Goal: Task Accomplishment & Management: Use online tool/utility

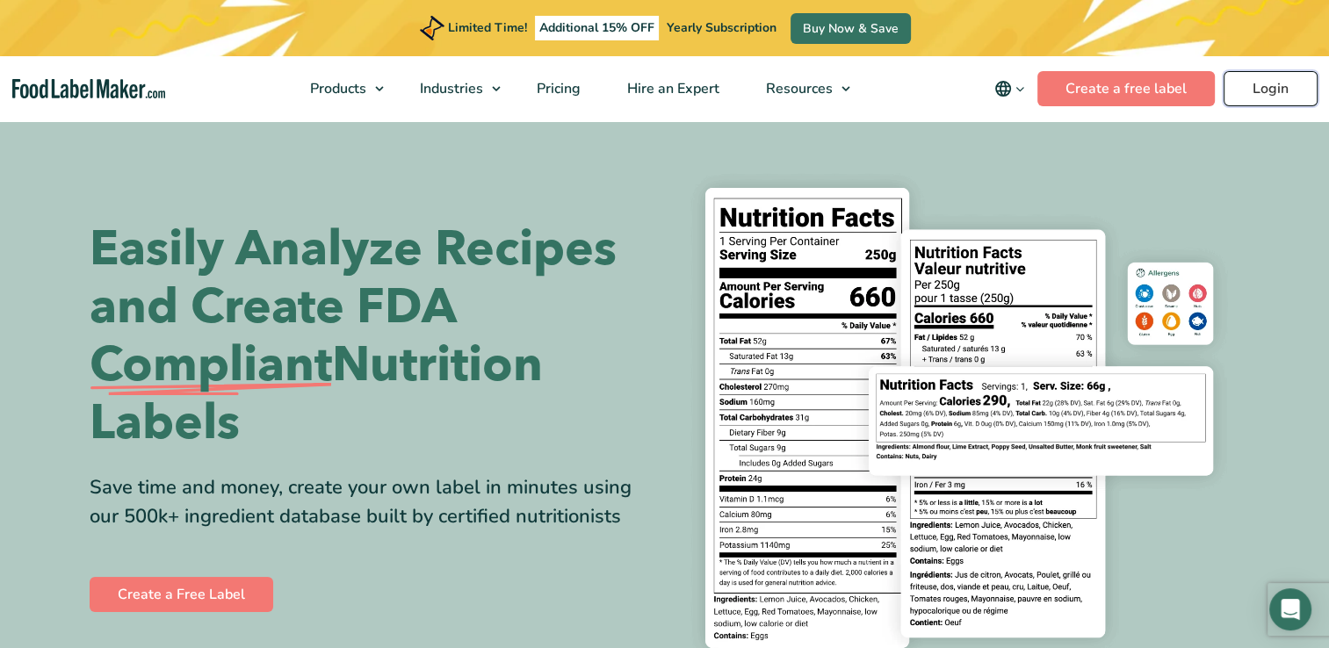
click at [1272, 86] on link "Login" at bounding box center [1271, 88] width 94 height 35
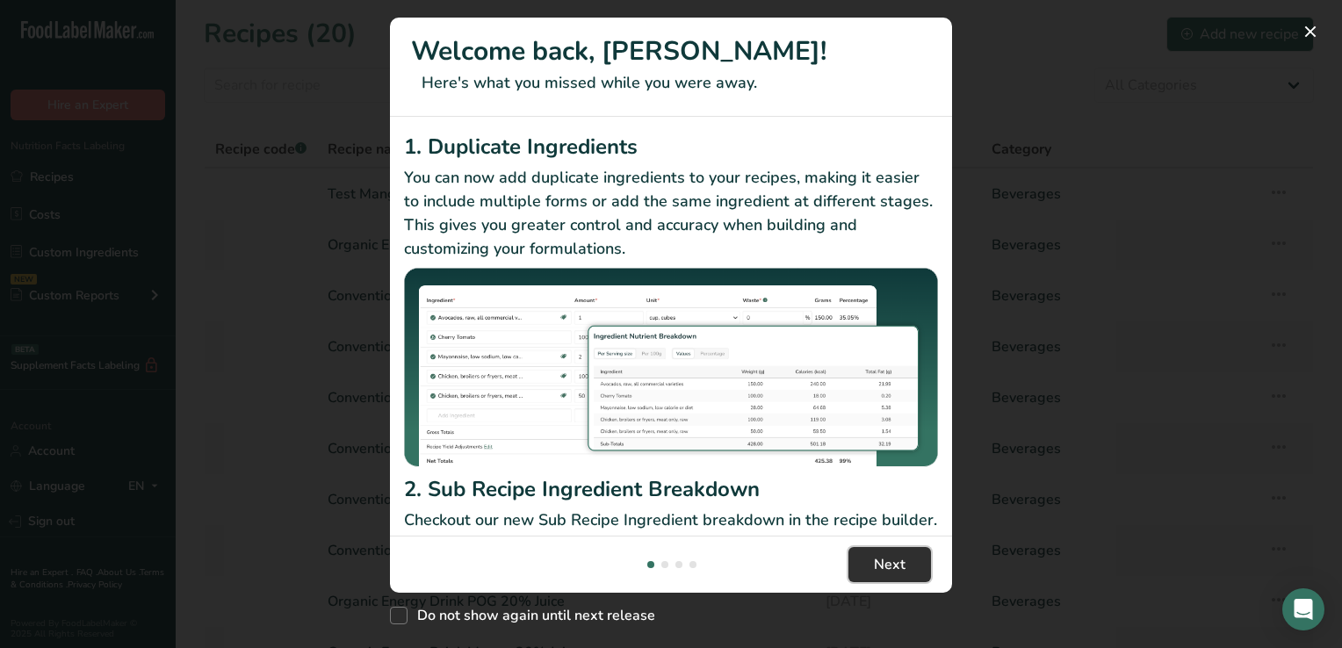
click at [890, 564] on span "Next" at bounding box center [890, 564] width 32 height 21
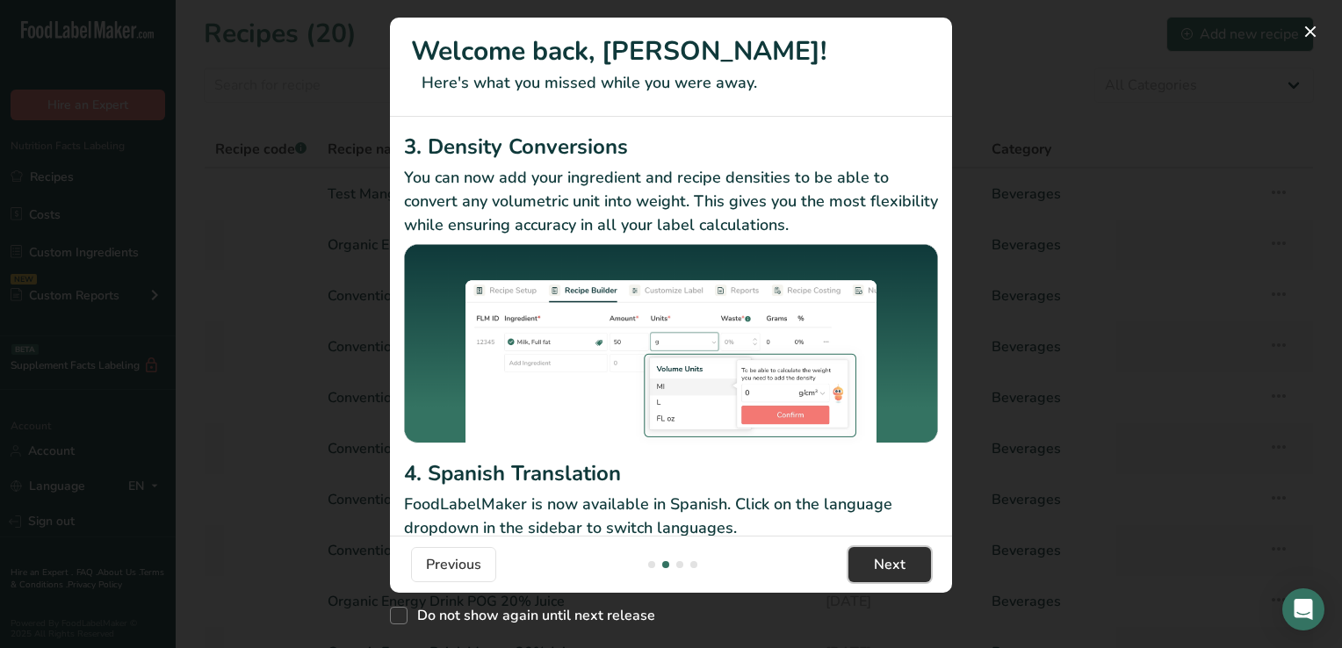
click at [890, 564] on span "Next" at bounding box center [890, 564] width 32 height 21
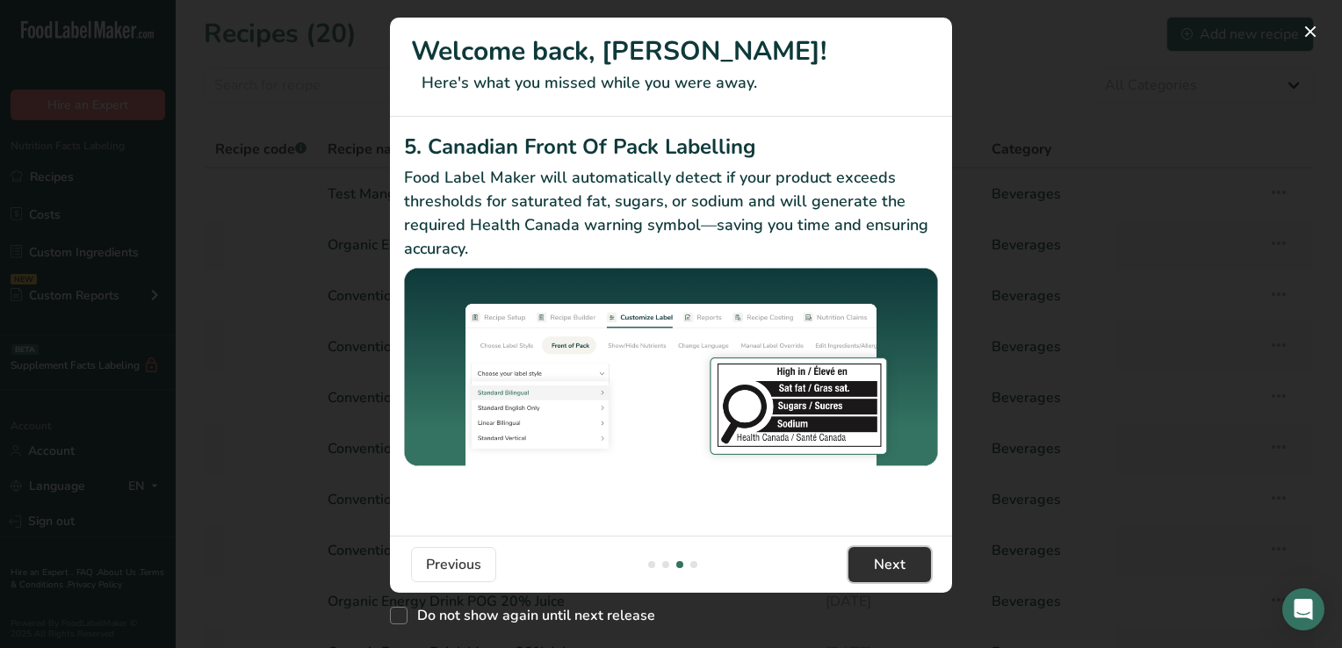
click at [890, 564] on span "Next" at bounding box center [890, 564] width 32 height 21
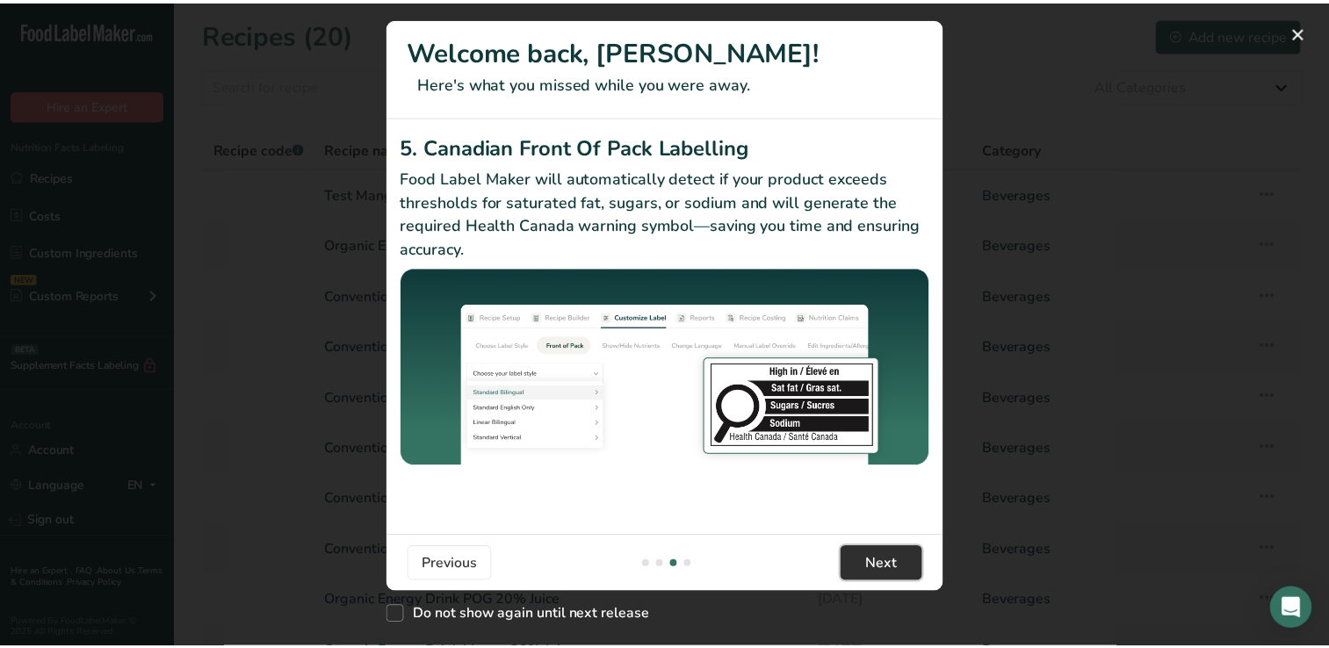
scroll to position [0, 1687]
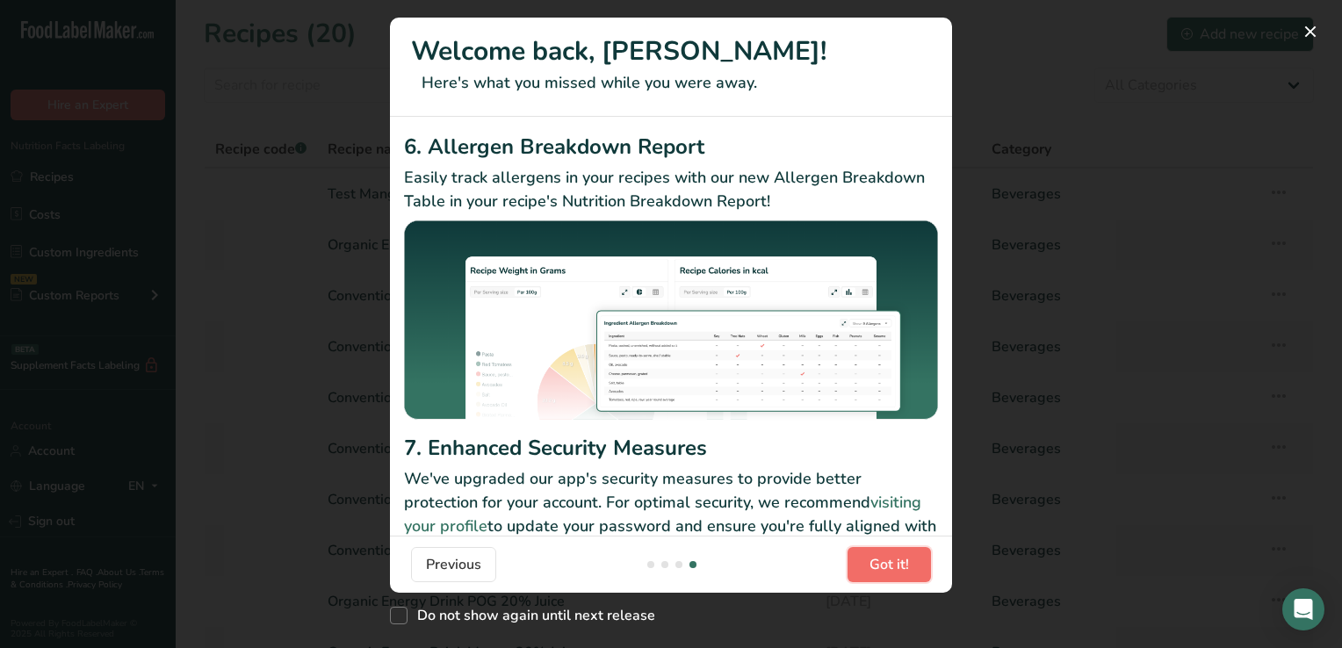
click at [890, 564] on span "Got it!" at bounding box center [890, 564] width 40 height 21
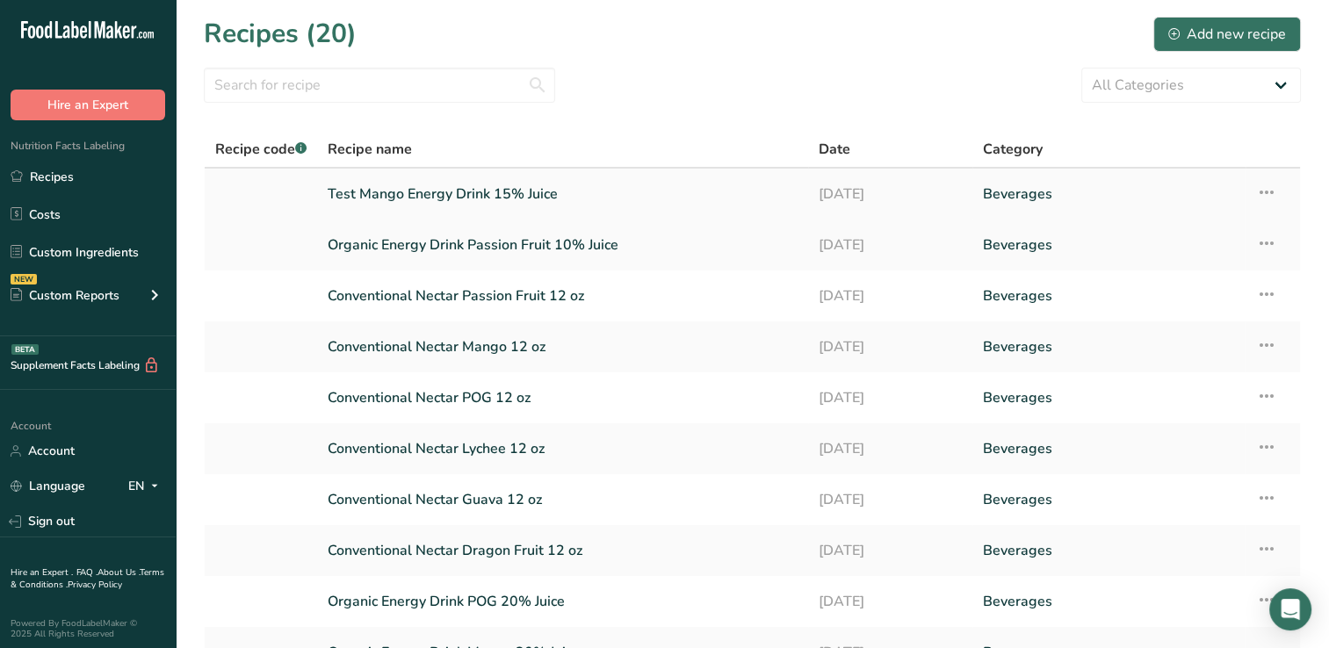
click at [488, 187] on link "Test Mango Energy Drink 15% Juice" at bounding box center [563, 194] width 470 height 37
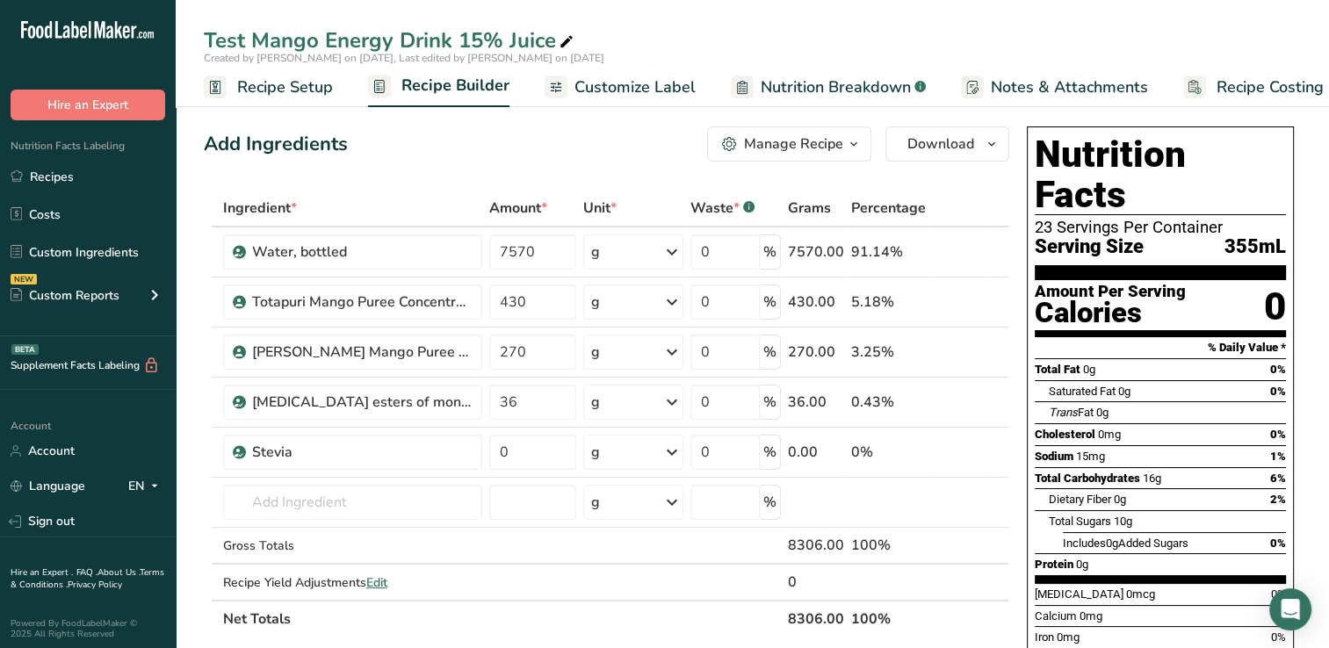
click at [823, 87] on span "Nutrition Breakdown" at bounding box center [836, 88] width 150 height 24
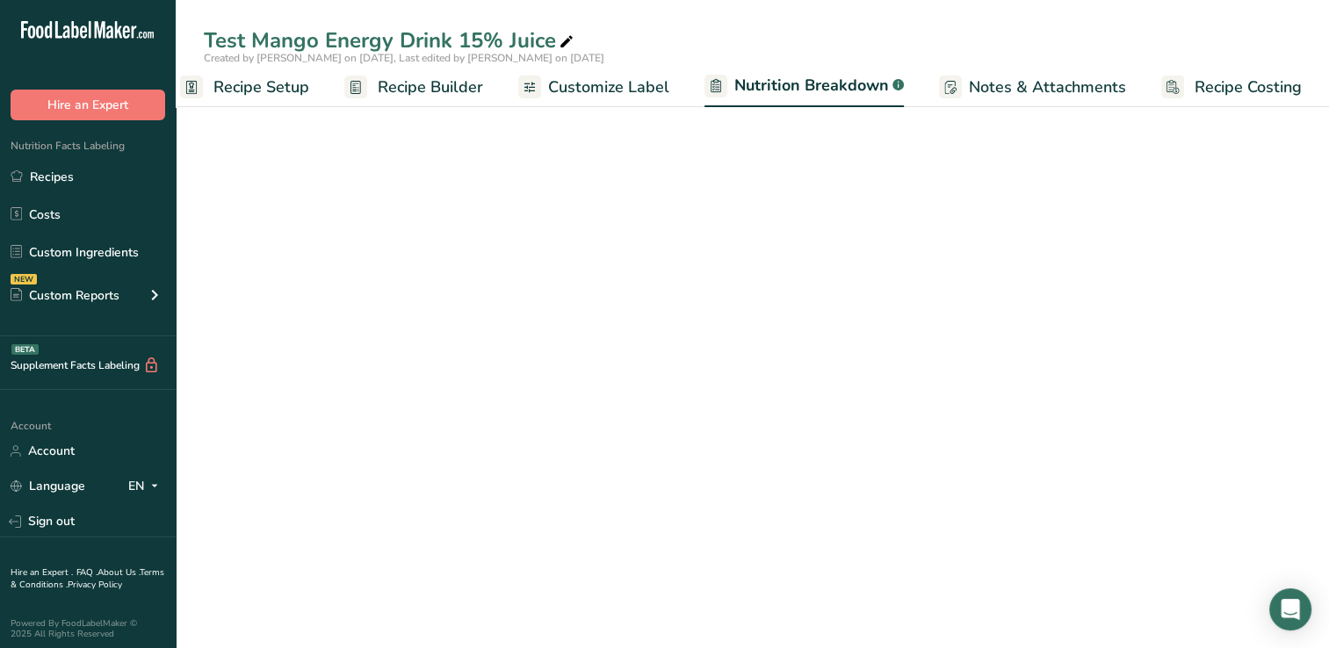
select select "Calories"
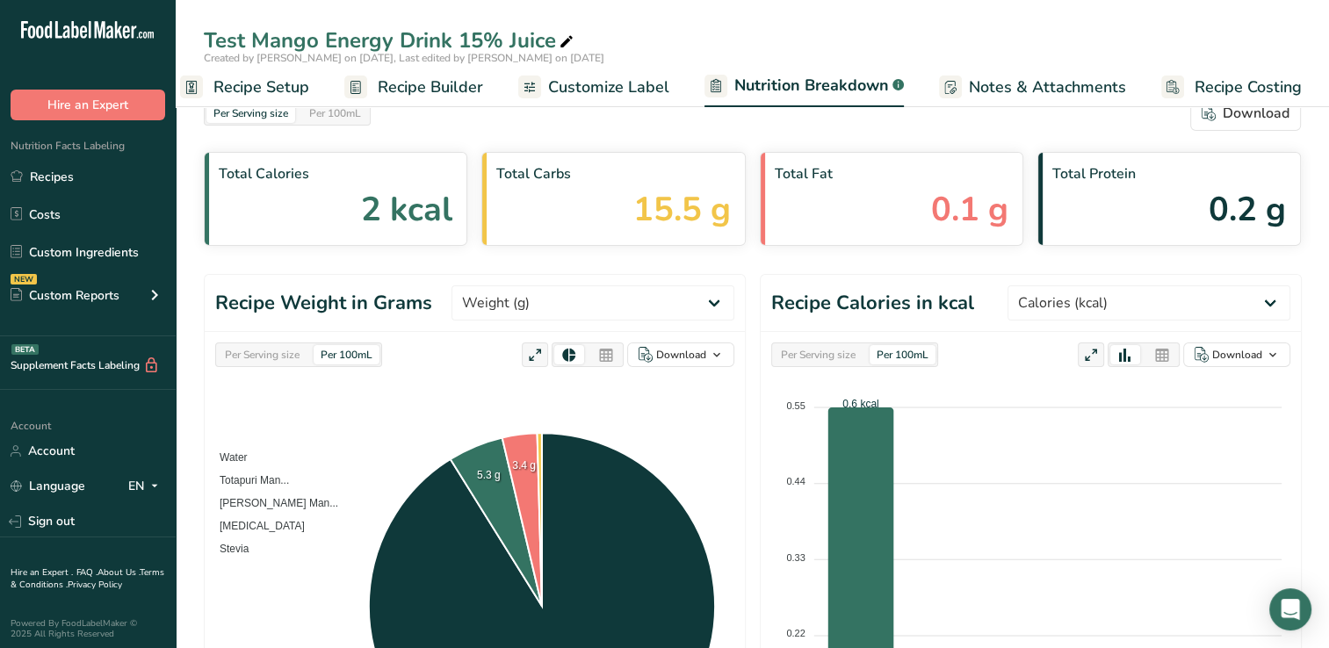
scroll to position [0, 0]
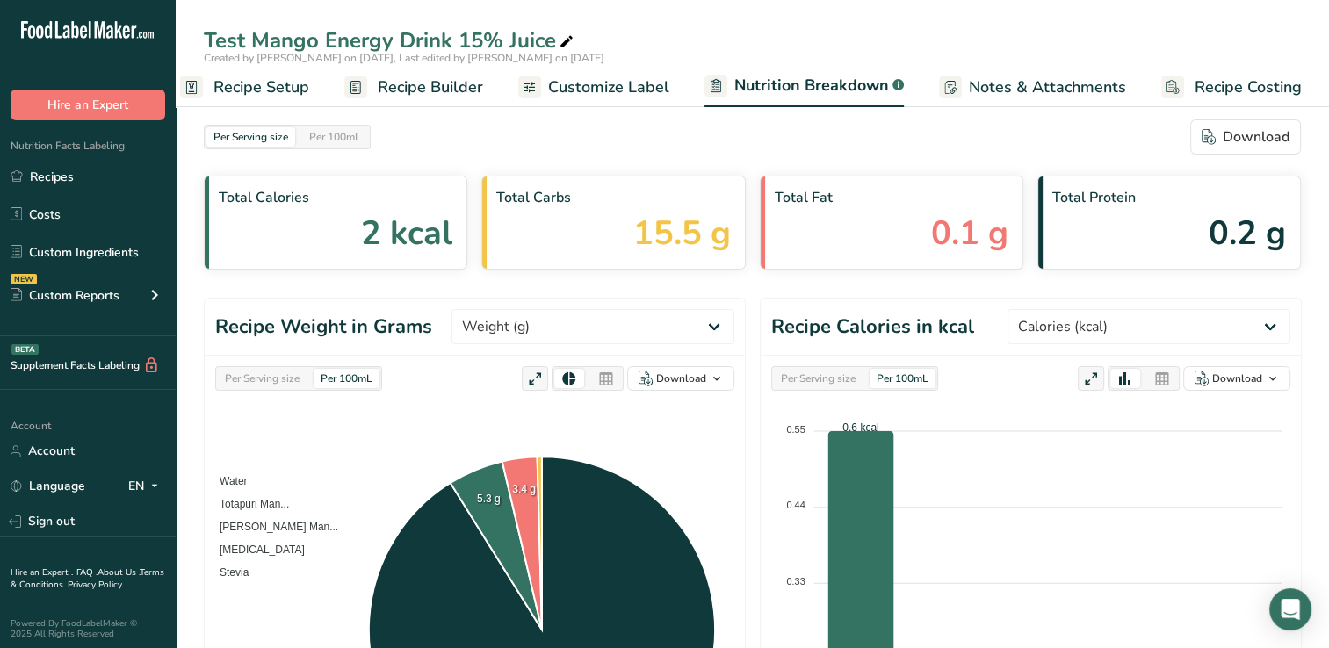
click at [613, 84] on span "Customize Label" at bounding box center [608, 88] width 121 height 24
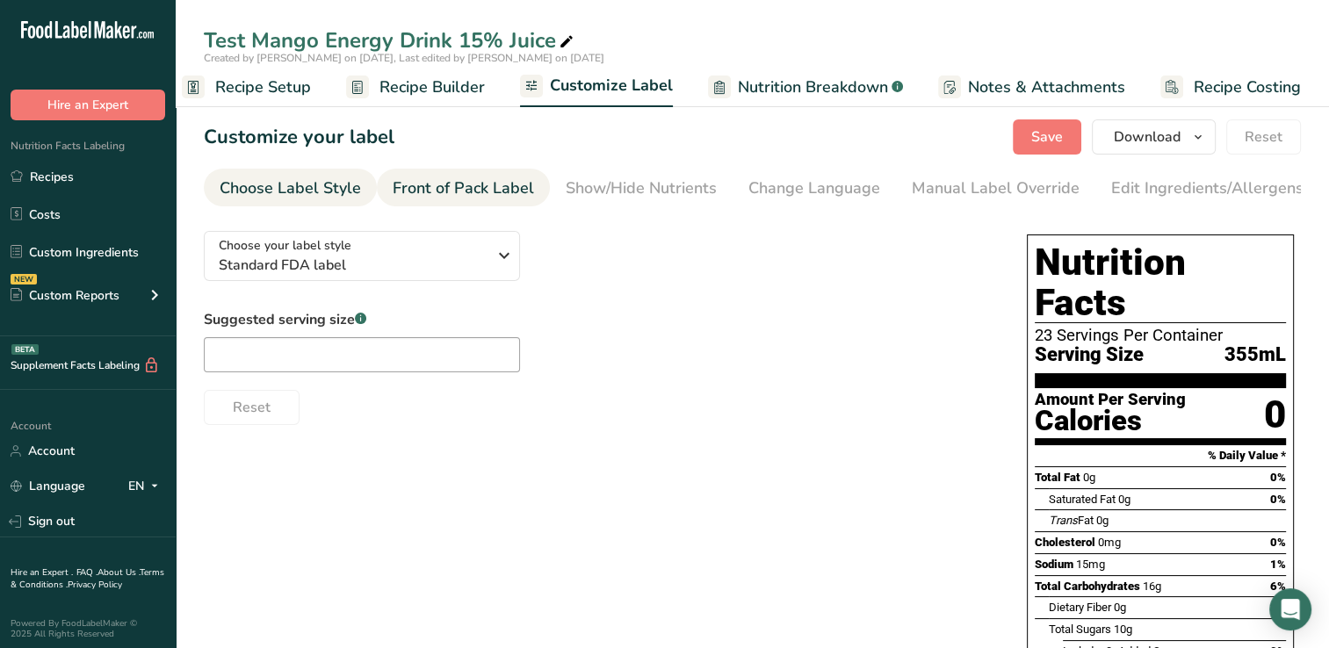
click at [474, 187] on div "Front of Pack Label" at bounding box center [463, 189] width 141 height 24
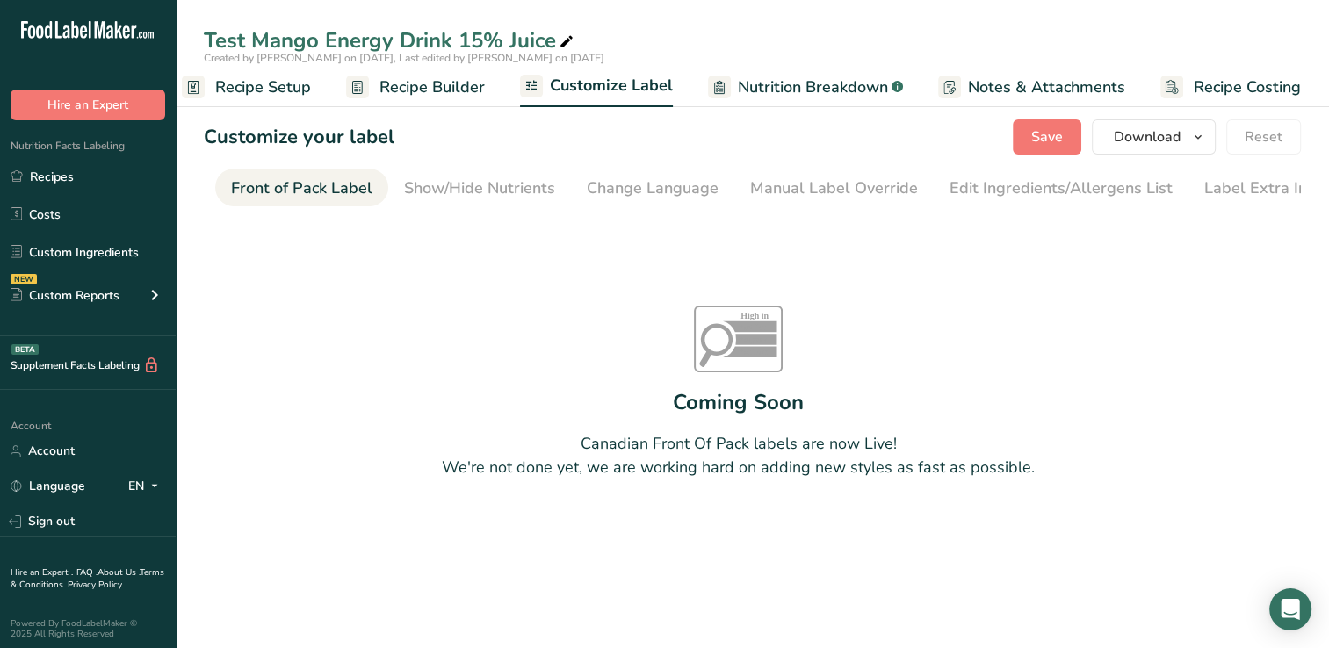
scroll to position [0, 170]
click at [436, 84] on span "Recipe Builder" at bounding box center [432, 88] width 105 height 24
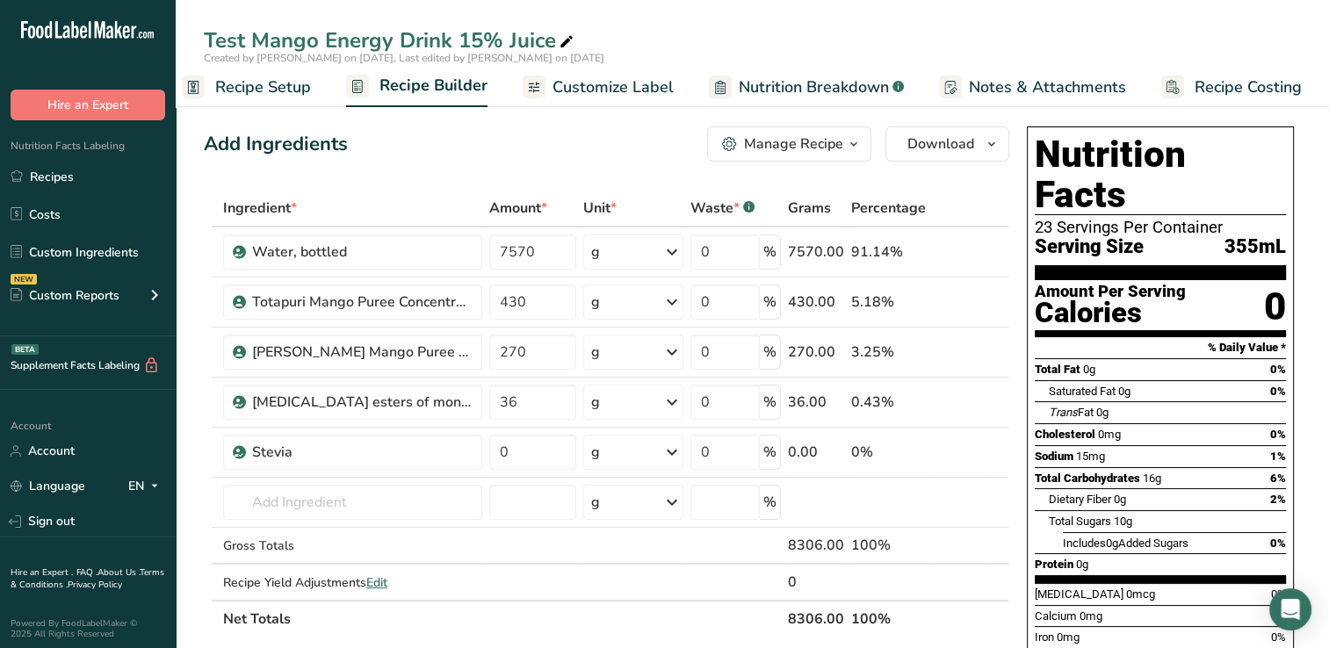
click at [785, 86] on span "Nutrition Breakdown" at bounding box center [814, 88] width 150 height 24
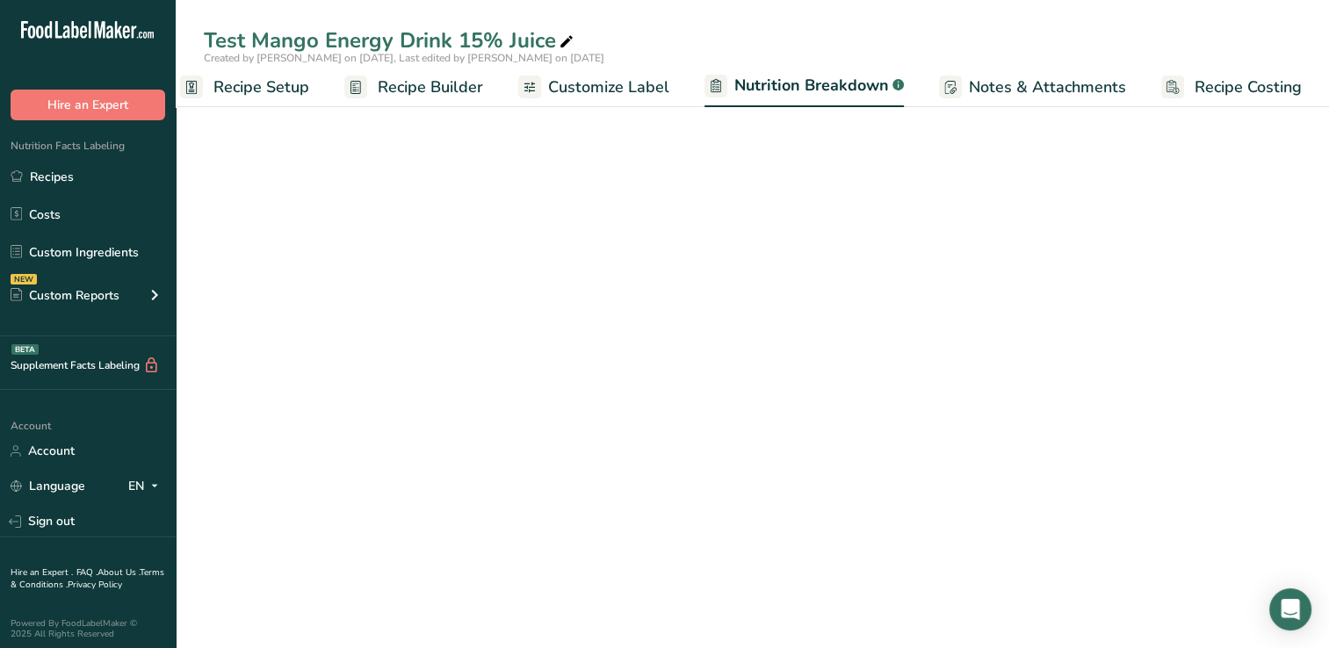
select select "Calories"
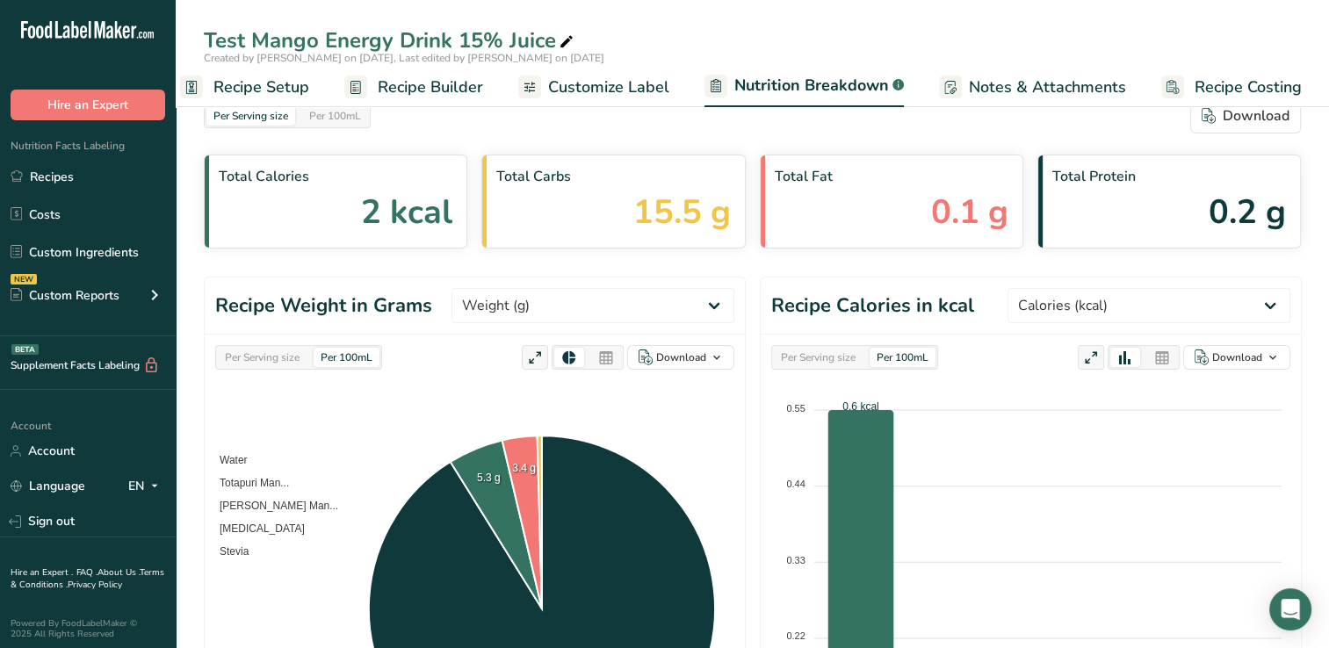
scroll to position [0, 0]
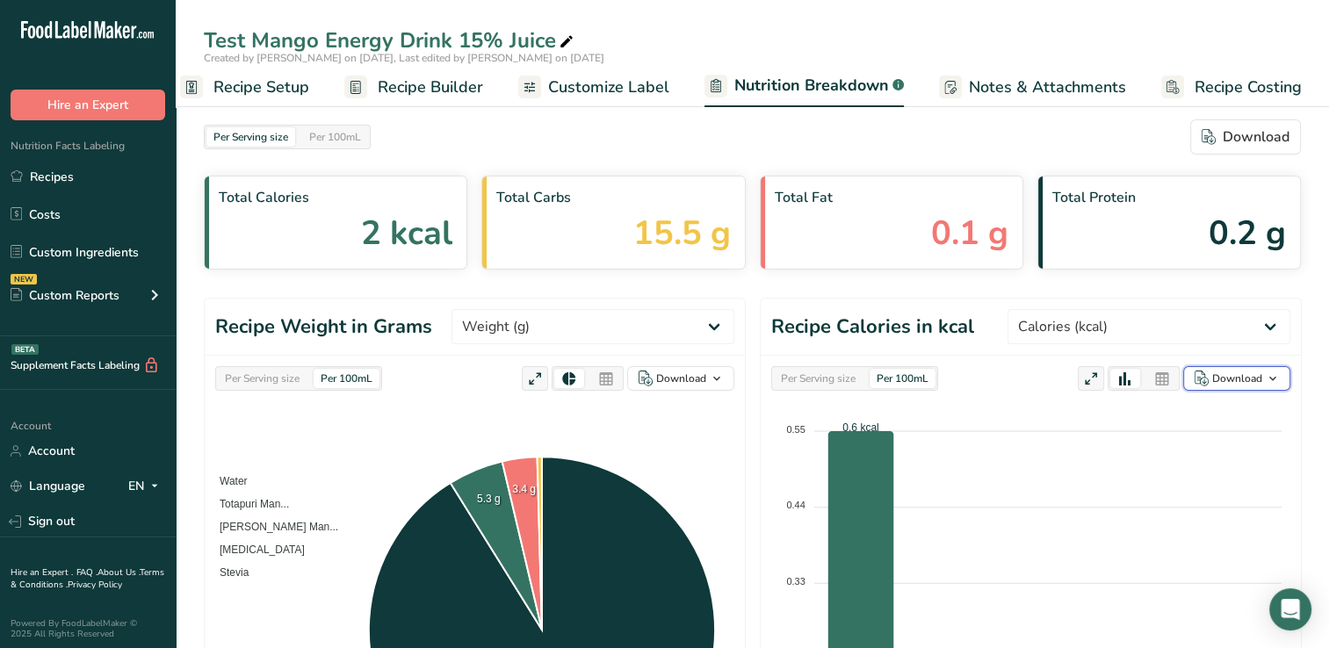
click at [1217, 378] on div "Download" at bounding box center [1237, 379] width 50 height 16
drag, startPoint x: 1215, startPoint y: 434, endPoint x: 988, endPoint y: 385, distance: 232.8
drag, startPoint x: 988, startPoint y: 385, endPoint x: 1116, endPoint y: 419, distance: 132.8
drag, startPoint x: 1116, startPoint y: 419, endPoint x: 1112, endPoint y: 442, distance: 23.1
drag, startPoint x: 1112, startPoint y: 442, endPoint x: 973, endPoint y: 391, distance: 147.9
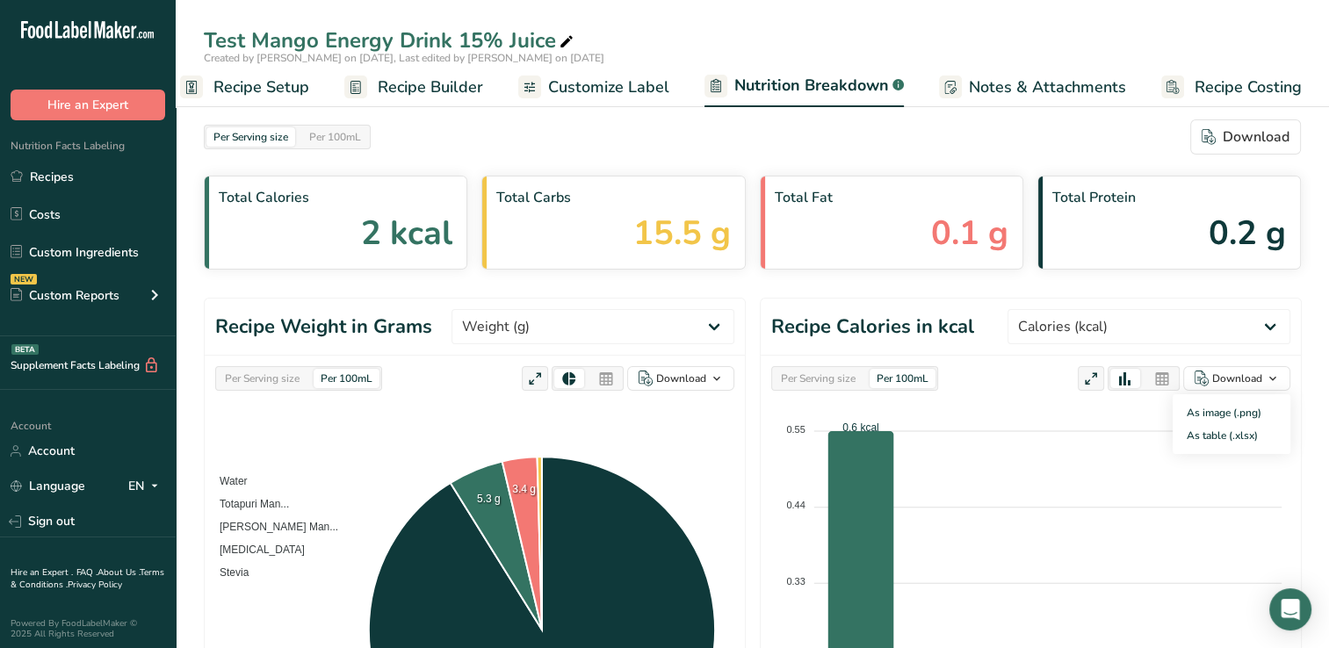
click at [973, 391] on div "Per Serving size Per 100mL Download As image (.png) As table (.xlsx) 0.55 0.55 …" at bounding box center [1031, 612] width 540 height 512
click at [1236, 378] on div "Download" at bounding box center [1237, 379] width 50 height 16
click at [1232, 408] on div "As image (.png)" at bounding box center [1231, 413] width 97 height 23
click at [1234, 431] on div "As table (.xlsx)" at bounding box center [1231, 435] width 97 height 23
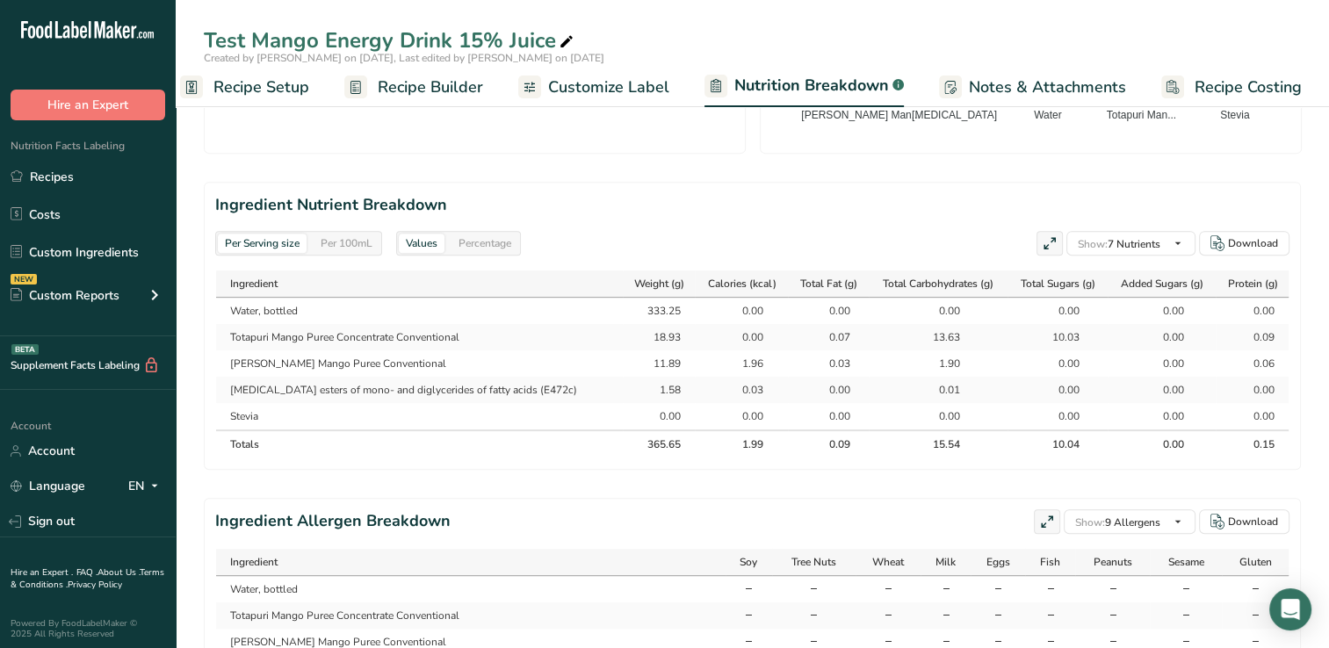
scroll to position [712, 0]
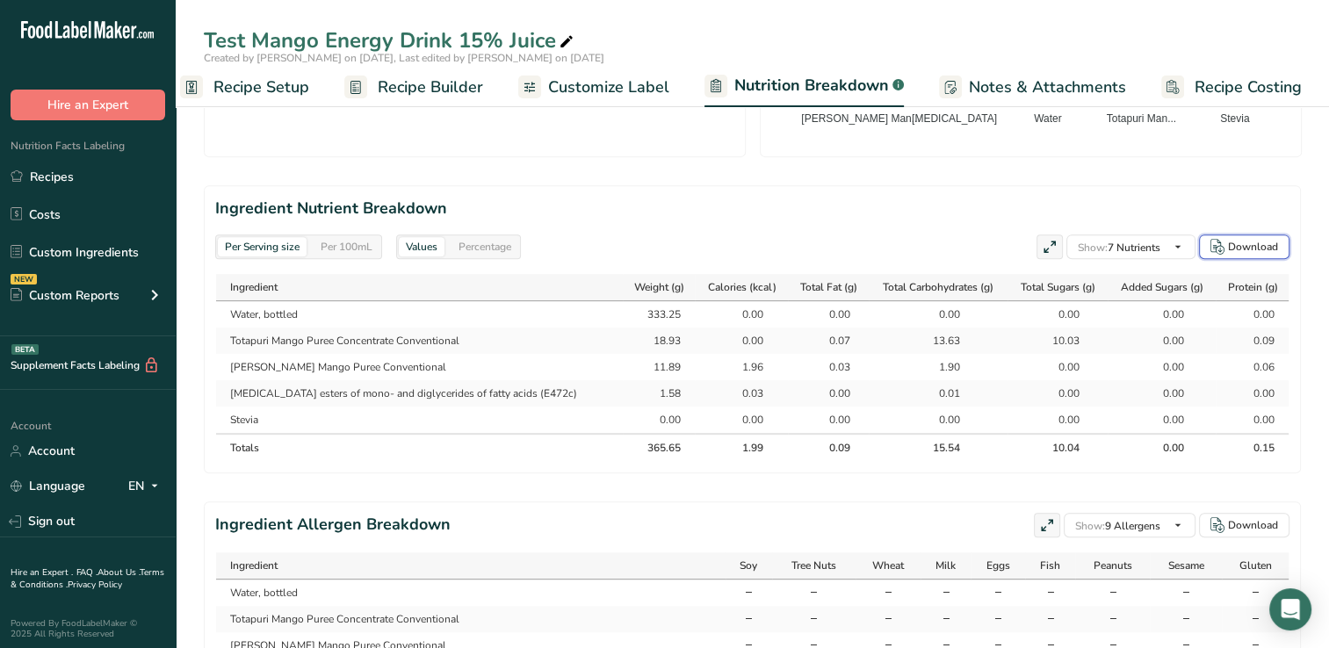
click at [1253, 242] on div "Download" at bounding box center [1253, 247] width 50 height 16
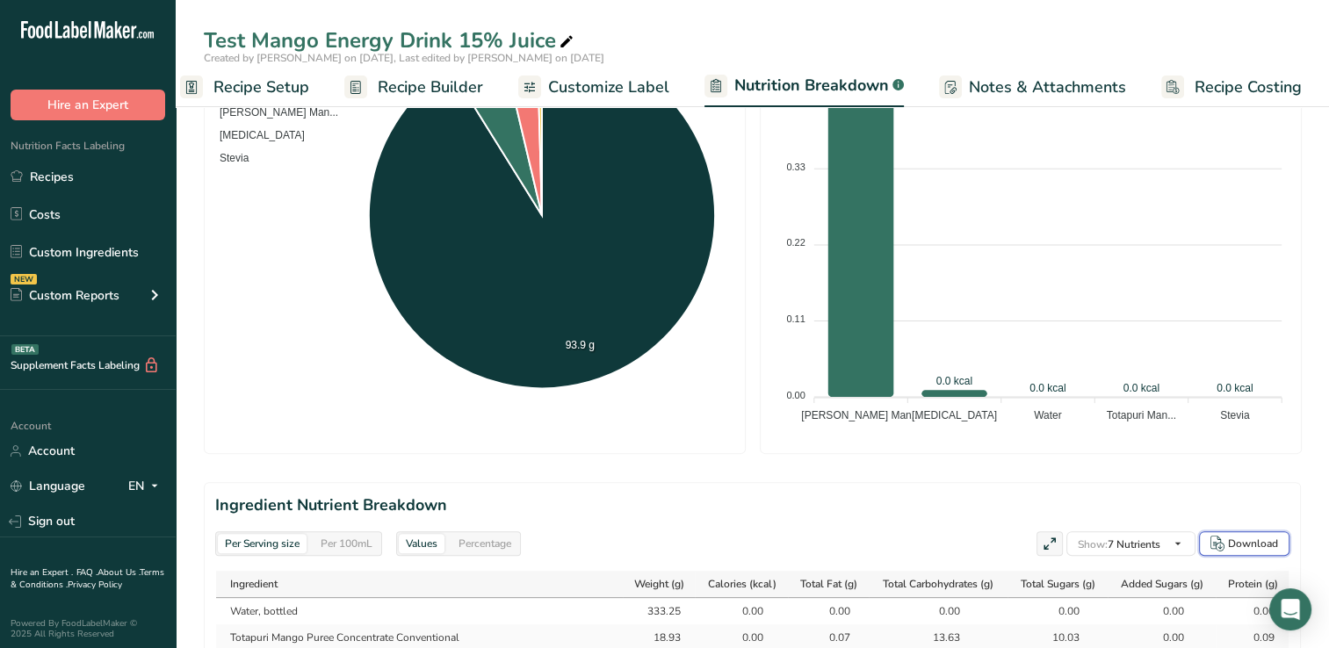
scroll to position [416, 0]
click at [1270, 283] on foreignobject at bounding box center [1030, 208] width 519 height 439
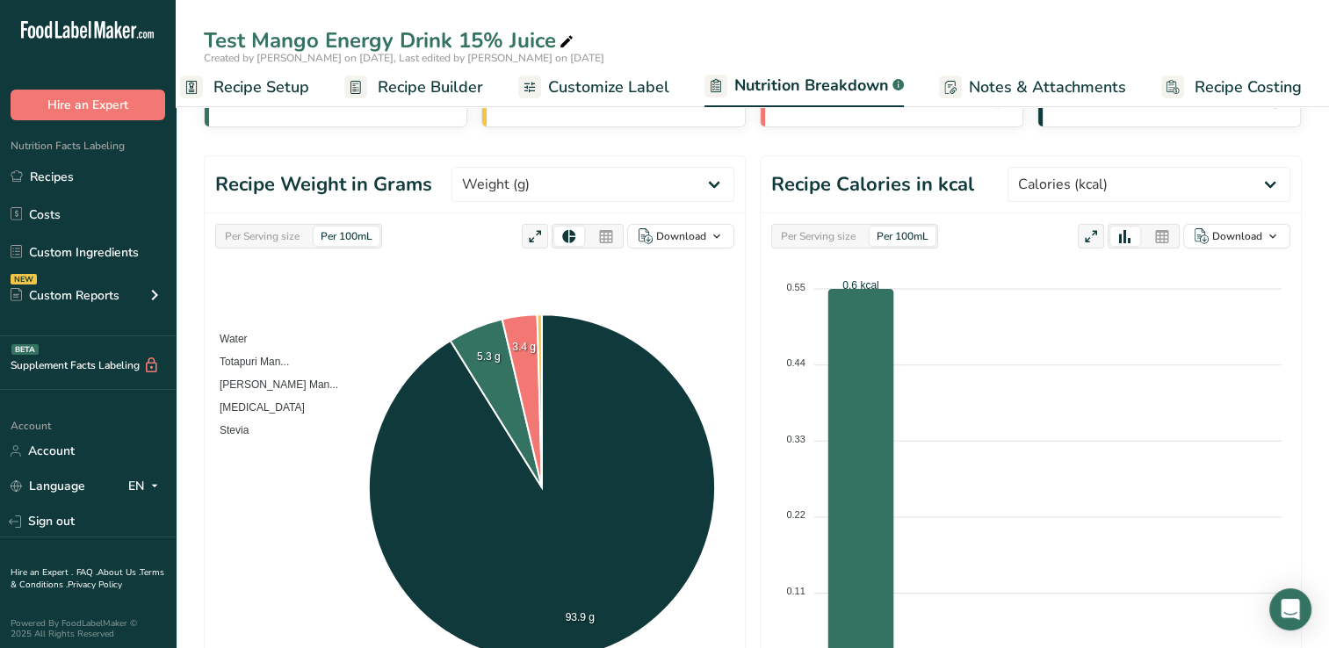
scroll to position [125, 0]
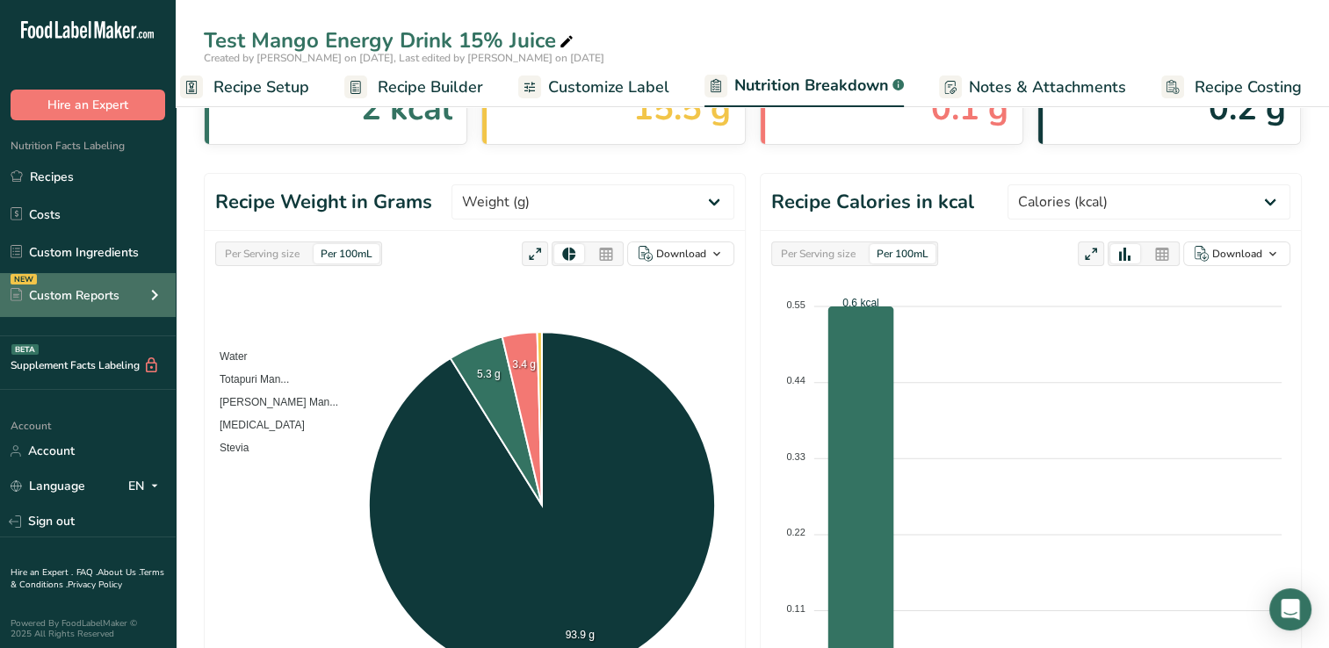
click at [86, 293] on div "Custom Reports" at bounding box center [65, 295] width 109 height 18
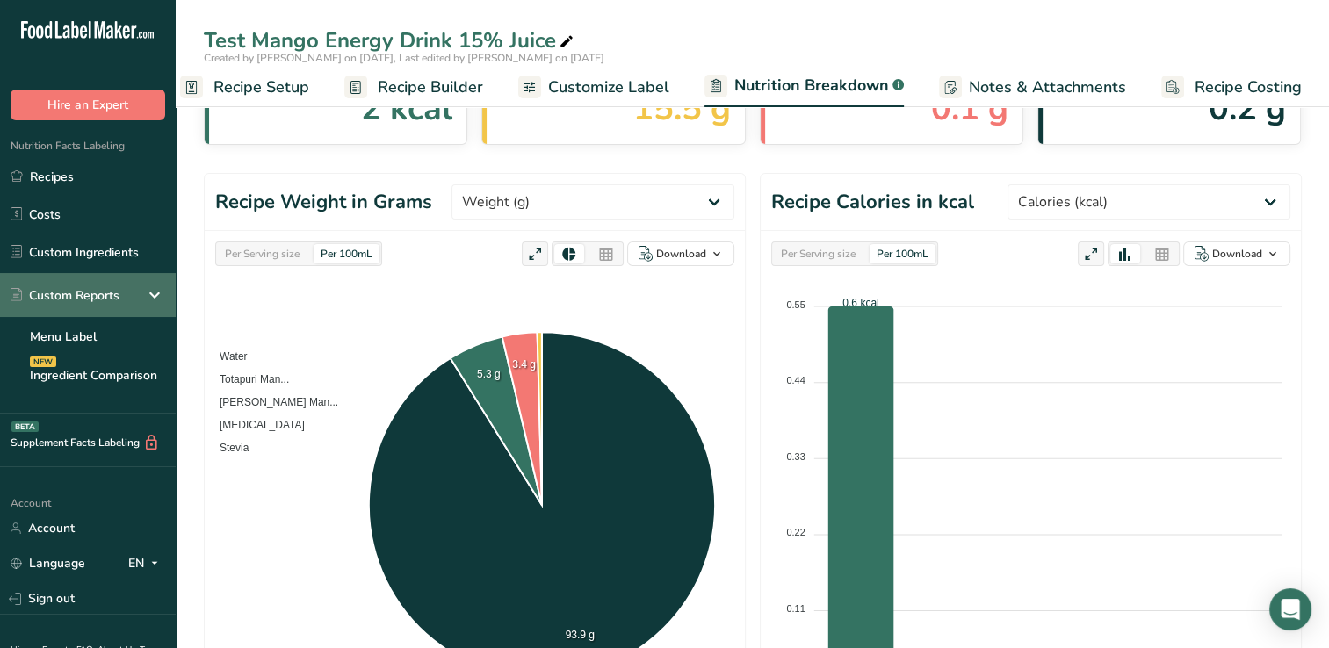
click at [155, 294] on icon at bounding box center [154, 295] width 21 height 32
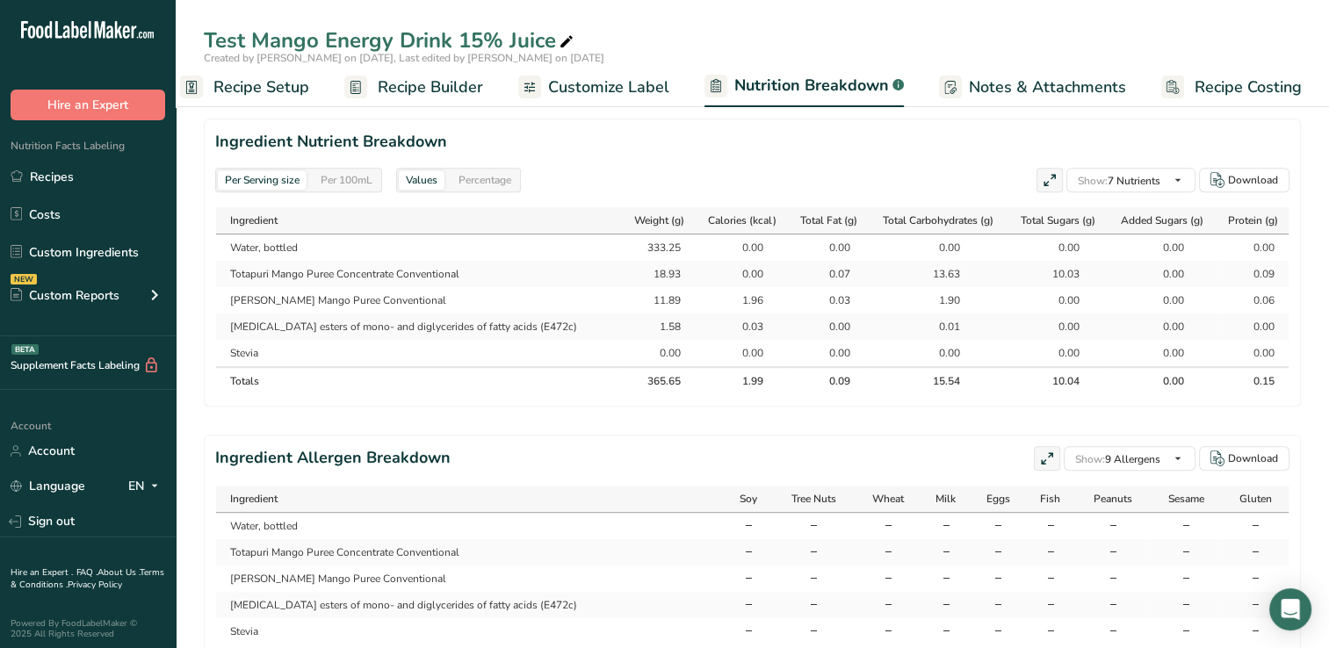
scroll to position [75, 0]
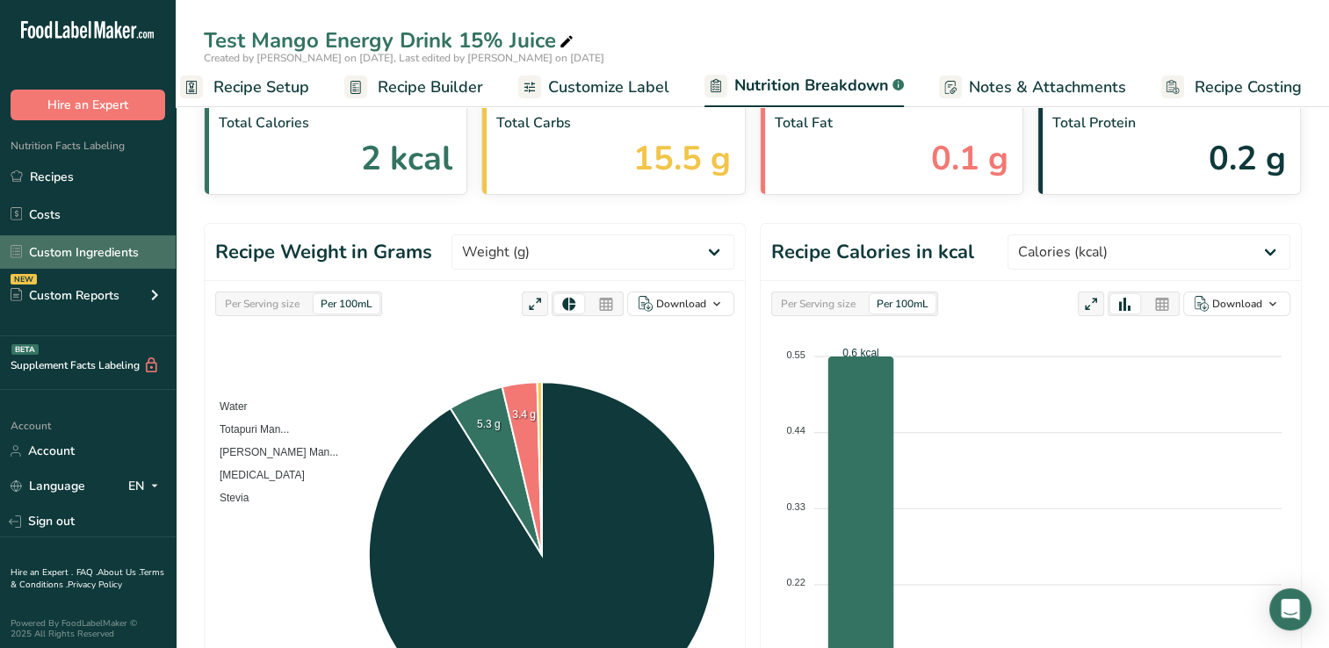
click at [78, 250] on link "Custom Ingredients" at bounding box center [88, 251] width 176 height 33
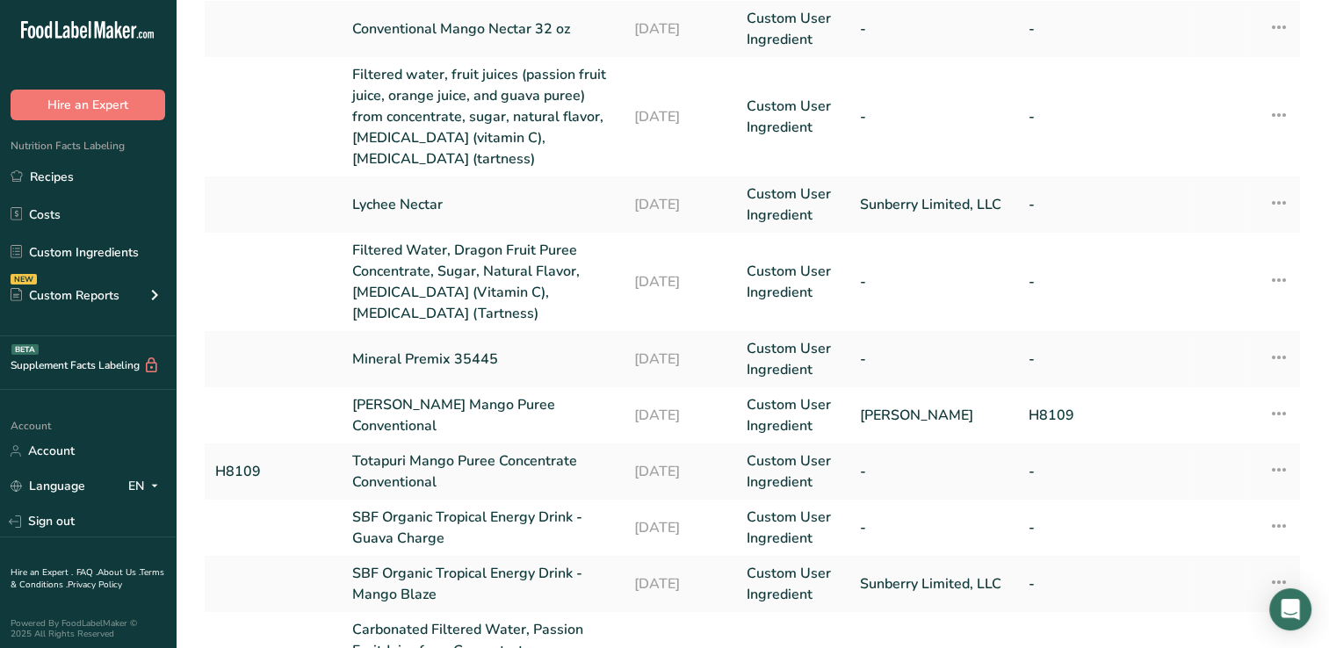
scroll to position [356, 0]
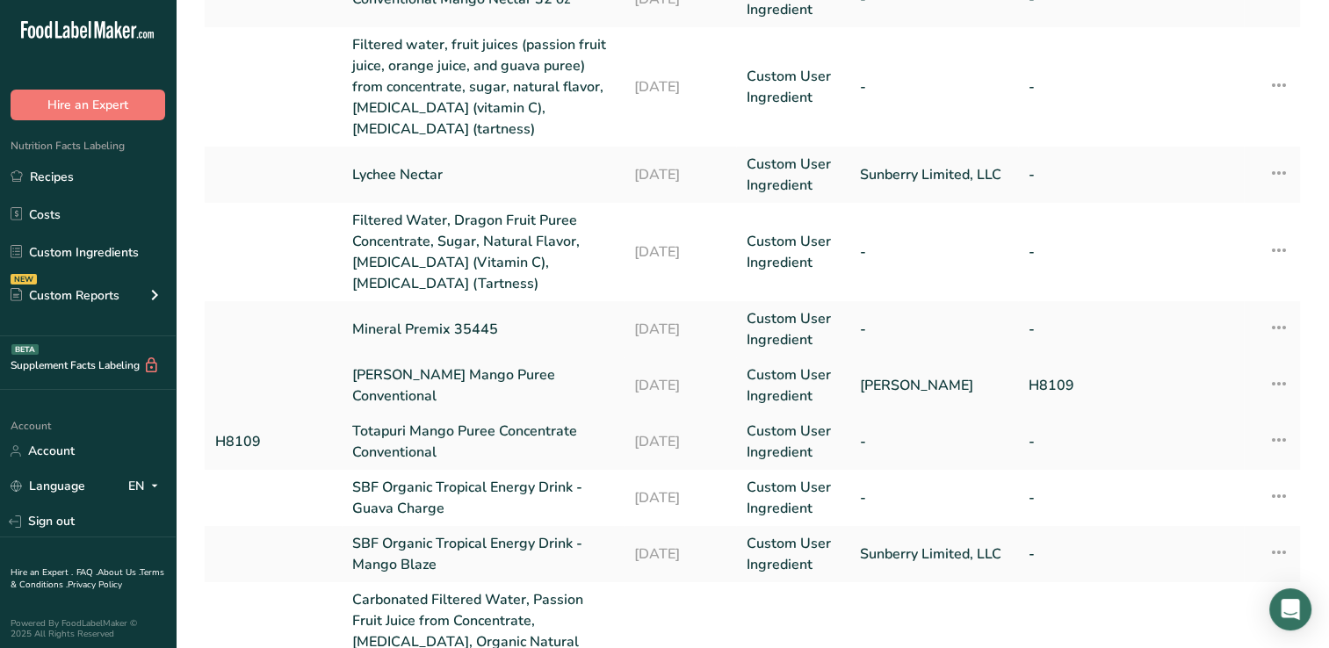
click at [564, 381] on link "Alphonso Mango Puree Conventional" at bounding box center [482, 386] width 261 height 42
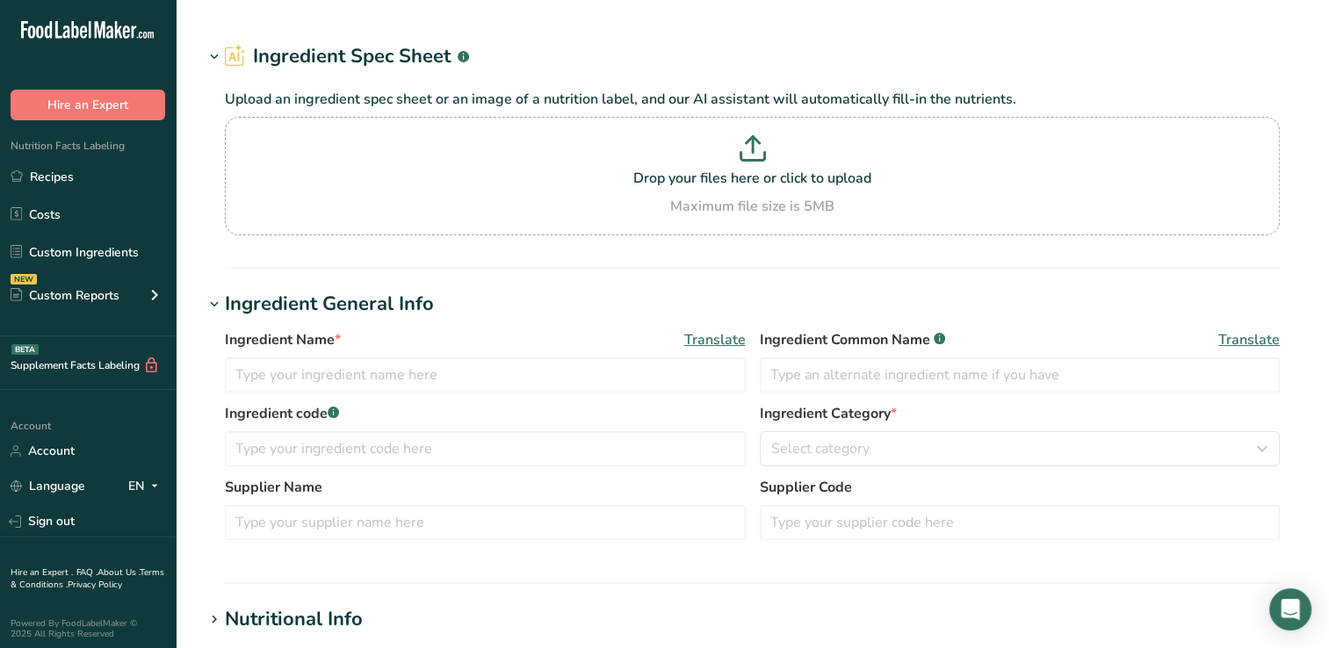
type input "Alphonso Mango Puree Conventional"
type input "NAVA"
type input "H8109"
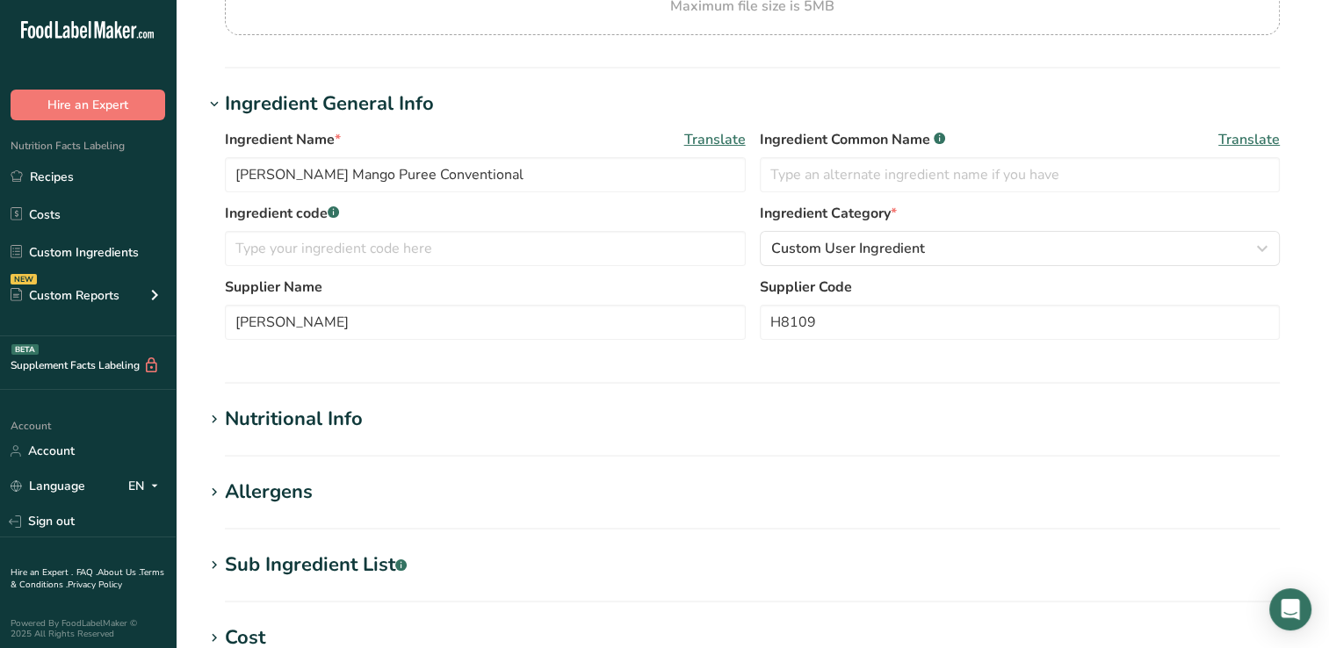
scroll to position [288, 0]
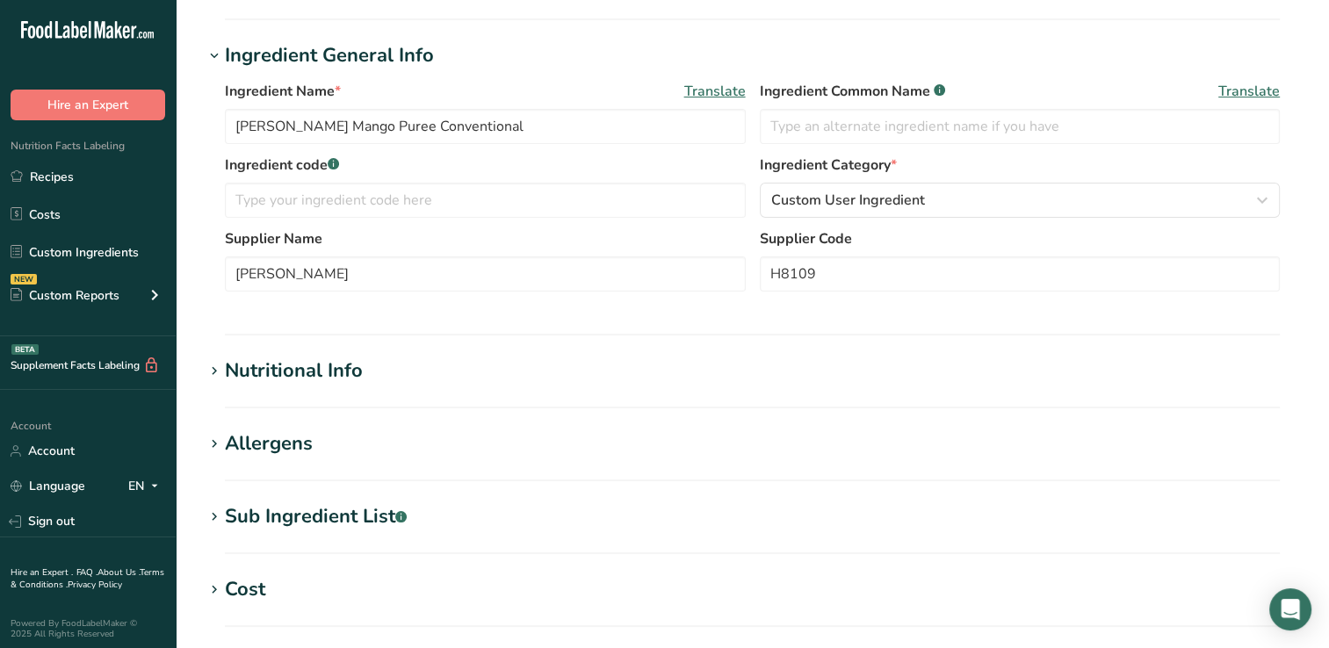
click at [351, 367] on div "Nutritional Info" at bounding box center [294, 371] width 138 height 29
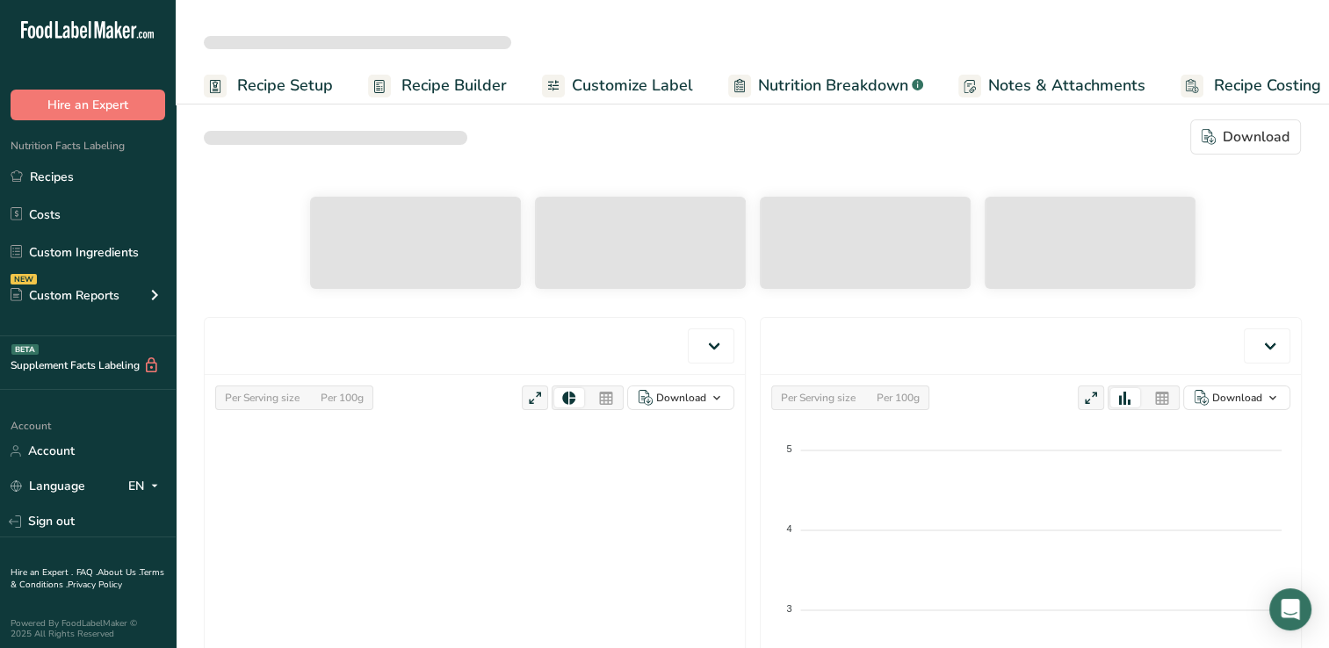
scroll to position [75, 0]
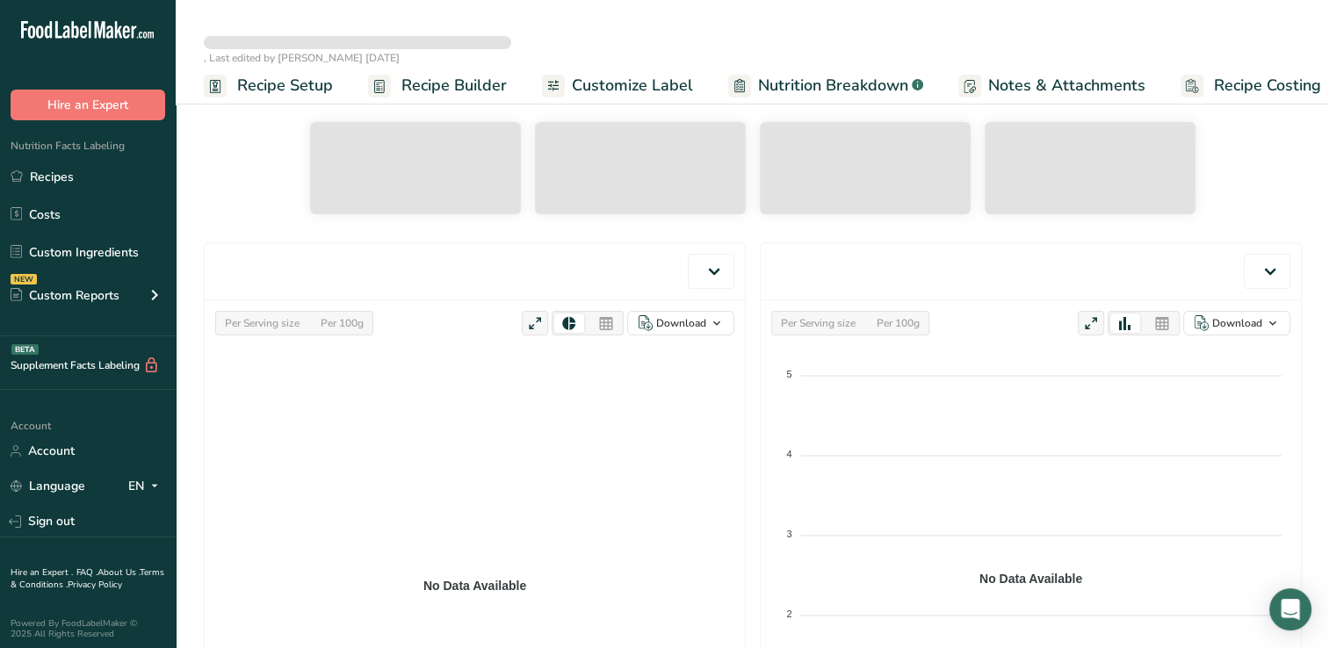
select select "Calories"
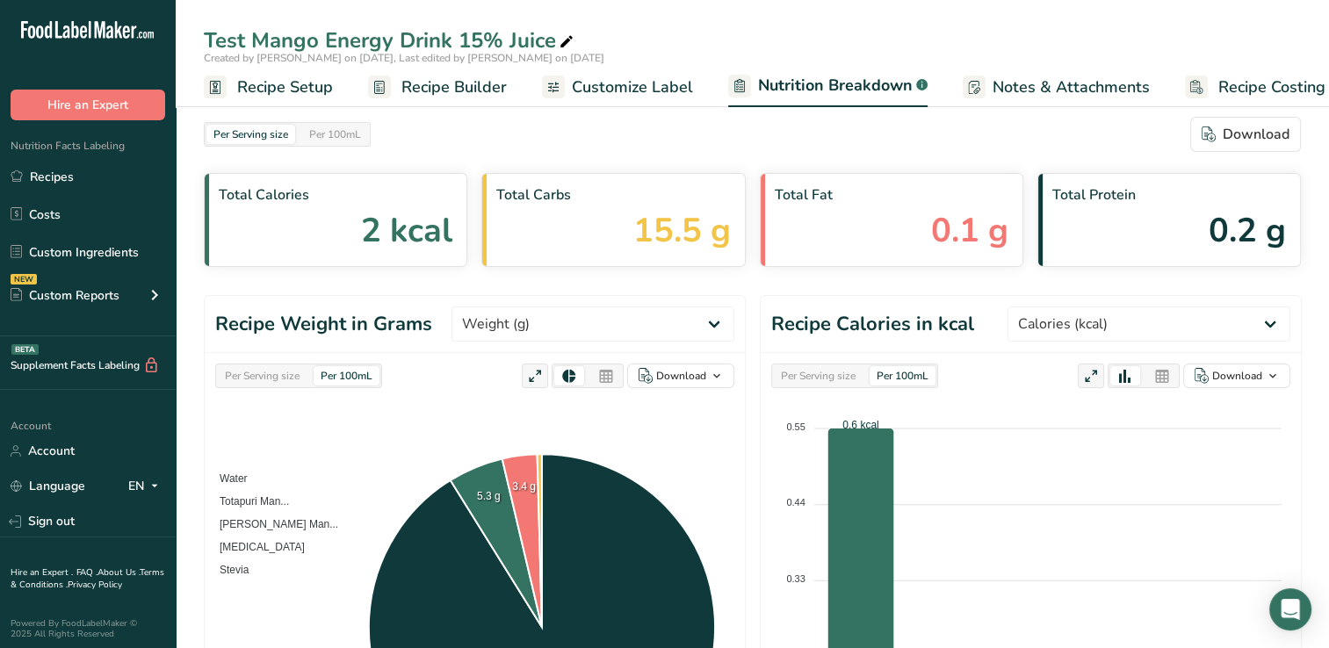
scroll to position [0, 0]
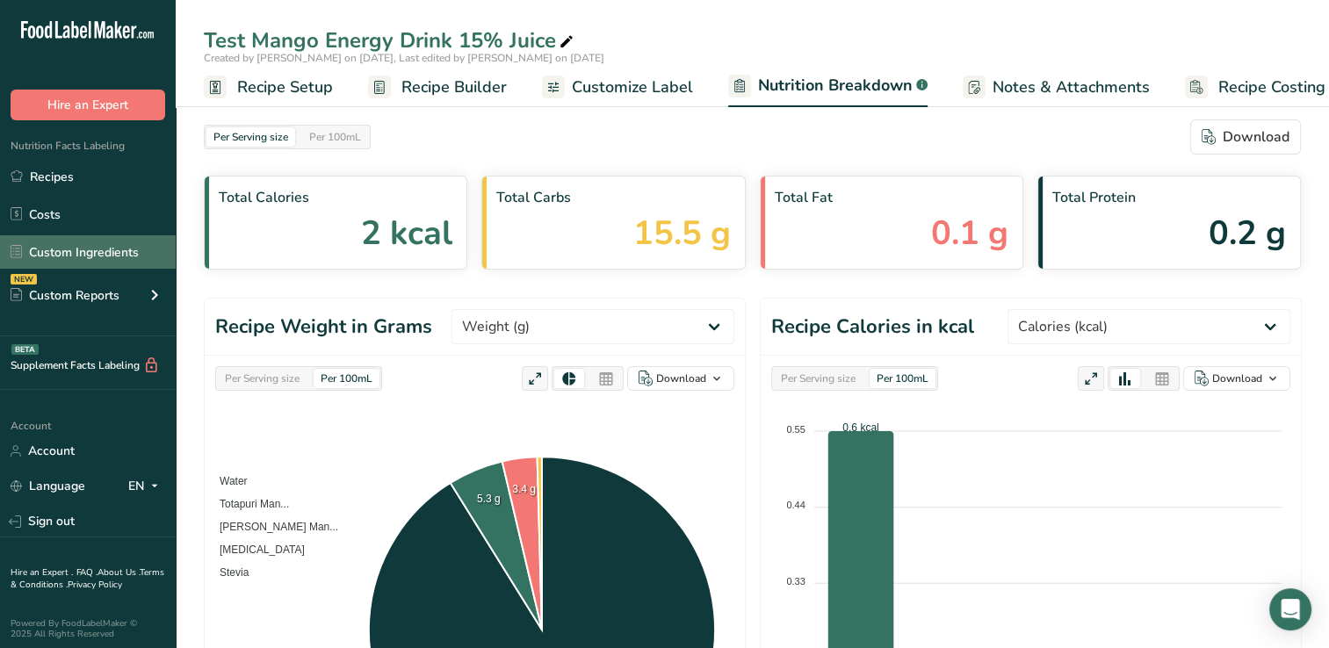
click at [98, 251] on link "Custom Ingredients" at bounding box center [88, 251] width 176 height 33
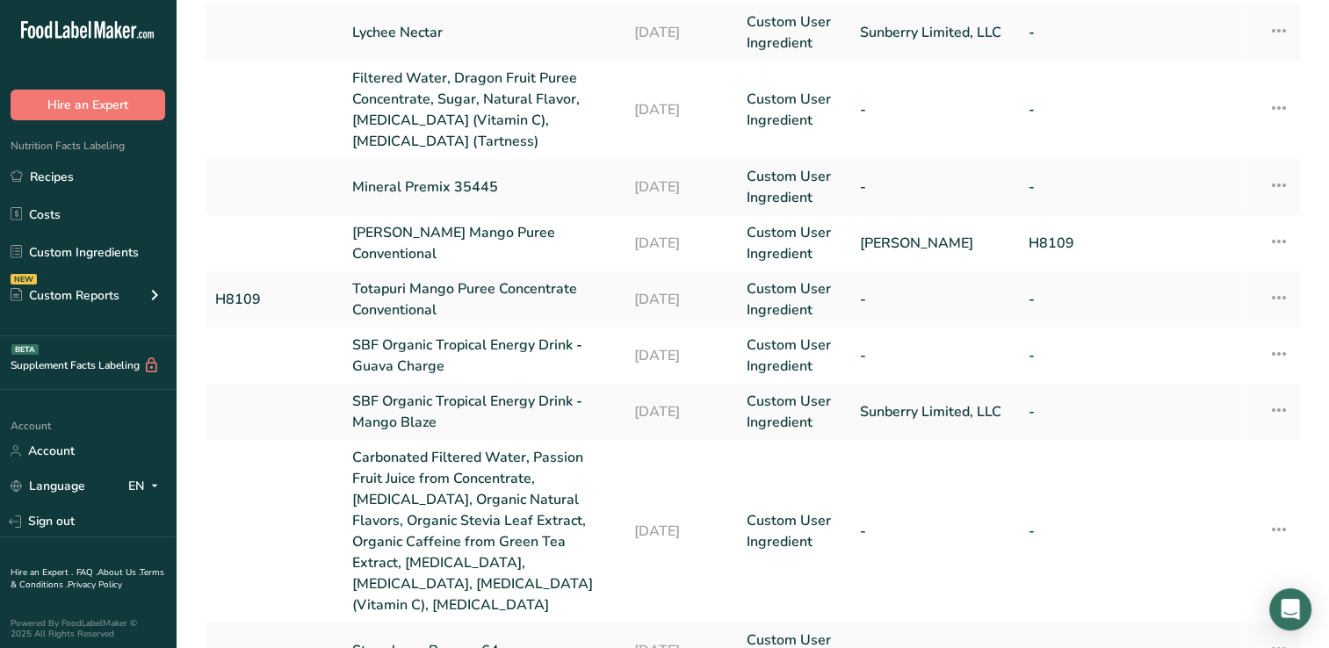
scroll to position [499, 0]
click at [521, 235] on link "[PERSON_NAME] Mango Puree Conventional" at bounding box center [482, 242] width 261 height 42
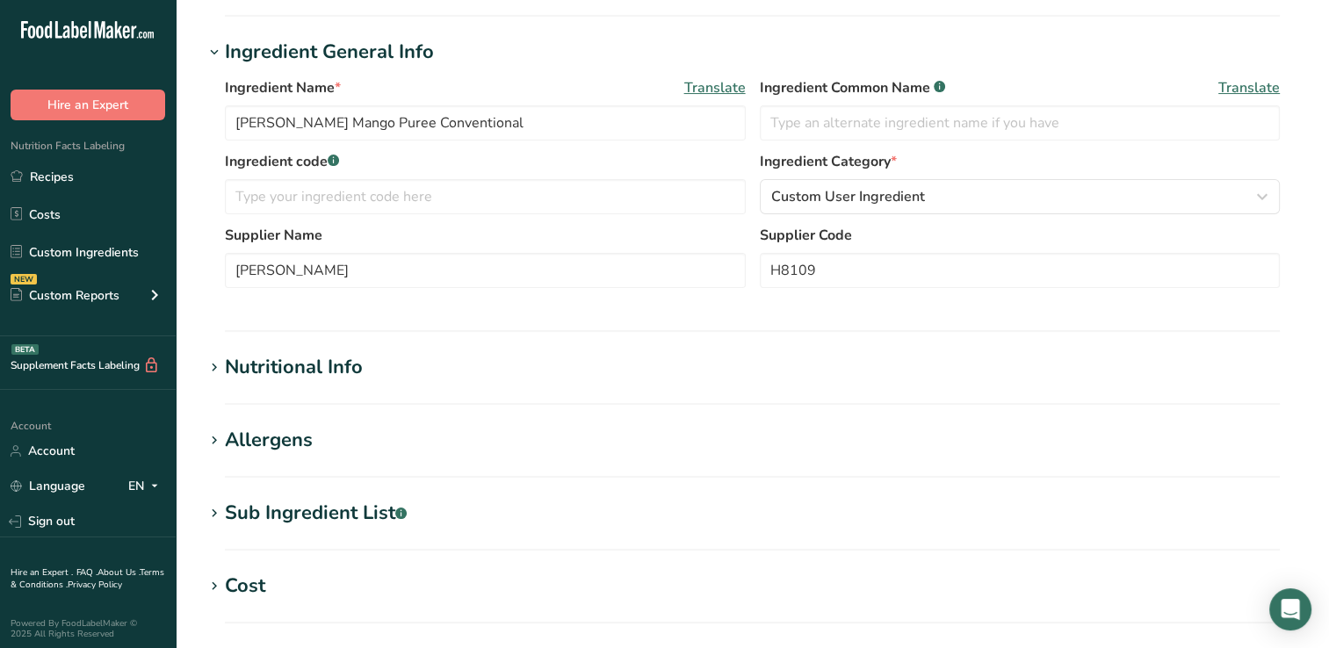
scroll to position [330, 0]
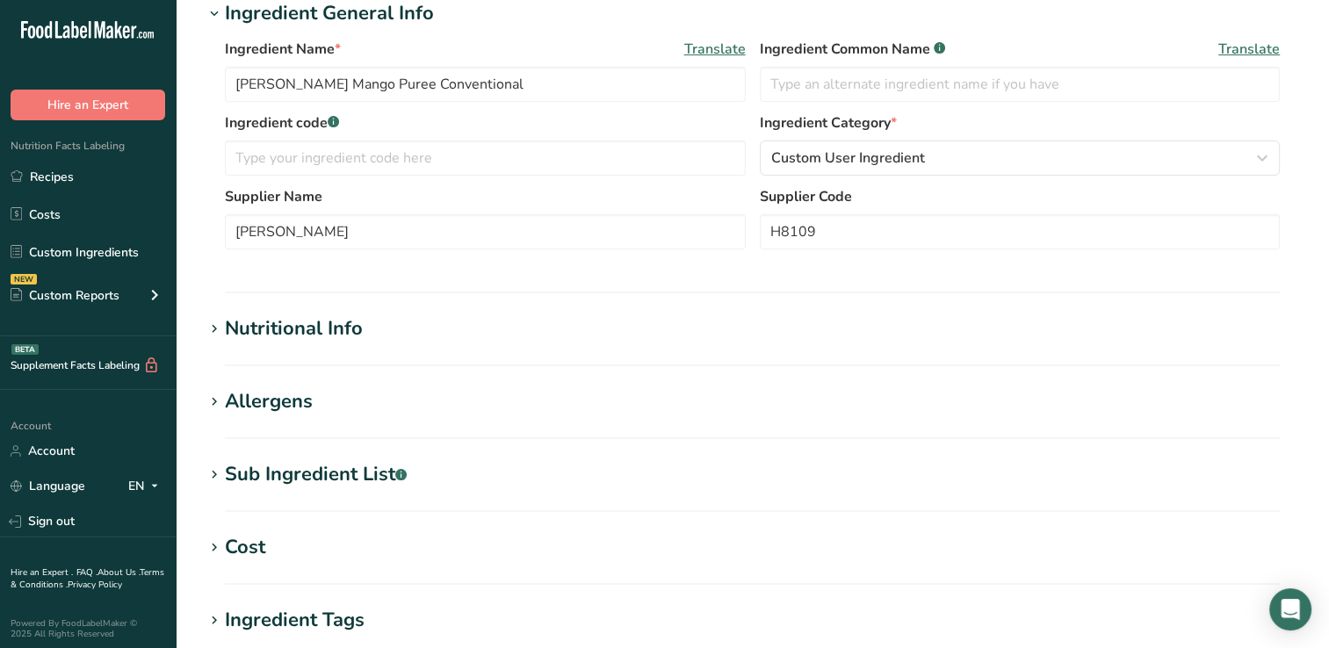
click at [358, 330] on div "Nutritional Info" at bounding box center [294, 329] width 138 height 29
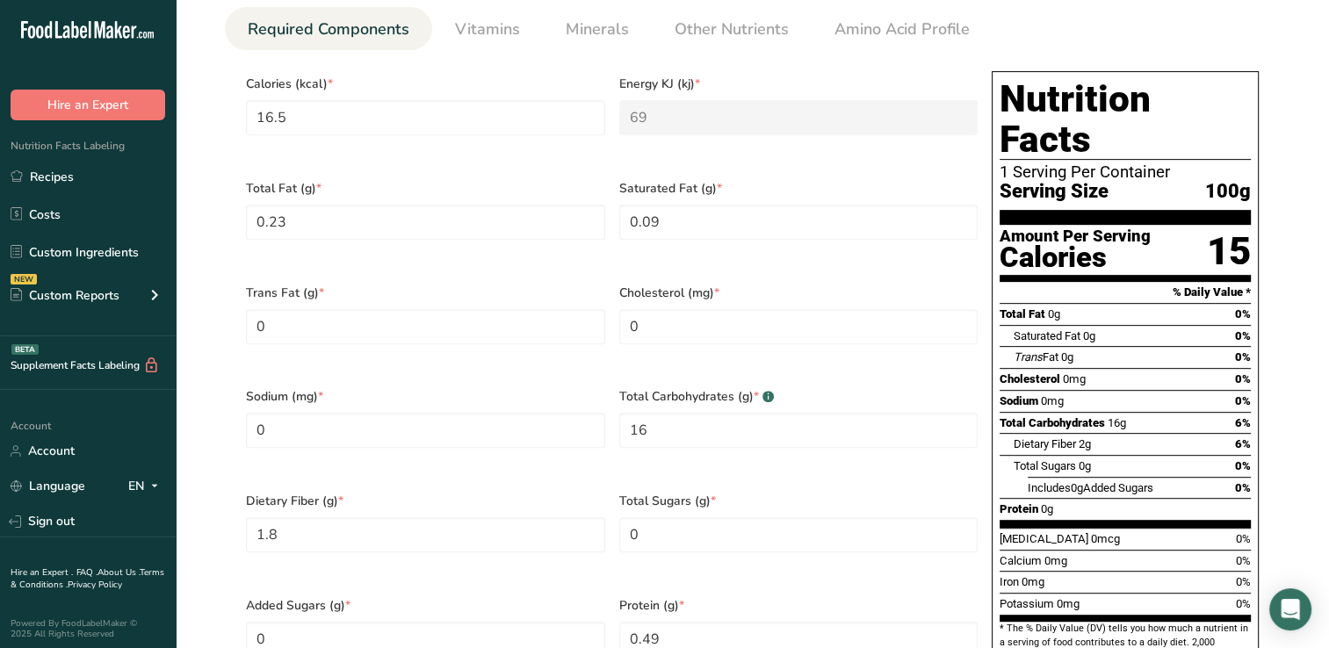
scroll to position [777, 0]
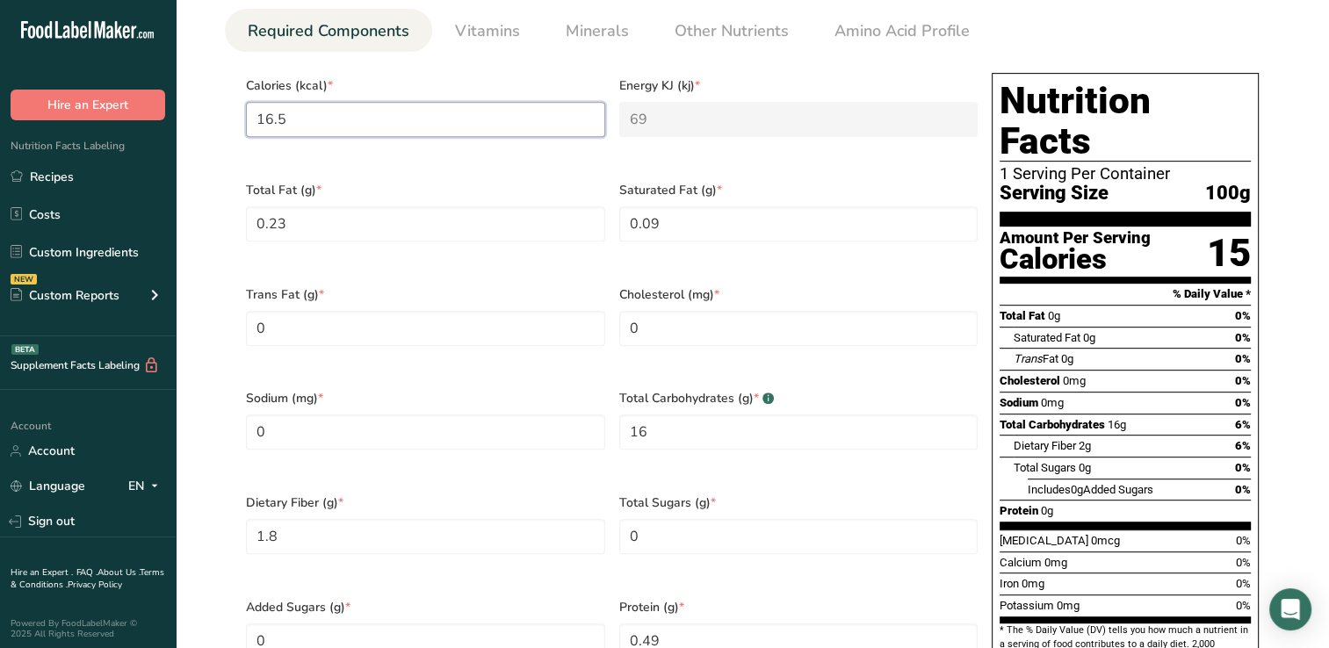
click at [307, 116] on input "16.5" at bounding box center [425, 119] width 359 height 35
type input "16"
type KJ "66.9"
type input "16.5"
type KJ "69"
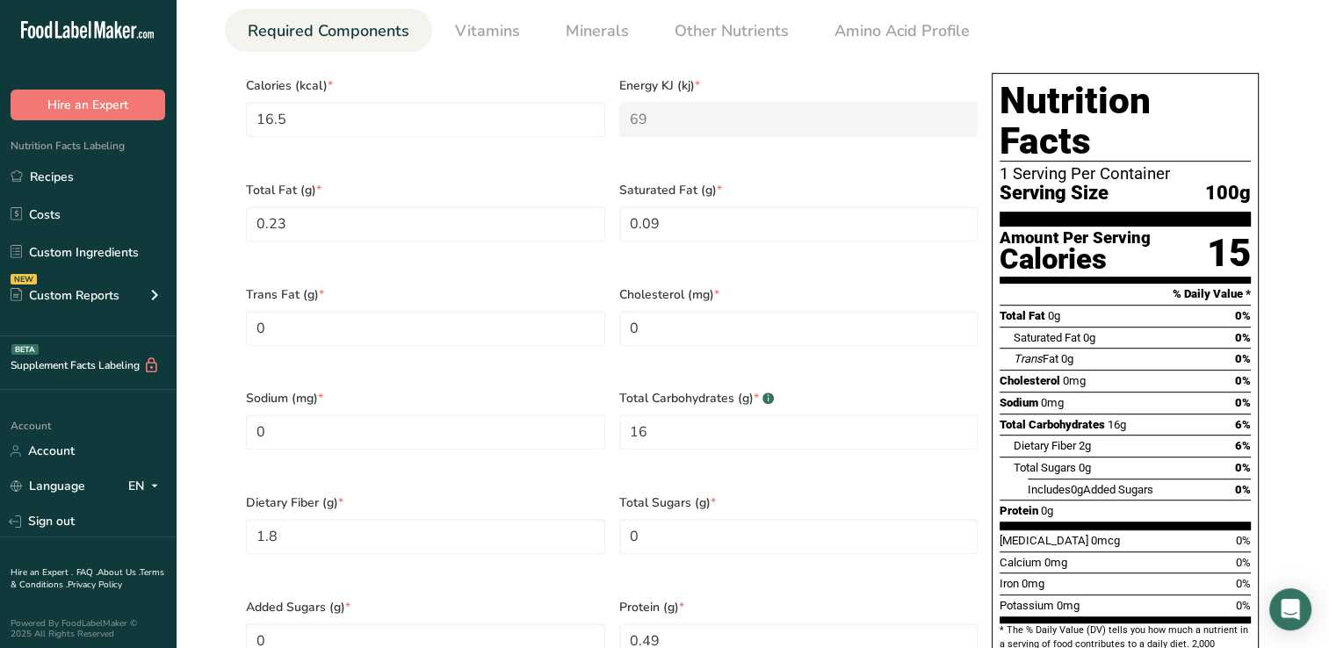
click at [426, 172] on div "Total Fat (g) * 0.23" at bounding box center [425, 222] width 373 height 105
click at [411, 170] on div "Total Fat (g) * 0.23" at bounding box center [425, 222] width 373 height 105
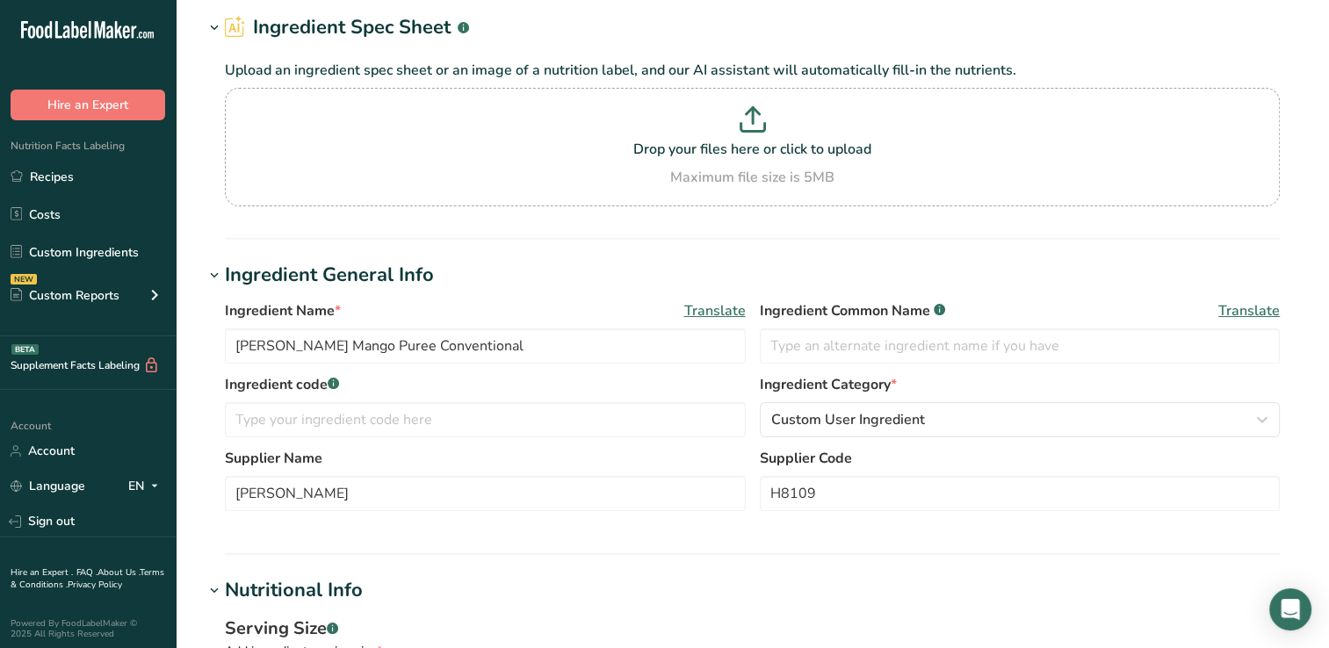
scroll to position [0, 0]
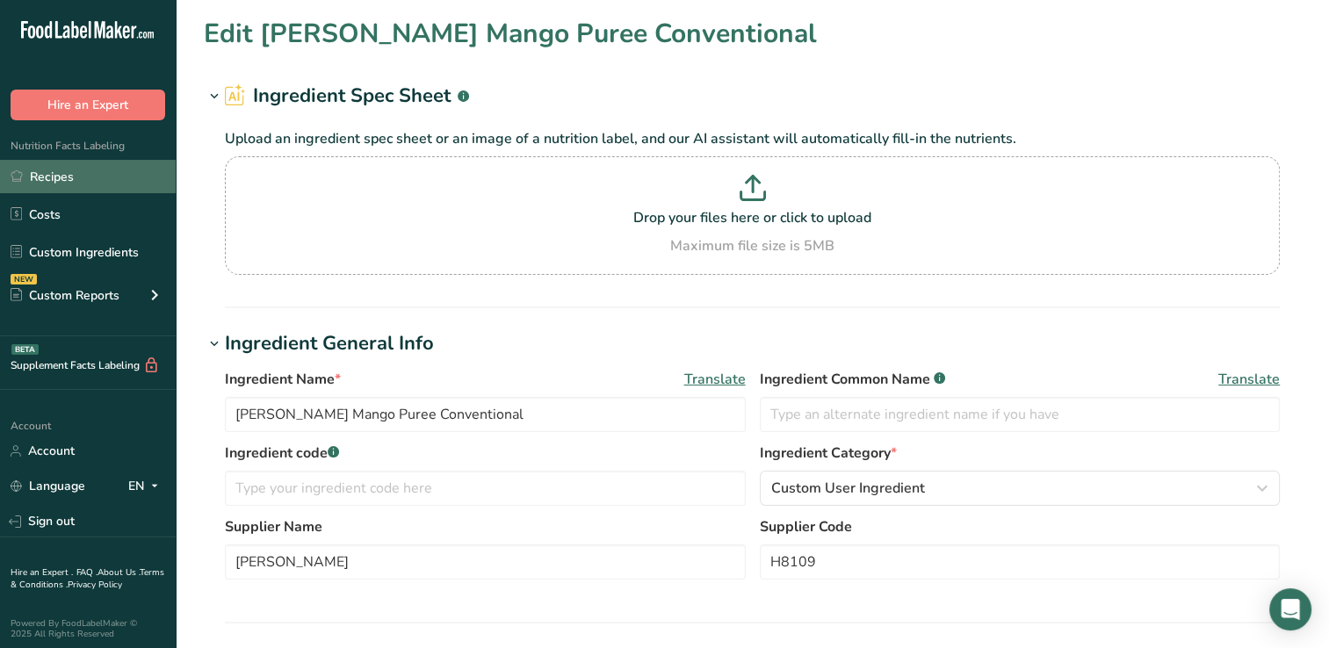
click at [51, 175] on link "Recipes" at bounding box center [88, 176] width 176 height 33
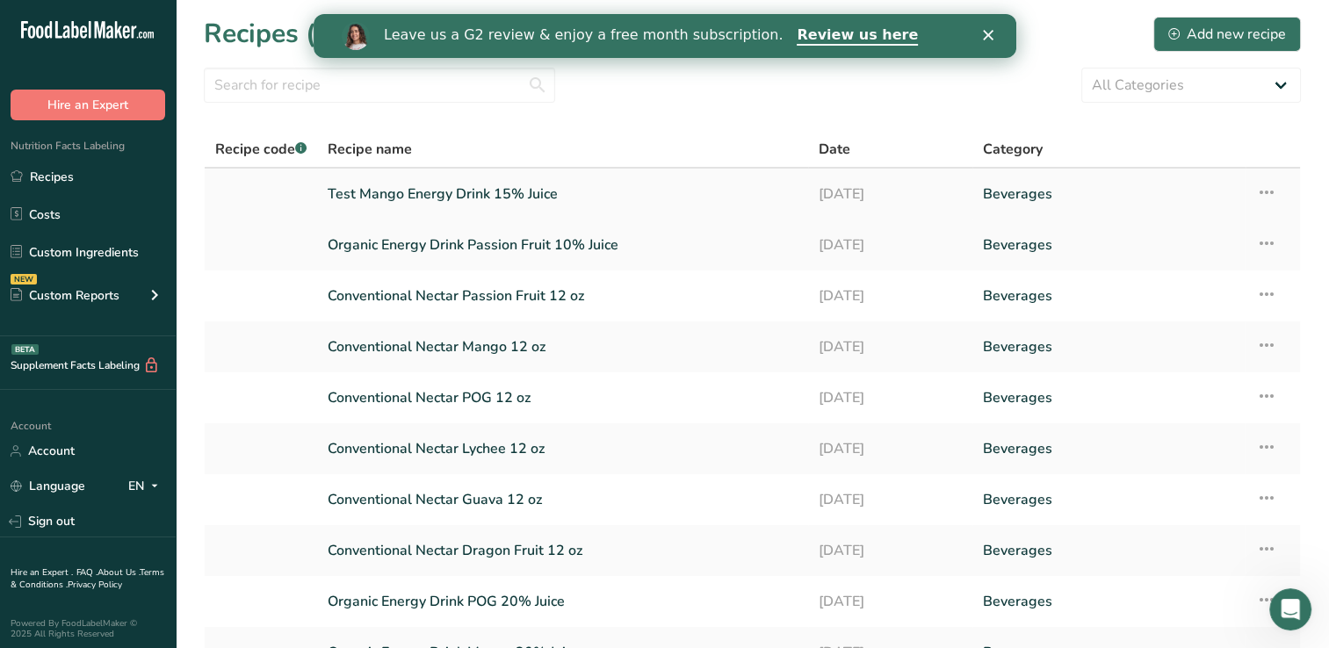
click at [489, 190] on link "Test Mango Energy Drink 15% Juice" at bounding box center [563, 194] width 470 height 37
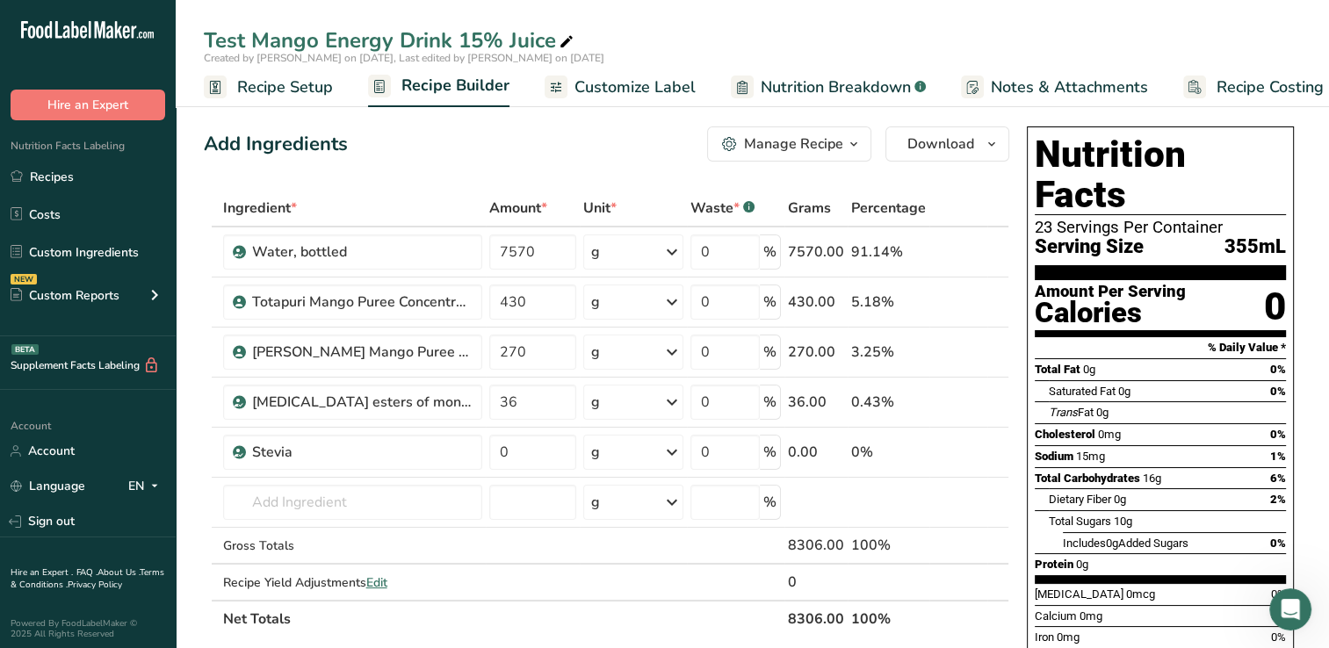
click at [829, 84] on span "Nutrition Breakdown" at bounding box center [836, 88] width 150 height 24
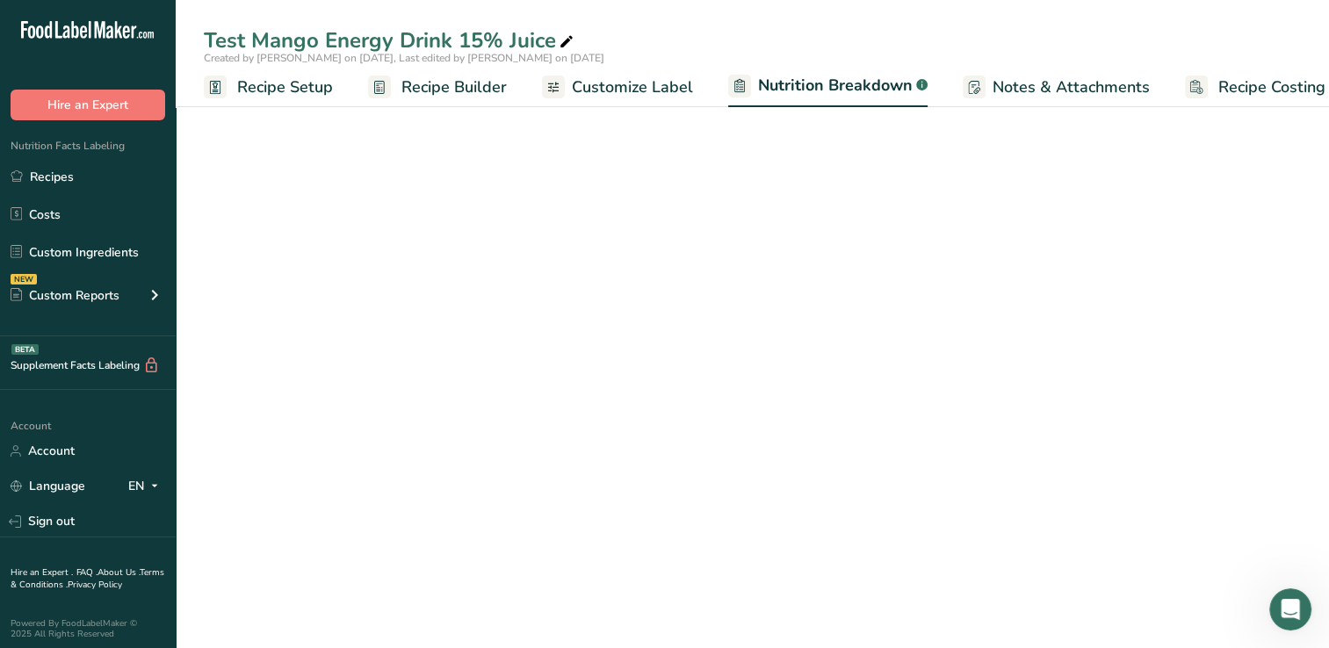
scroll to position [0, 24]
select select "Calories"
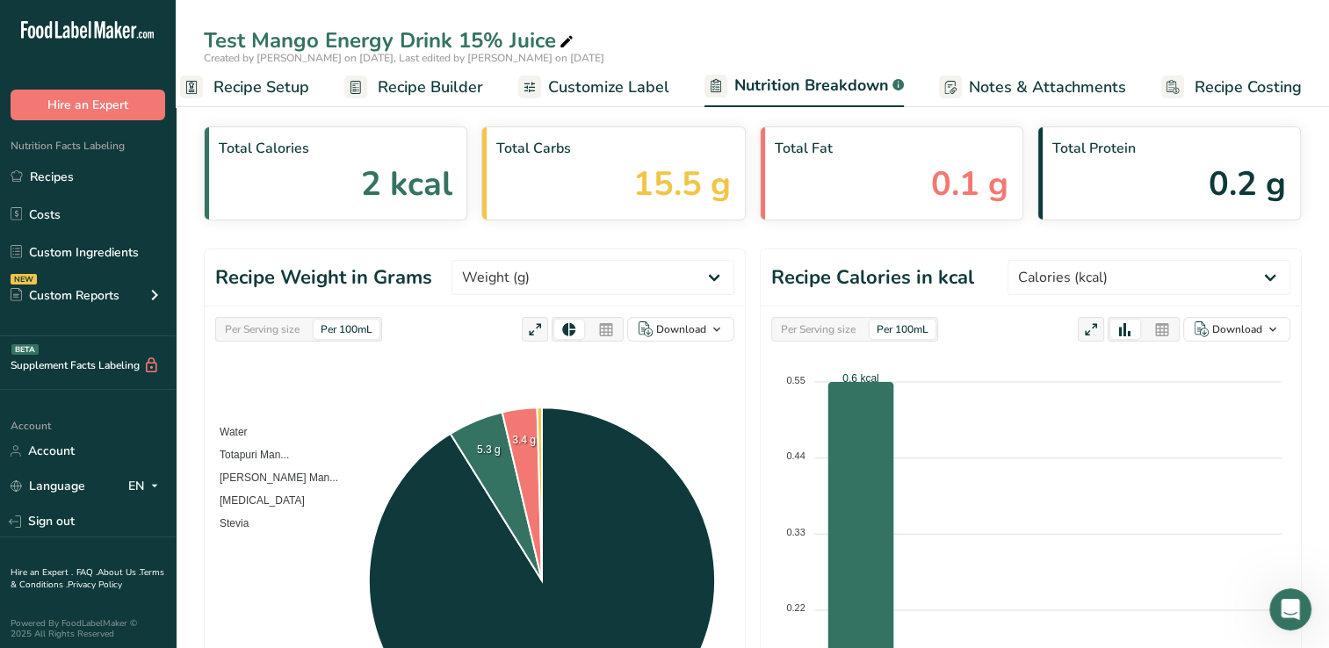
scroll to position [39, 0]
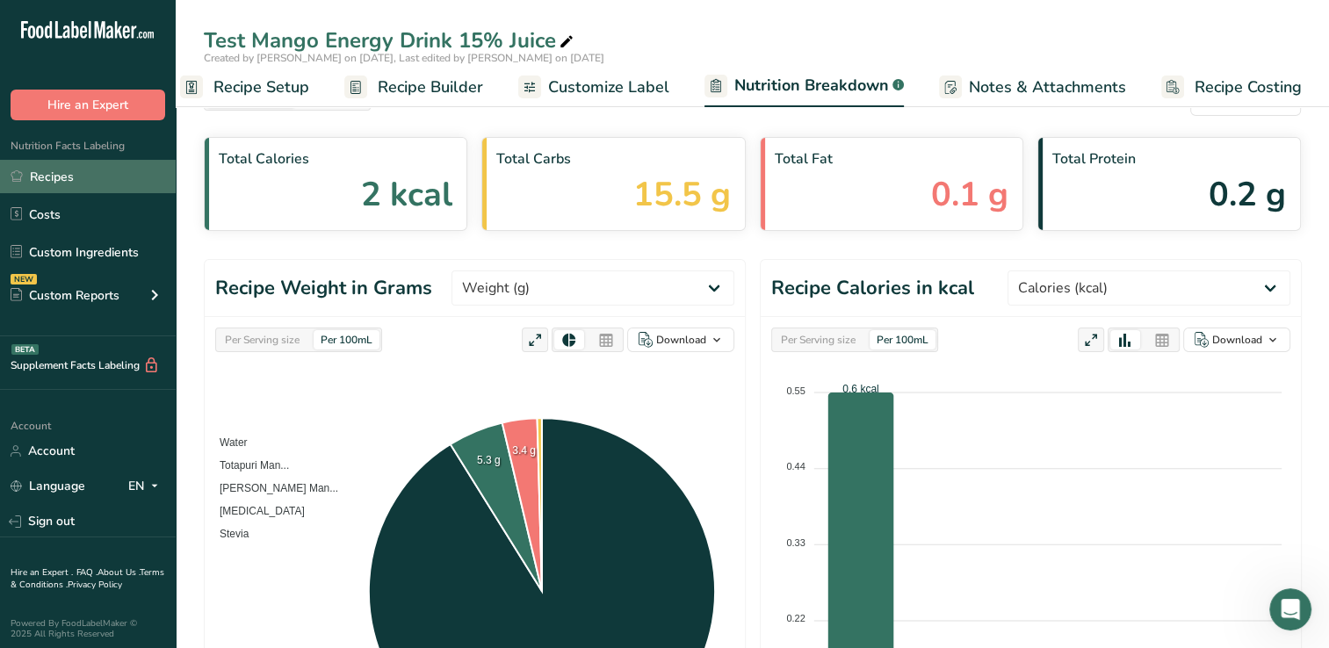
click at [64, 177] on link "Recipes" at bounding box center [88, 176] width 176 height 33
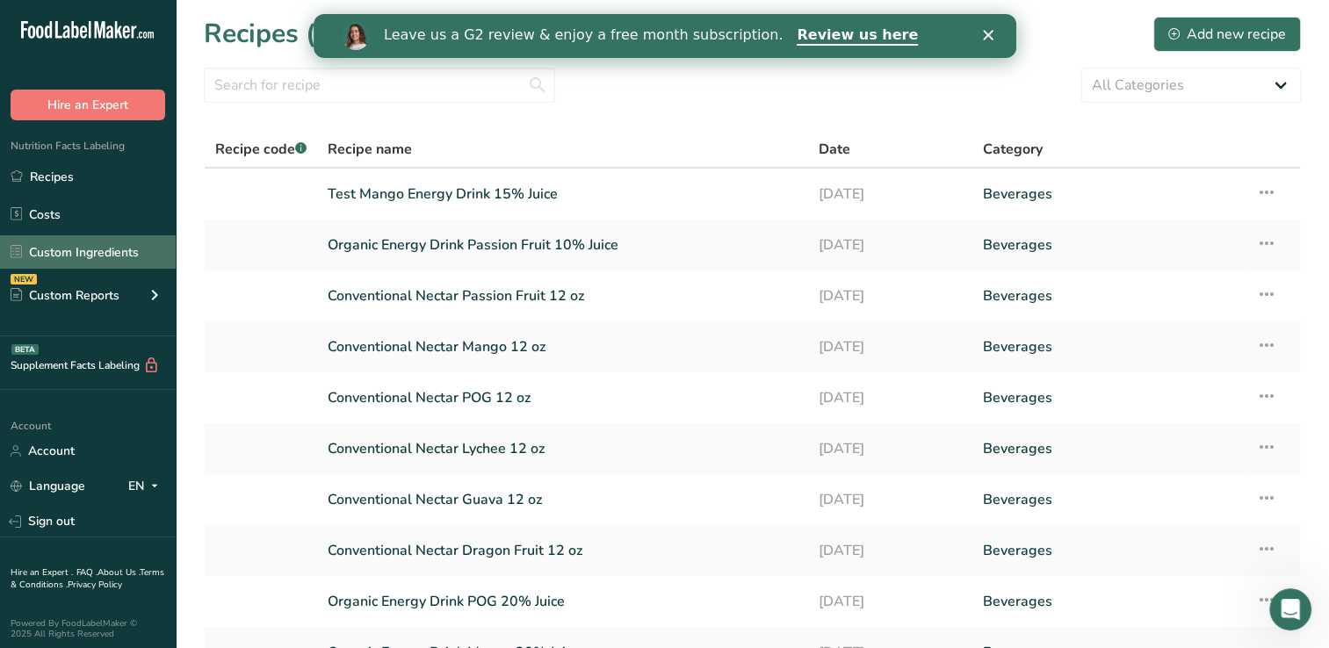
click at [109, 252] on link "Custom Ingredients" at bounding box center [88, 251] width 176 height 33
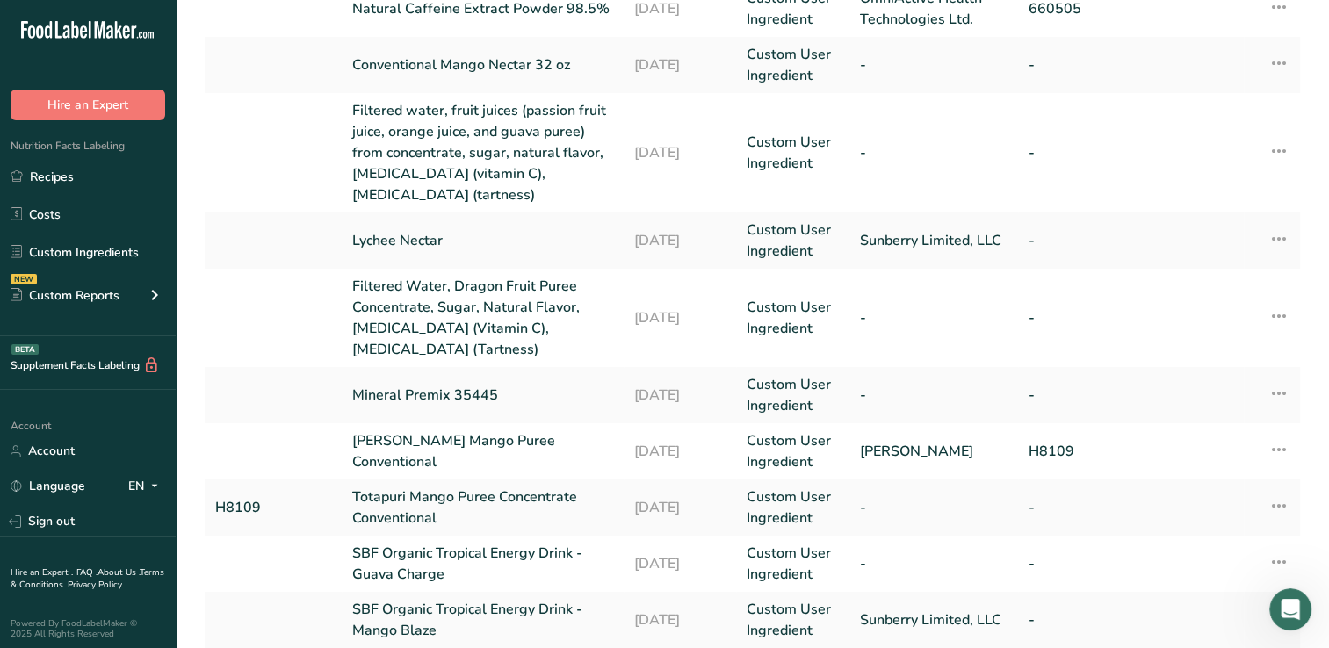
scroll to position [340, 0]
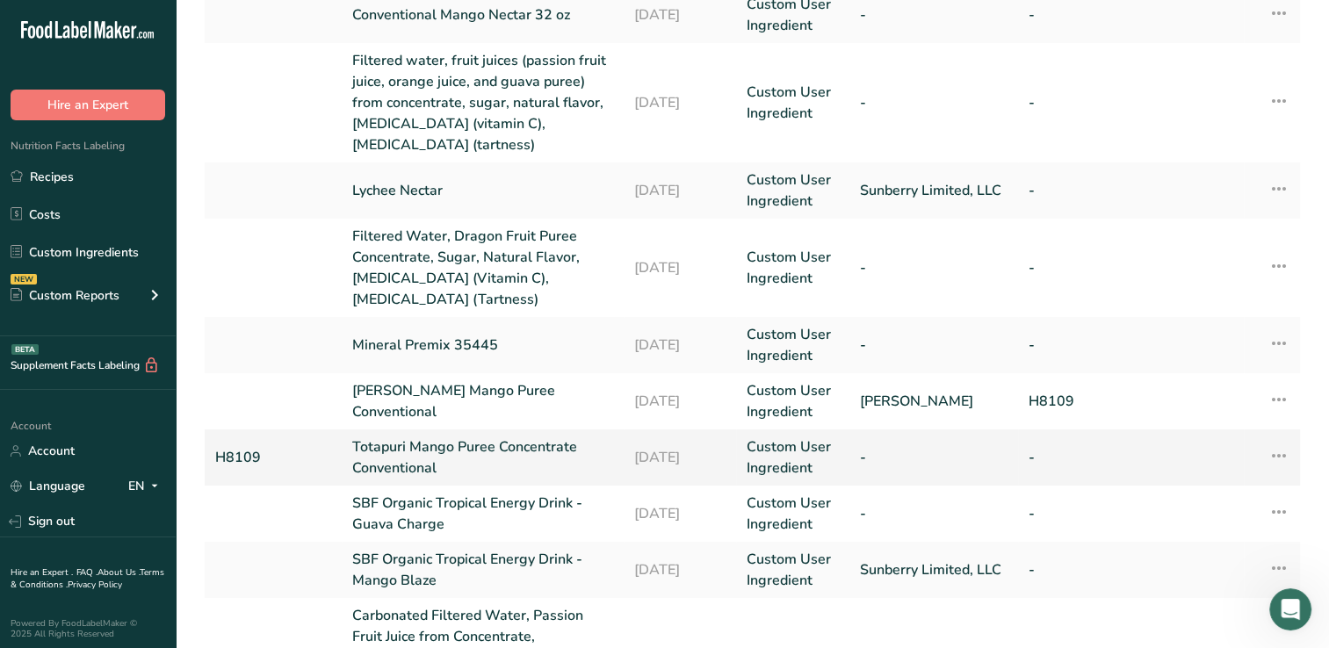
click at [409, 459] on link "Totapuri Mango Puree Concentrate Conventional" at bounding box center [482, 458] width 261 height 42
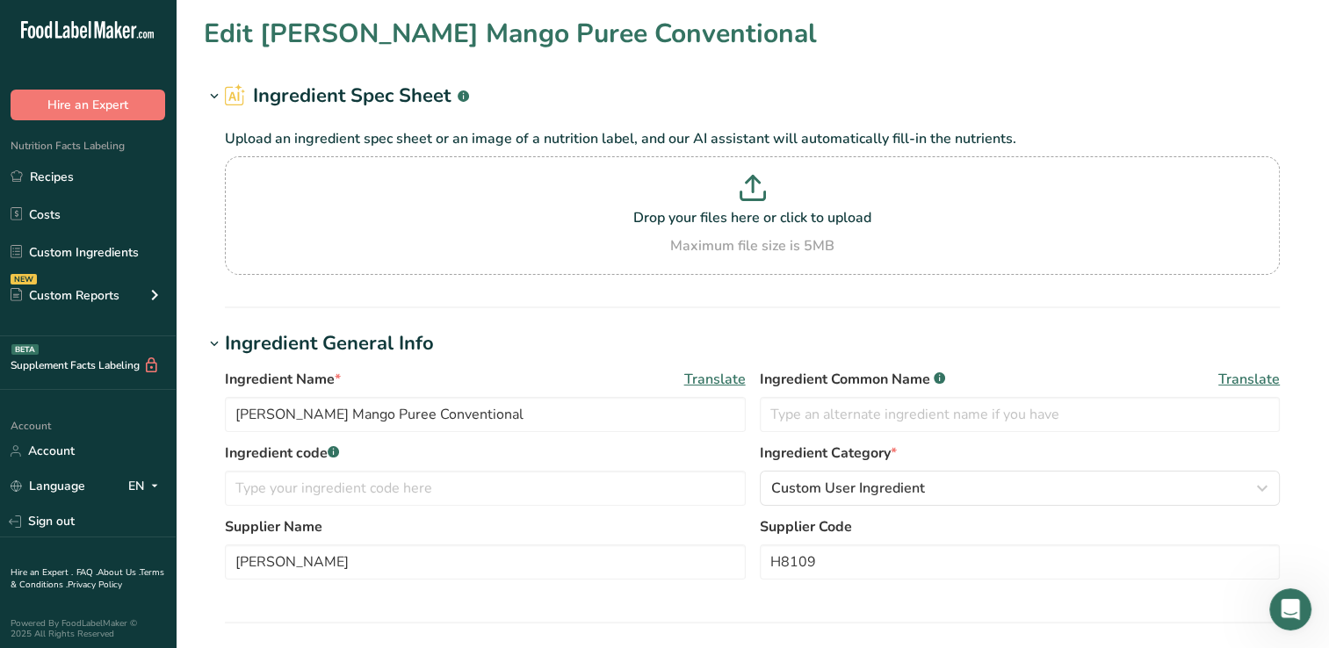
type input "Totapuri Mango Puree Concentrate Conventional"
type input "H8109"
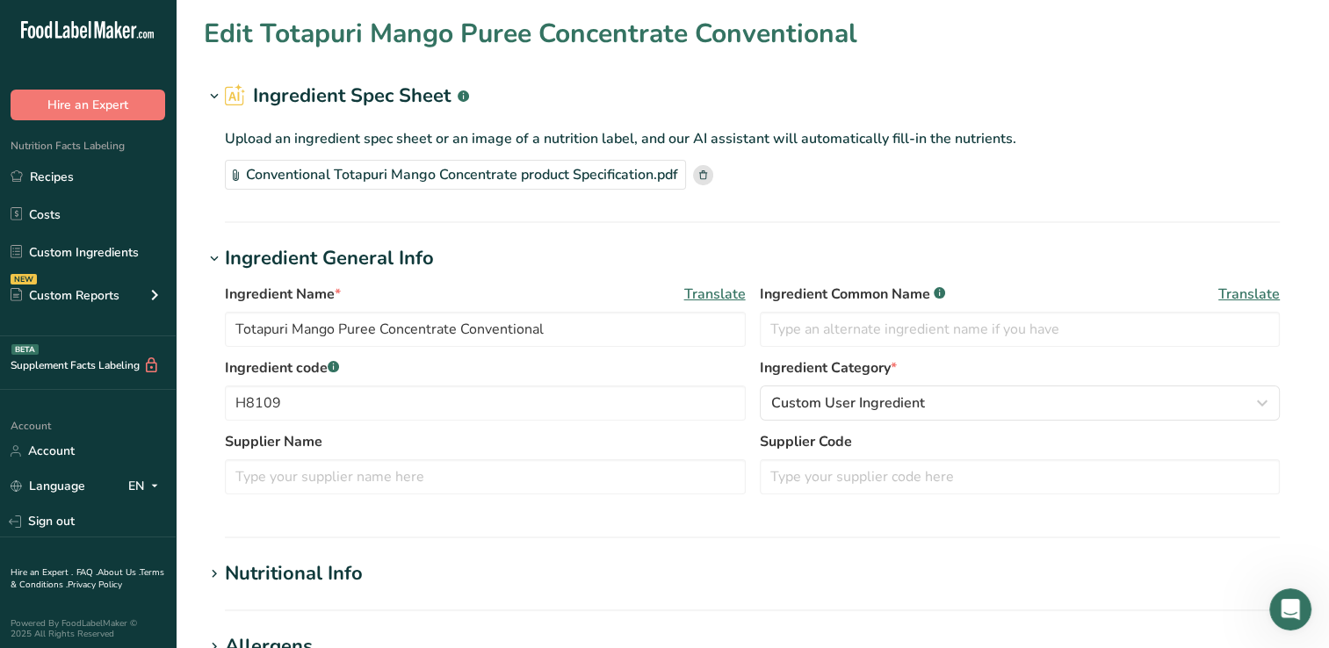
type input "0"
type KJ "295"
type Fat "0.35"
type Fat "0.02"
type Fat "0"
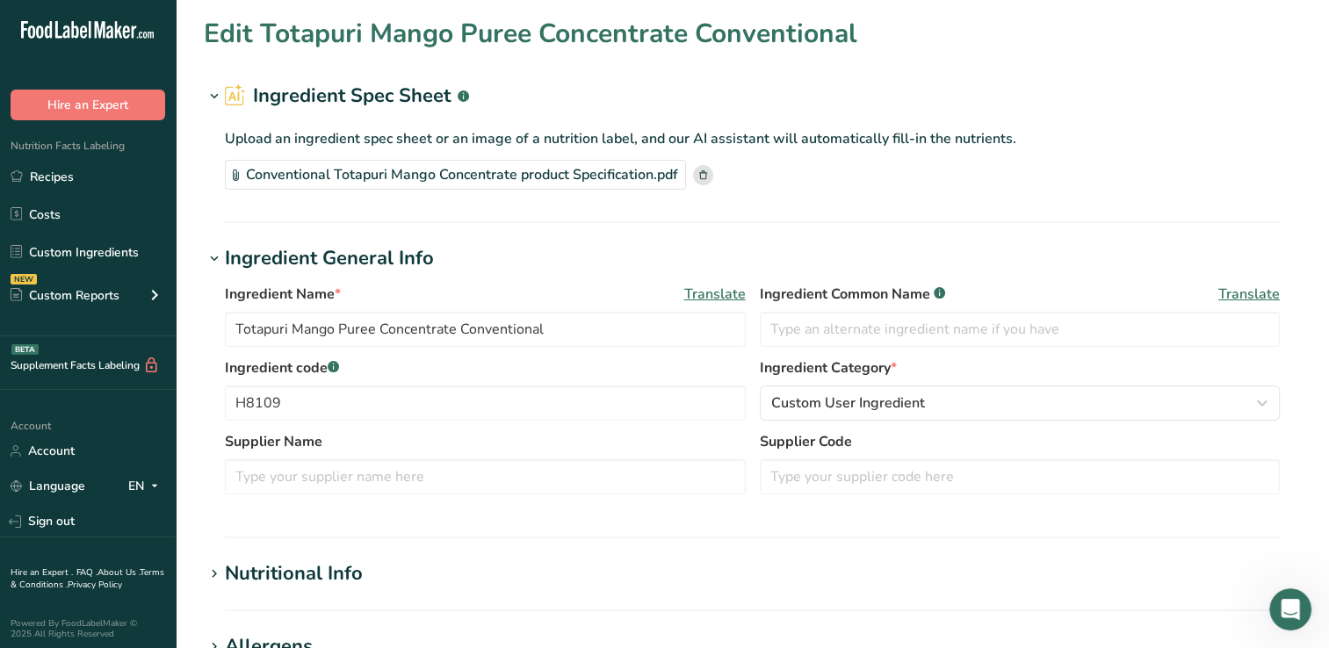
type input "0"
type Carbohydrates "72"
type Fiber "1.1"
type Sugars "53"
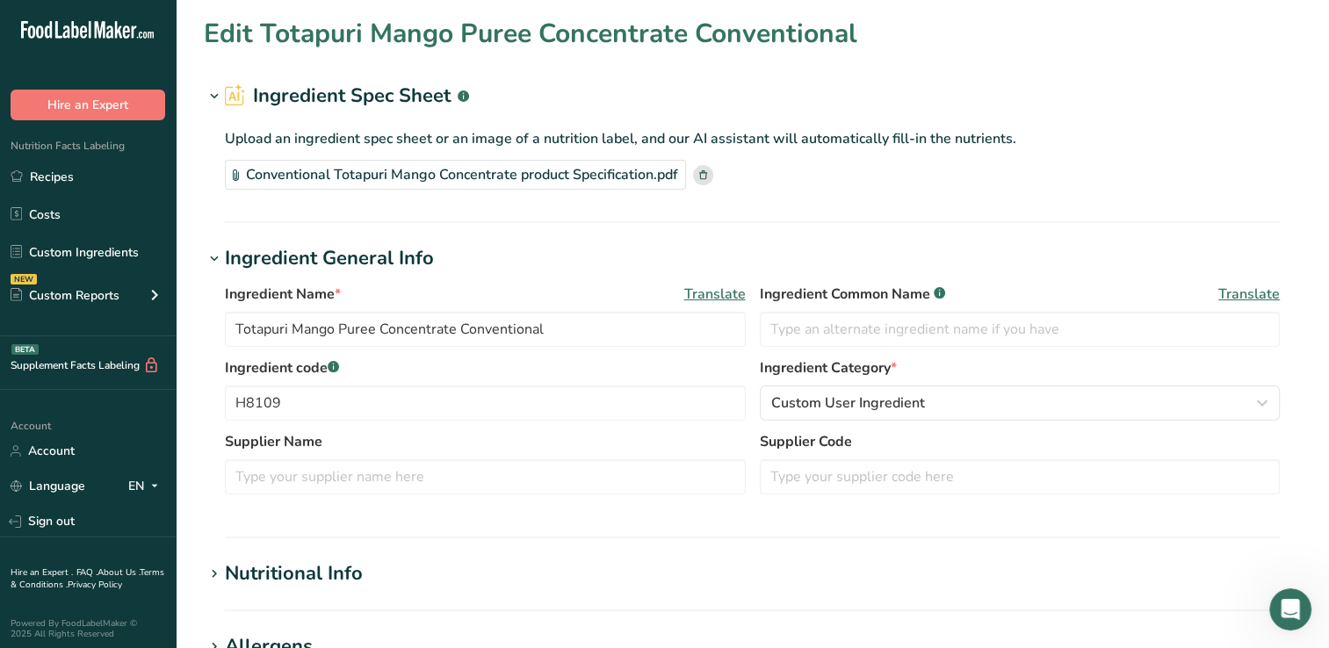
type Sugars "0"
type input "0.5"
click at [328, 575] on div "Nutritional Info" at bounding box center [294, 574] width 138 height 29
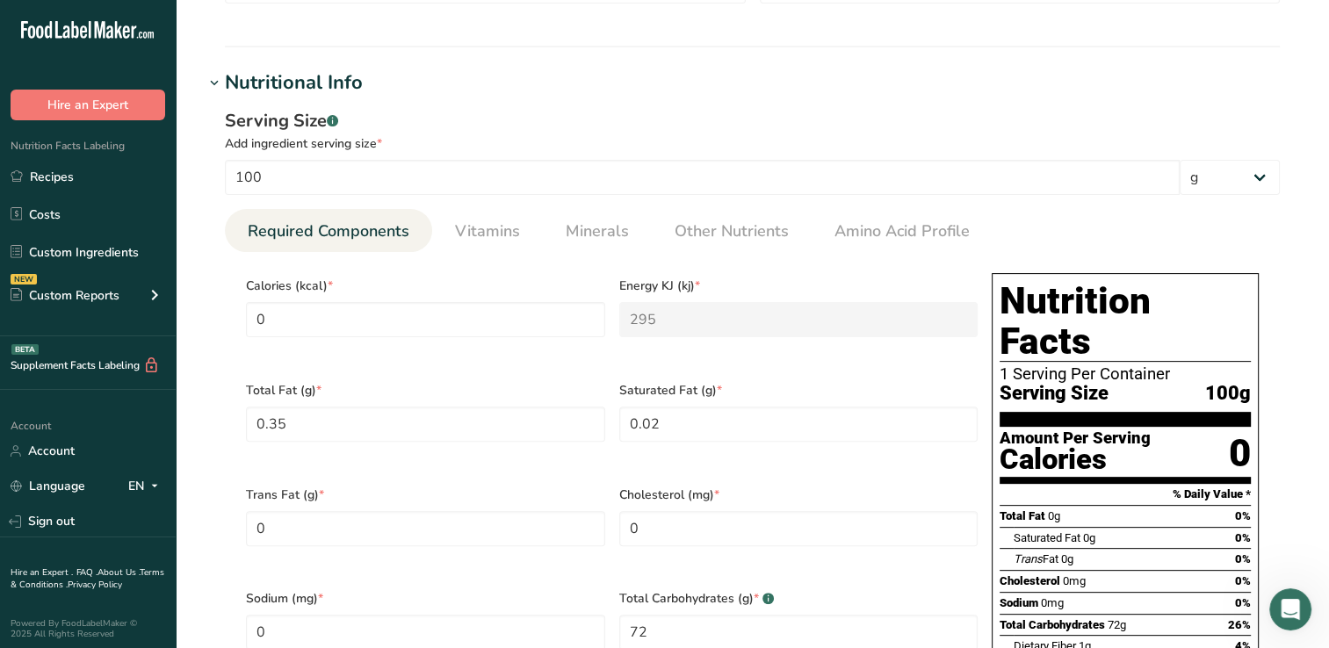
scroll to position [488, 0]
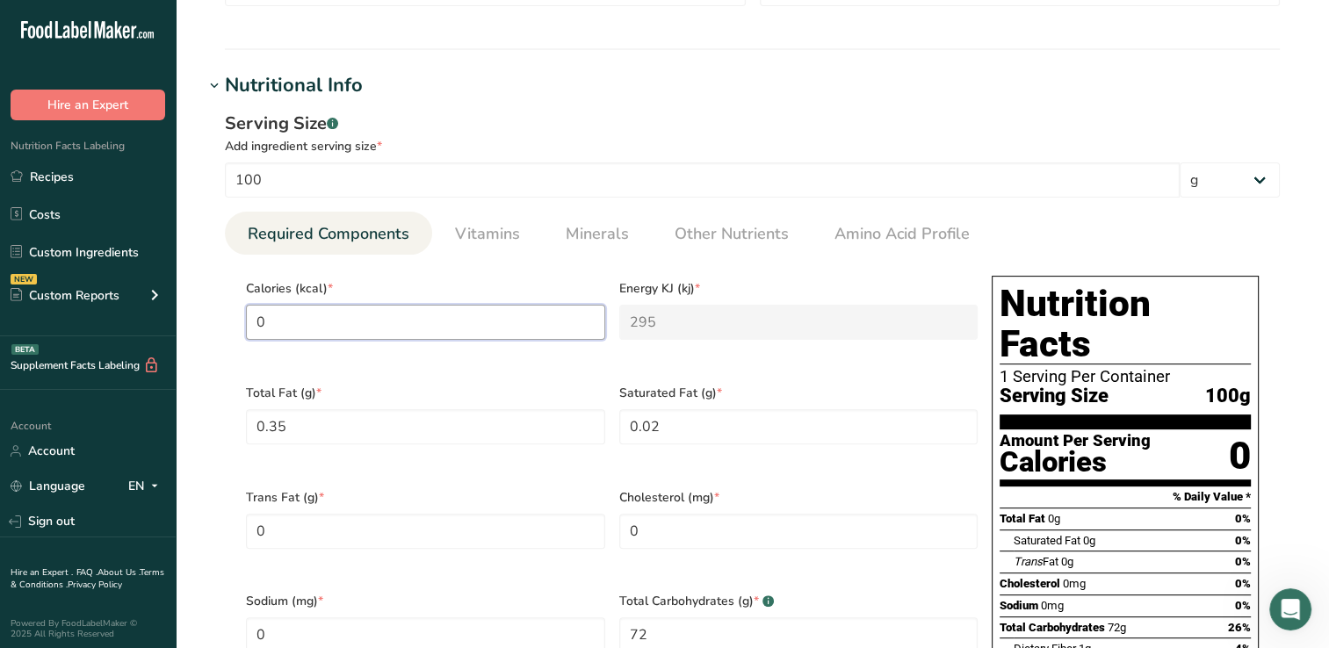
click at [279, 322] on input "0" at bounding box center [425, 322] width 359 height 35
type KJ "0"
type input "7"
type KJ "29.3"
type input "70"
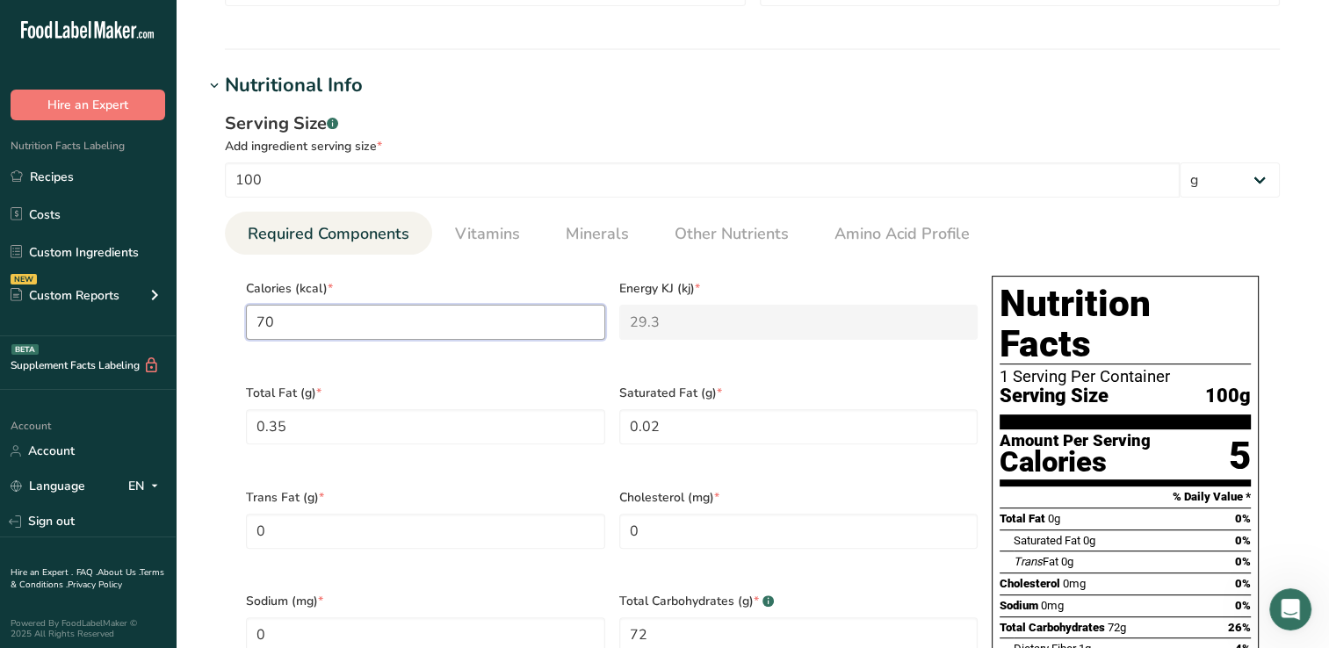
type KJ "292.9"
type input "7"
type KJ "29.3"
type input "0"
type KJ "0"
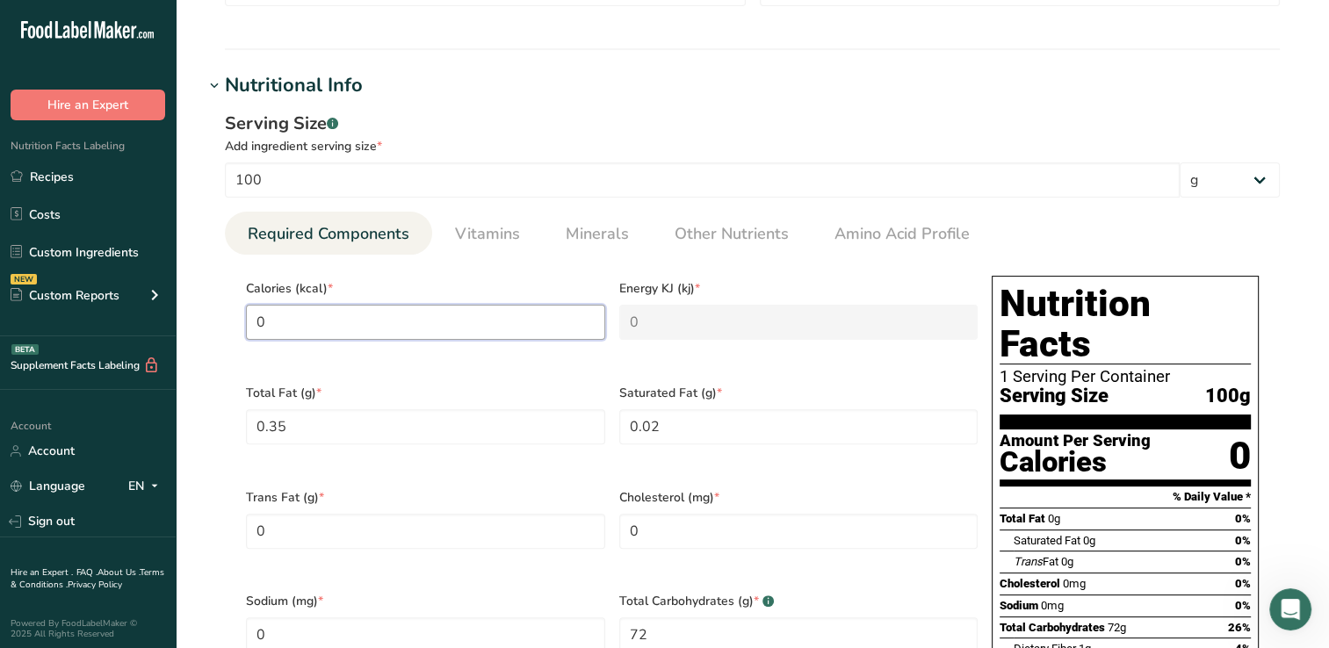
type input "7"
type KJ "29.3"
type input "70"
type KJ "292.9"
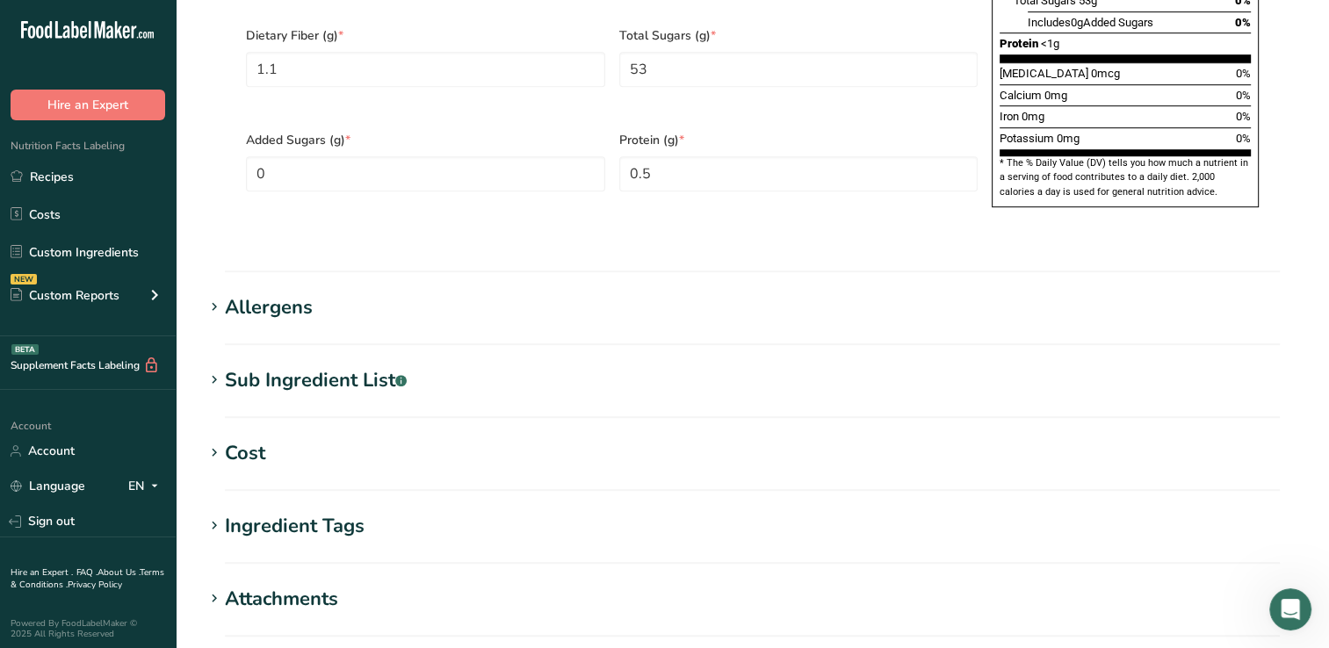
scroll to position [1388, 0]
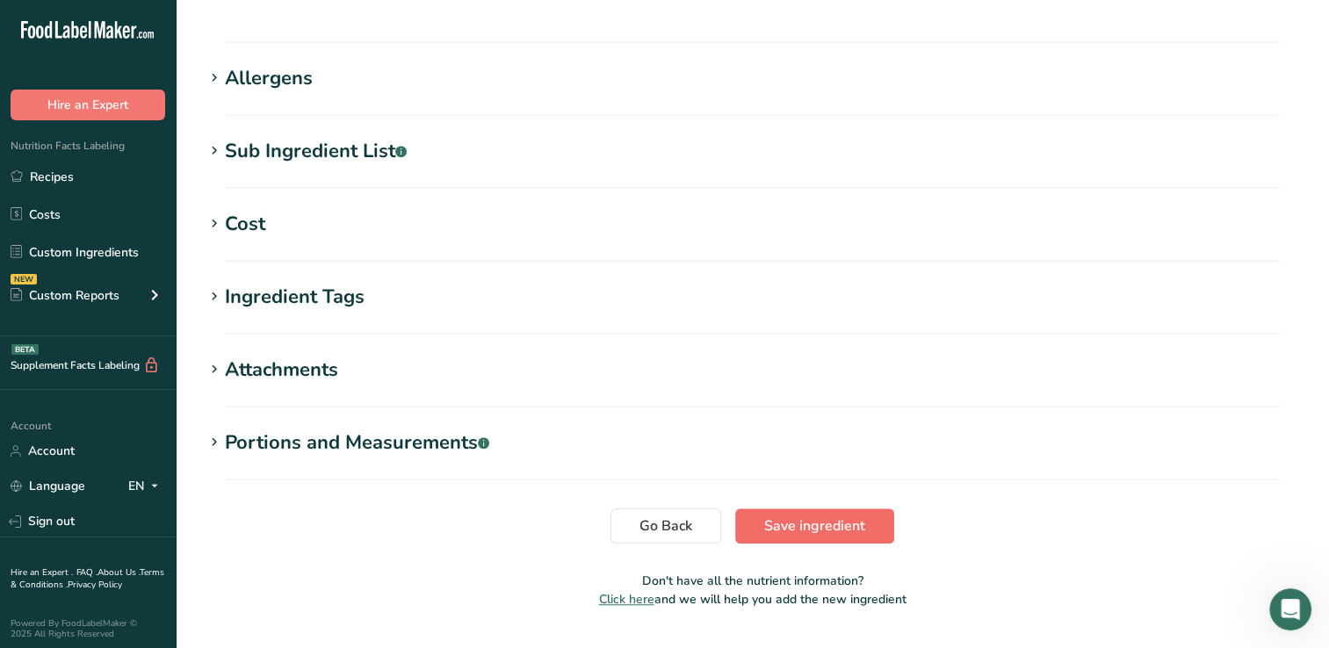
type input "70"
click at [843, 516] on span "Save ingredient" at bounding box center [814, 526] width 101 height 21
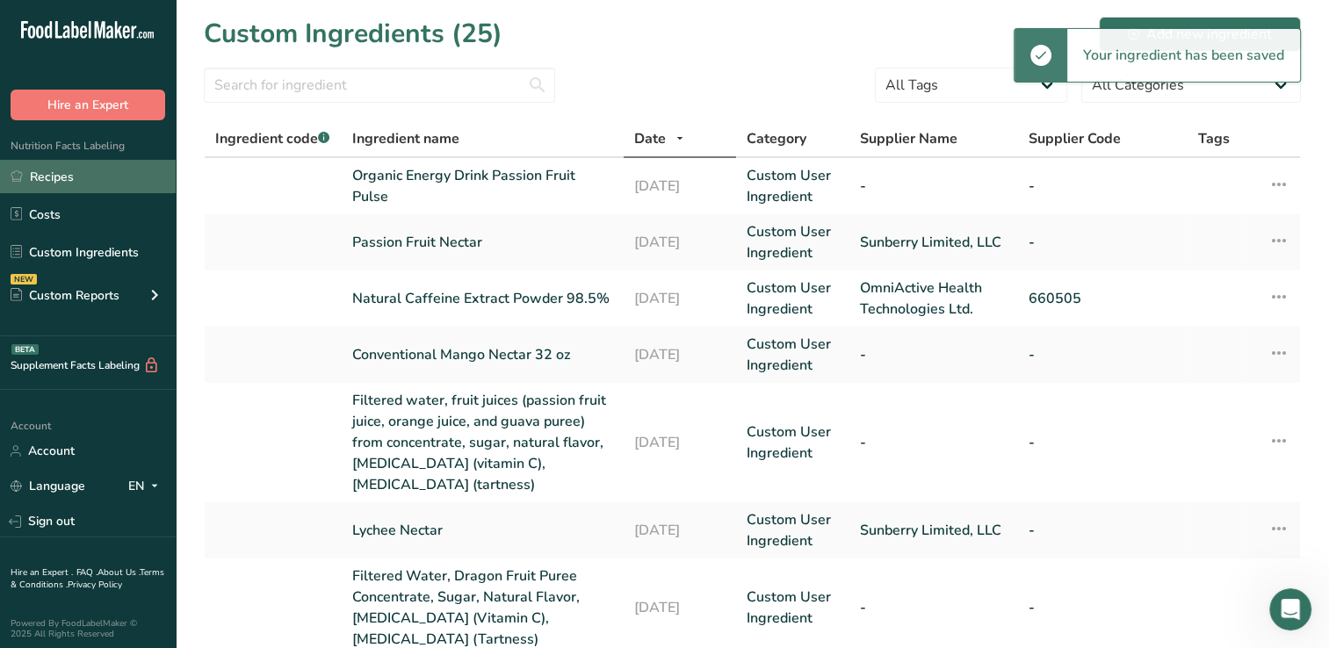
click at [75, 177] on link "Recipes" at bounding box center [88, 176] width 176 height 33
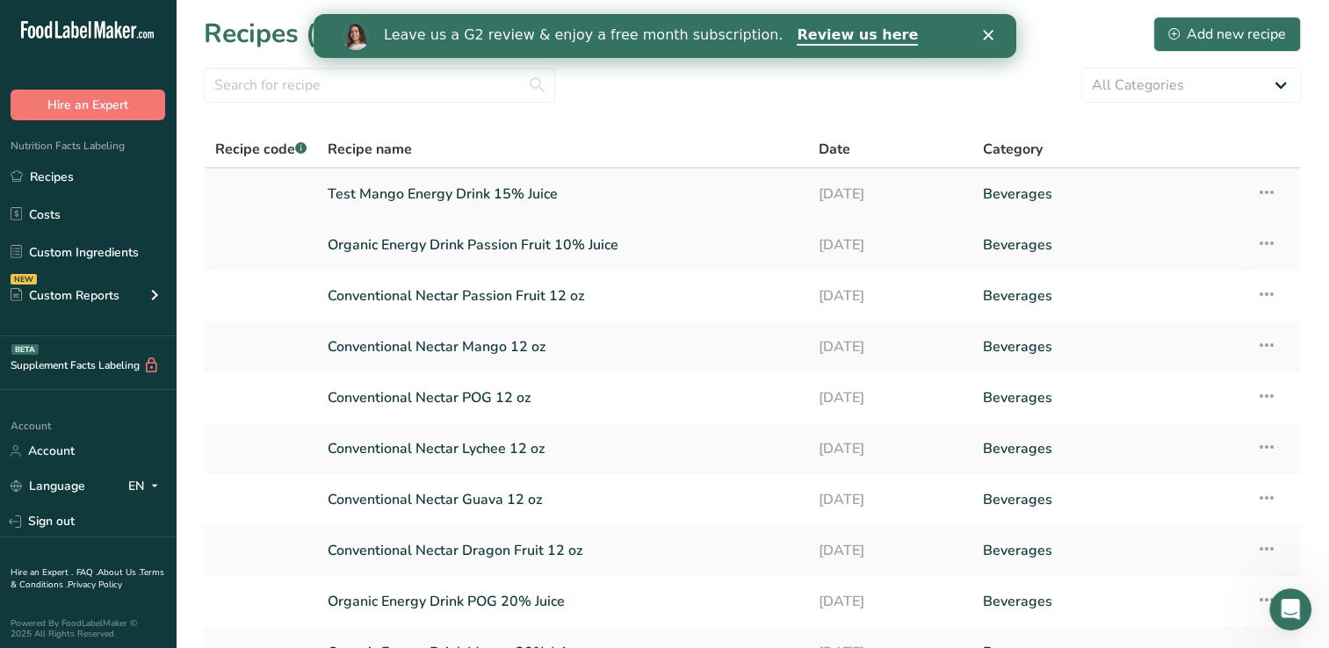
click at [373, 195] on link "Test Mango Energy Drink 15% Juice" at bounding box center [563, 194] width 470 height 37
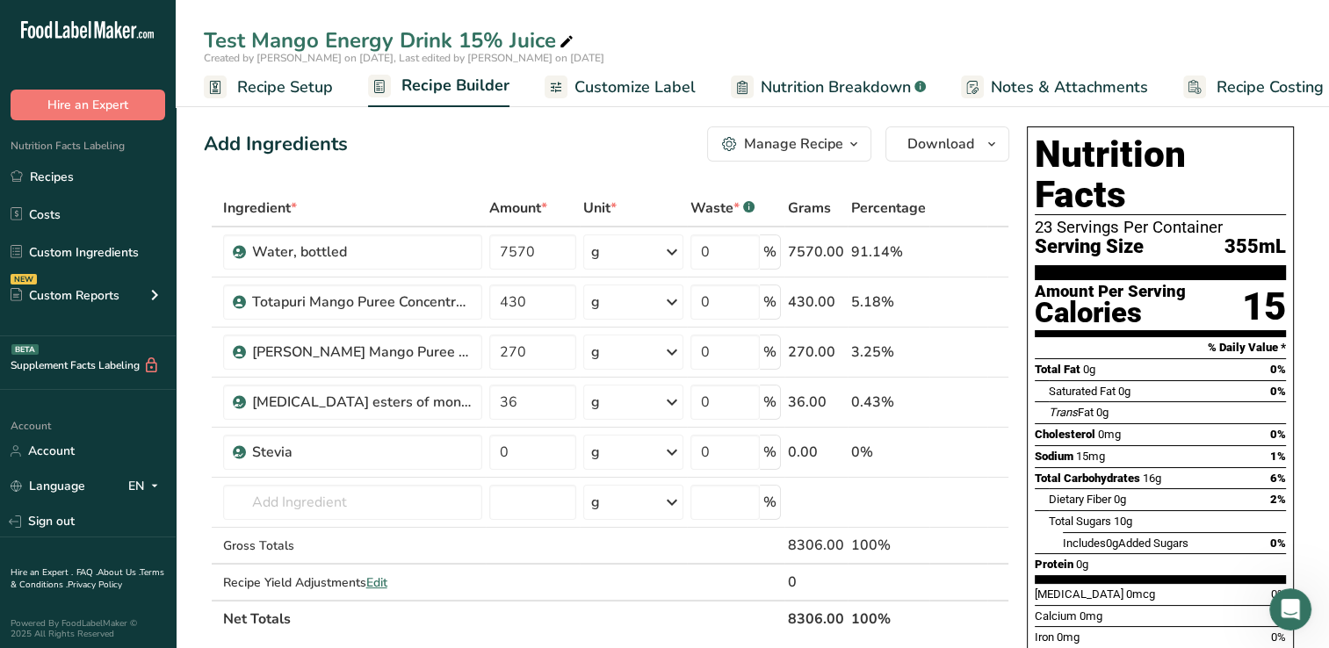
click at [814, 85] on span "Nutrition Breakdown" at bounding box center [836, 88] width 150 height 24
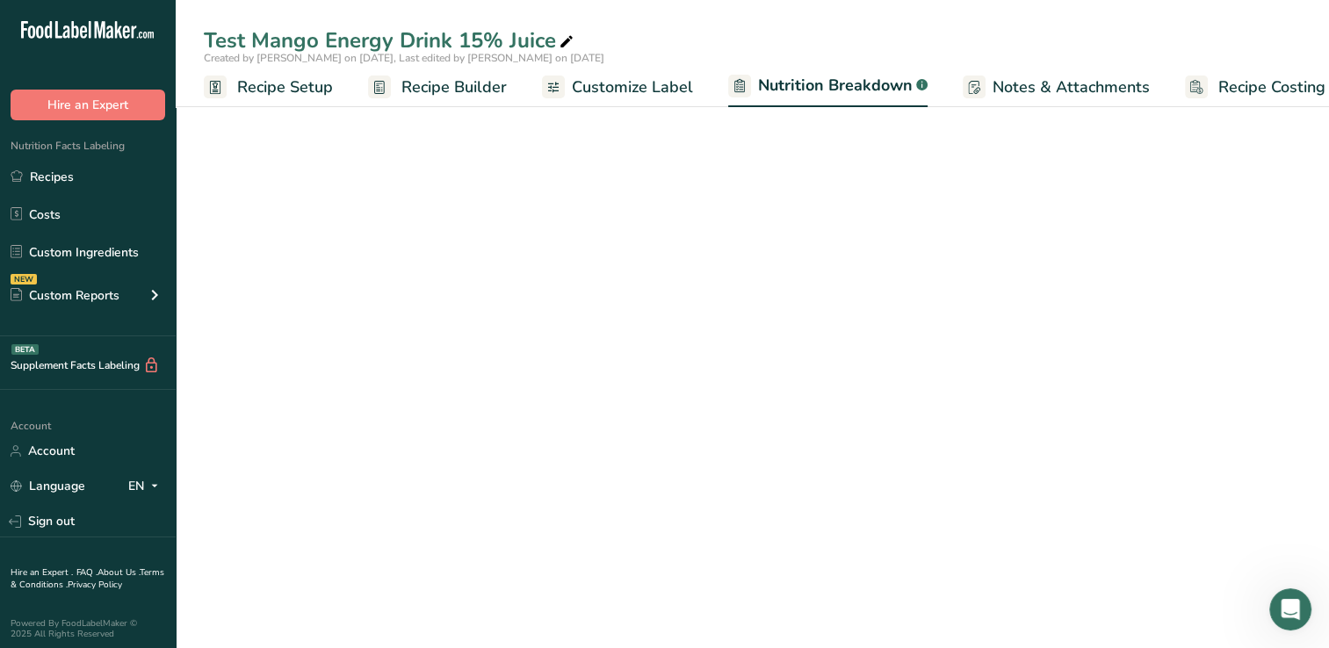
scroll to position [0, 24]
select select "Calories"
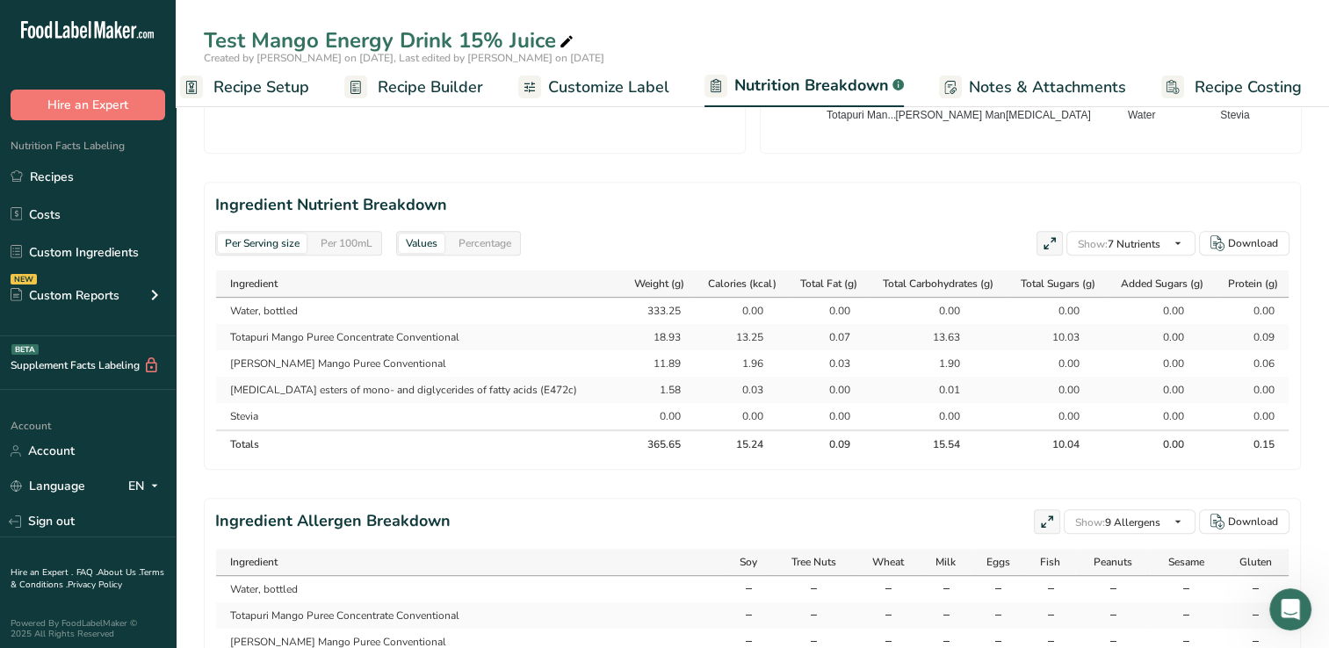
scroll to position [691, 0]
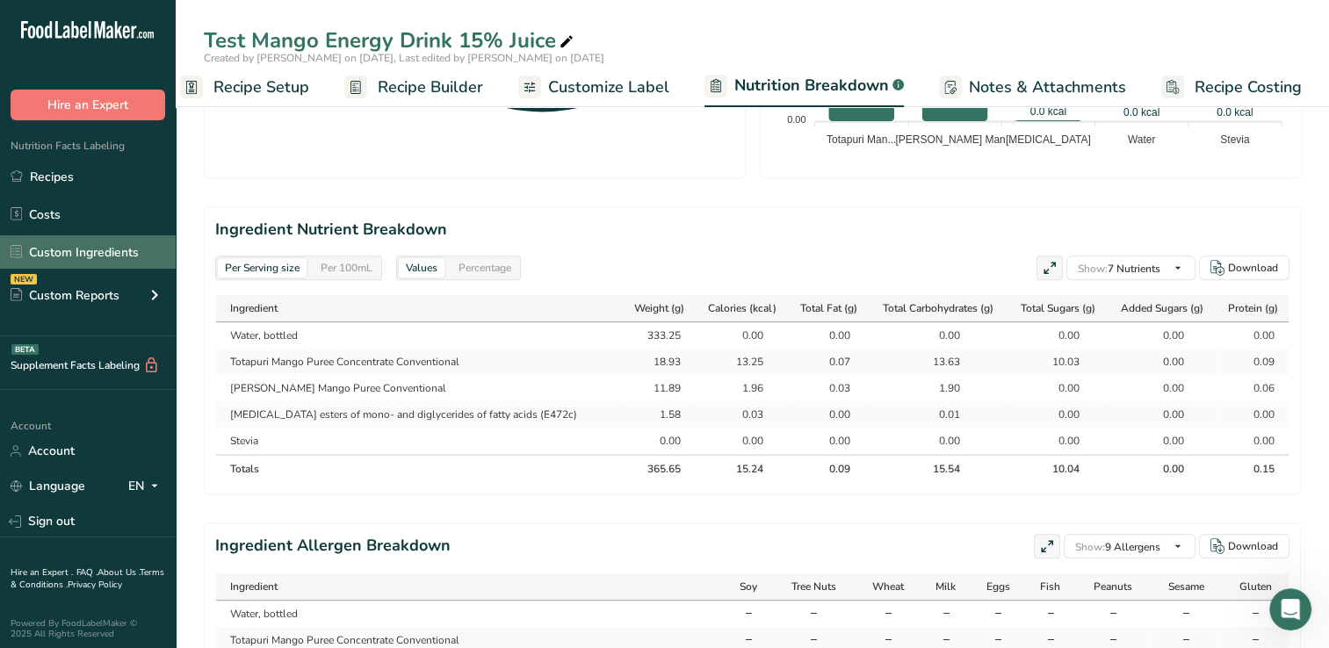
click at [94, 245] on link "Custom Ingredients" at bounding box center [88, 251] width 176 height 33
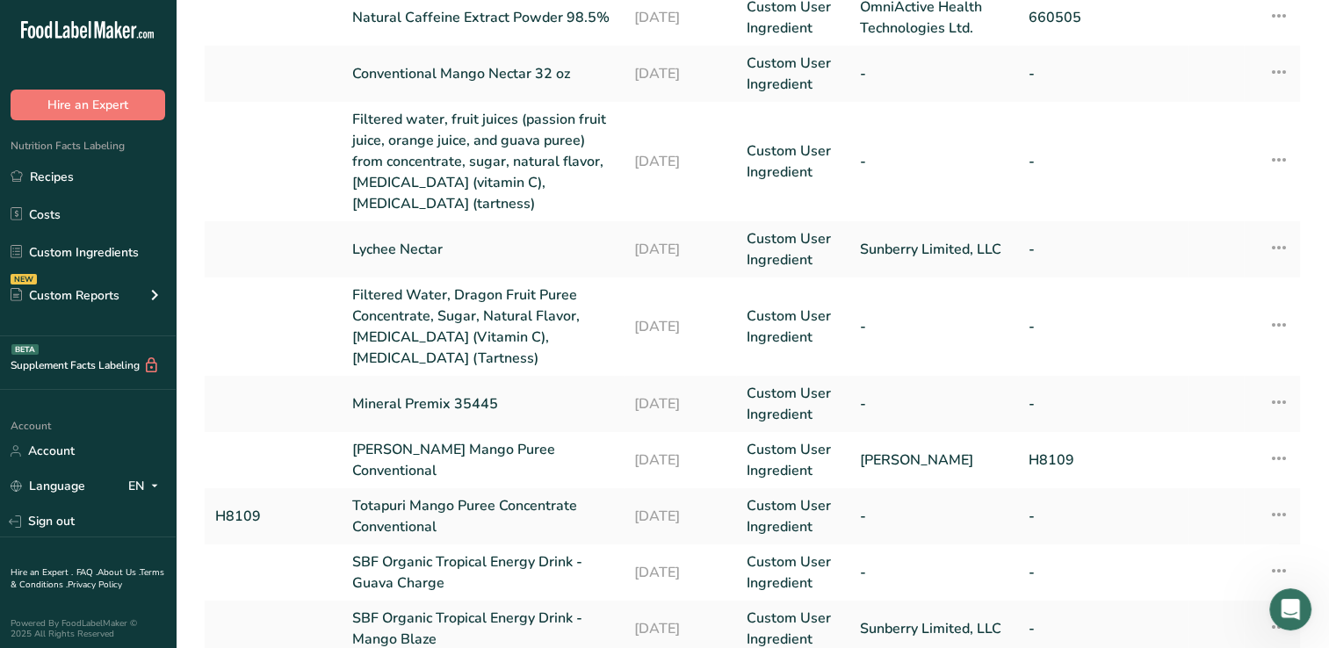
scroll to position [304, 0]
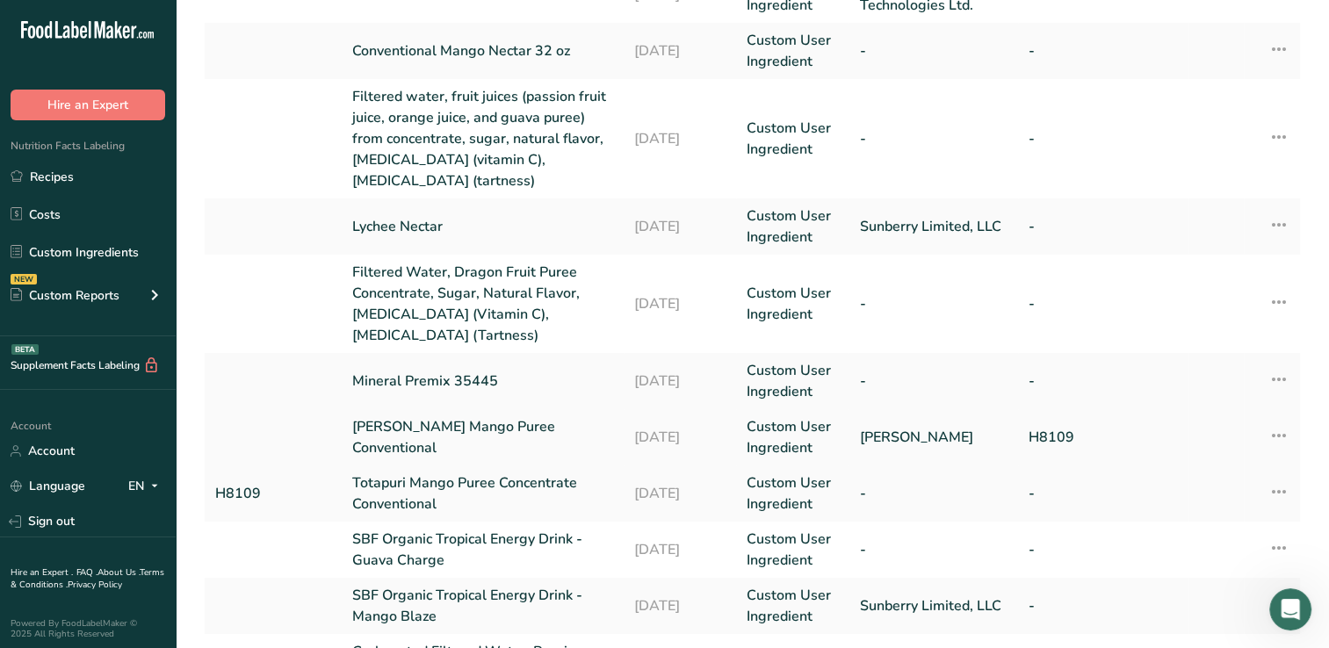
click at [496, 433] on link "[PERSON_NAME] Mango Puree Conventional" at bounding box center [482, 437] width 261 height 42
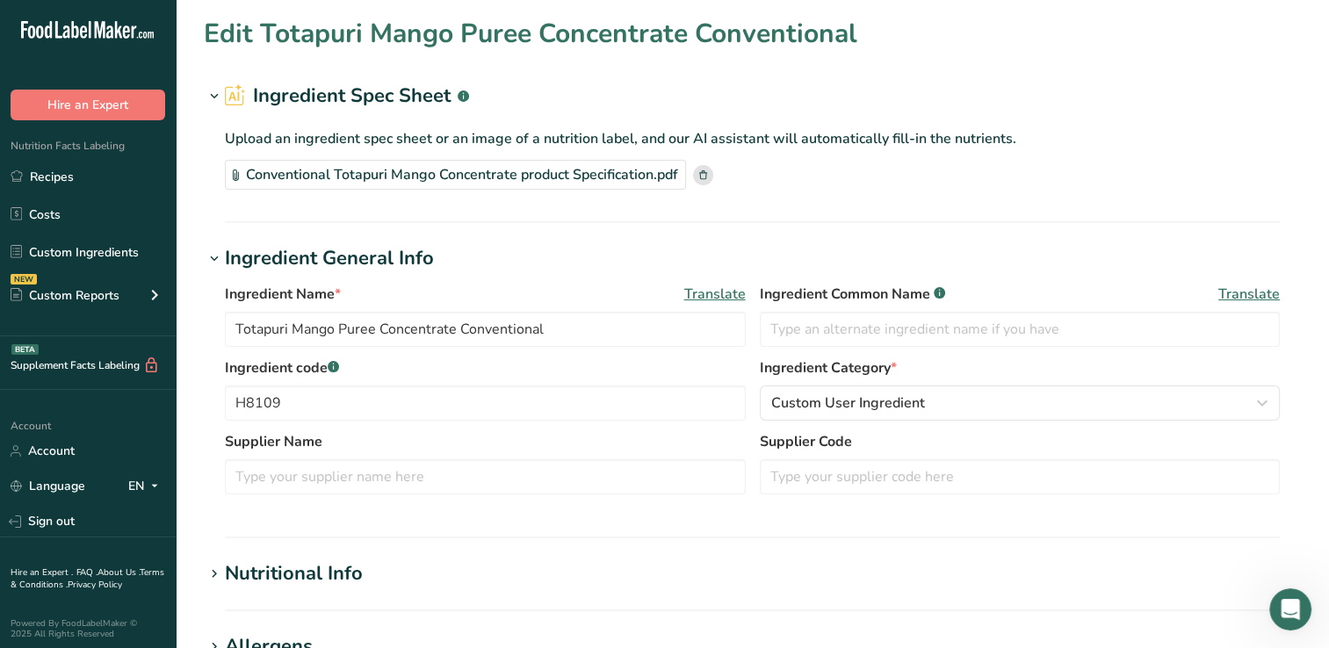
type input "[PERSON_NAME] Mango Puree Conventional"
type input "NAVA"
type input "H8109"
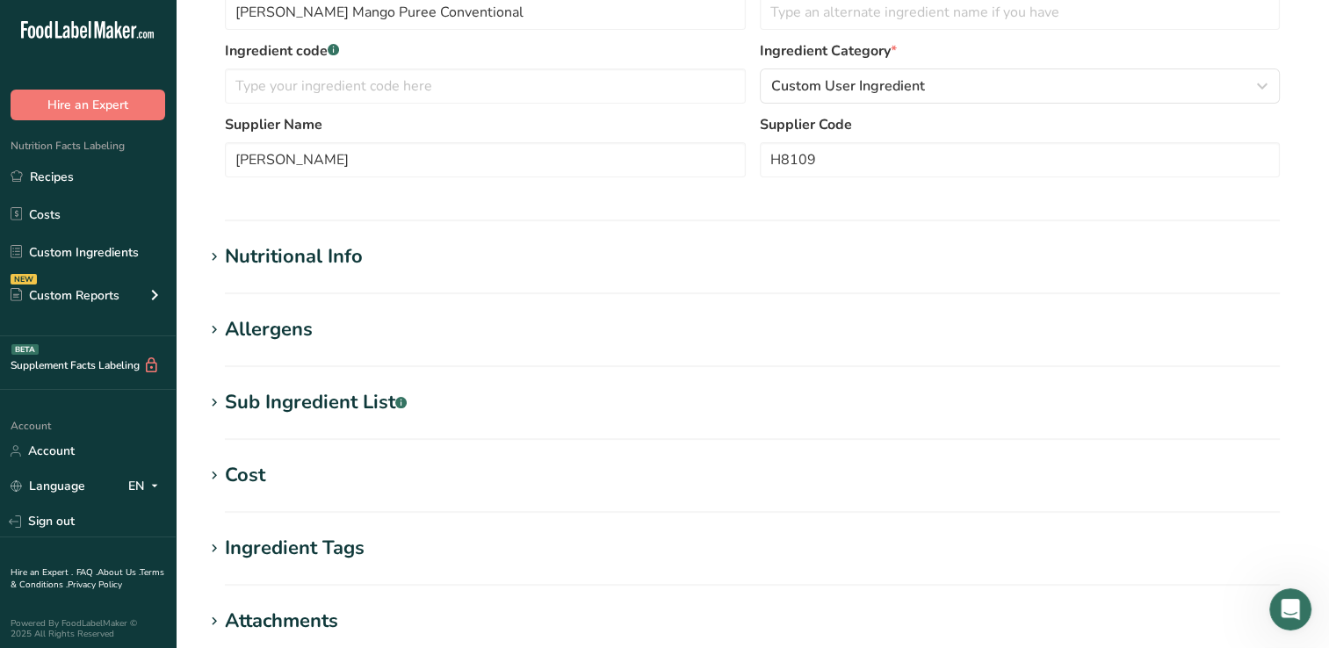
scroll to position [438, 0]
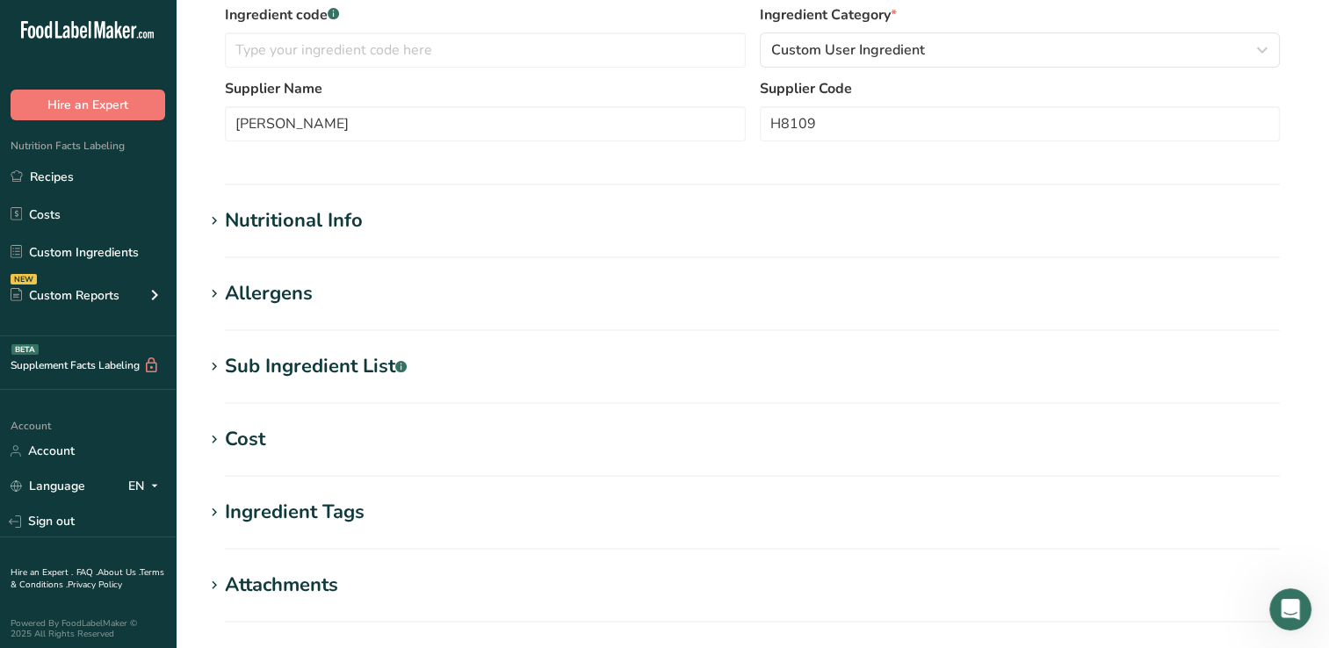
click at [337, 213] on div "Nutritional Info" at bounding box center [294, 220] width 138 height 29
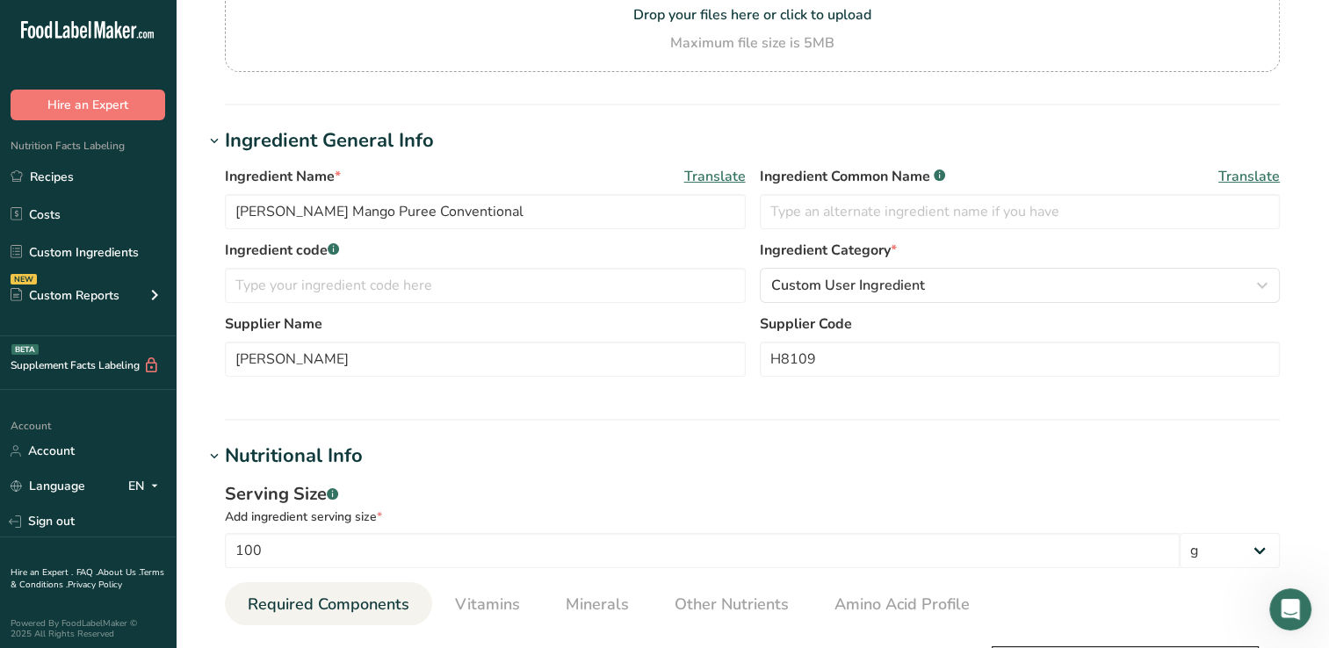
scroll to position [0, 0]
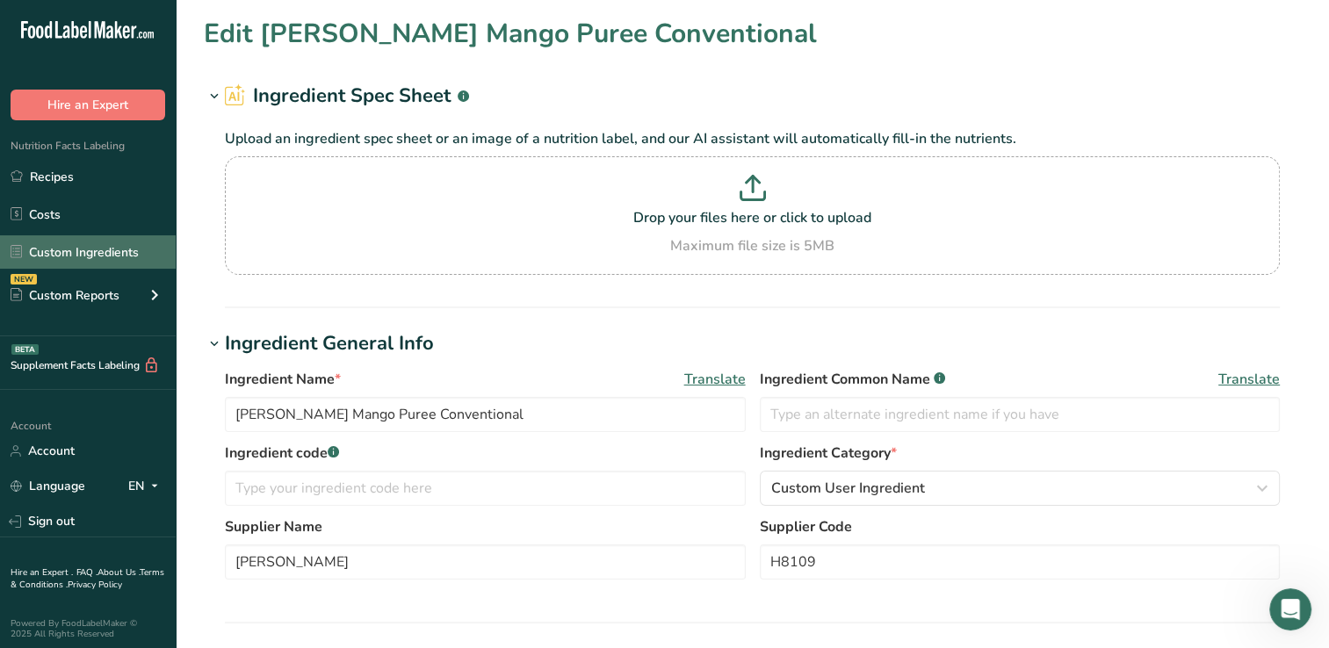
click at [75, 252] on link "Custom Ingredients" at bounding box center [88, 251] width 176 height 33
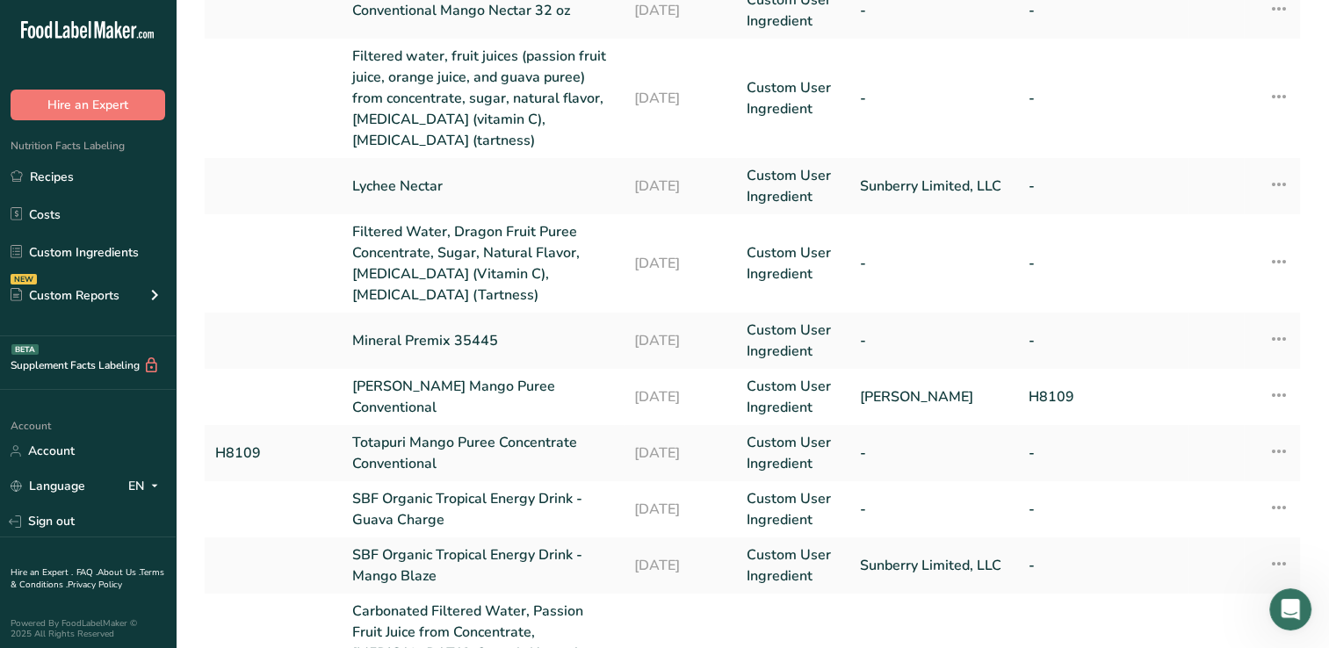
scroll to position [376, 0]
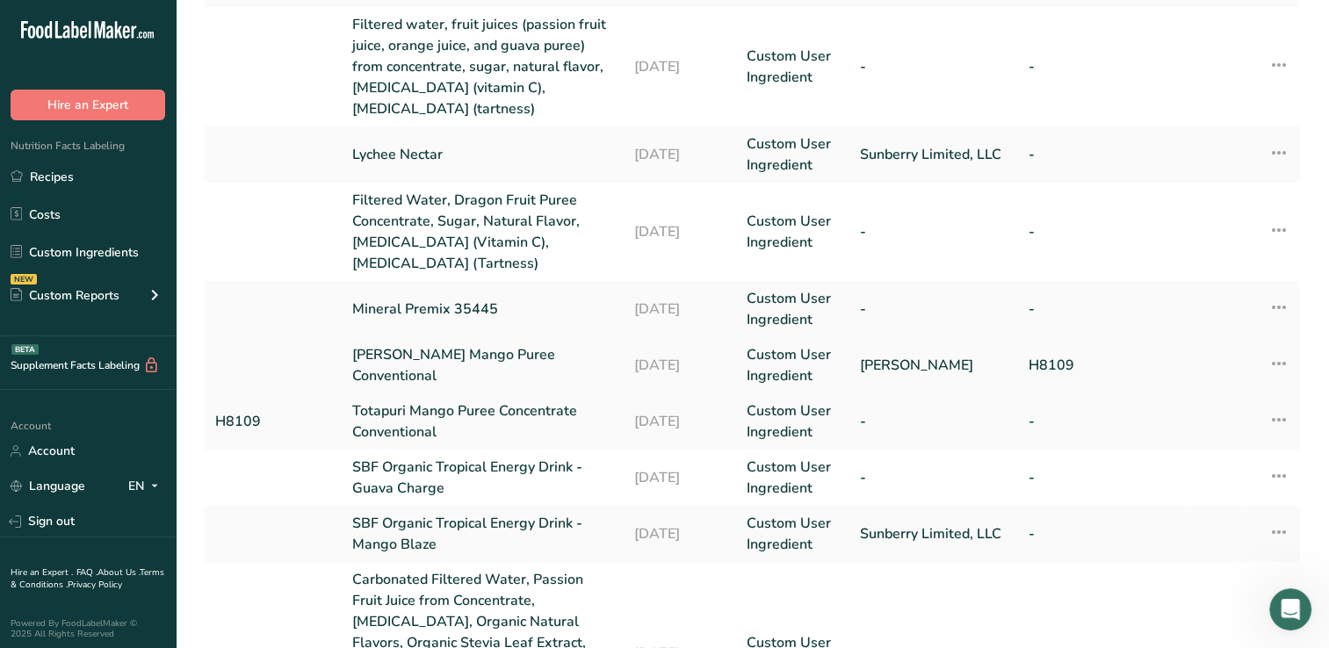
click at [555, 364] on link "[PERSON_NAME] Mango Puree Conventional" at bounding box center [482, 365] width 261 height 42
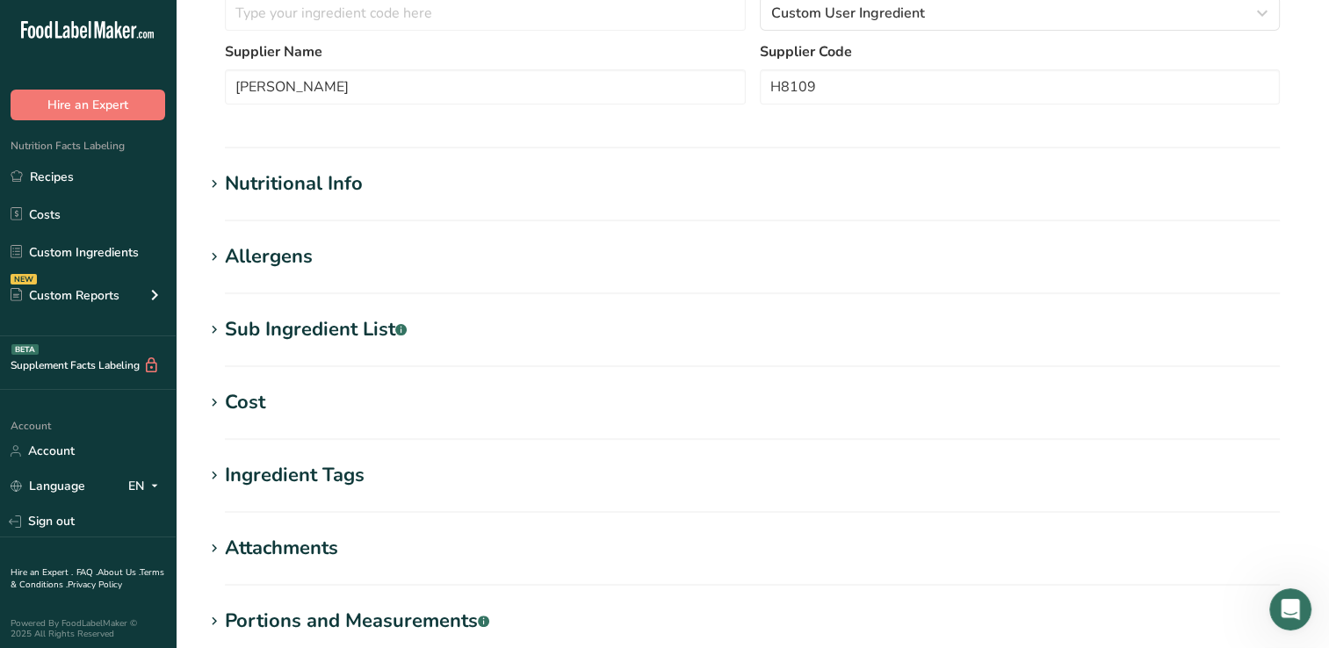
scroll to position [455, 0]
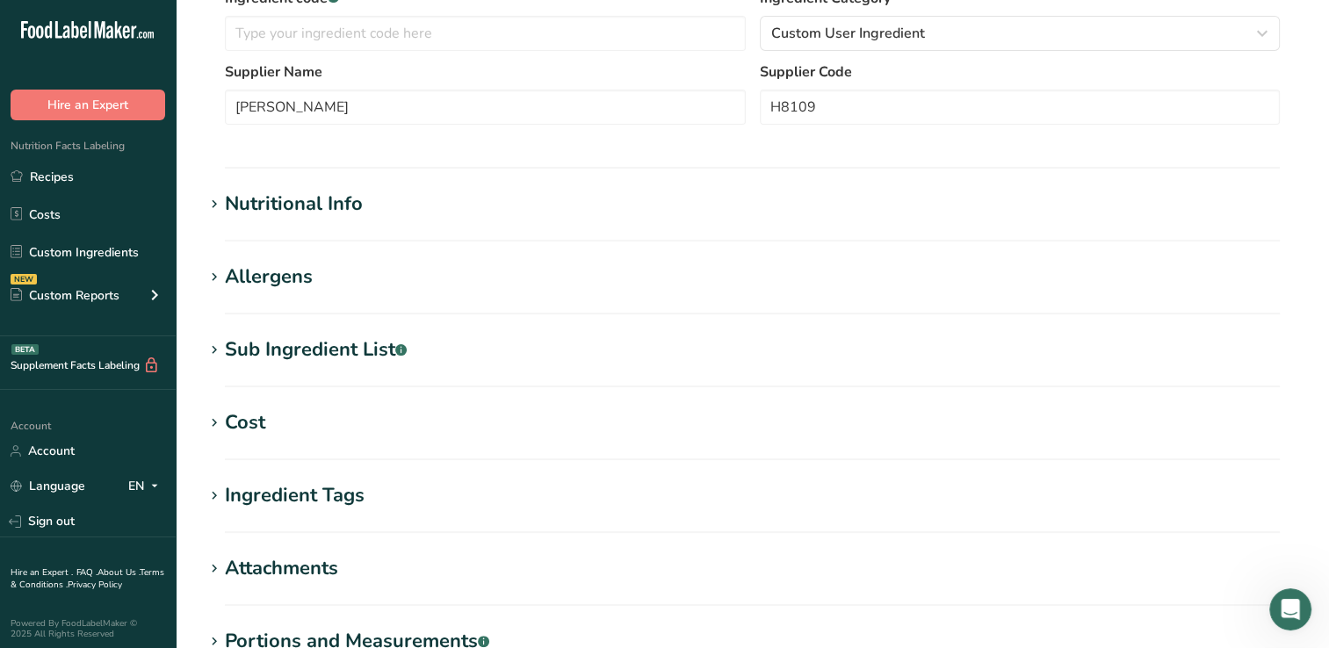
click at [269, 208] on div "Nutritional Info" at bounding box center [294, 204] width 138 height 29
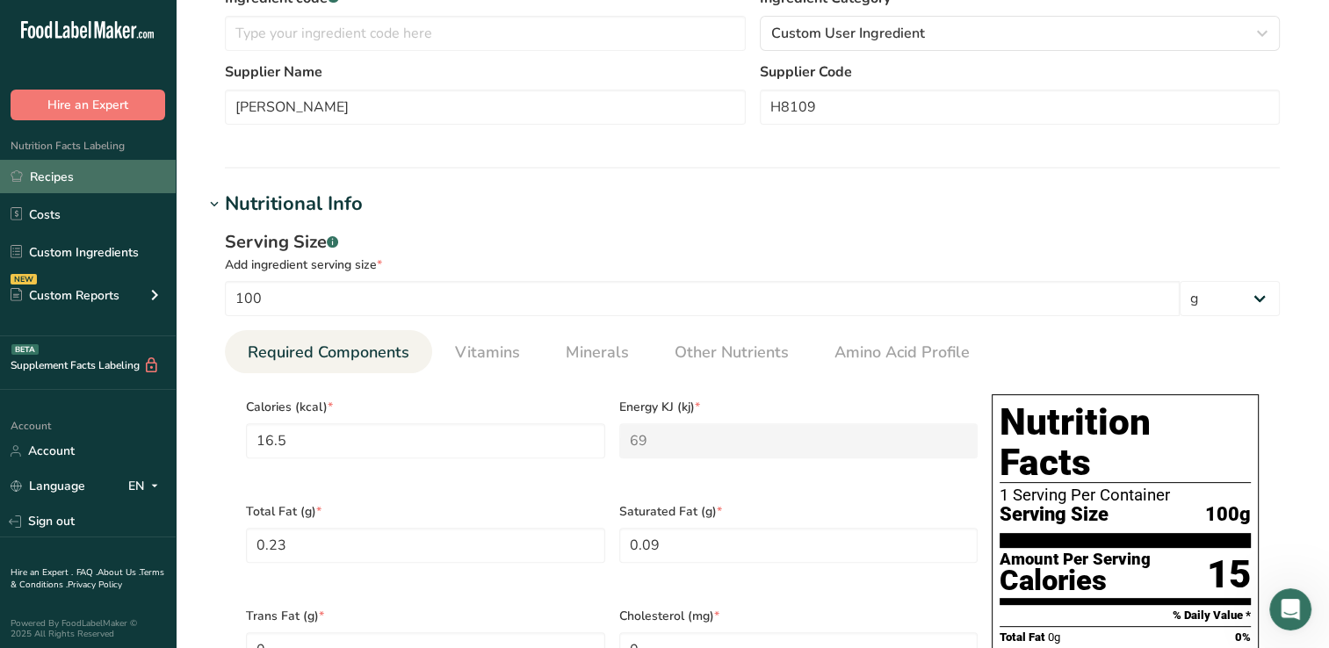
click at [42, 173] on link "Recipes" at bounding box center [88, 176] width 176 height 33
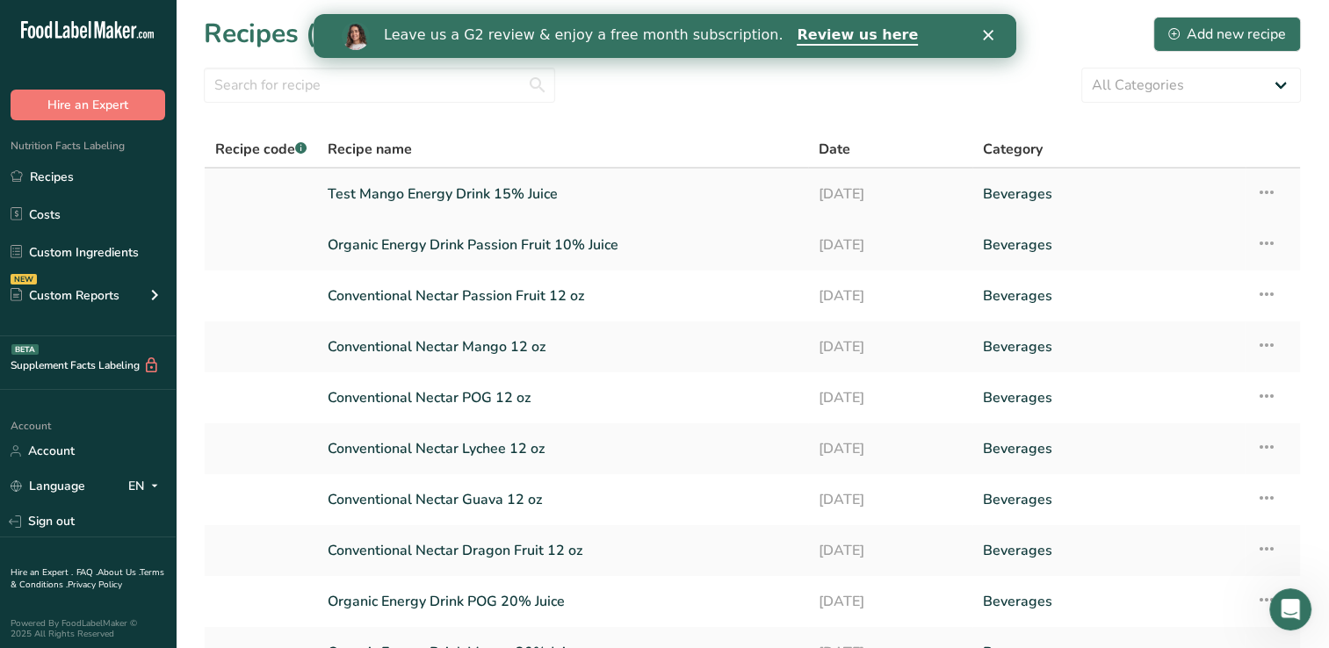
click at [436, 190] on link "Test Mango Energy Drink 15% Juice" at bounding box center [563, 194] width 470 height 37
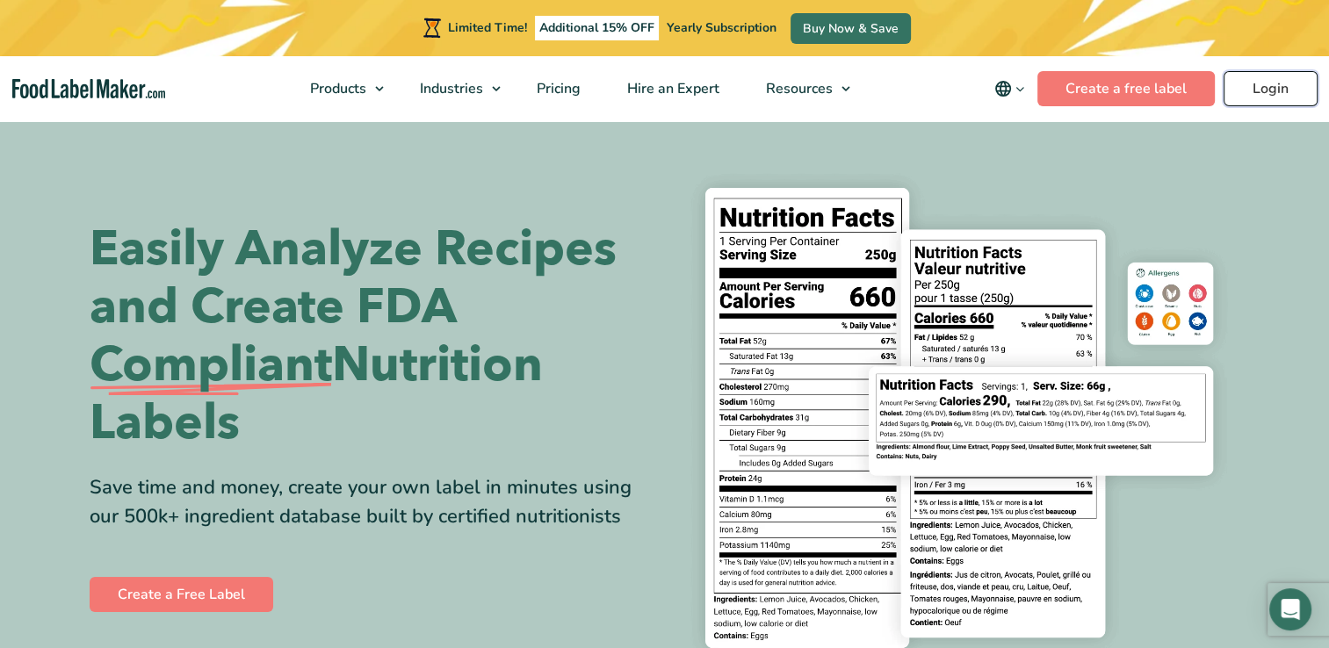
click at [1267, 87] on link "Login" at bounding box center [1271, 88] width 94 height 35
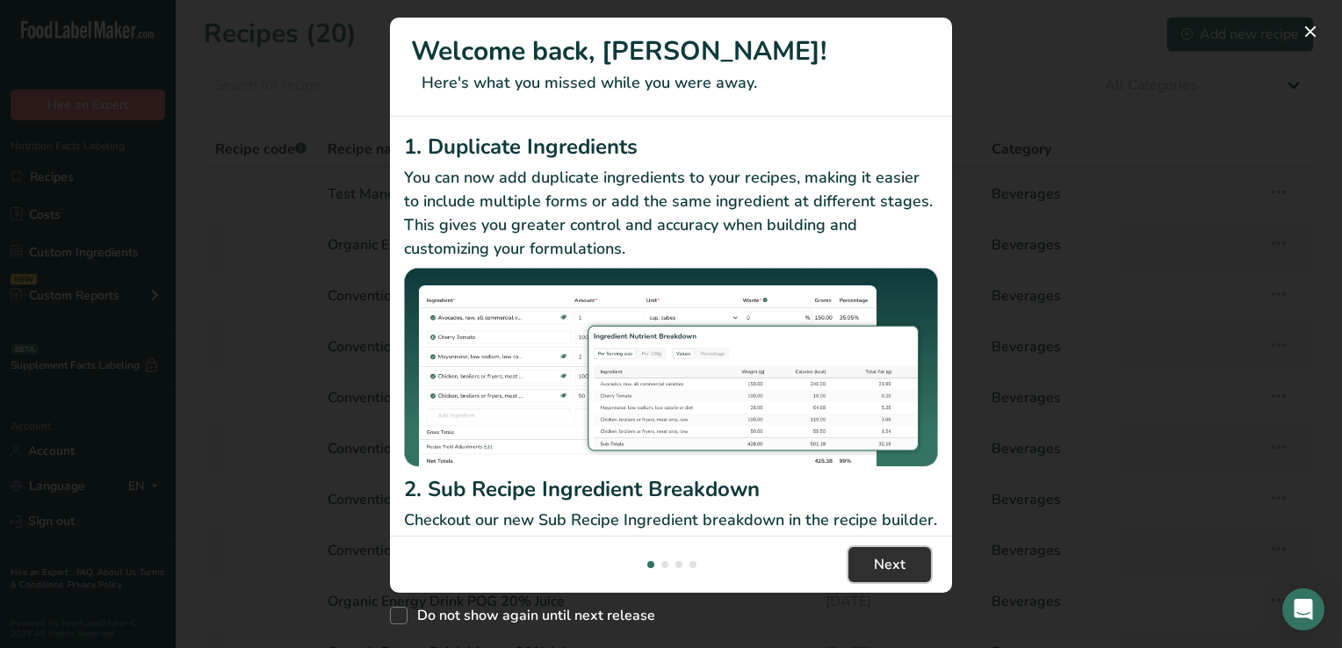
click at [899, 564] on span "Next" at bounding box center [890, 564] width 32 height 21
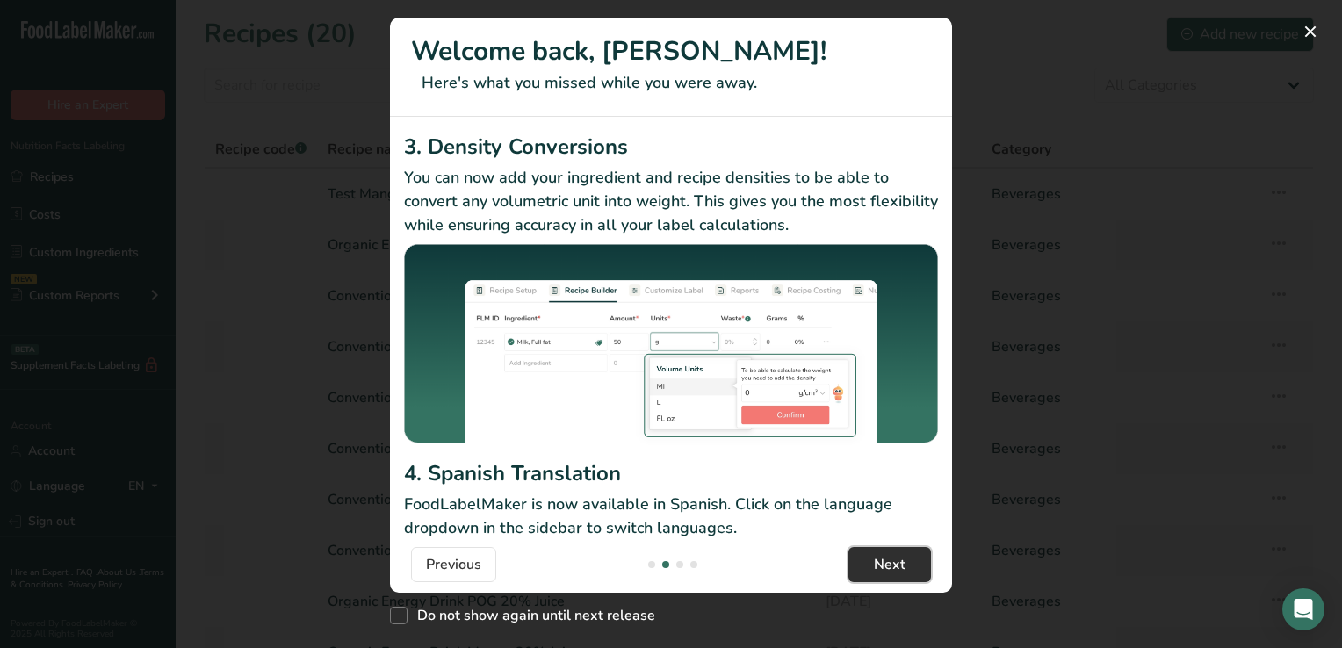
click at [899, 564] on span "Next" at bounding box center [890, 564] width 32 height 21
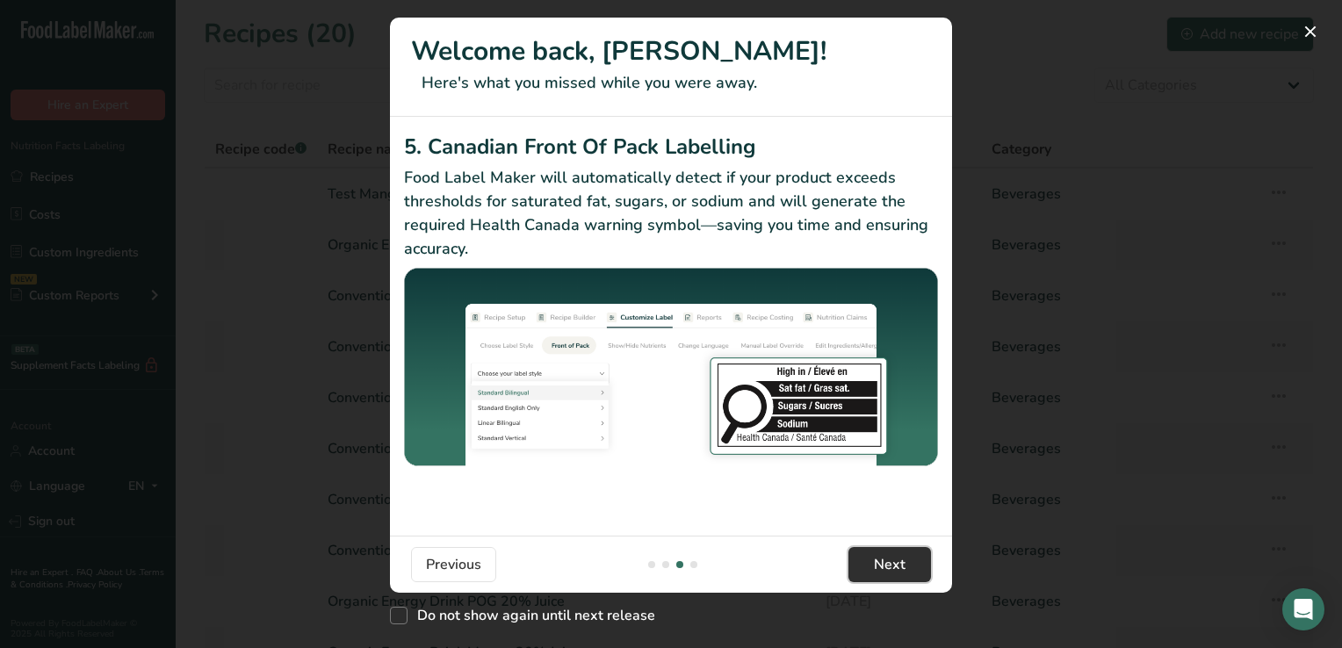
click at [899, 564] on span "Next" at bounding box center [890, 564] width 32 height 21
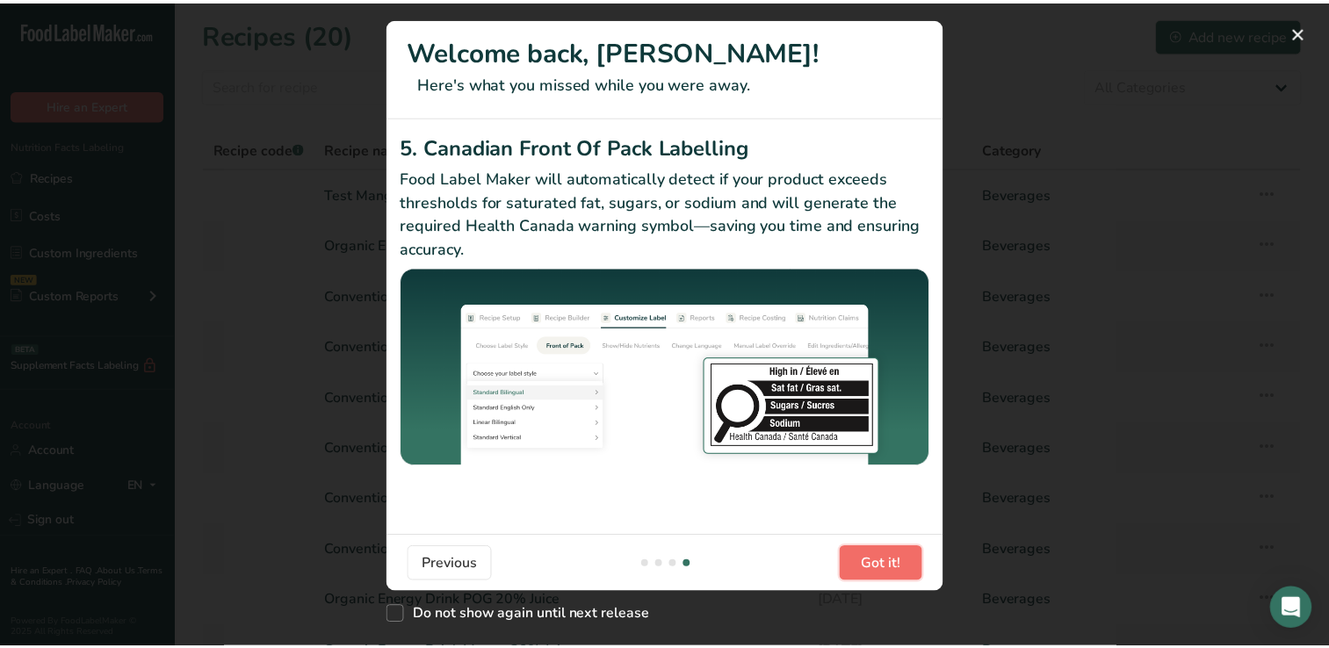
scroll to position [0, 1687]
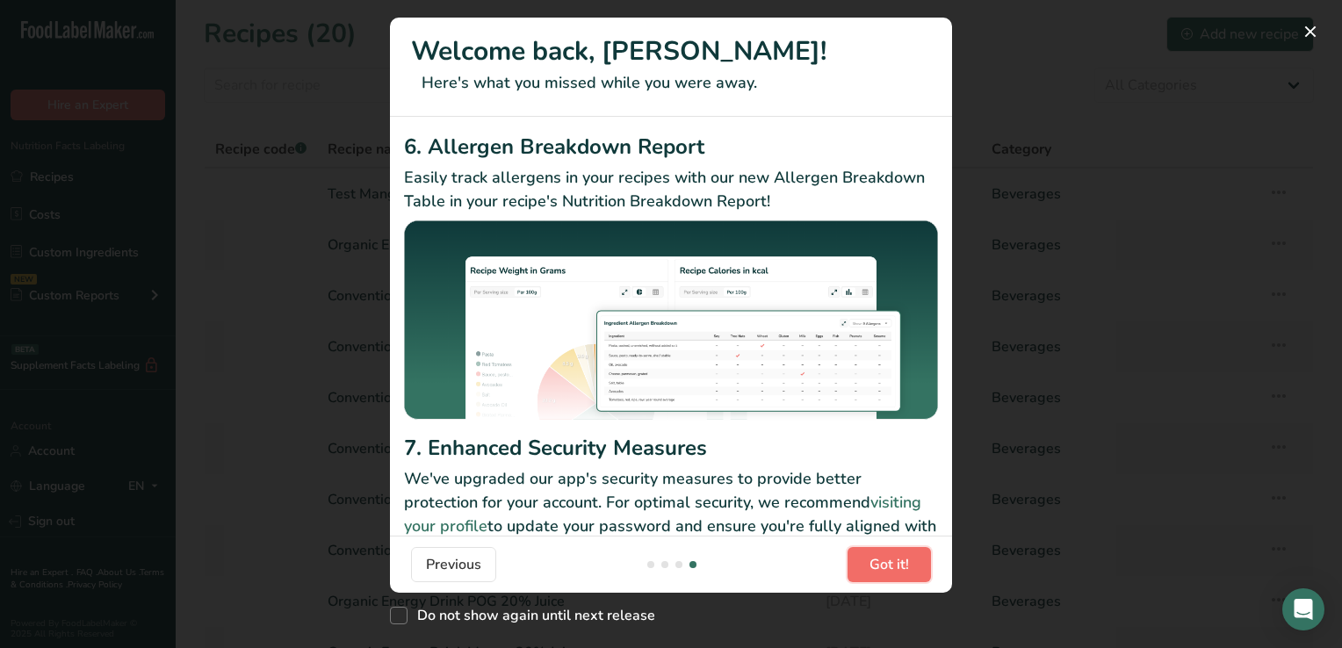
click at [899, 564] on span "Got it!" at bounding box center [890, 564] width 40 height 21
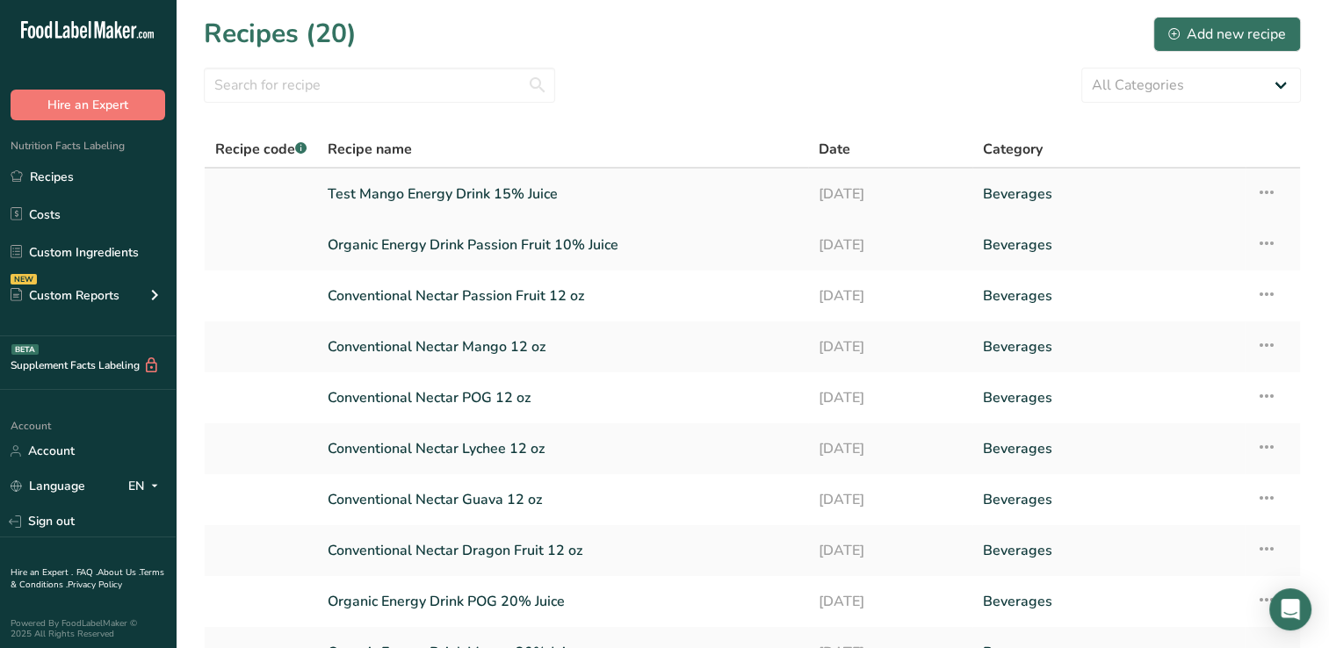
click at [423, 188] on link "Test Mango Energy Drink 15% Juice" at bounding box center [563, 194] width 470 height 37
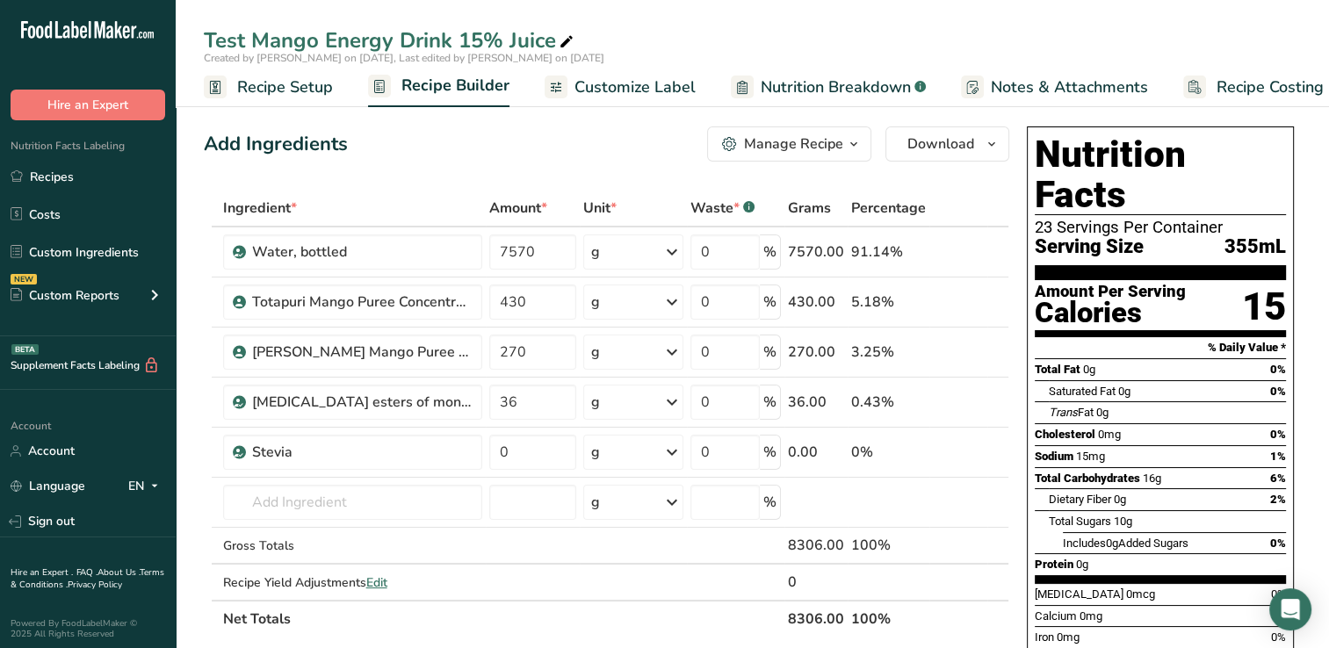
click at [866, 82] on span "Nutrition Breakdown" at bounding box center [836, 88] width 150 height 24
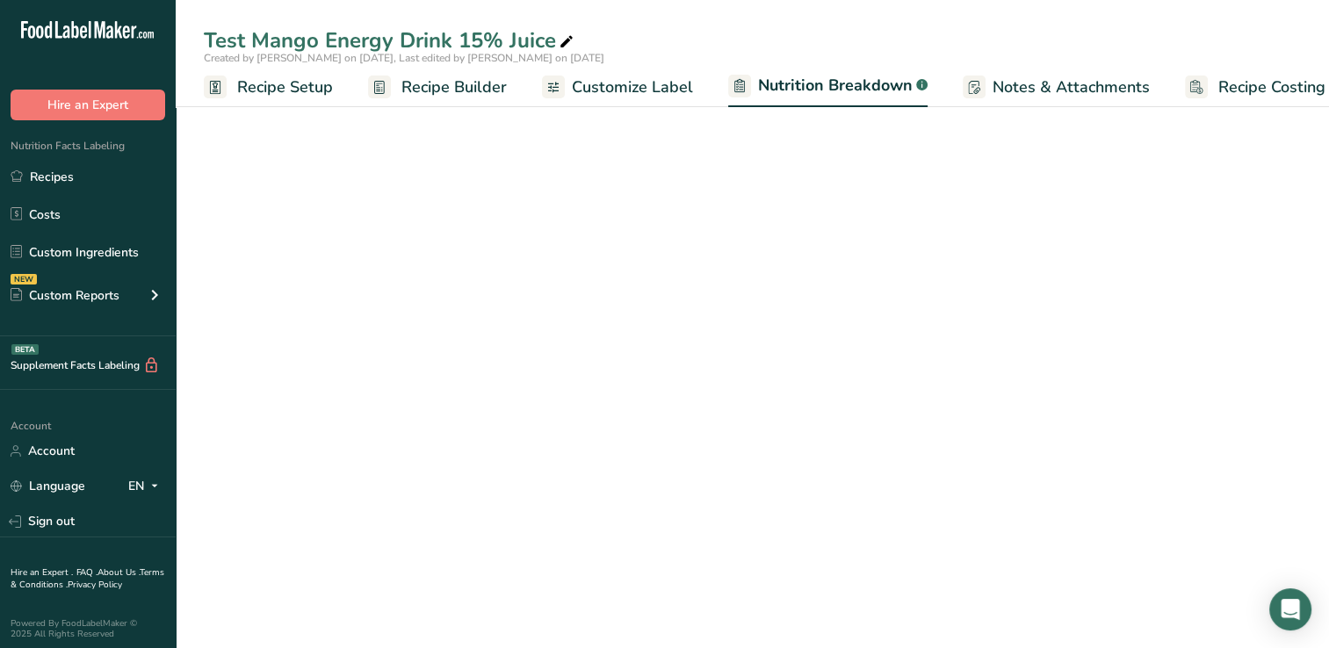
scroll to position [0, 24]
select select "Calories"
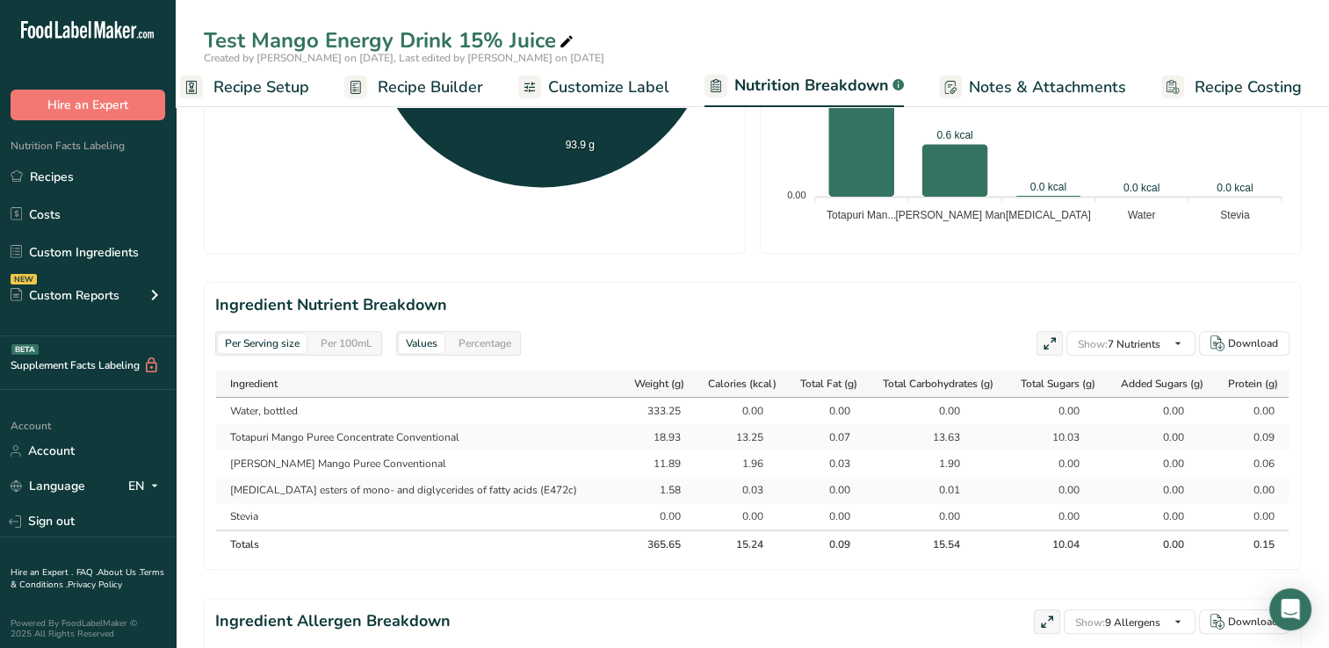
scroll to position [620, 0]
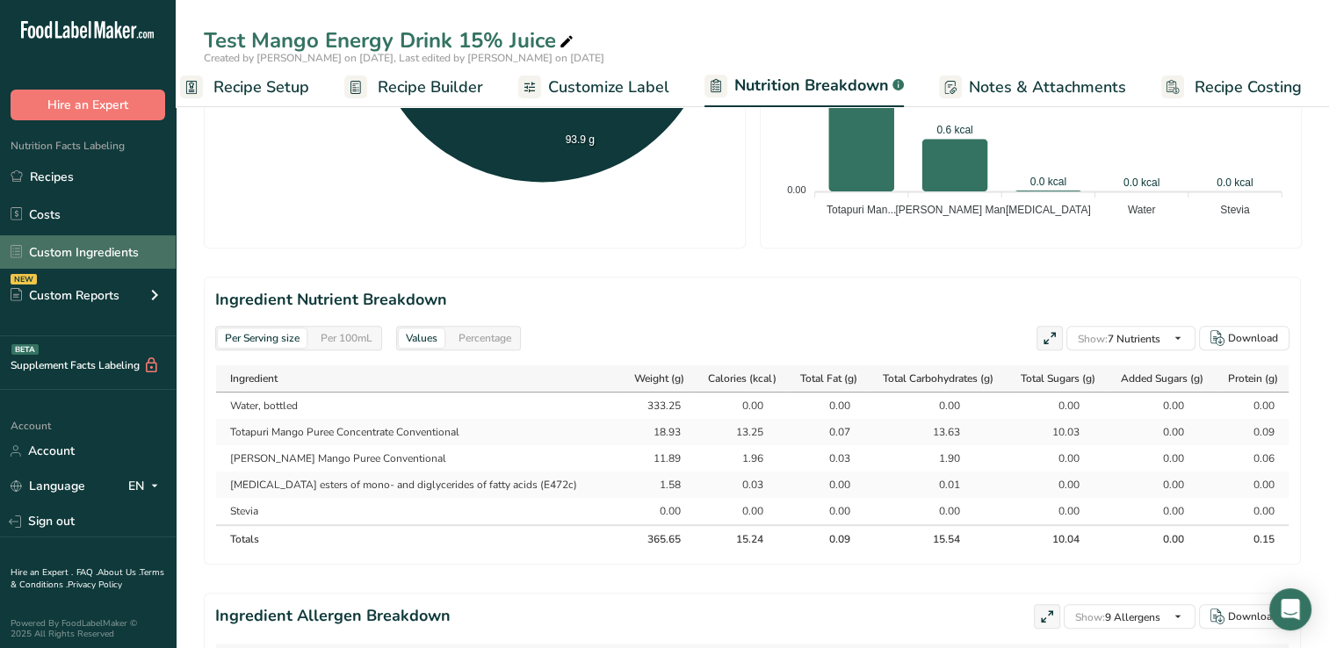
click at [75, 248] on link "Custom Ingredients" at bounding box center [88, 251] width 176 height 33
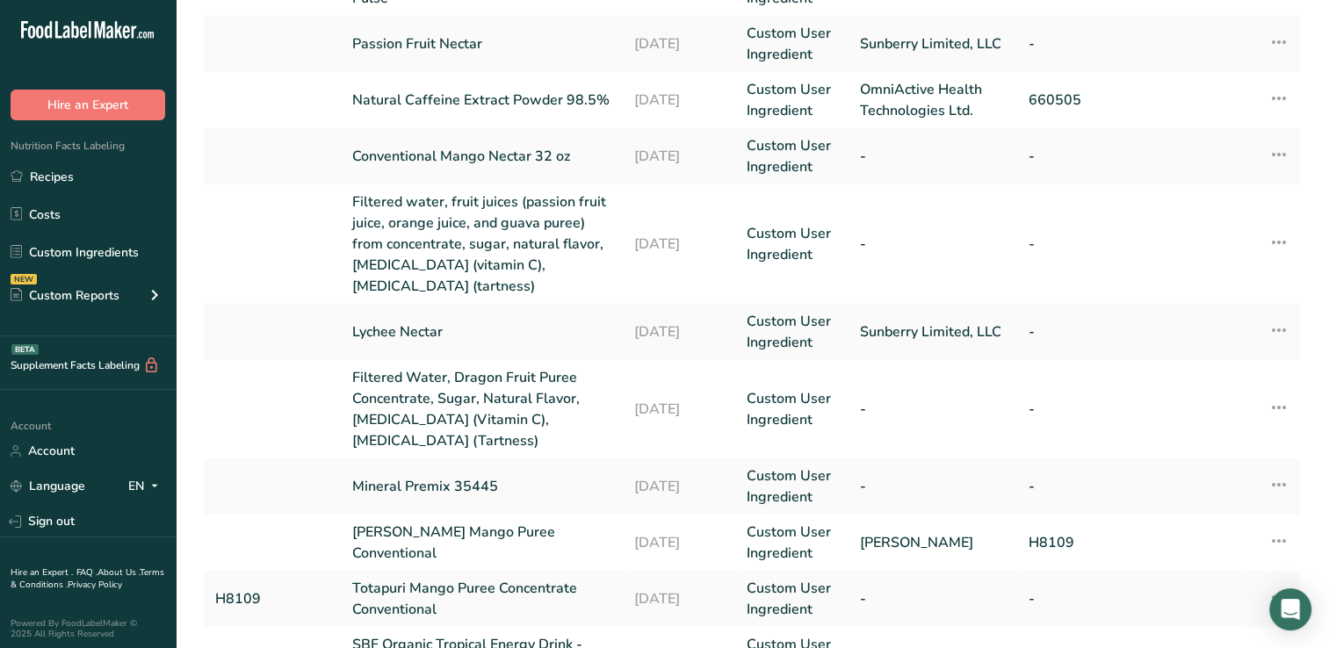
scroll to position [257, 0]
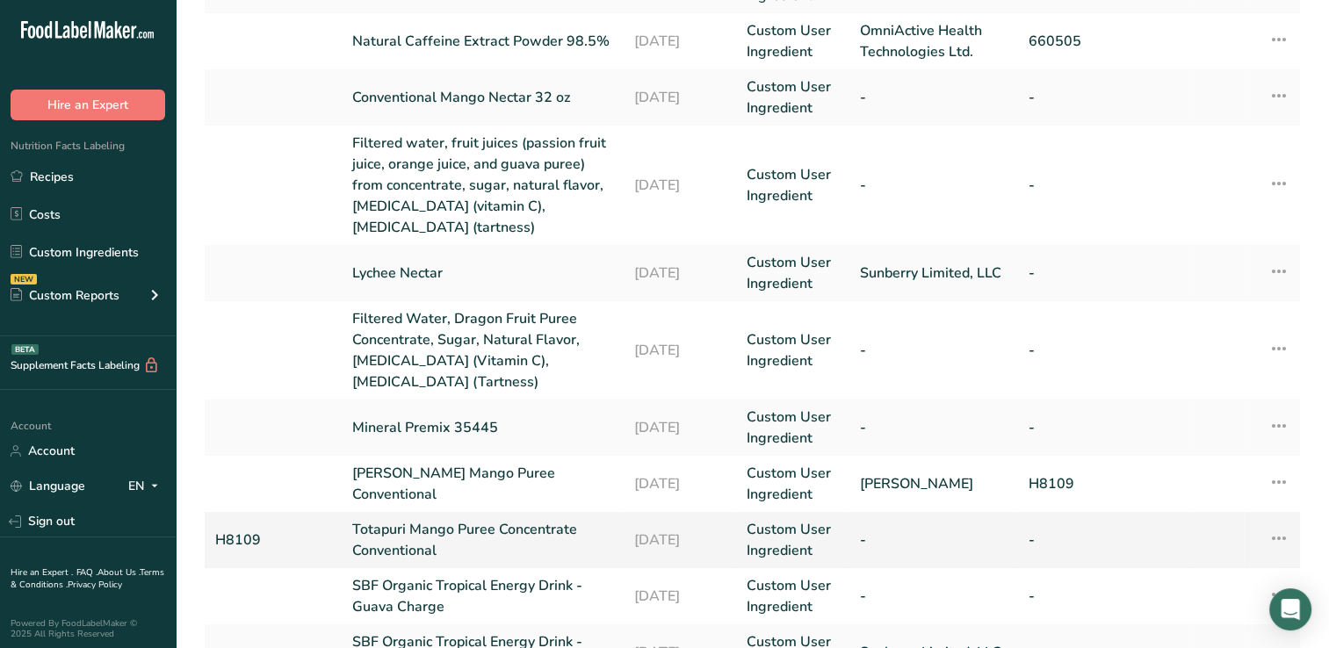
click at [407, 533] on link "Totapuri Mango Puree Concentrate Conventional" at bounding box center [482, 540] width 261 height 42
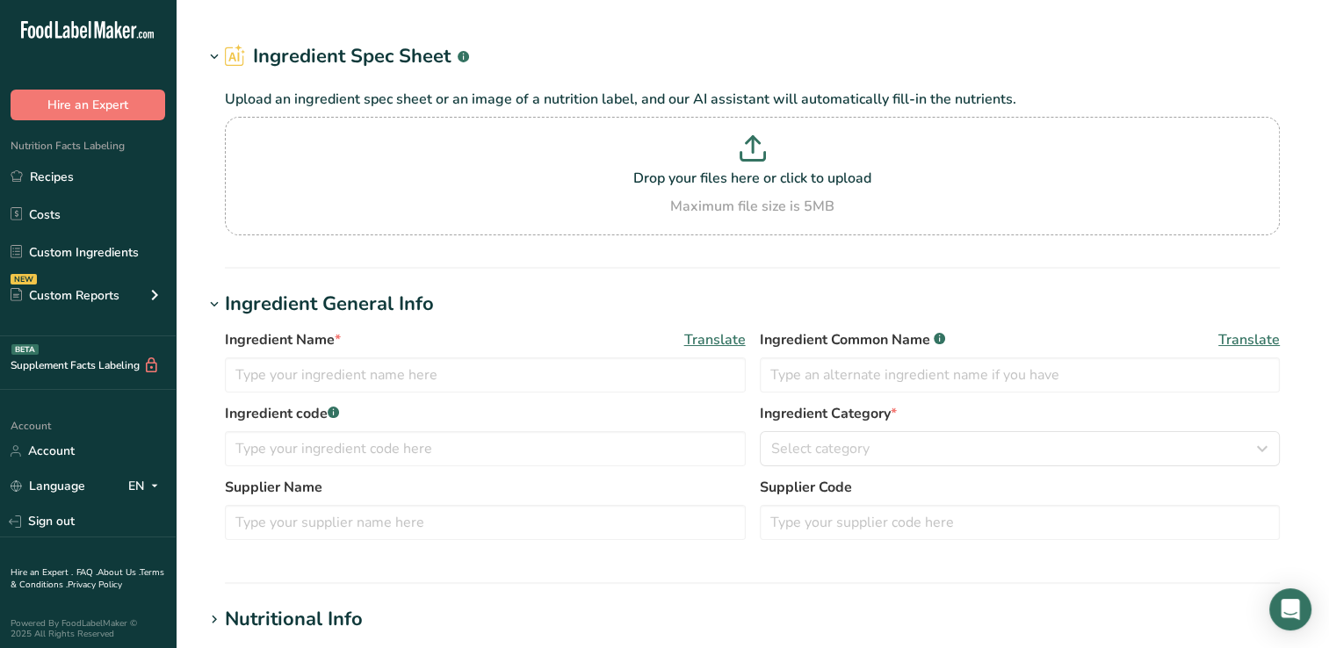
type input "Totapuri Mango Puree Concentrate Conventional"
type input "H8109"
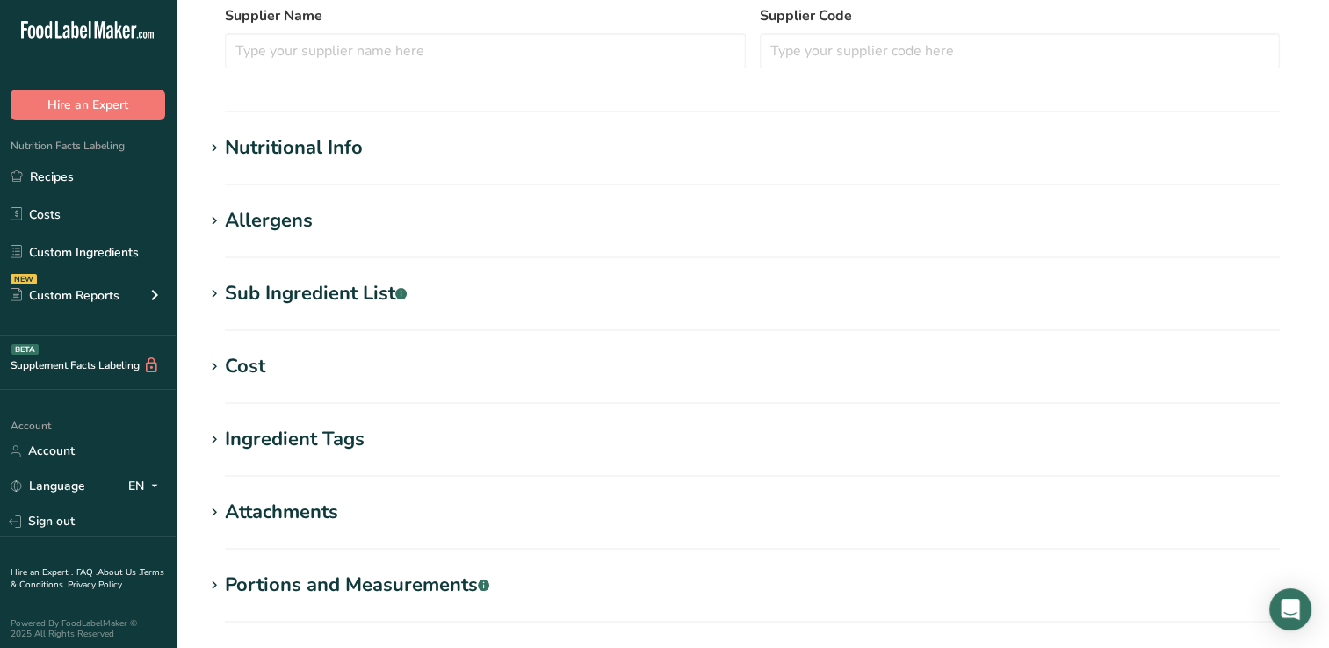
scroll to position [473, 0]
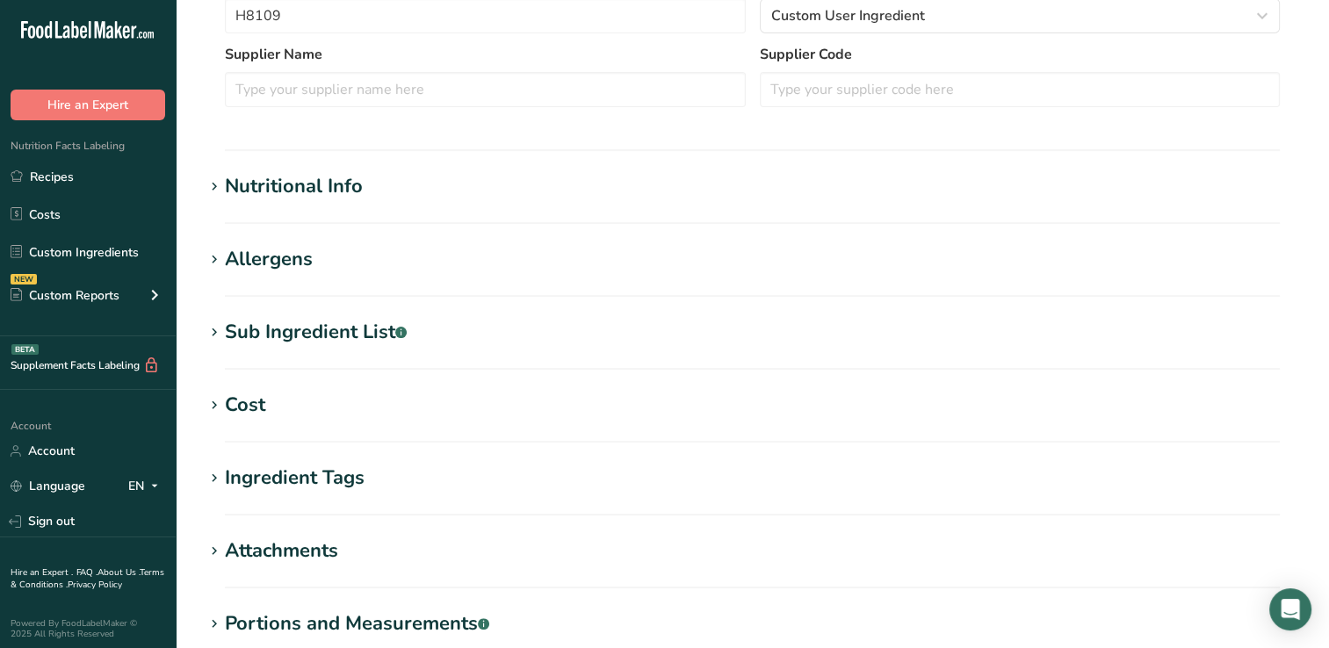
click at [286, 193] on div "Nutritional Info" at bounding box center [294, 186] width 138 height 29
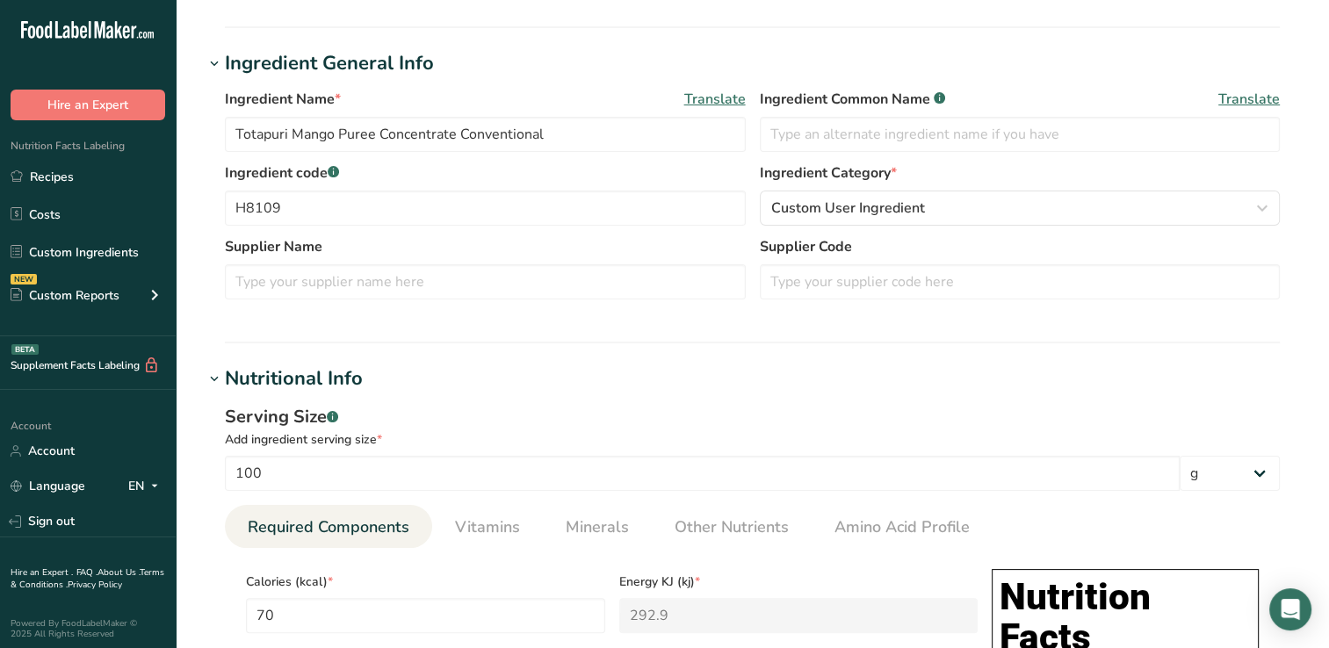
scroll to position [186, 0]
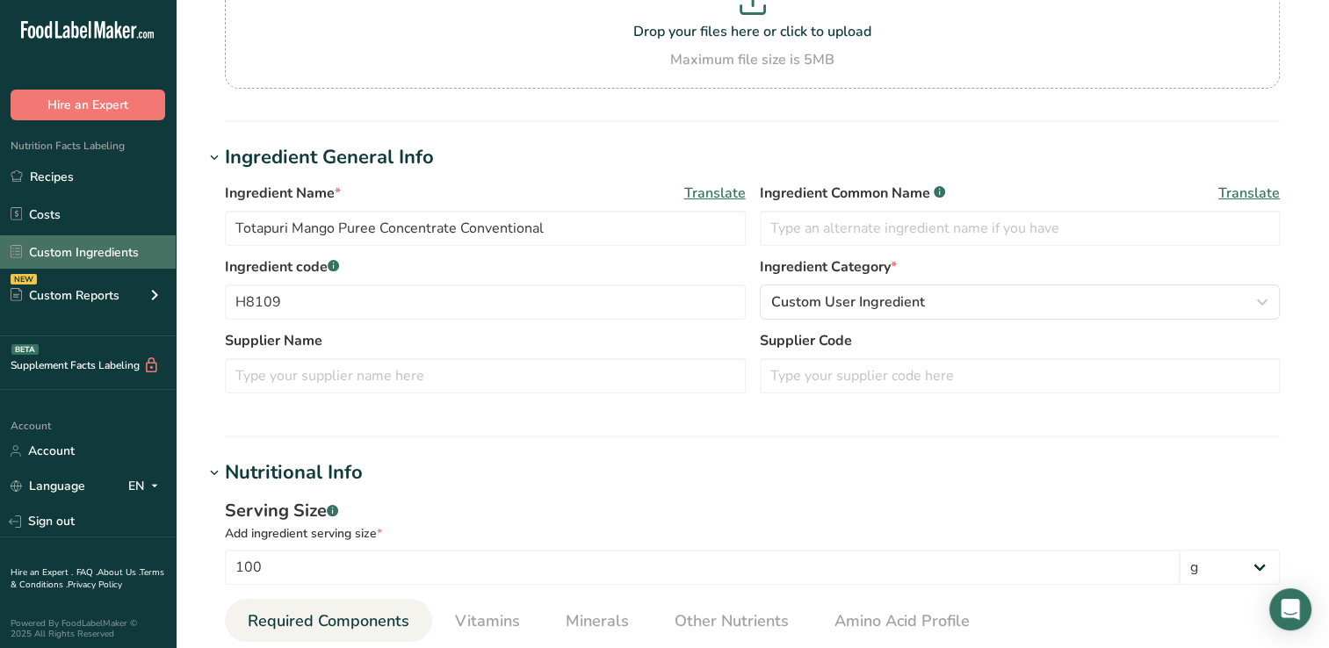
click at [62, 250] on link "Custom Ingredients" at bounding box center [88, 251] width 176 height 33
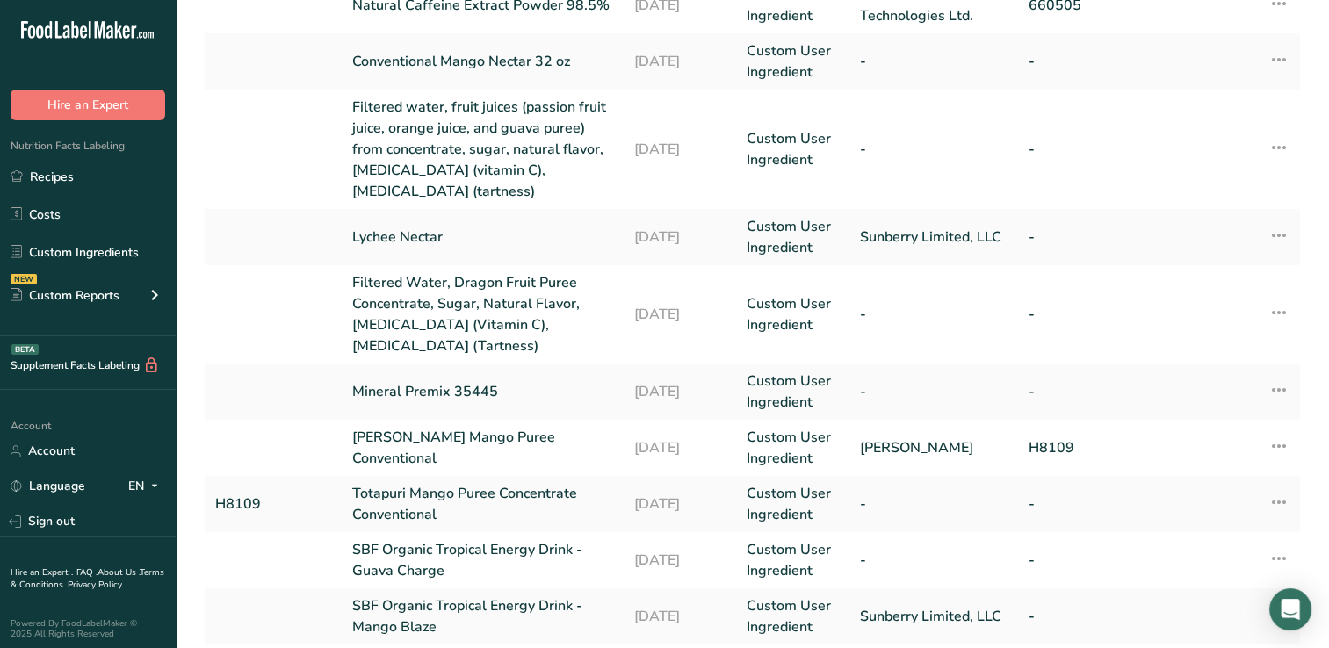
scroll to position [295, 0]
click at [459, 445] on link "[PERSON_NAME] Mango Puree Conventional" at bounding box center [482, 446] width 261 height 42
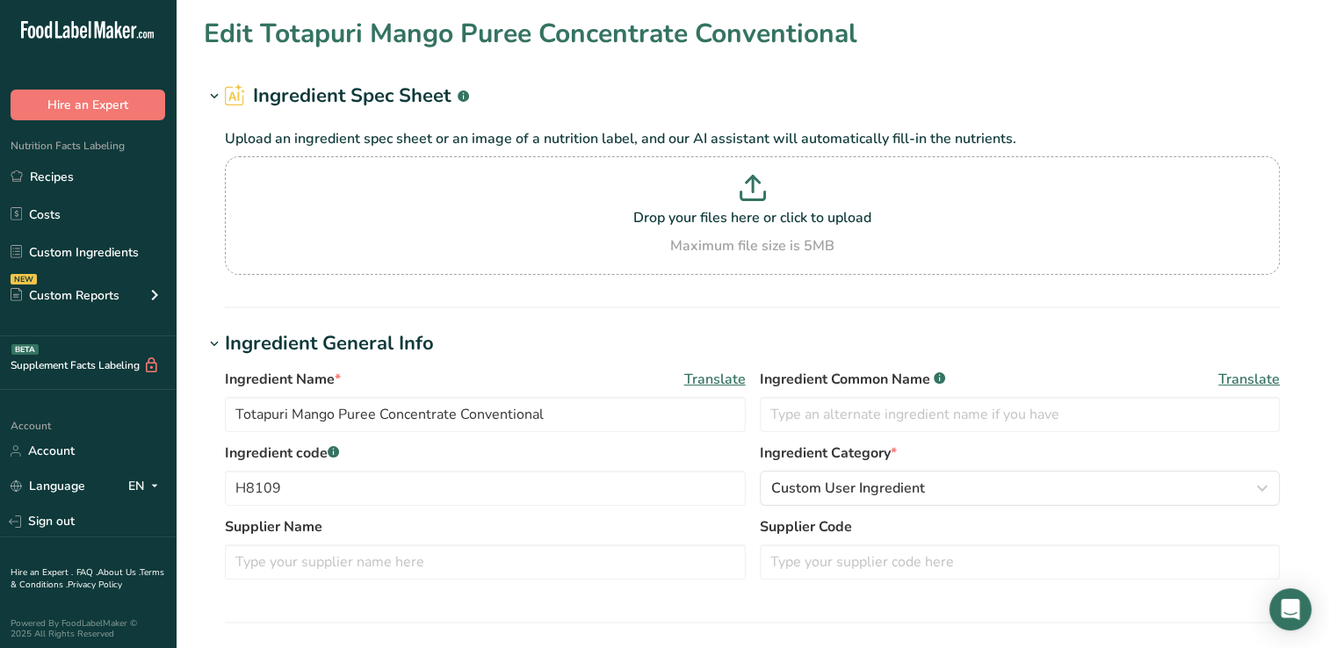
type input "[PERSON_NAME] Mango Puree Conventional"
type input "[PERSON_NAME]"
type input "H8109"
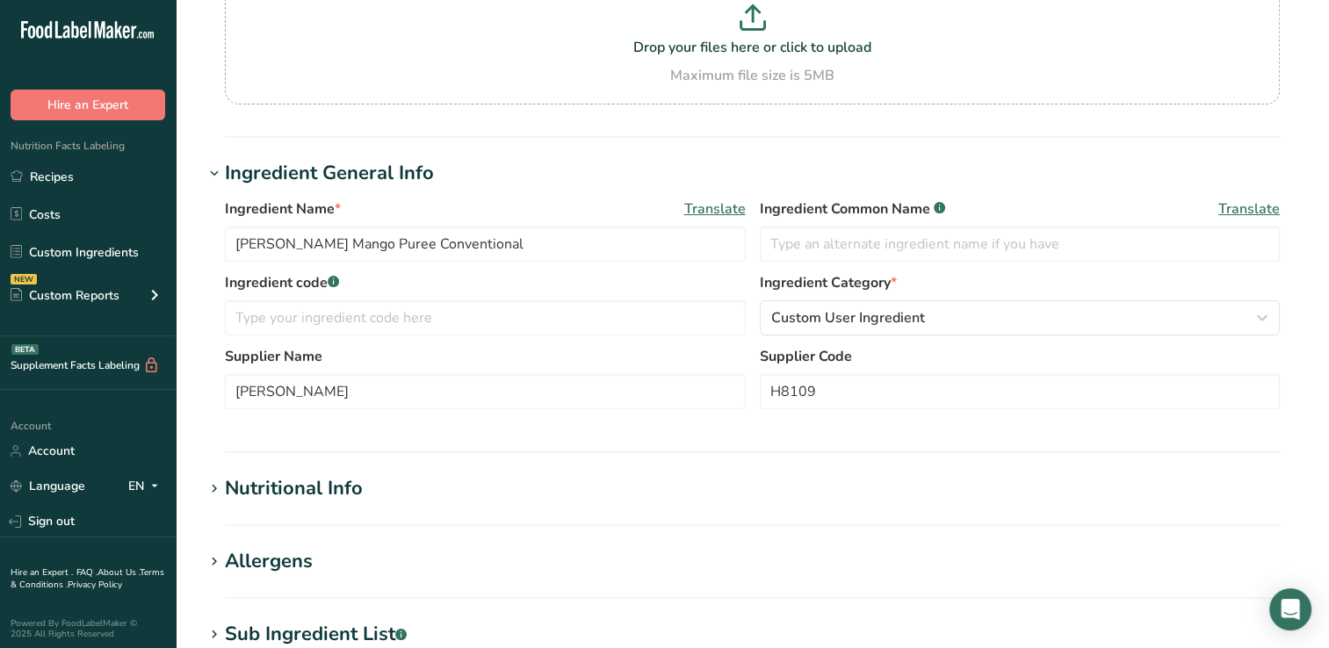
scroll to position [189, 0]
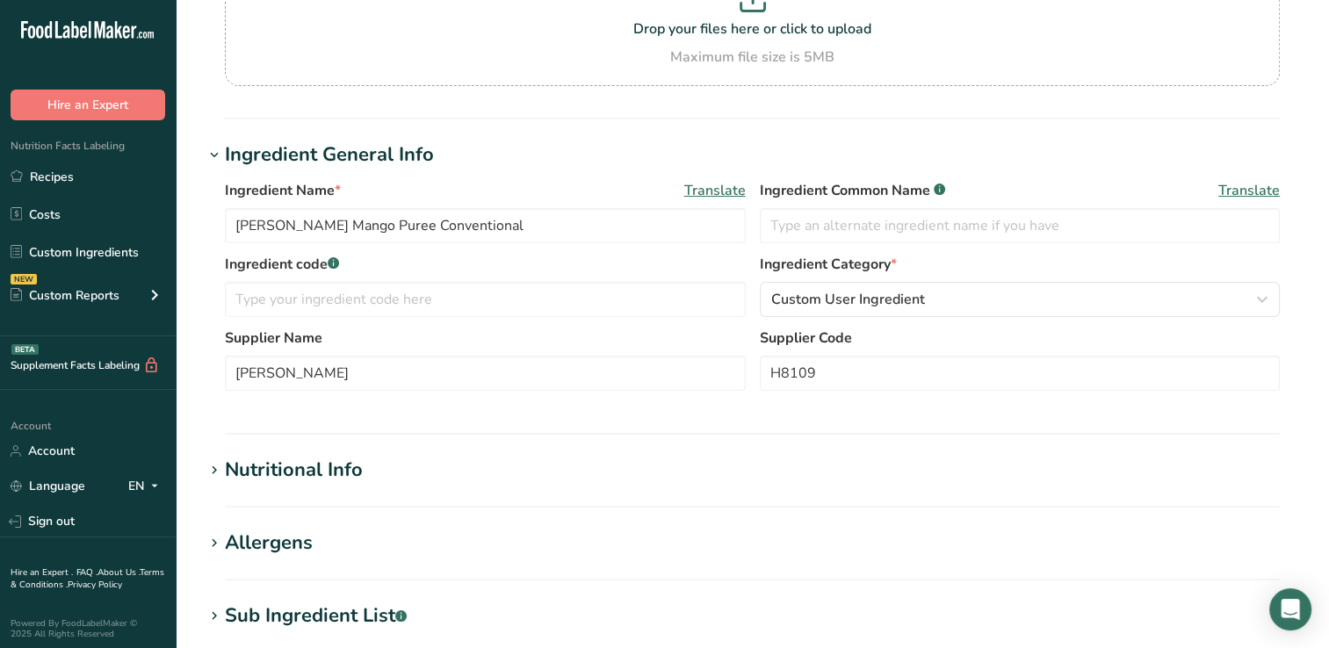
click at [351, 473] on div "Nutritional Info" at bounding box center [294, 470] width 138 height 29
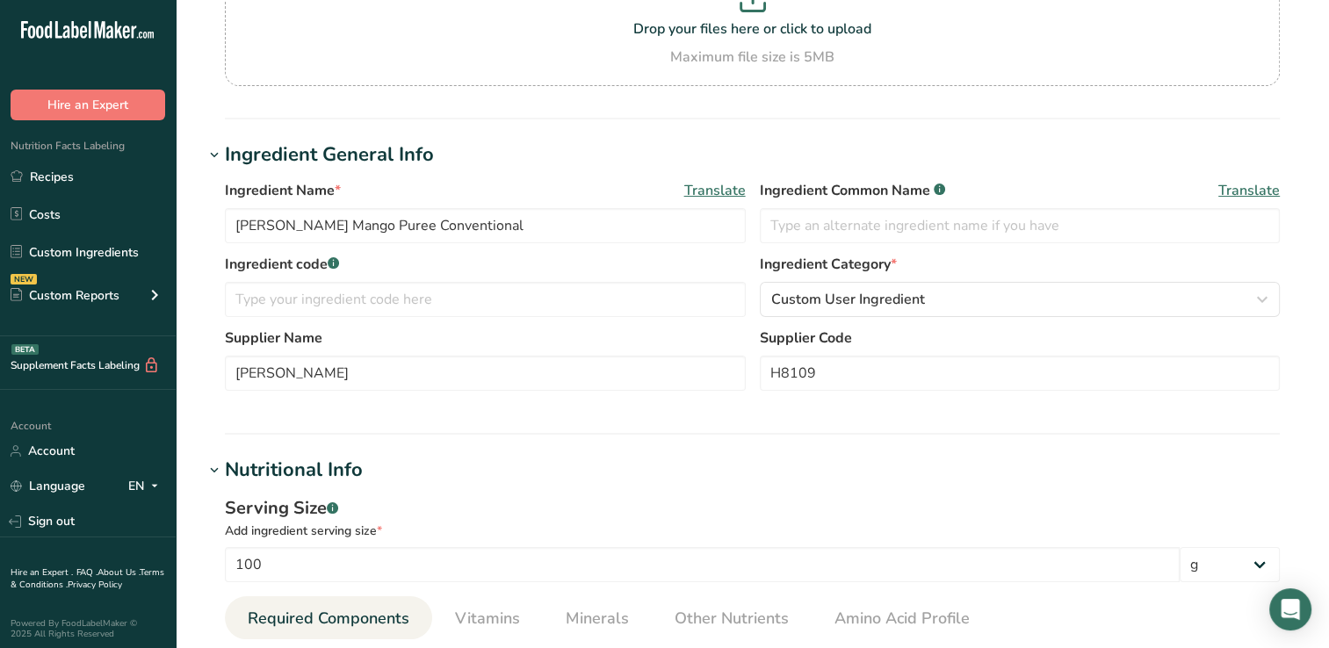
click at [278, 149] on div "Ingredient General Info" at bounding box center [329, 155] width 209 height 29
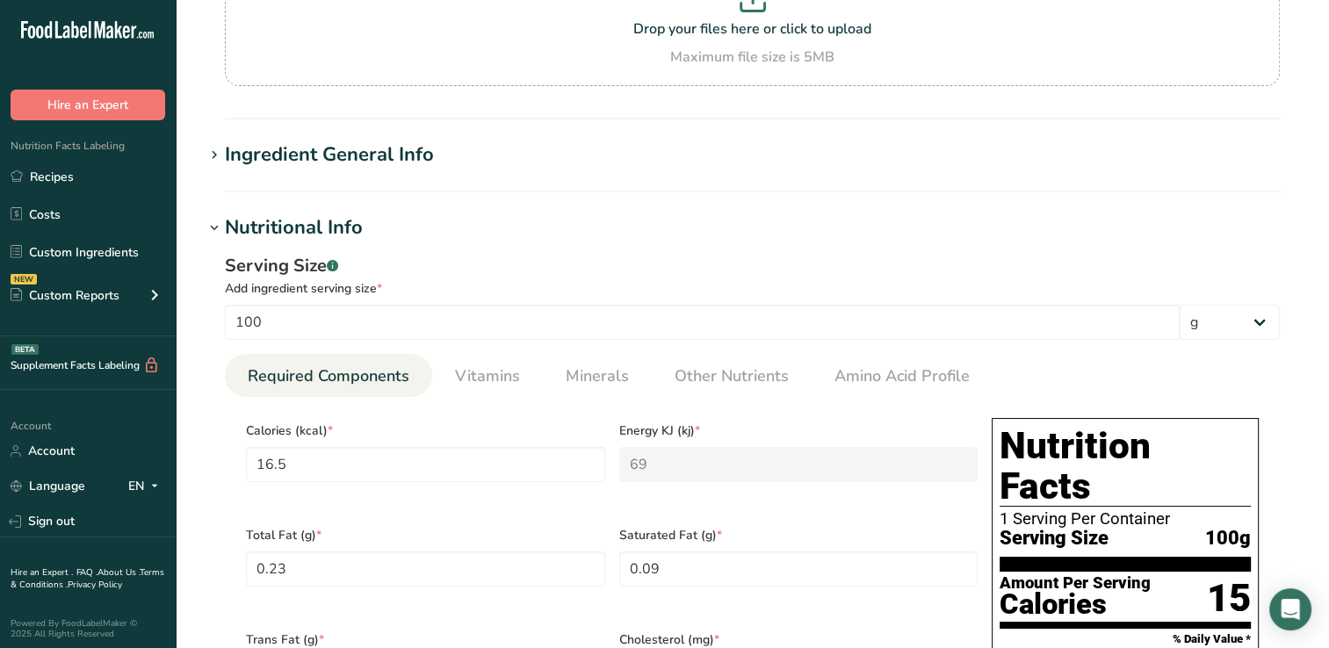
scroll to position [0, 0]
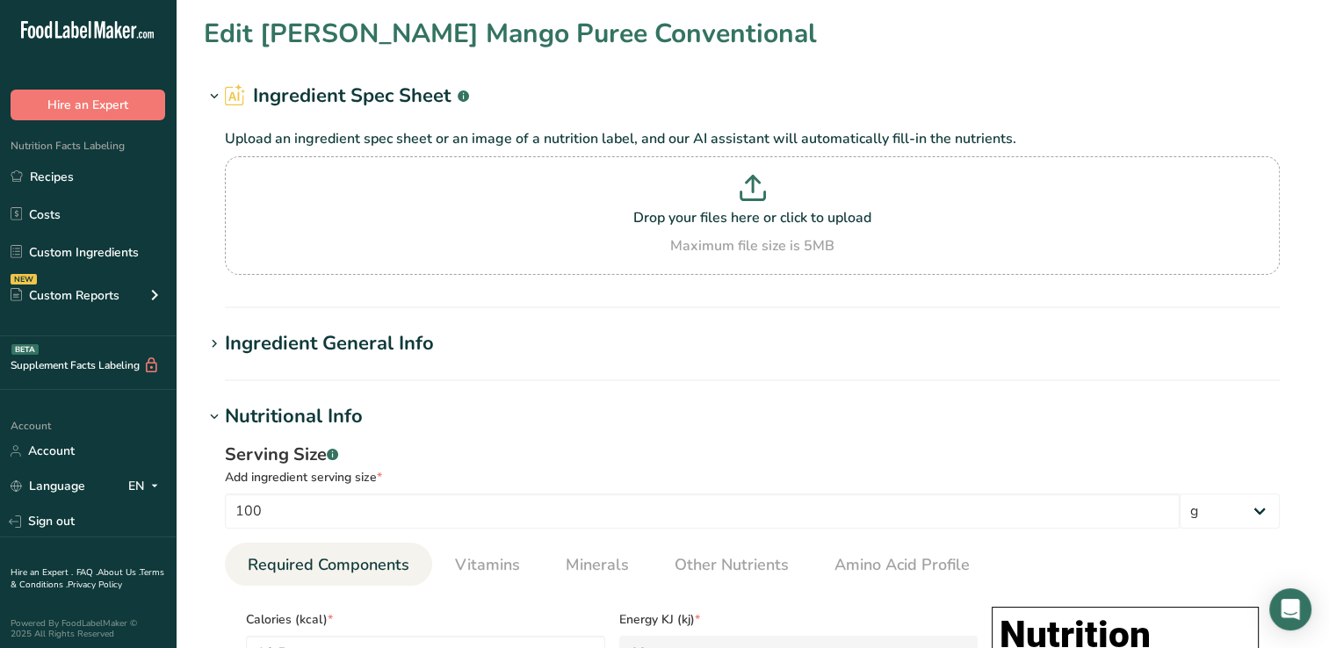
click at [397, 93] on h2 "Ingredient Spec Sheet .a-a{fill:#347362;}.b-a{fill:#fff;}" at bounding box center [347, 96] width 244 height 29
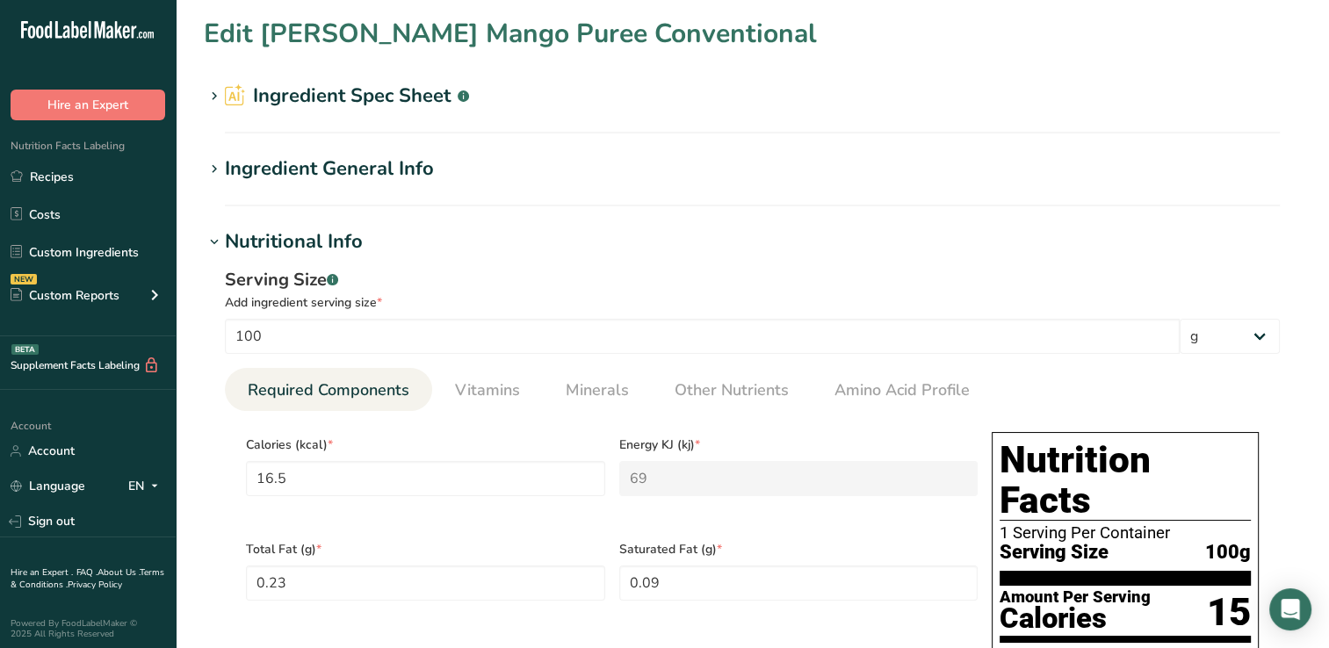
click at [404, 167] on div "Ingredient General Info" at bounding box center [329, 169] width 209 height 29
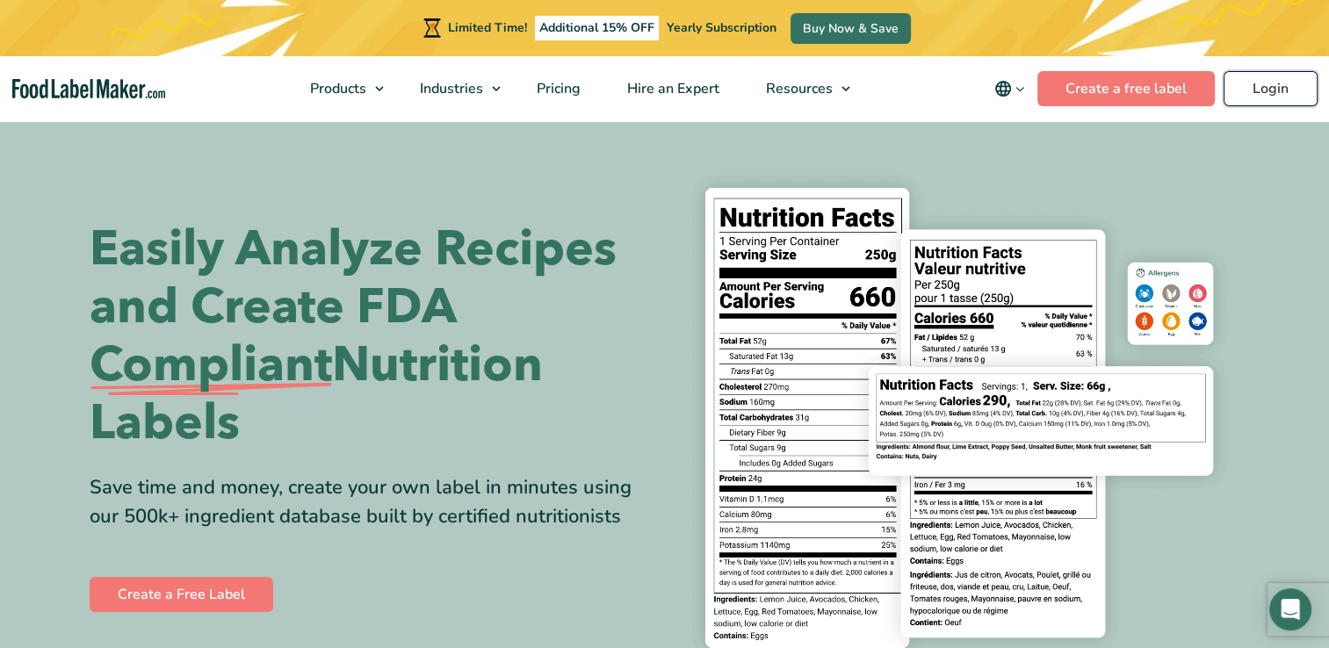
drag, startPoint x: 0, startPoint y: 0, endPoint x: 1269, endPoint y: 88, distance: 1271.7
click at [1269, 88] on link "Login" at bounding box center [1271, 88] width 94 height 35
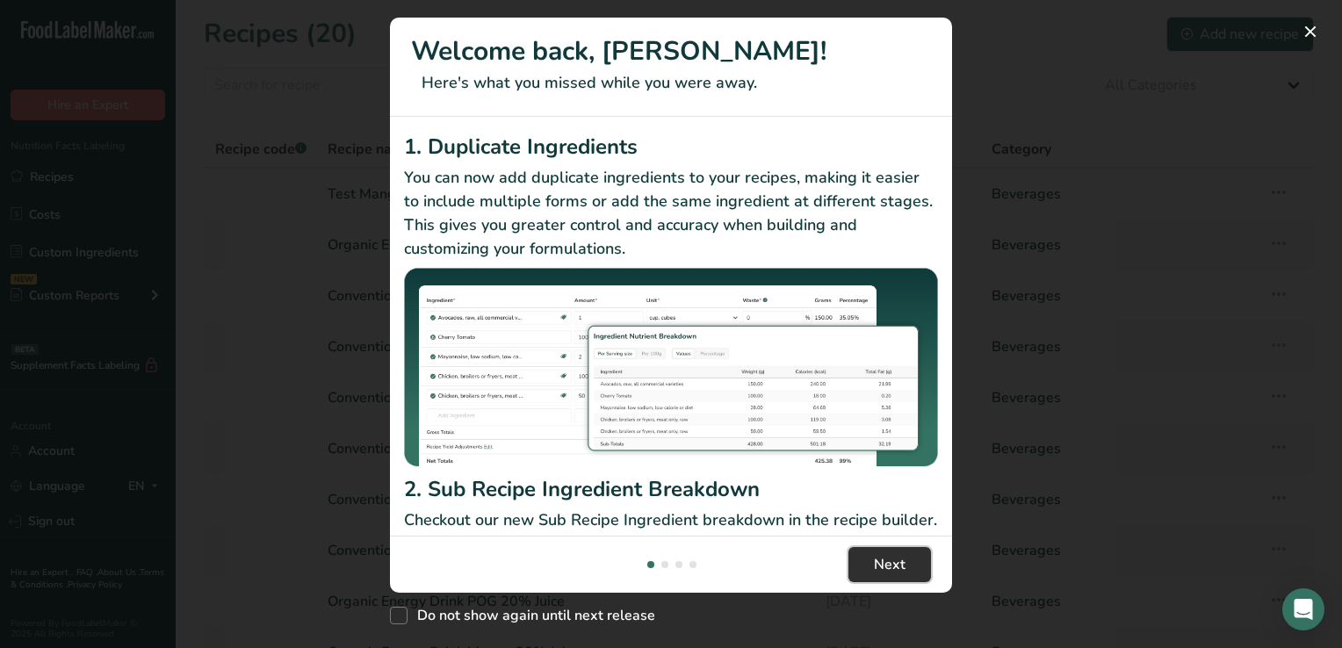
click at [896, 564] on span "Next" at bounding box center [890, 564] width 32 height 21
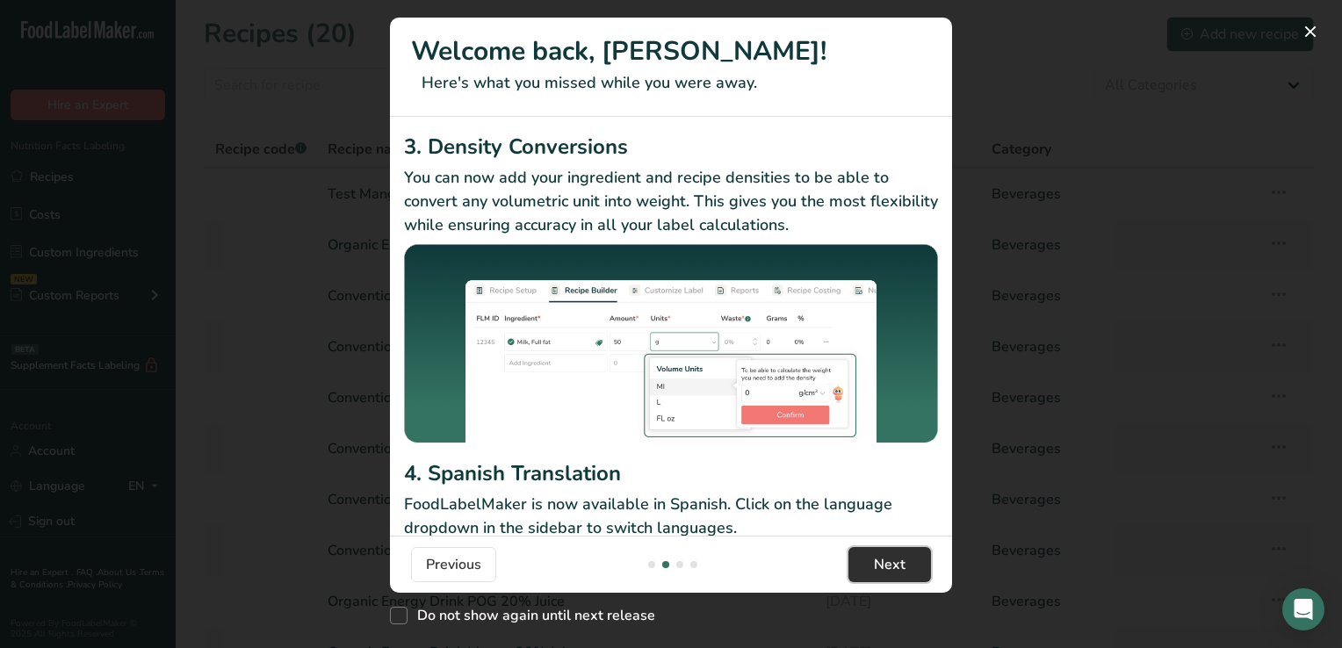
click at [896, 564] on span "Next" at bounding box center [890, 564] width 32 height 21
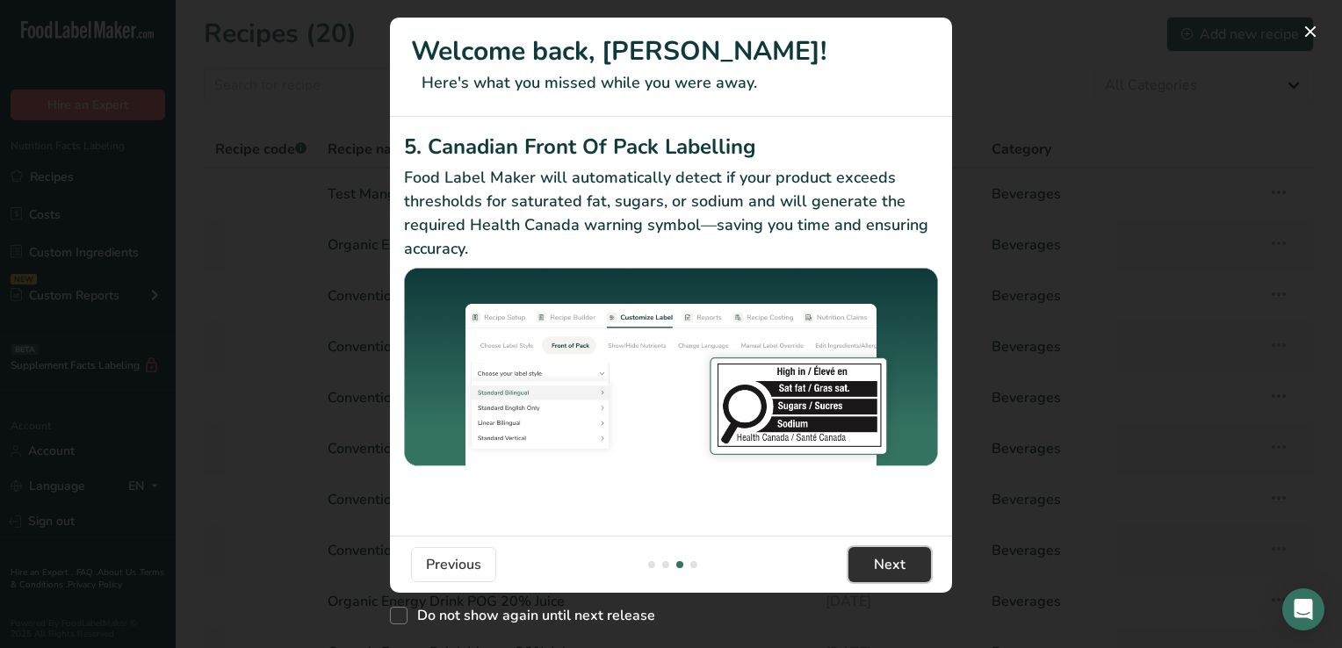
click at [896, 564] on span "Next" at bounding box center [890, 564] width 32 height 21
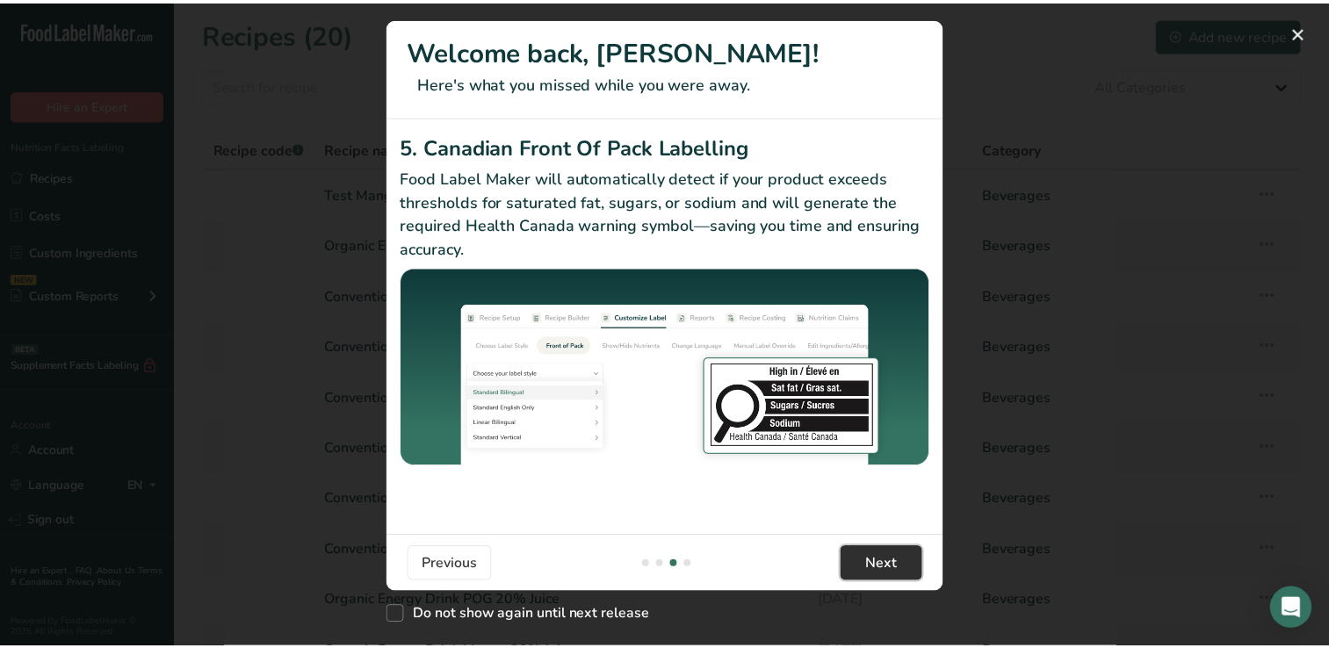
scroll to position [0, 1687]
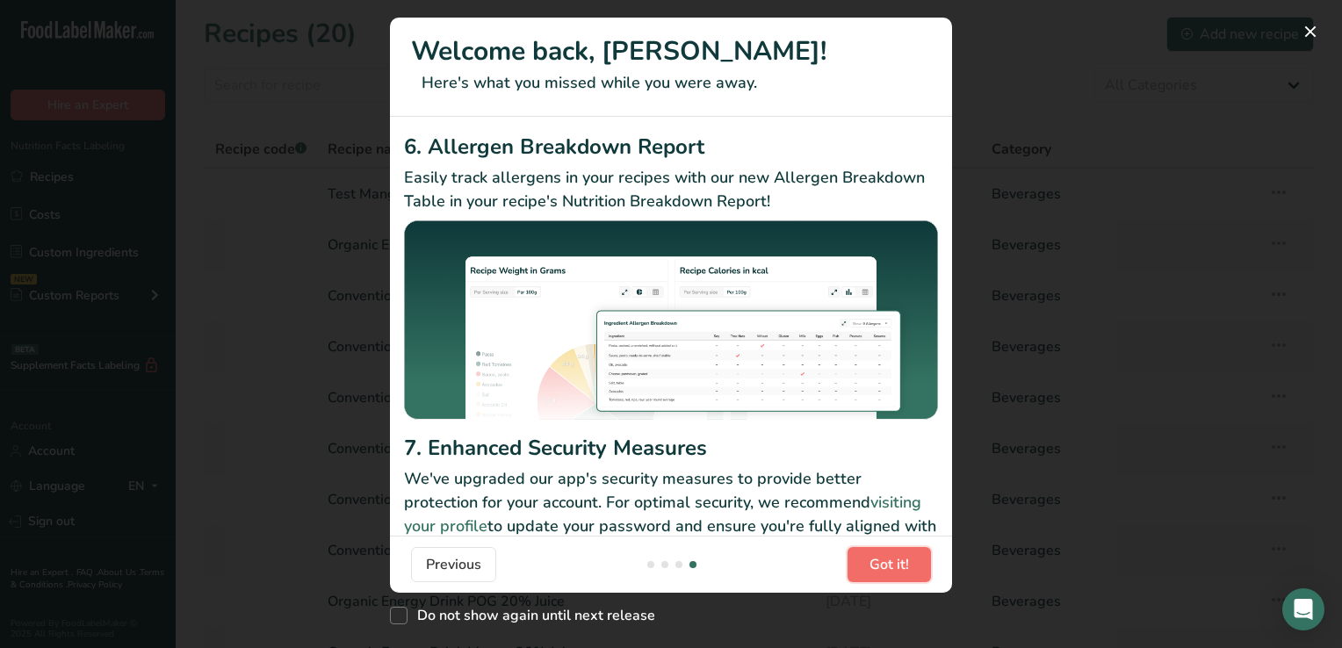
click at [896, 564] on span "Got it!" at bounding box center [890, 564] width 40 height 21
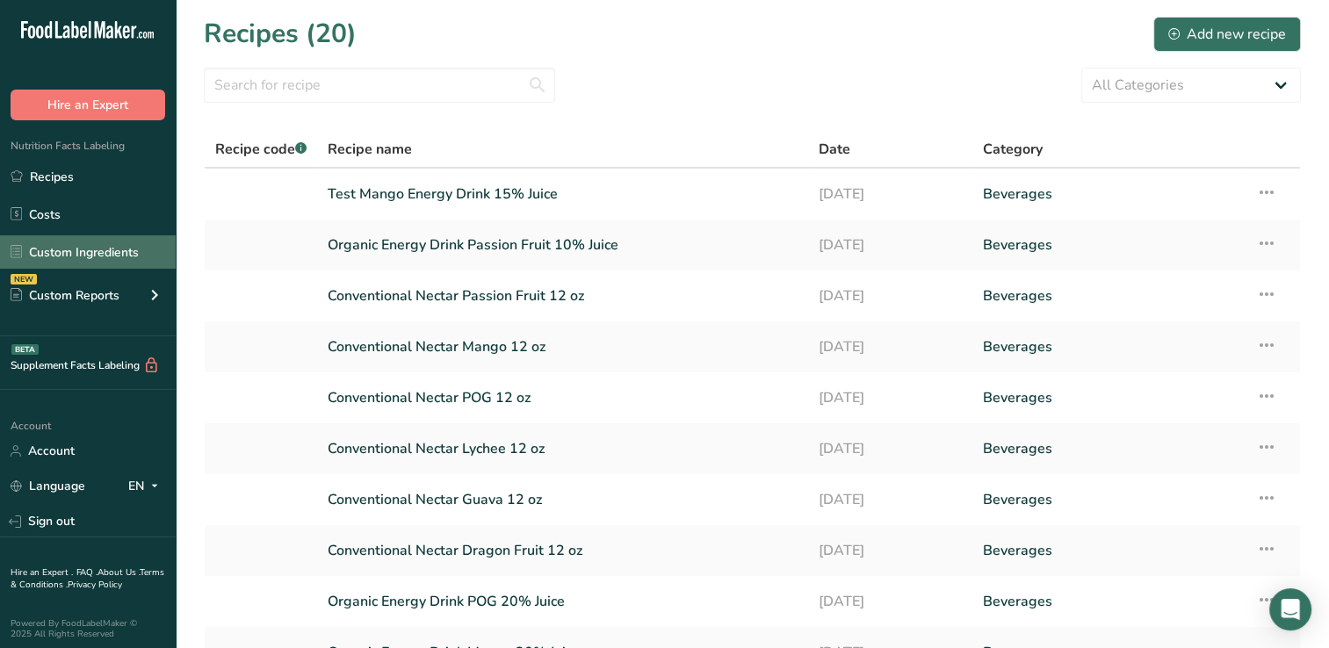
click at [119, 247] on link "Custom Ingredients" at bounding box center [88, 251] width 176 height 33
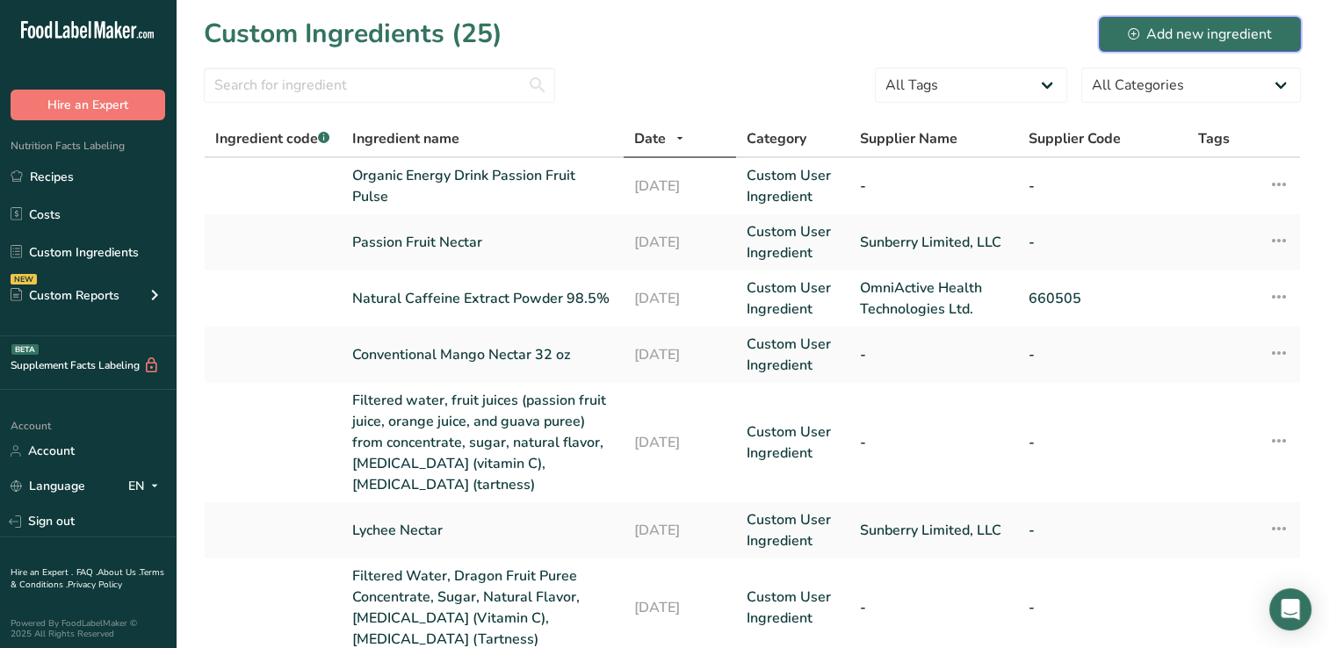
click at [1198, 28] on div "Add new ingredient" at bounding box center [1200, 34] width 144 height 21
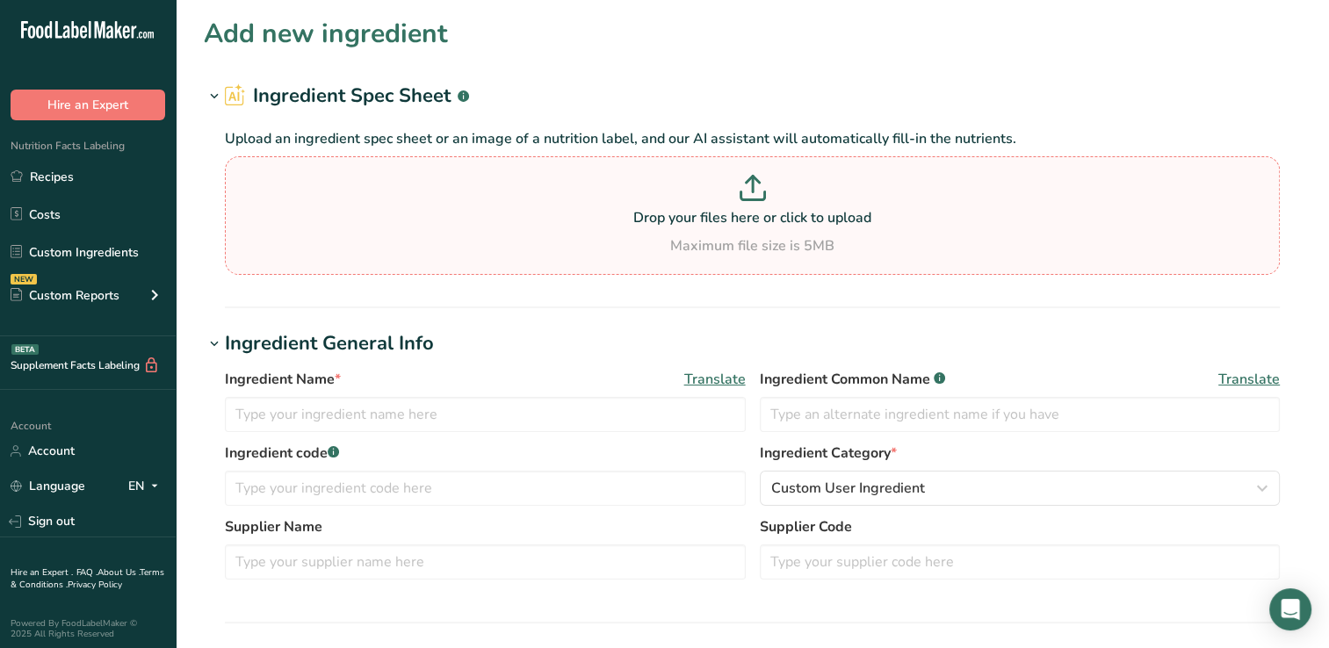
click at [746, 192] on icon at bounding box center [753, 188] width 26 height 26
click at [746, 192] on input "Drop your files here or click to upload Maximum file size is 5MB" at bounding box center [752, 215] width 1055 height 119
type input "C:\fakepath\Nutritional Values OAMP Devraj Organic Mango Puree.pdf"
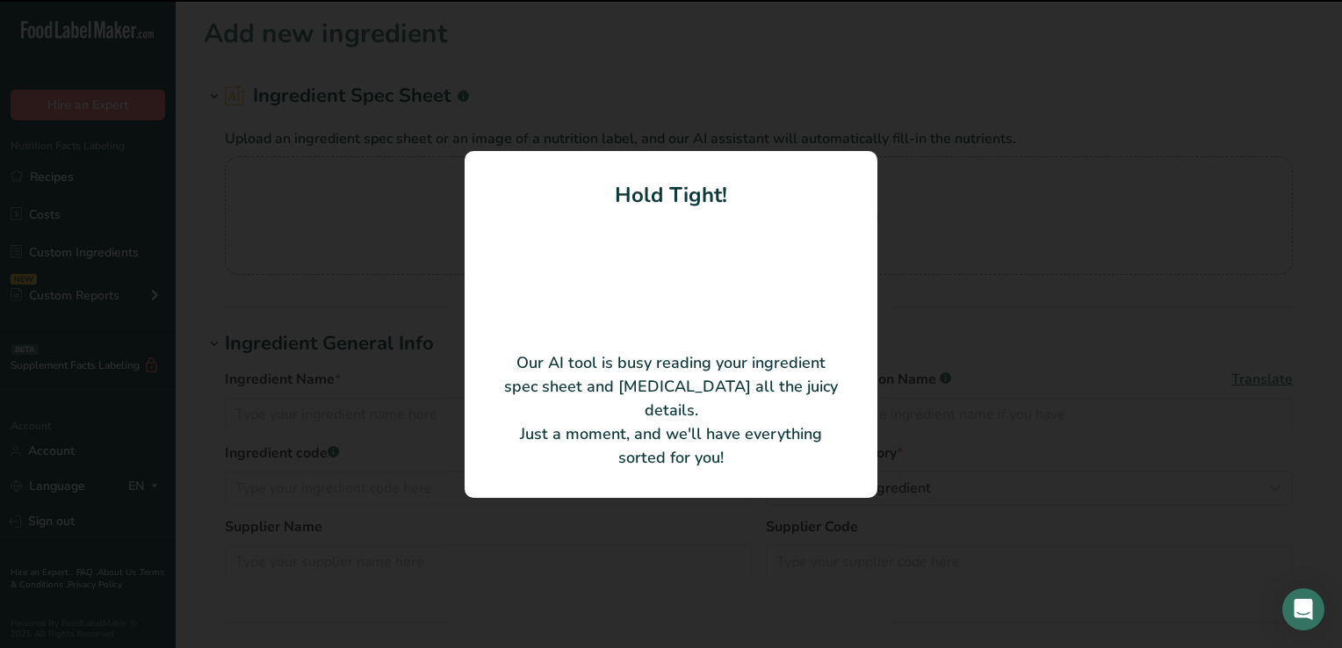
type input "ORGANIC ALPHONSO MANGO PUREE"
type input "DEVRAJ TROPICAL FRUITS"
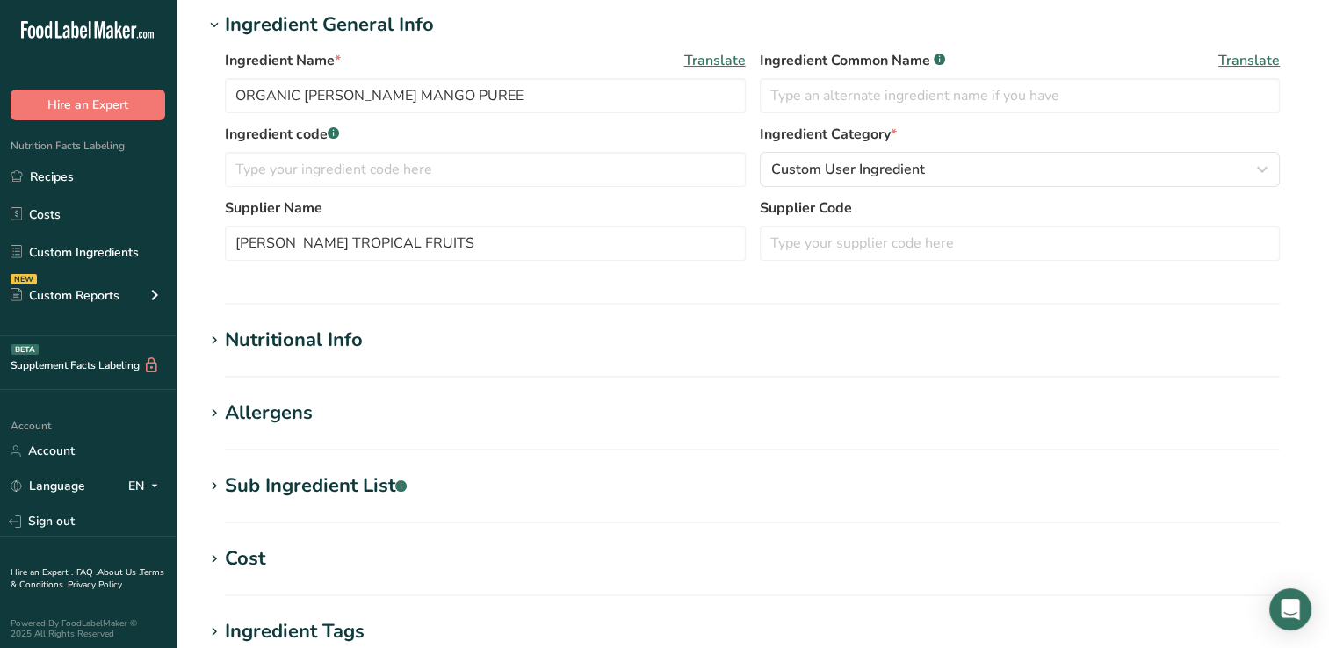
scroll to position [365, 0]
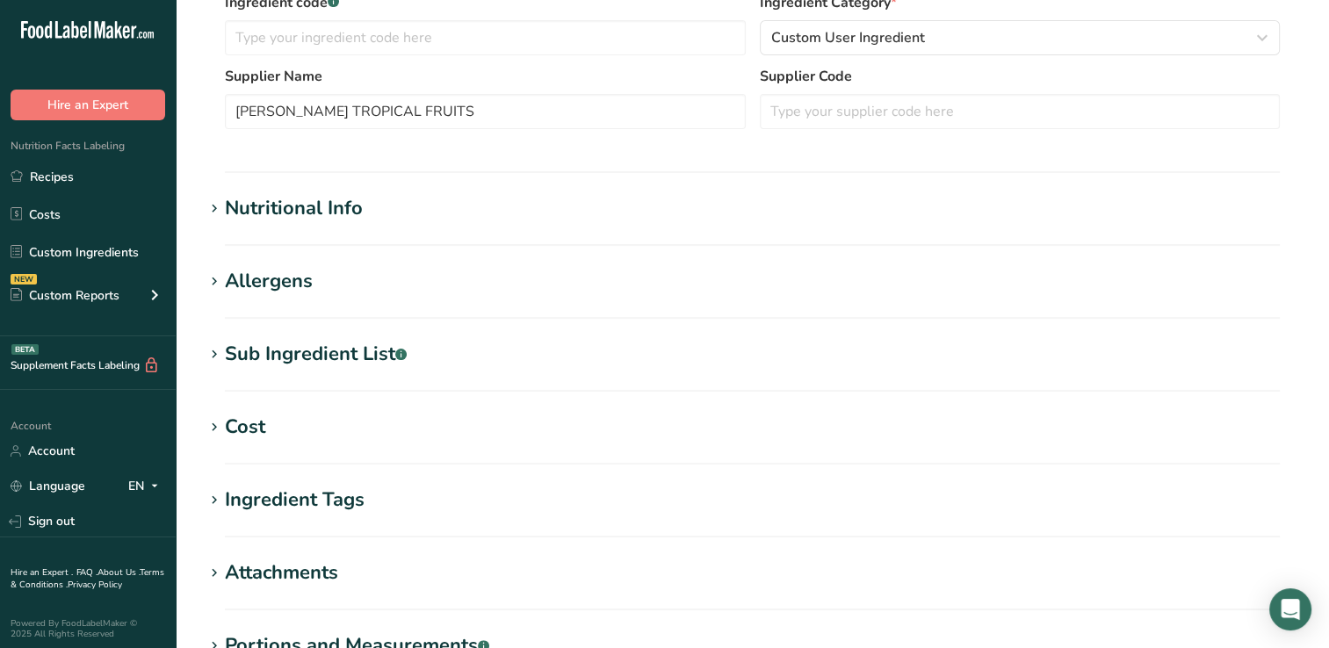
click at [347, 211] on div "Nutritional Info" at bounding box center [294, 208] width 138 height 29
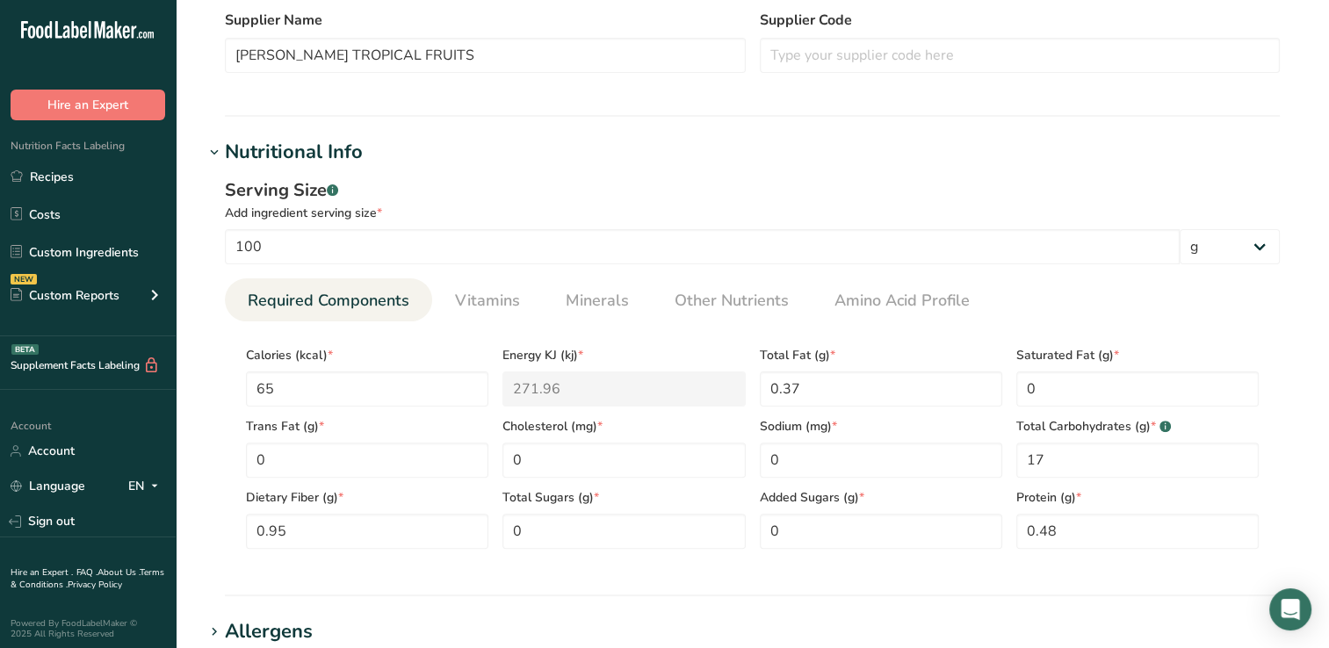
scroll to position [415, 0]
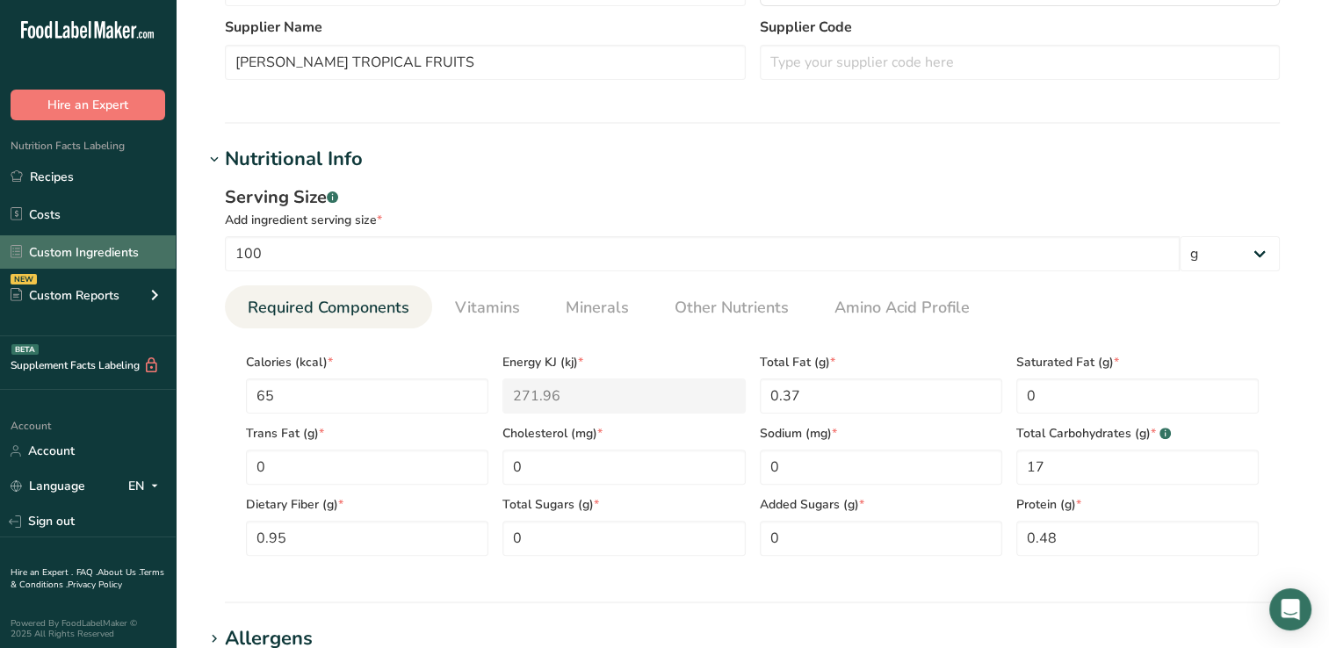
click at [98, 250] on link "Custom Ingredients" at bounding box center [88, 251] width 176 height 33
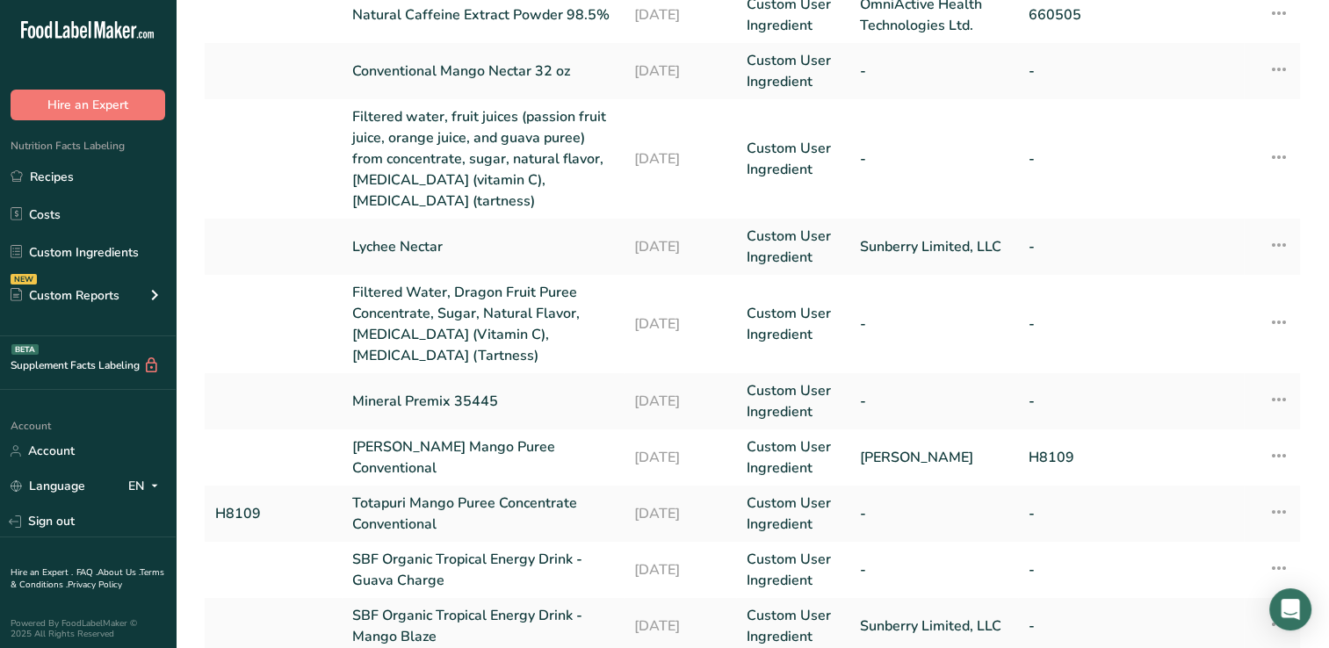
scroll to position [310, 0]
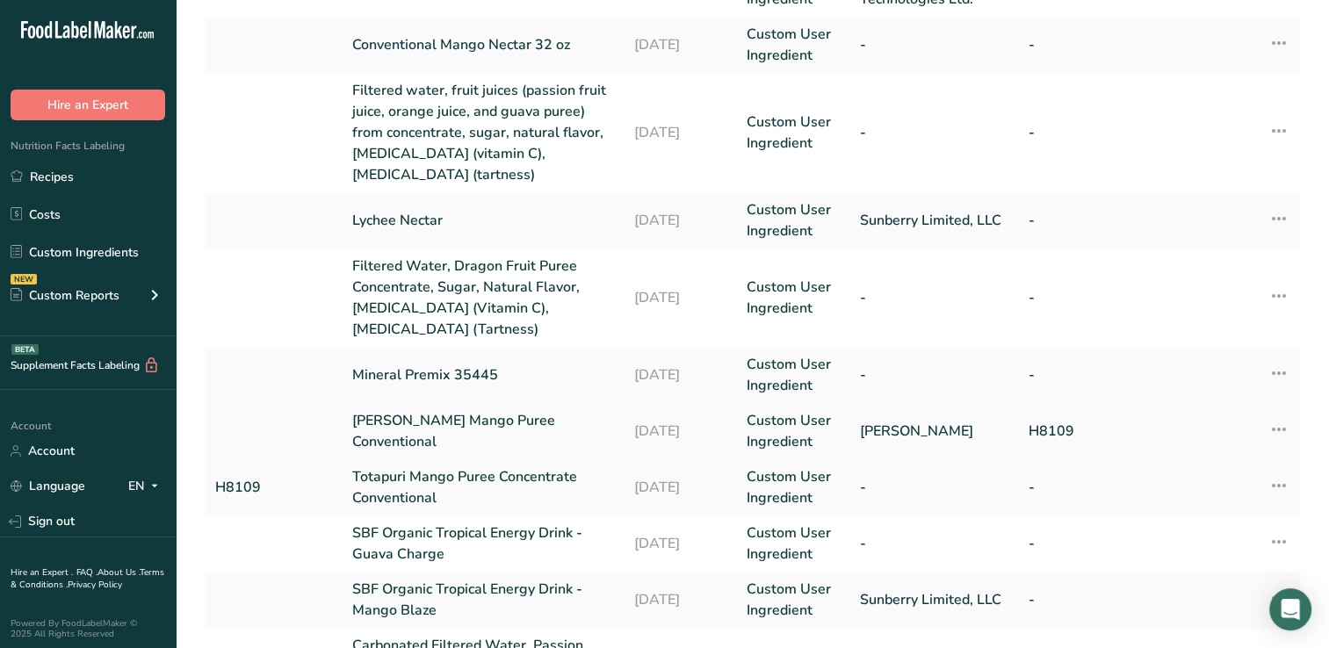
click at [531, 427] on link "[PERSON_NAME] Mango Puree Conventional" at bounding box center [482, 431] width 261 height 42
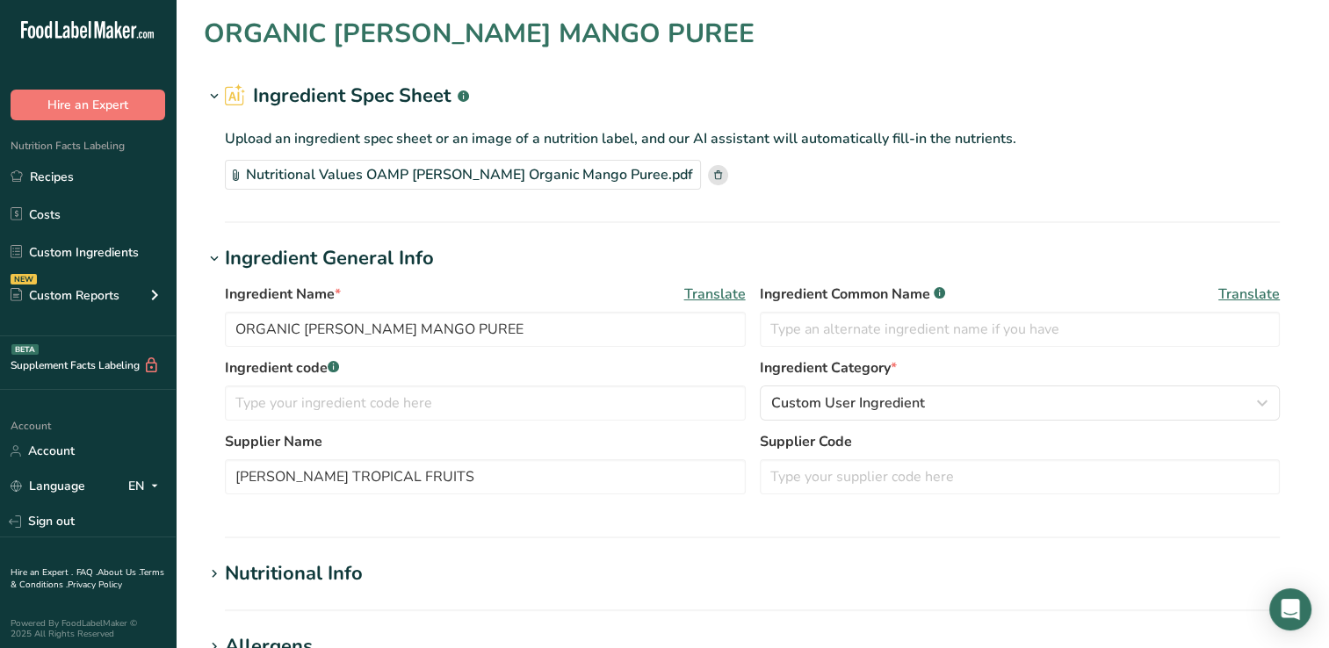
type input "[PERSON_NAME] Mango Puree Conventional"
type input "[PERSON_NAME]"
type input "H8109"
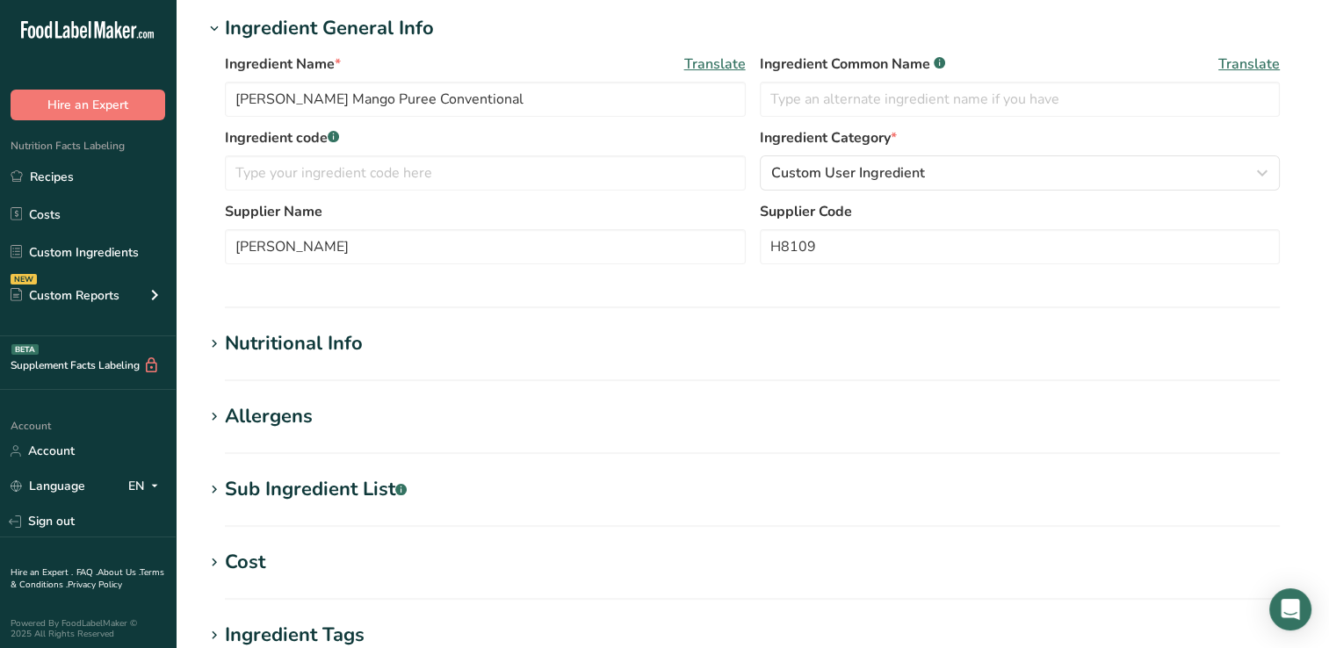
scroll to position [326, 0]
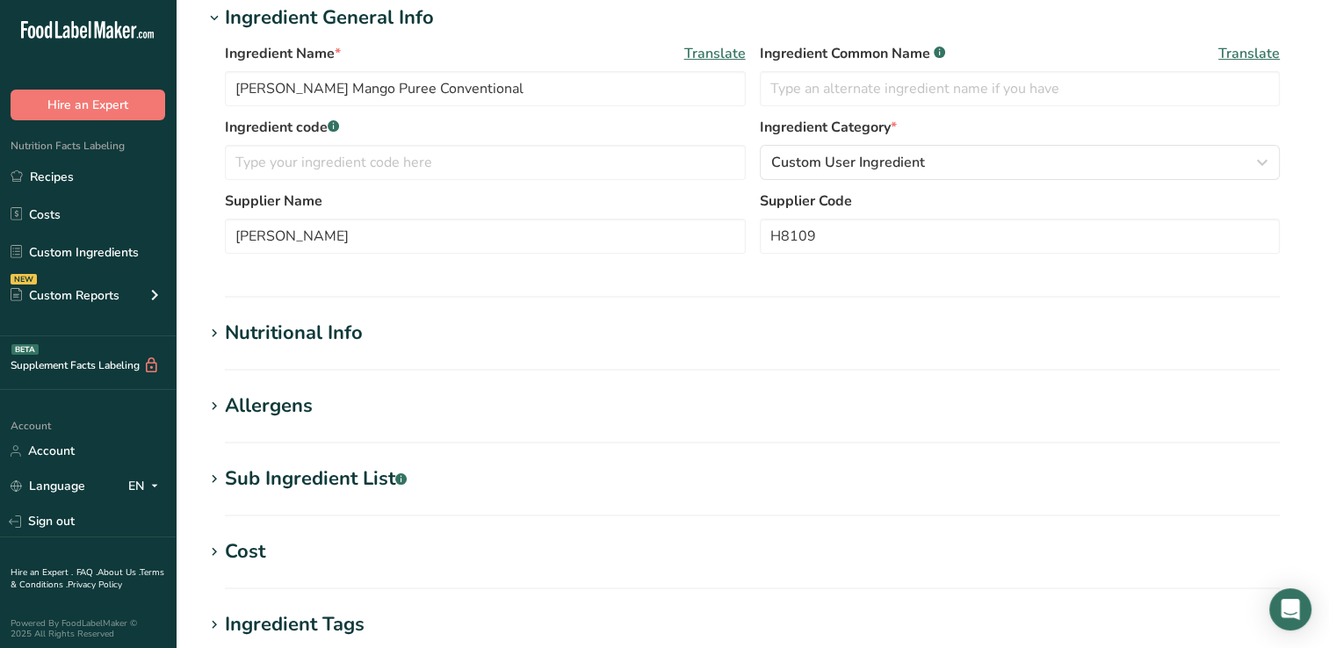
click at [330, 325] on div "Nutritional Info" at bounding box center [294, 333] width 138 height 29
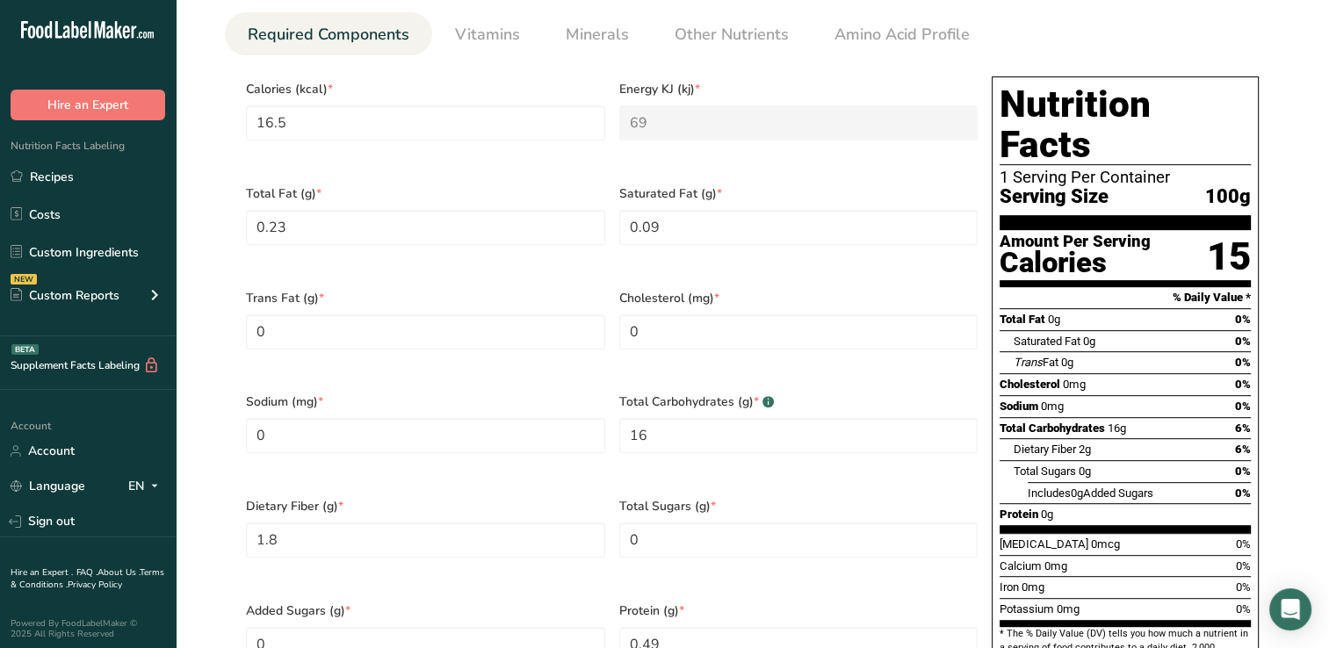
scroll to position [808, 0]
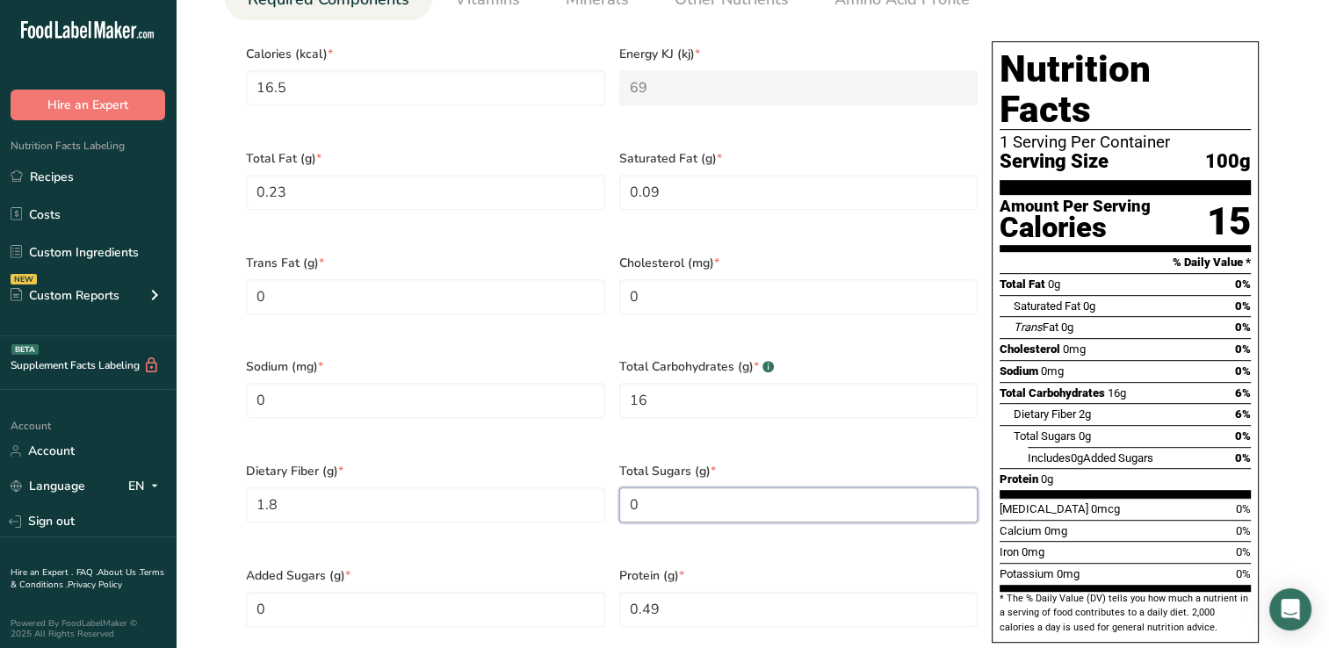
click at [652, 488] on Sugars "0" at bounding box center [798, 505] width 359 height 35
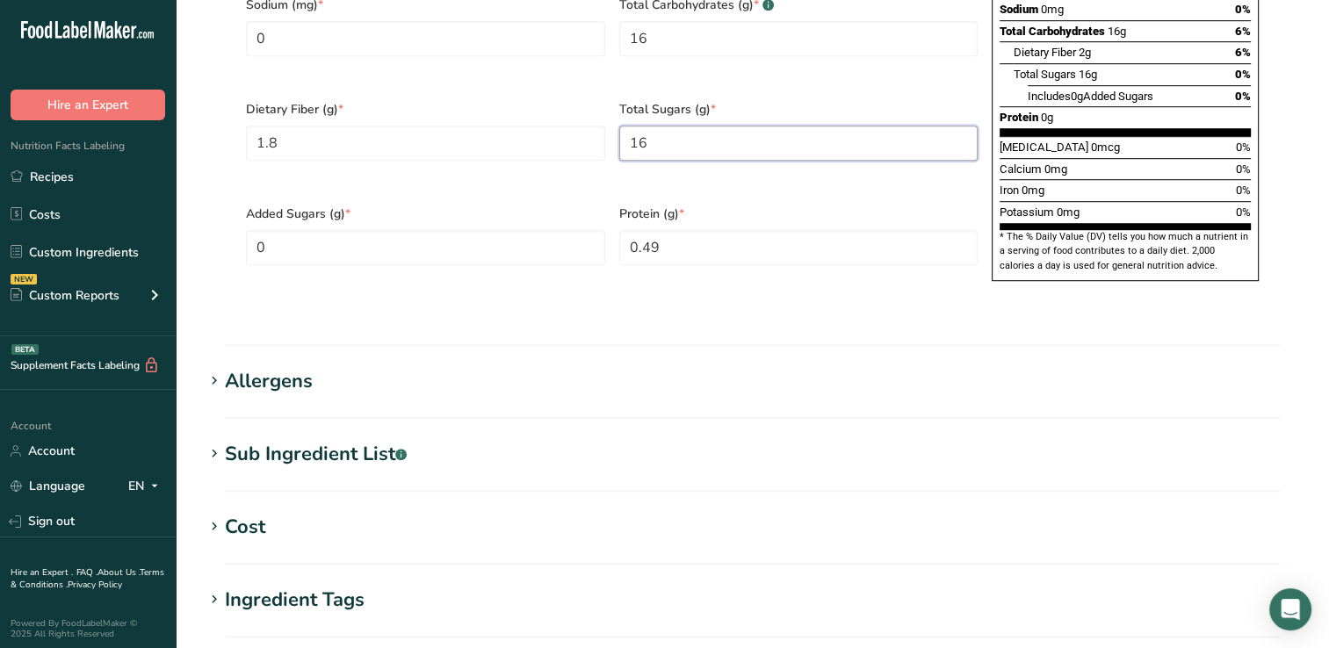
scroll to position [1473, 0]
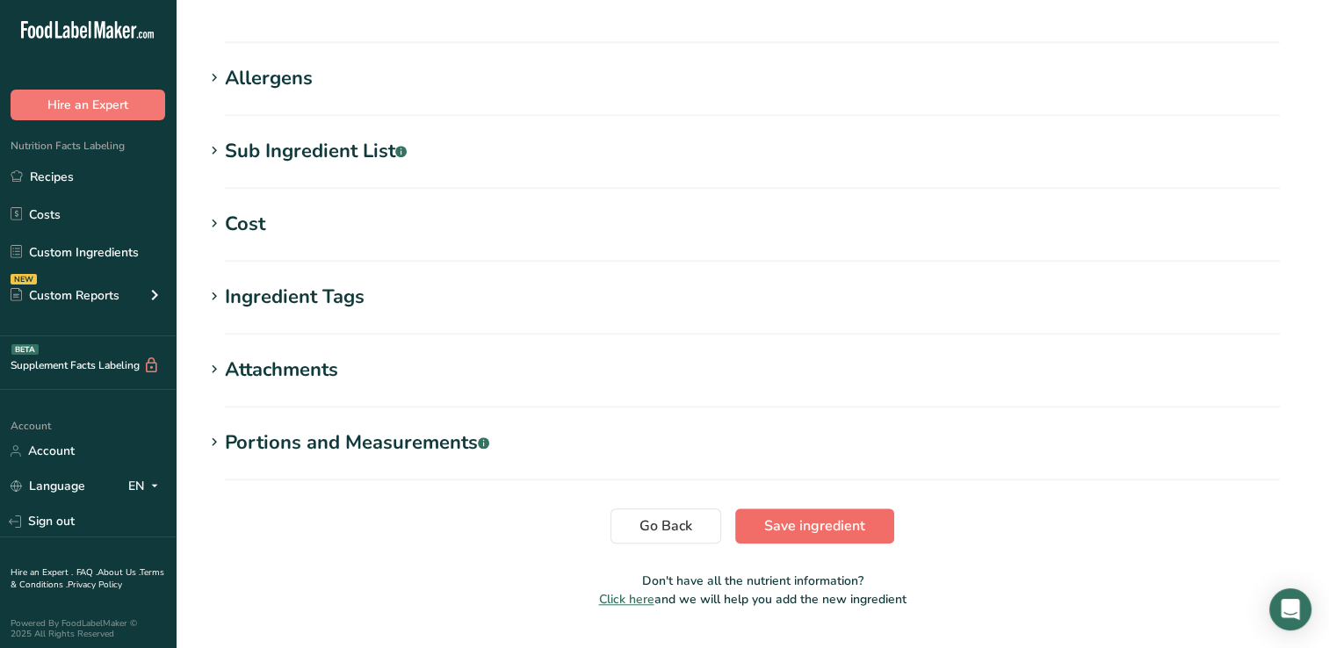
type Sugars "16"
click at [772, 516] on span "Save ingredient" at bounding box center [814, 526] width 101 height 21
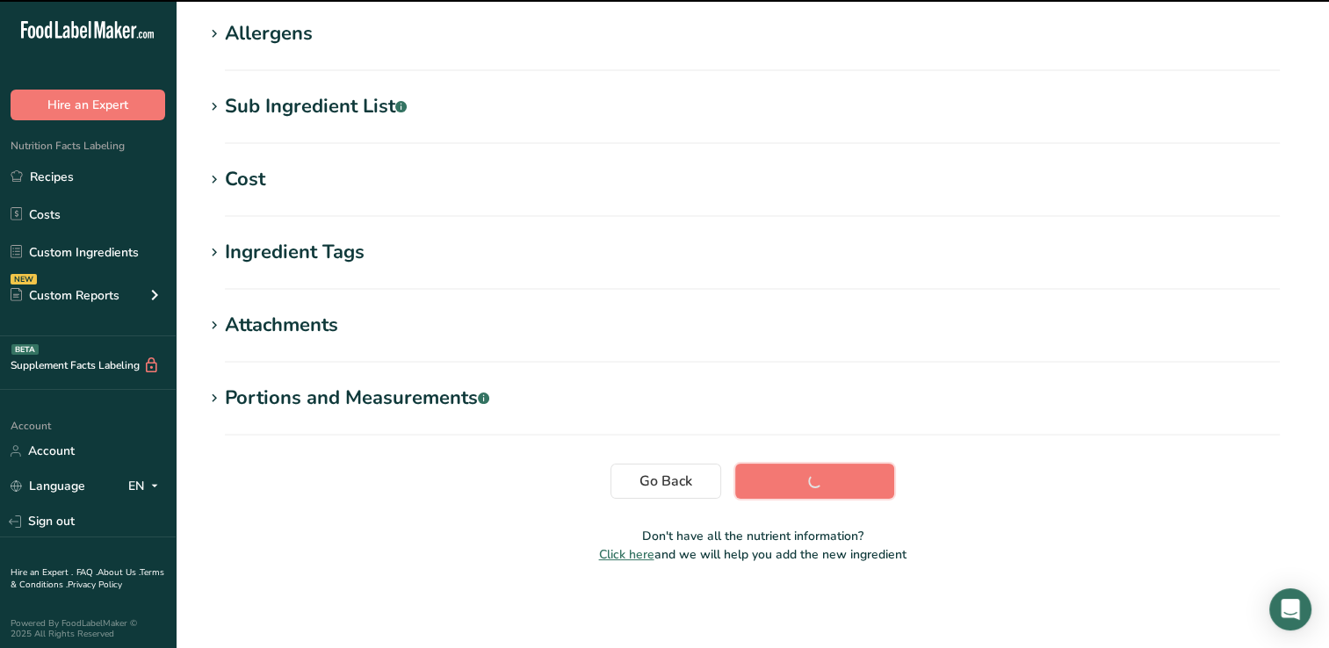
scroll to position [281, 0]
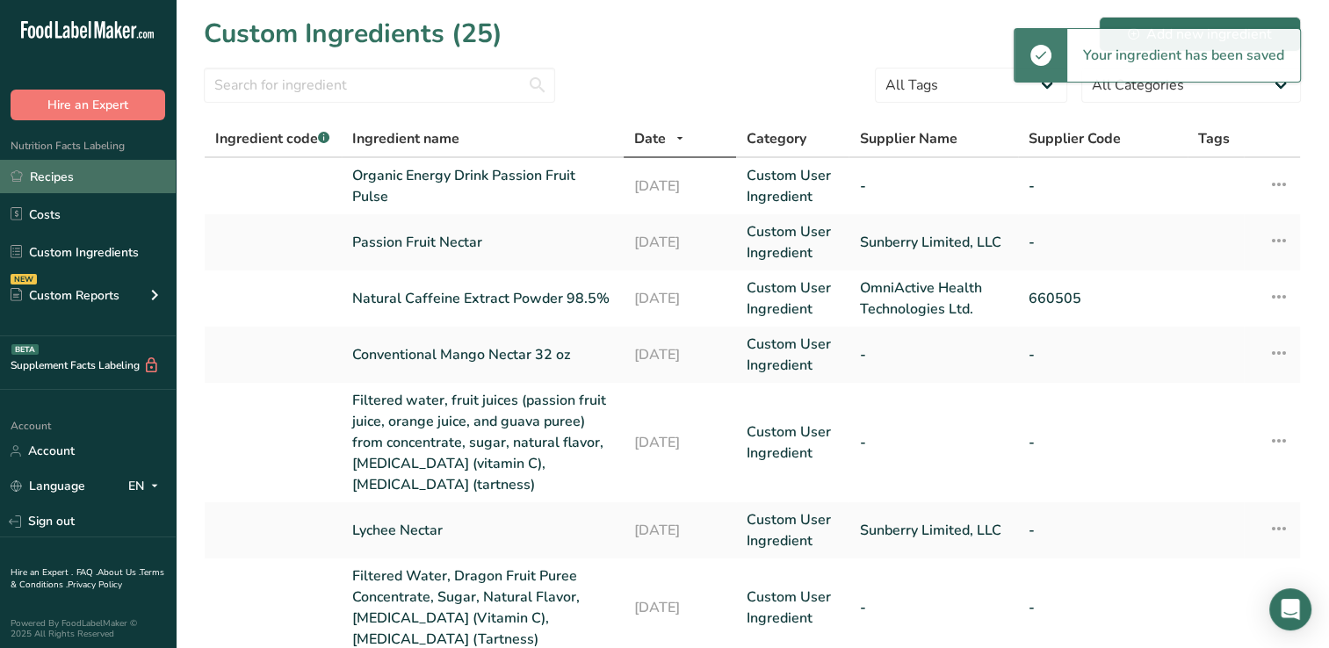
click at [77, 170] on link "Recipes" at bounding box center [88, 176] width 176 height 33
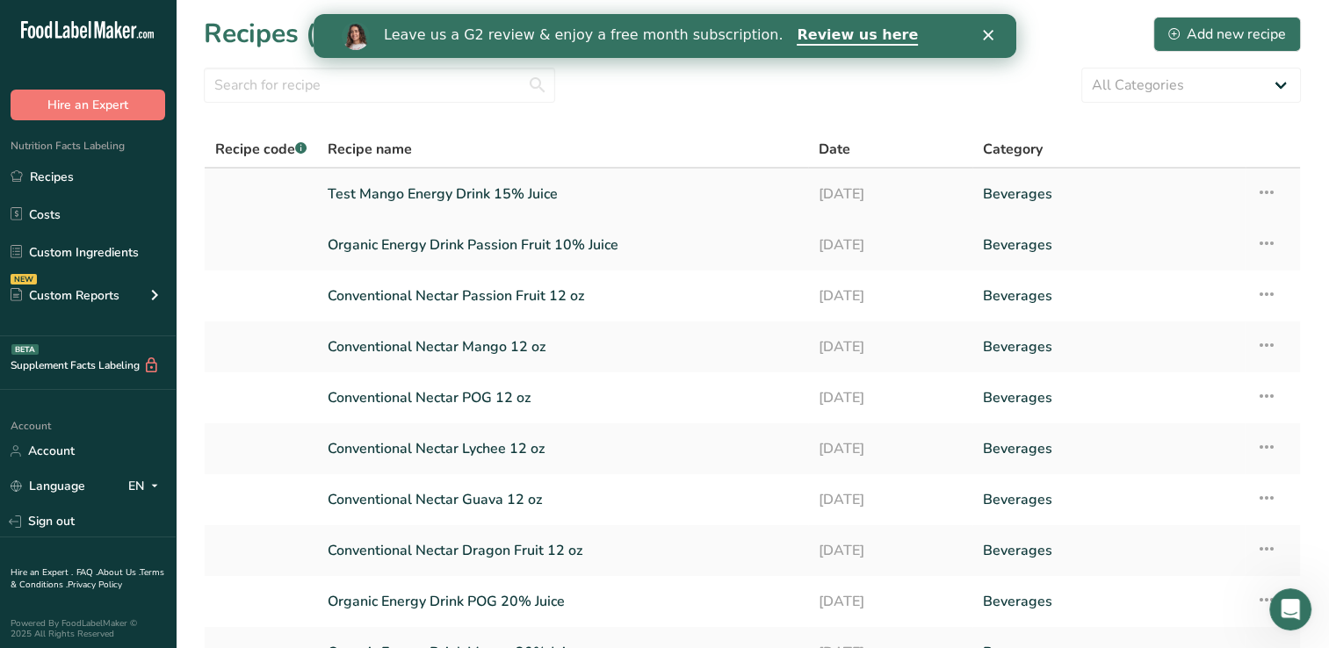
click at [540, 191] on link "Test Mango Energy Drink 15% Juice" at bounding box center [563, 194] width 470 height 37
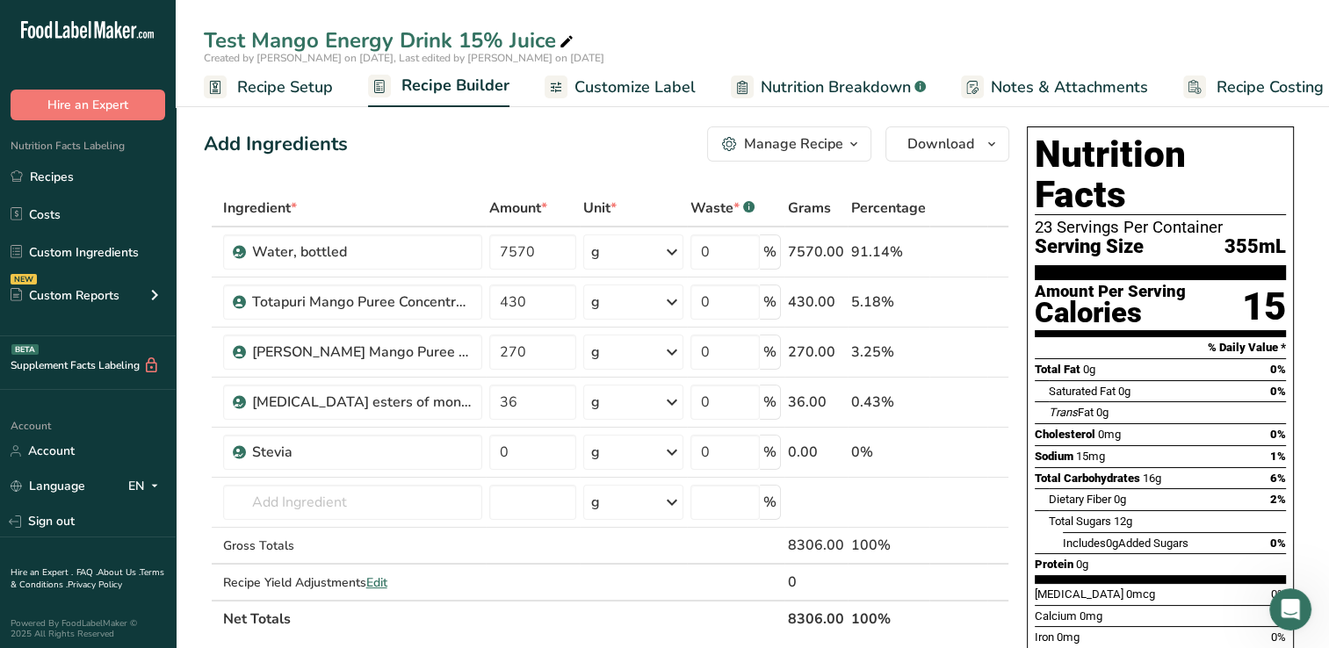
click at [823, 86] on span "Nutrition Breakdown" at bounding box center [836, 88] width 150 height 24
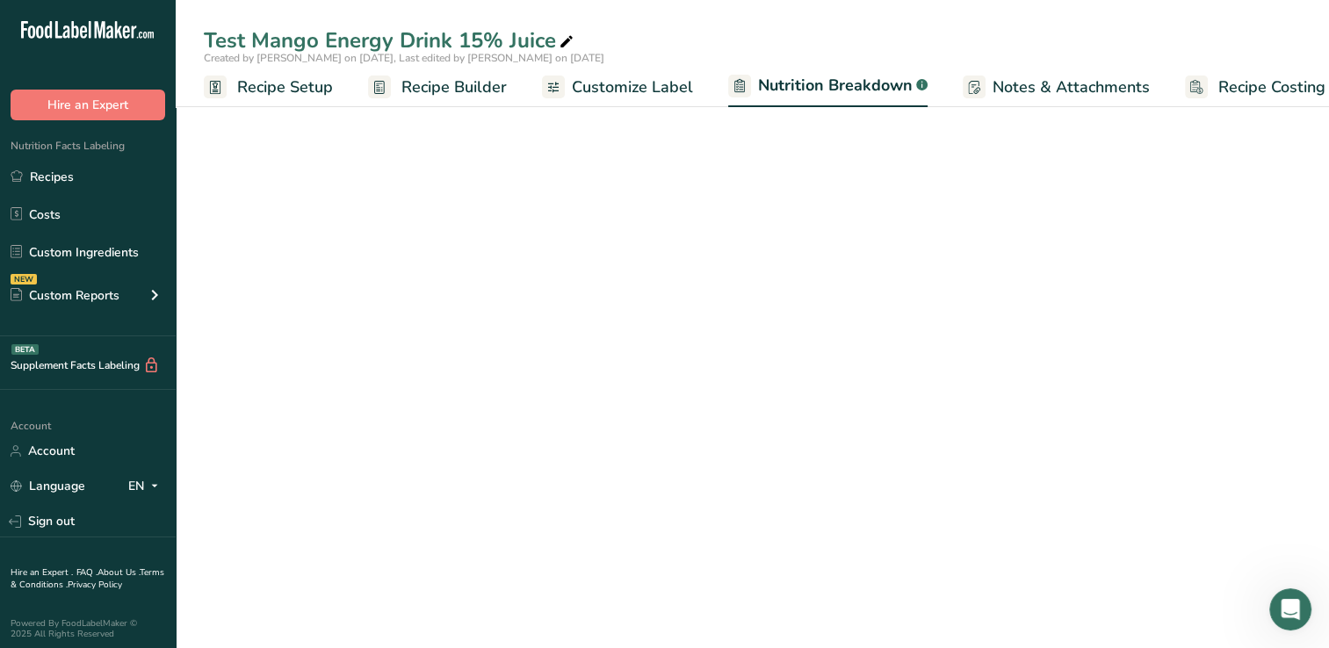
scroll to position [0, 24]
select select "Calories"
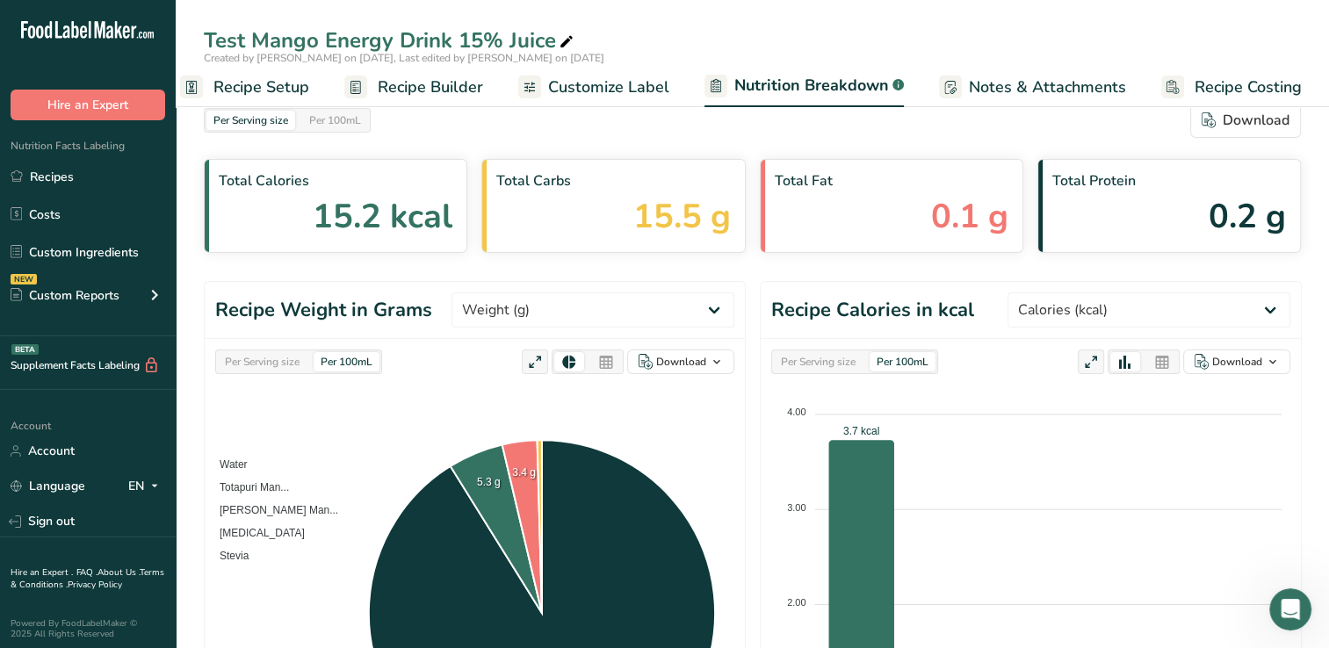
scroll to position [0, 0]
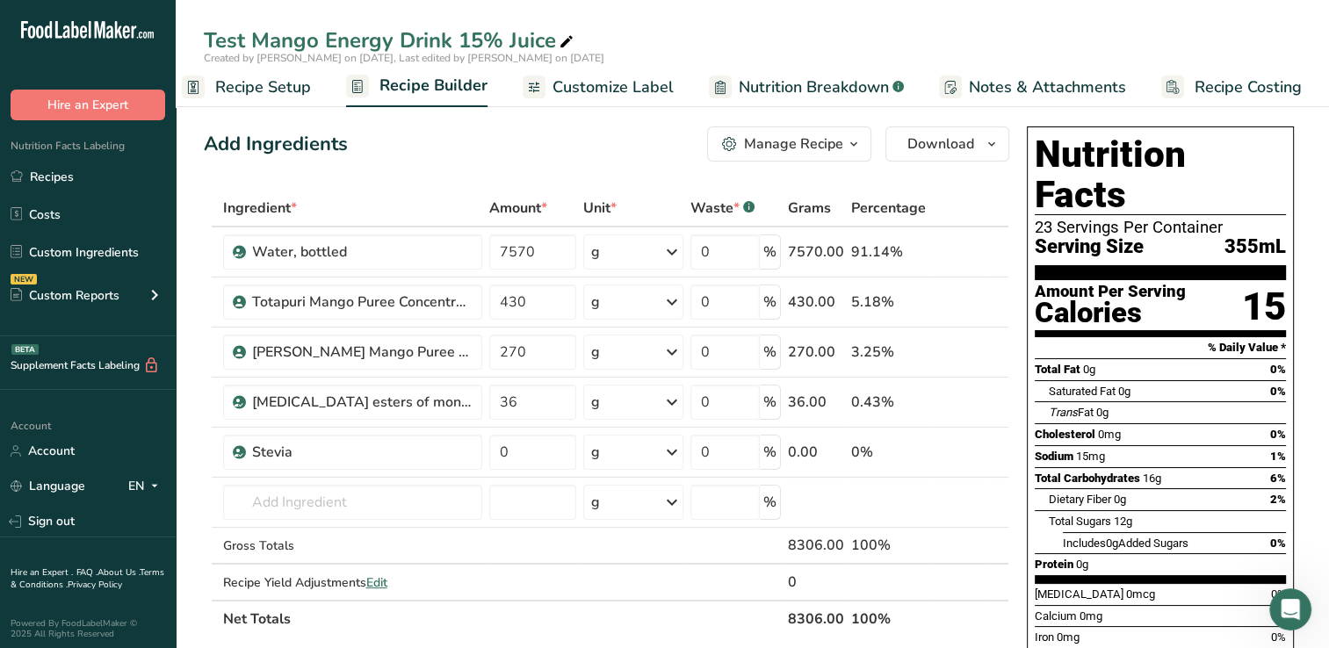
click at [829, 88] on span "Nutrition Breakdown" at bounding box center [814, 88] width 150 height 24
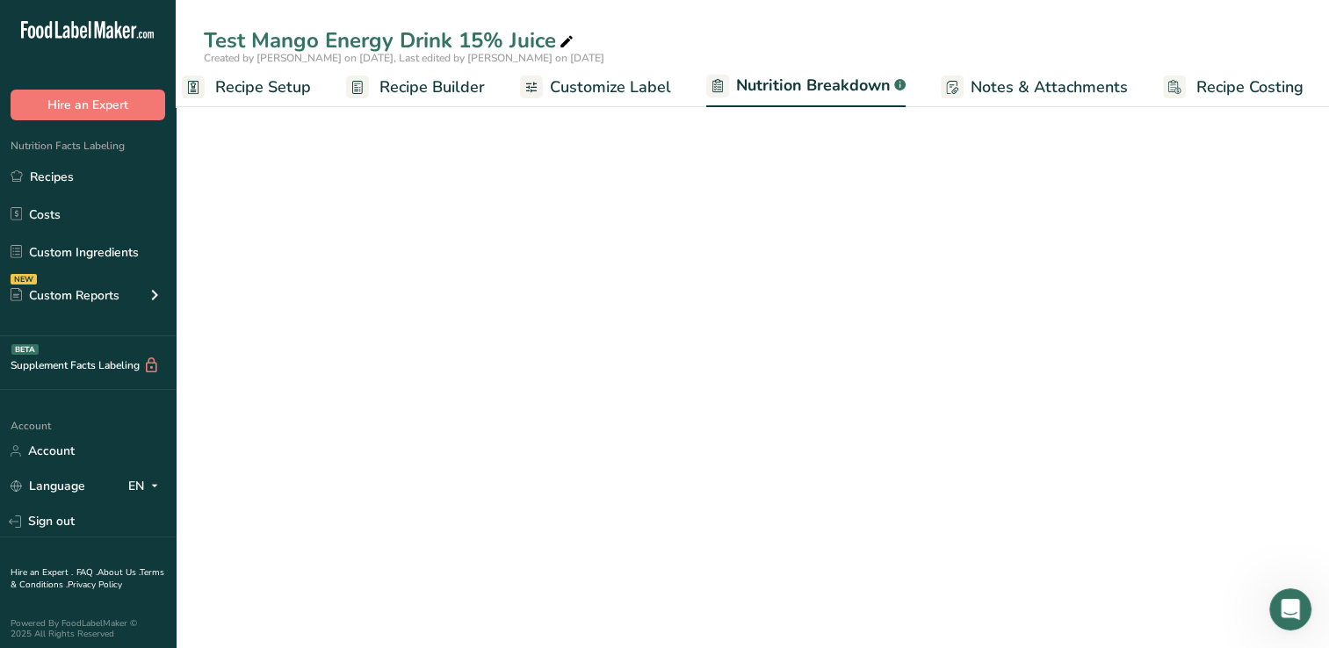
scroll to position [0, 24]
select select "Calories"
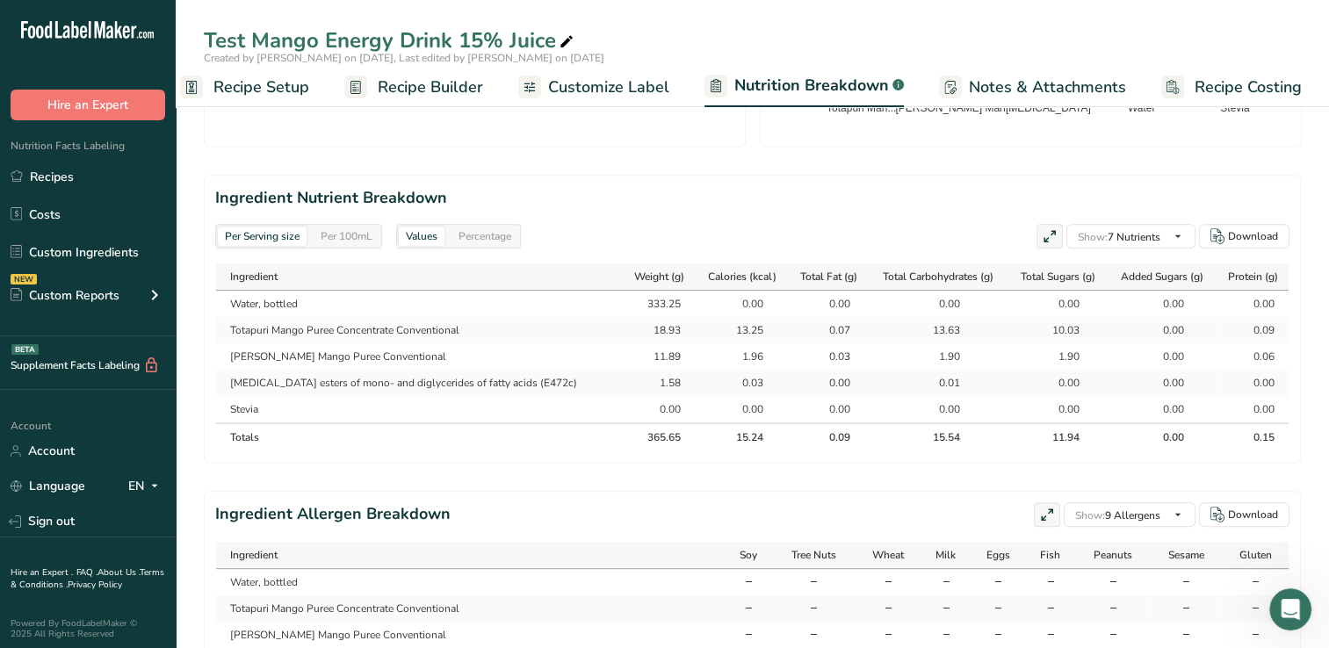
scroll to position [724, 0]
click at [1265, 233] on div "Download" at bounding box center [1253, 235] width 50 height 16
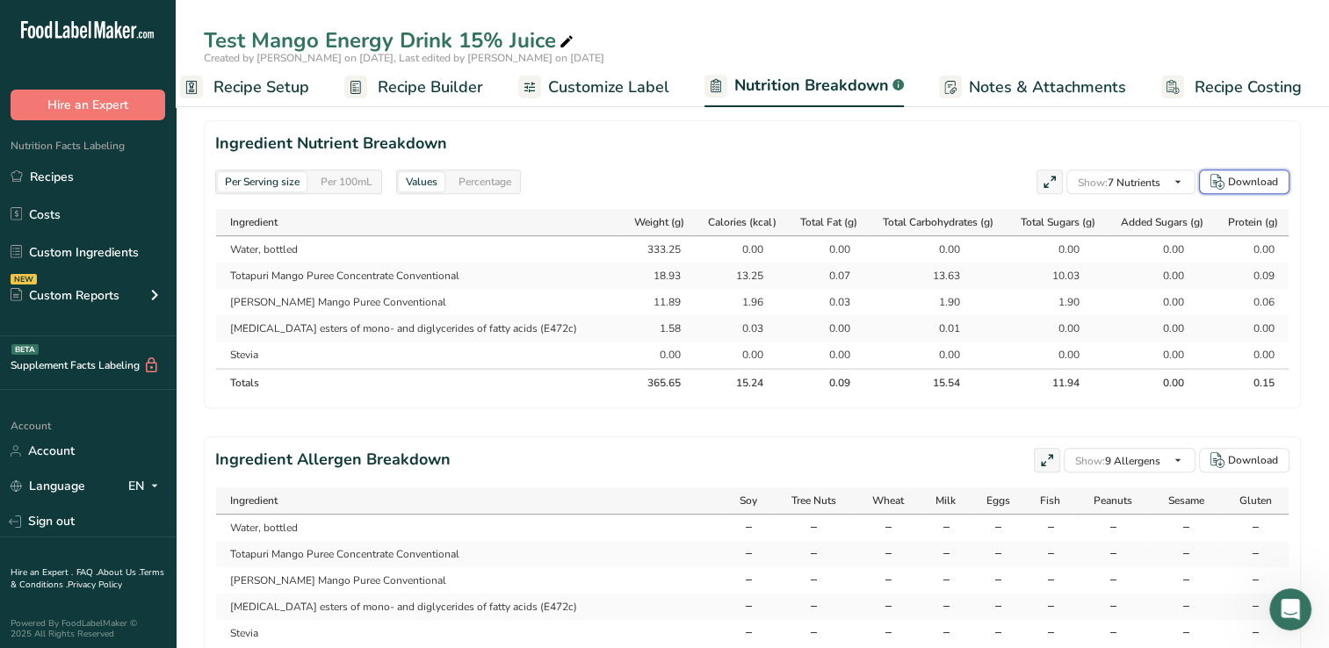
scroll to position [780, 0]
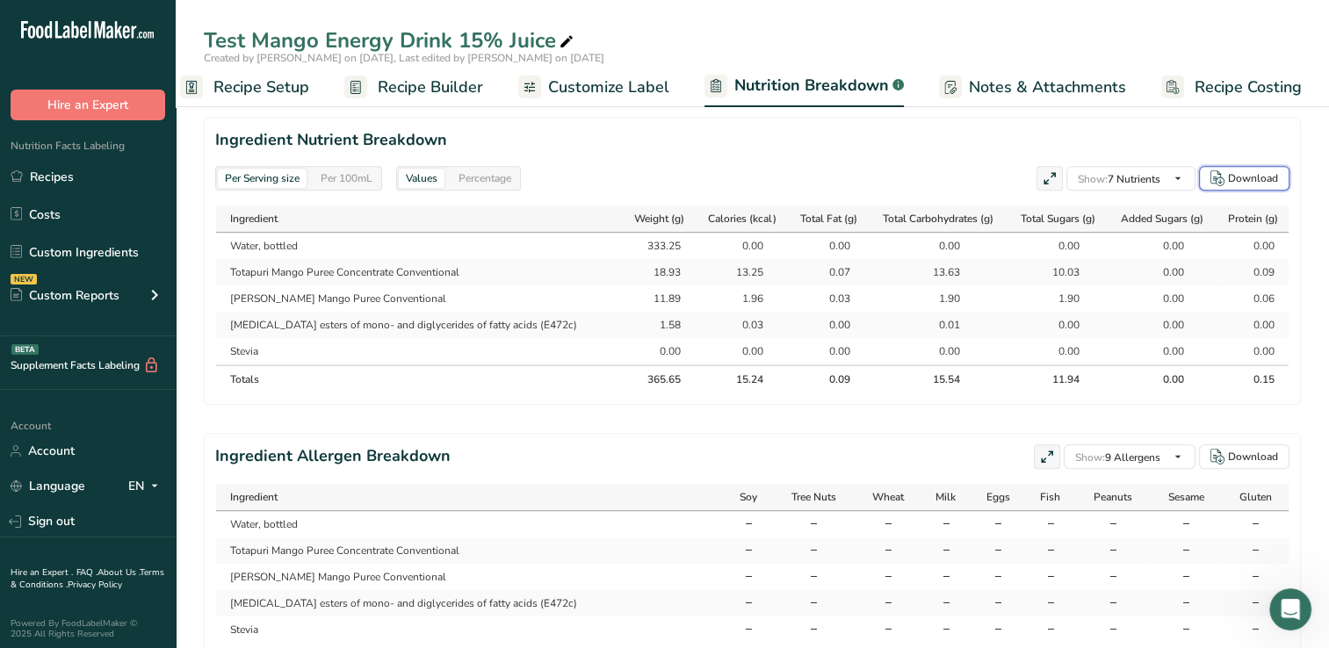
click at [1258, 175] on div "Download" at bounding box center [1253, 178] width 50 height 16
drag, startPoint x: 784, startPoint y: 645, endPoint x: 626, endPoint y: 467, distance: 237.8
click at [626, 467] on div "Ingredient Allergen Breakdown Show: 9 Allergens All Allergens (56) Soy Tree Nut…" at bounding box center [752, 457] width 1075 height 25
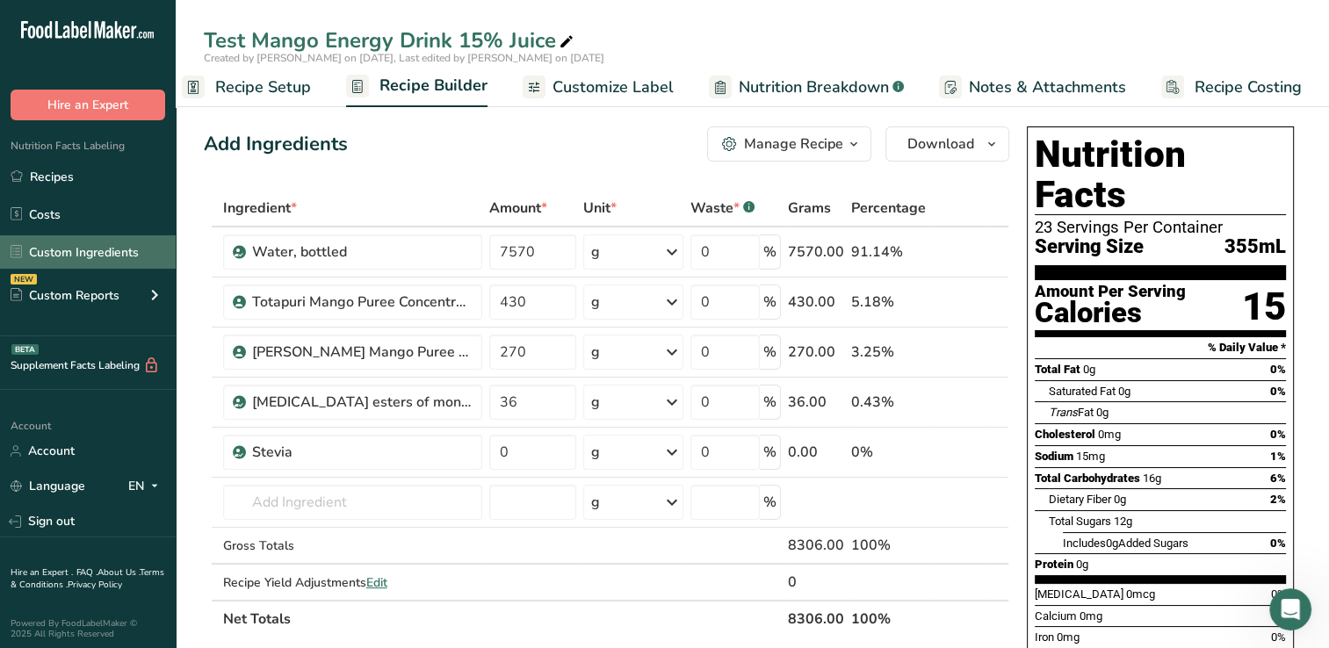
click at [102, 250] on link "Custom Ingredients" at bounding box center [88, 251] width 176 height 33
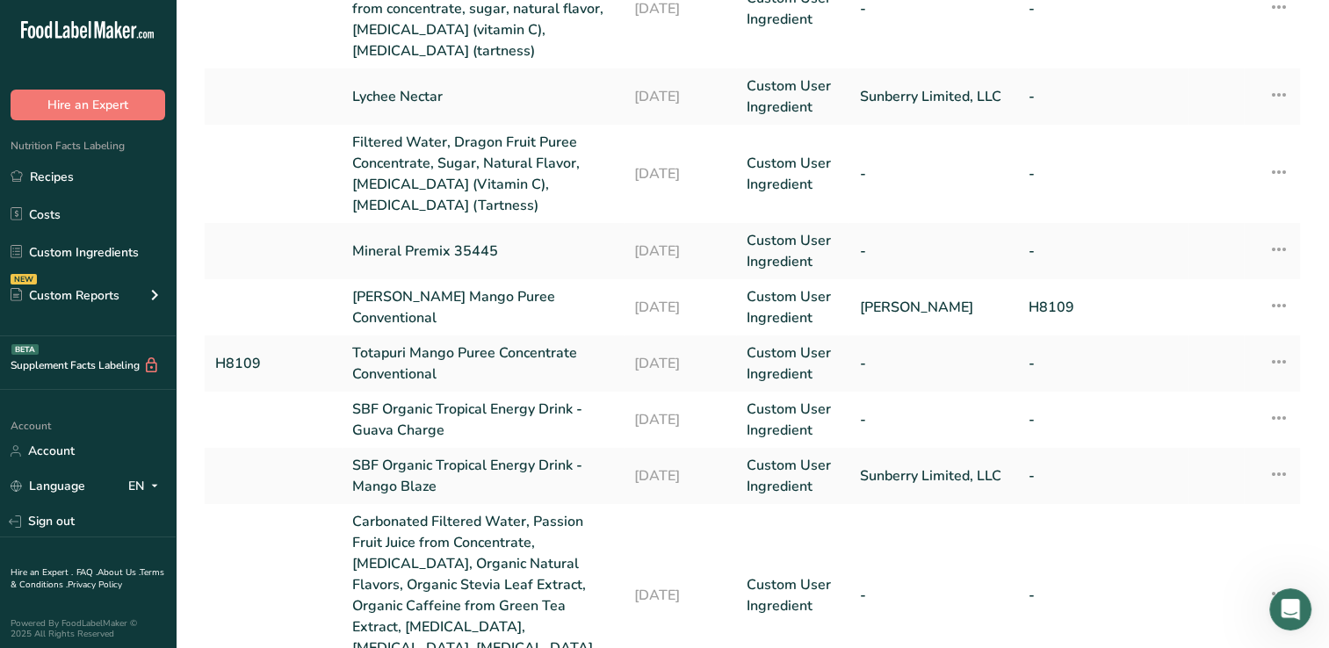
scroll to position [471, 0]
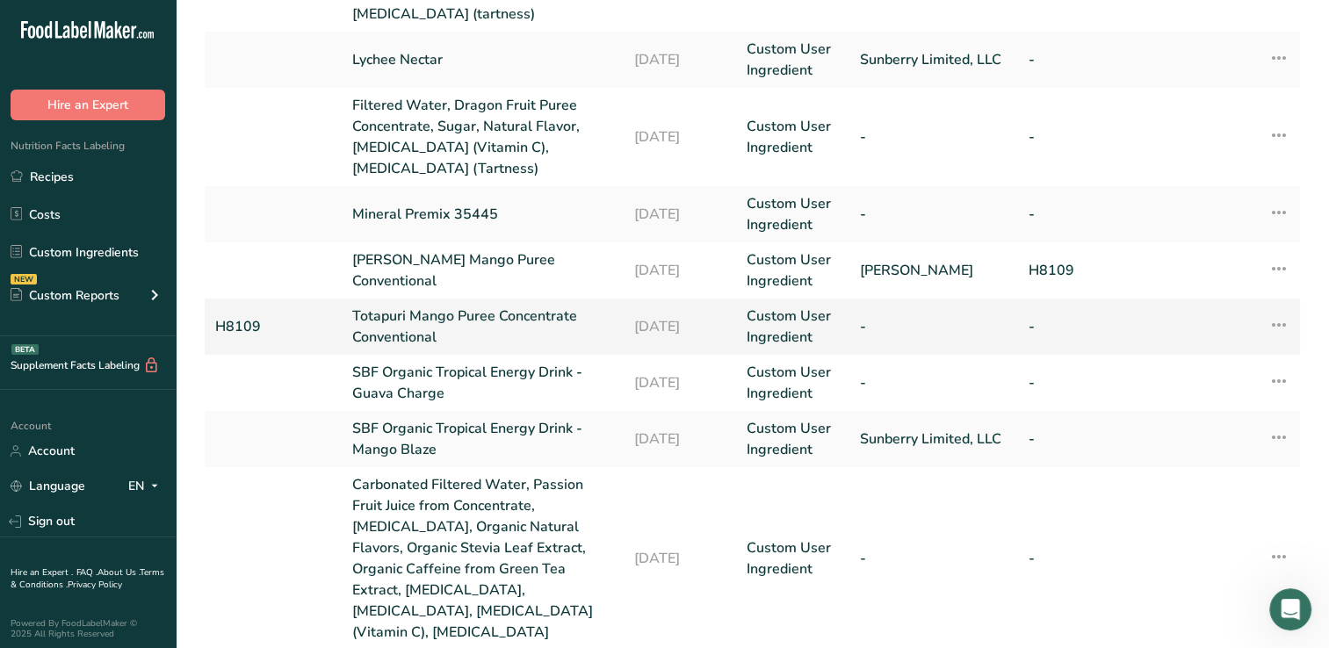
click at [425, 324] on link "Totapuri Mango Puree Concentrate Conventional" at bounding box center [482, 327] width 261 height 42
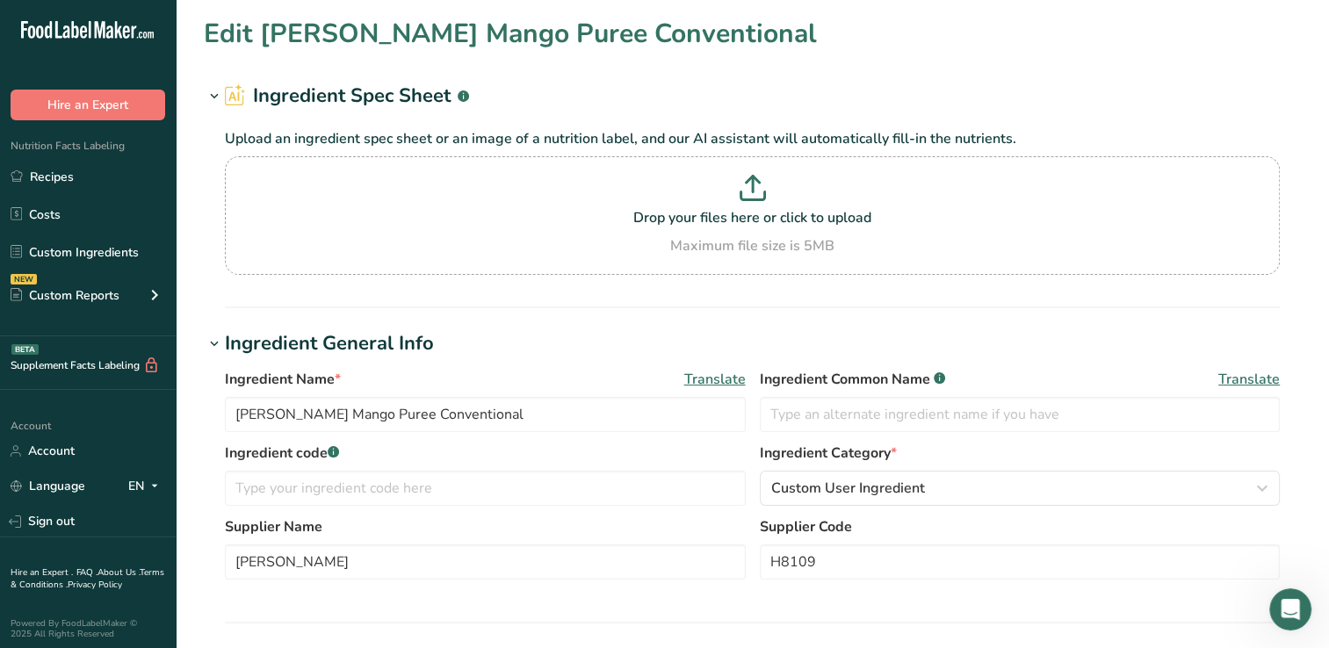
type input "Totapuri Mango Puree Concentrate Conventional"
type input "H8109"
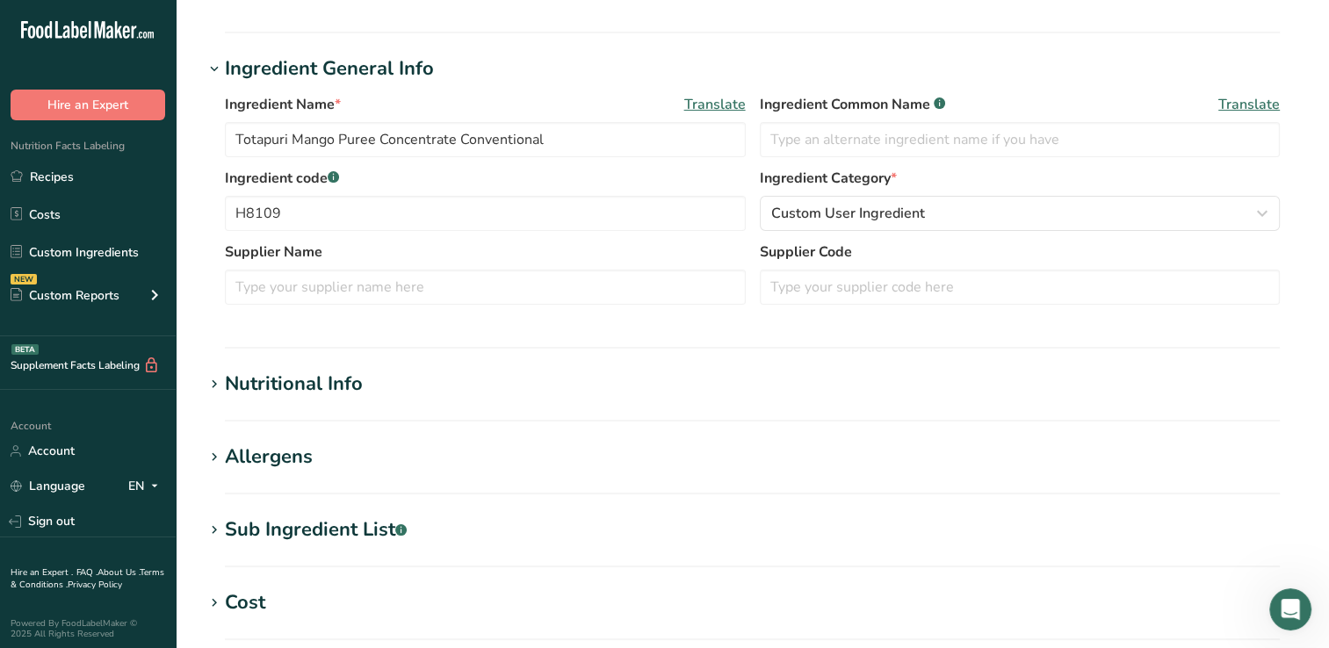
scroll to position [300, 0]
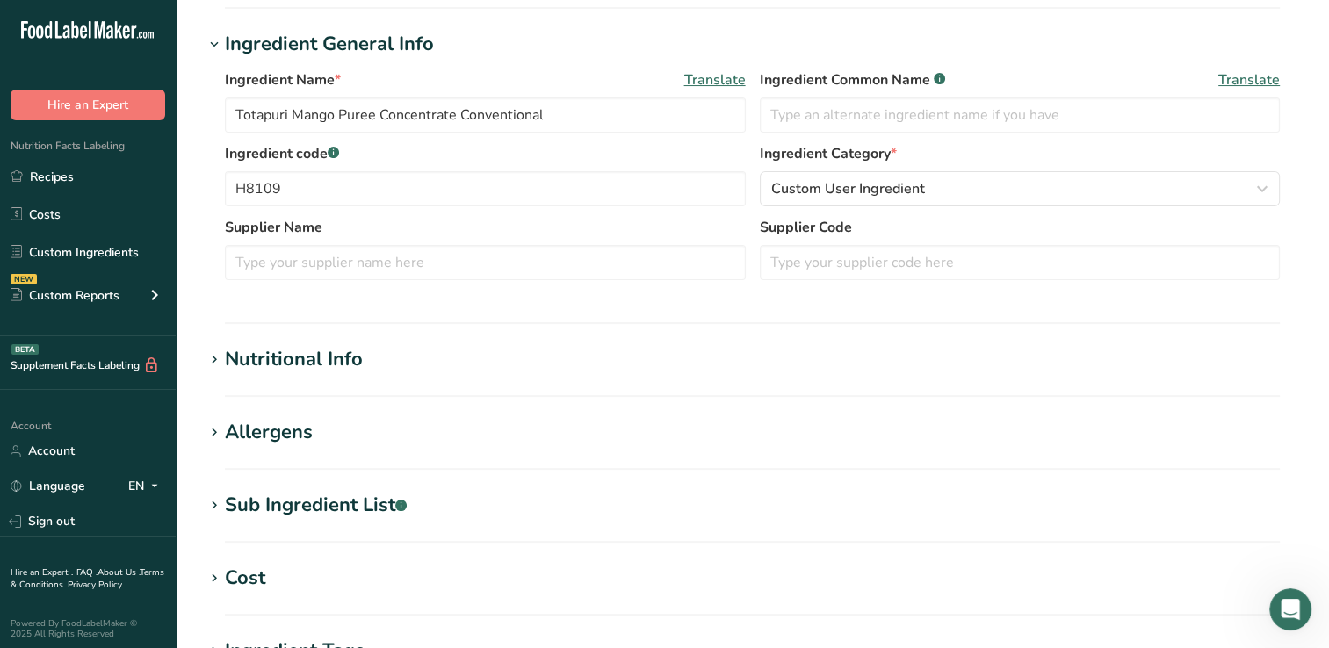
click at [262, 355] on div "Nutritional Info" at bounding box center [294, 359] width 138 height 29
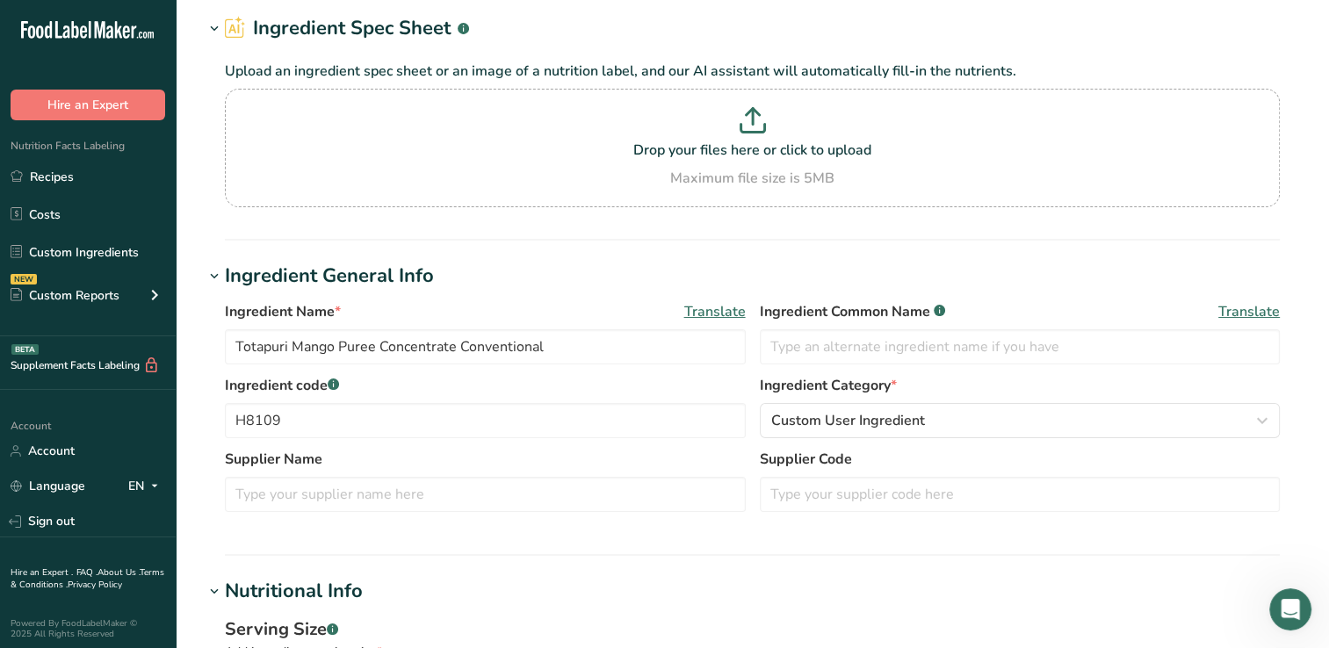
scroll to position [63, 0]
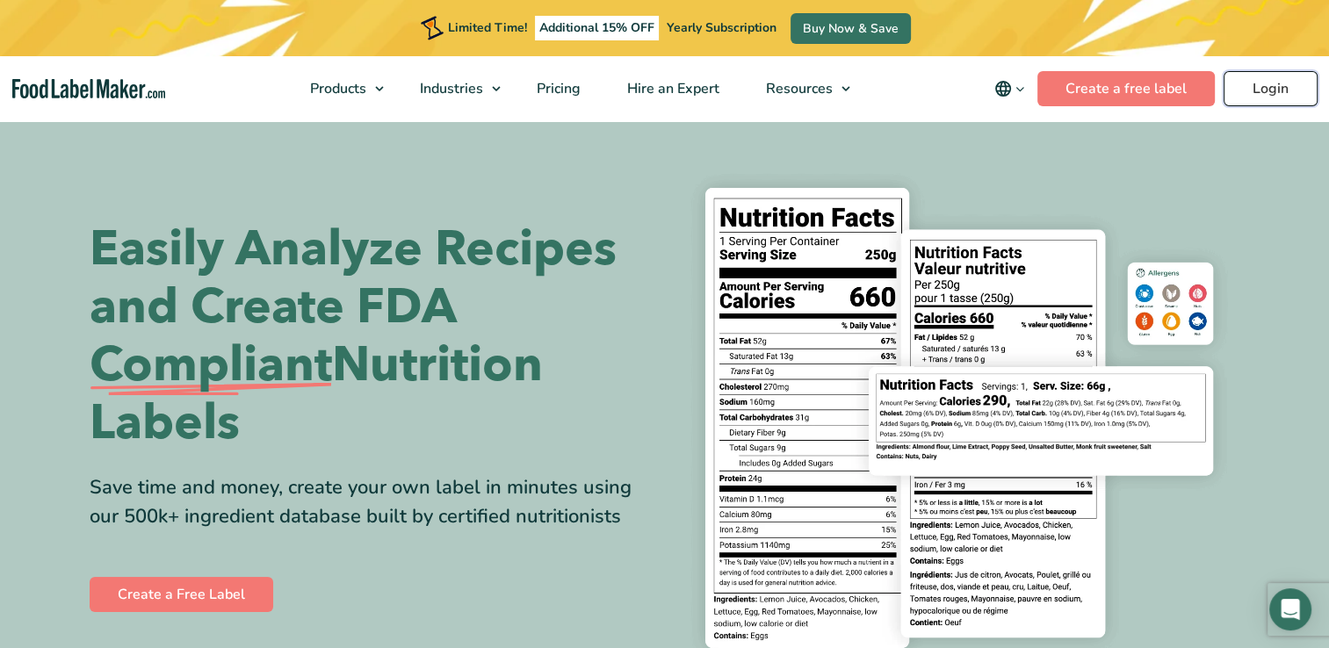
drag, startPoint x: 0, startPoint y: 0, endPoint x: 1286, endPoint y: 93, distance: 1289.6
click at [1286, 93] on link "Login" at bounding box center [1271, 88] width 94 height 35
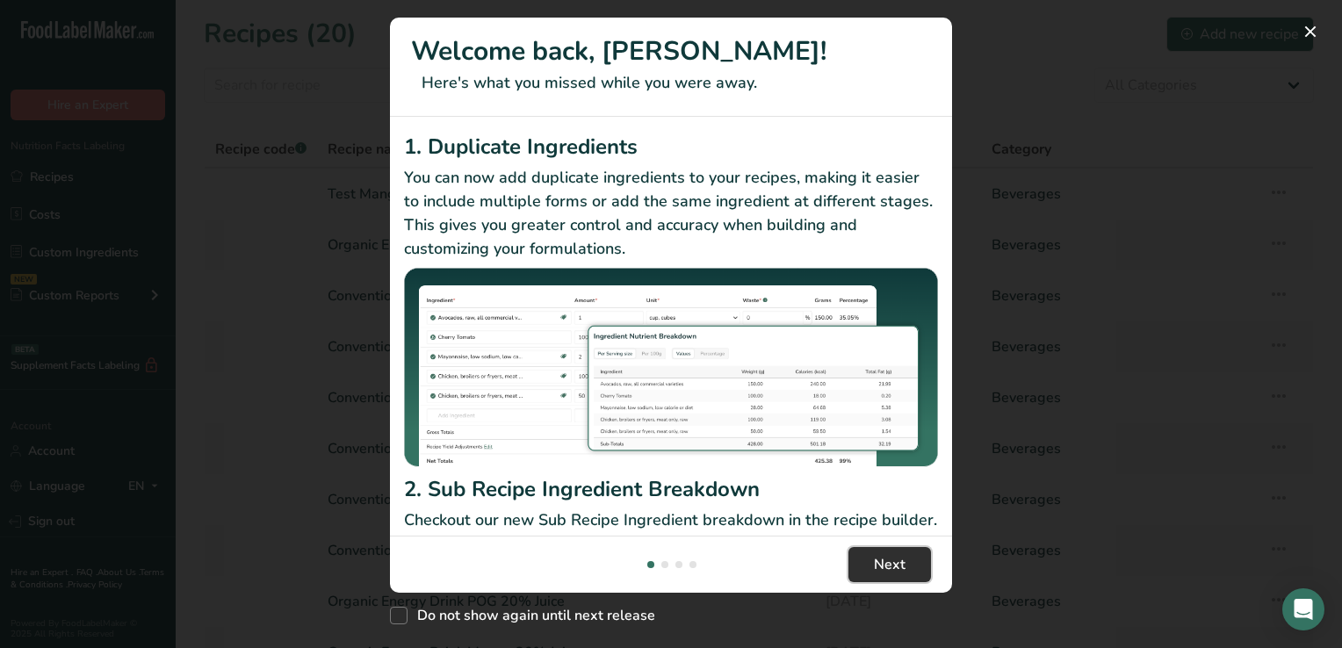
click at [893, 557] on span "Next" at bounding box center [890, 564] width 32 height 21
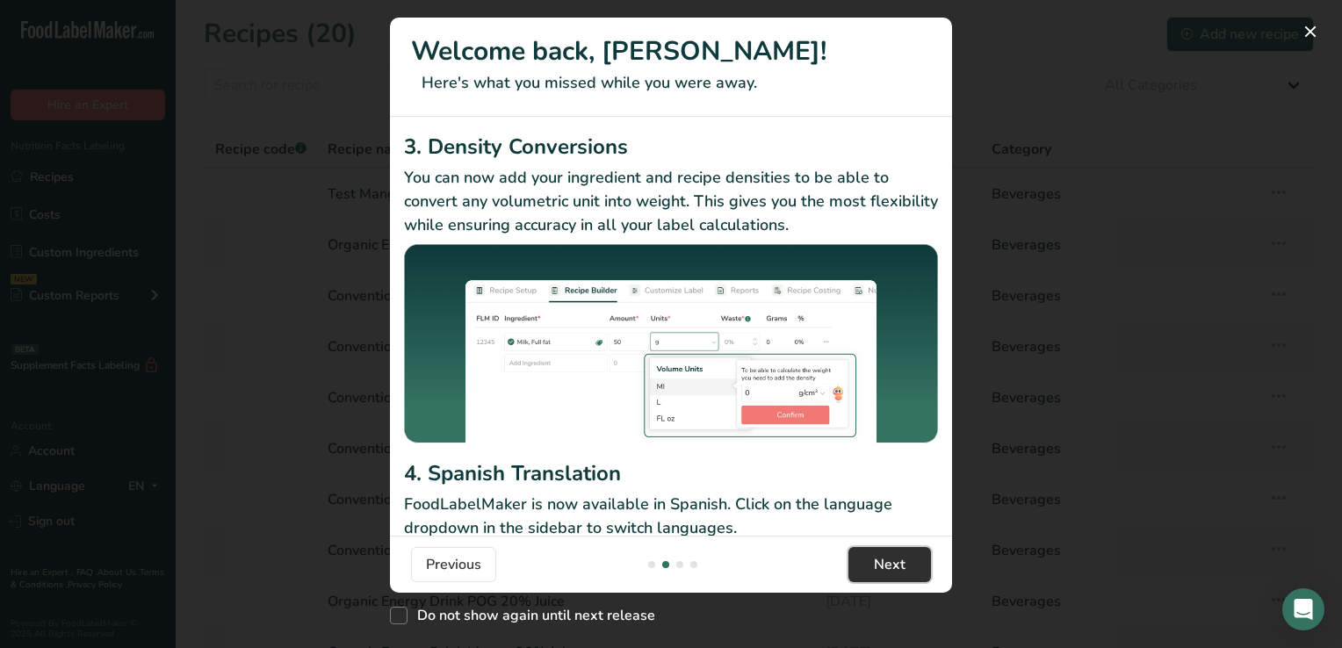
click at [893, 557] on span "Next" at bounding box center [890, 564] width 32 height 21
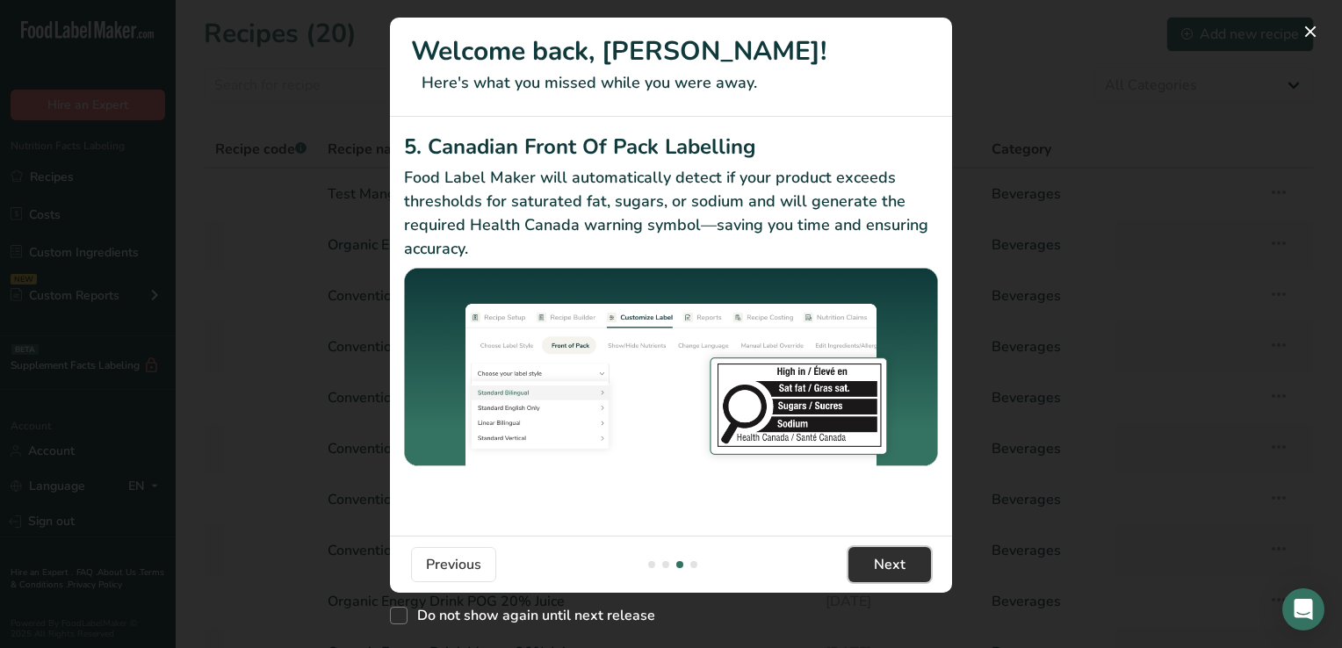
click at [893, 557] on span "Next" at bounding box center [890, 564] width 32 height 21
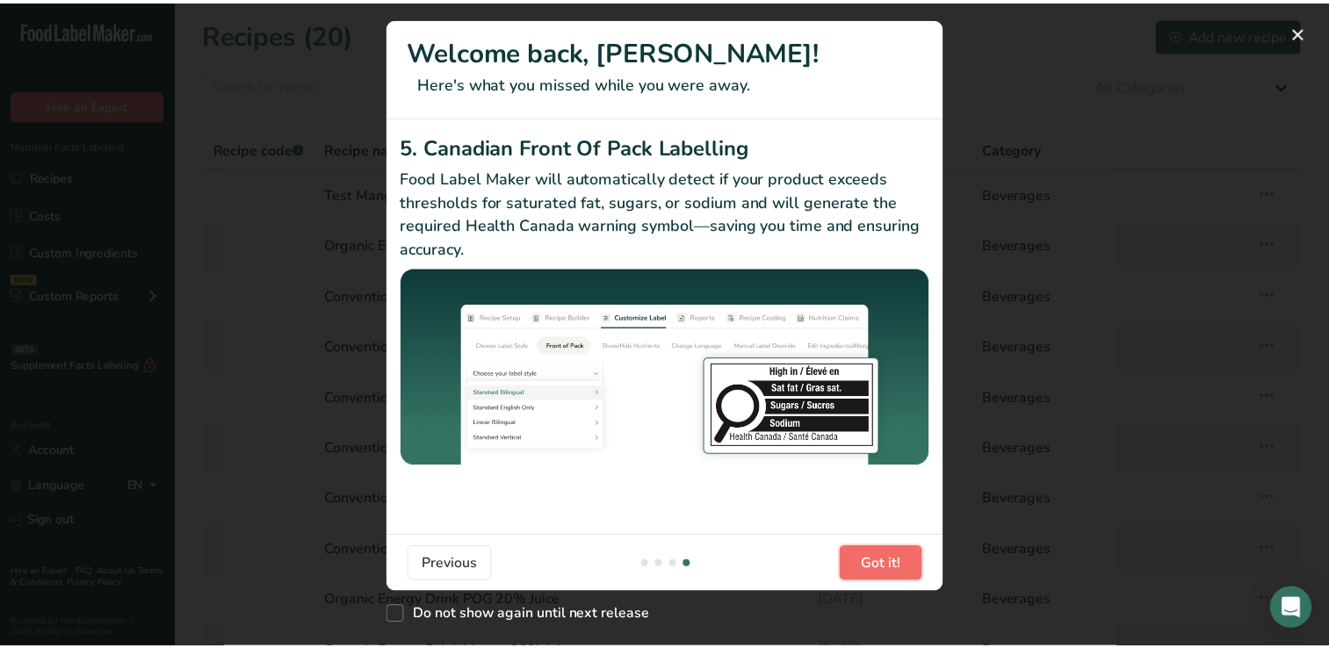
scroll to position [0, 1687]
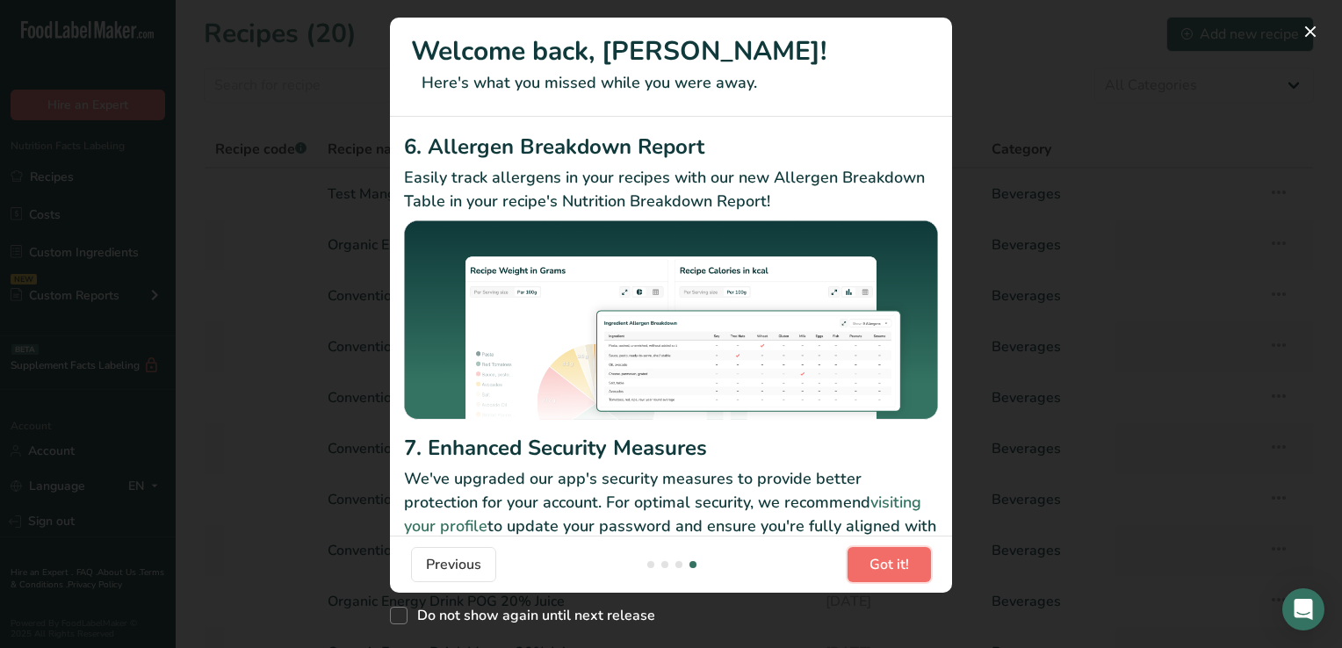
click at [893, 557] on span "Got it!" at bounding box center [890, 564] width 40 height 21
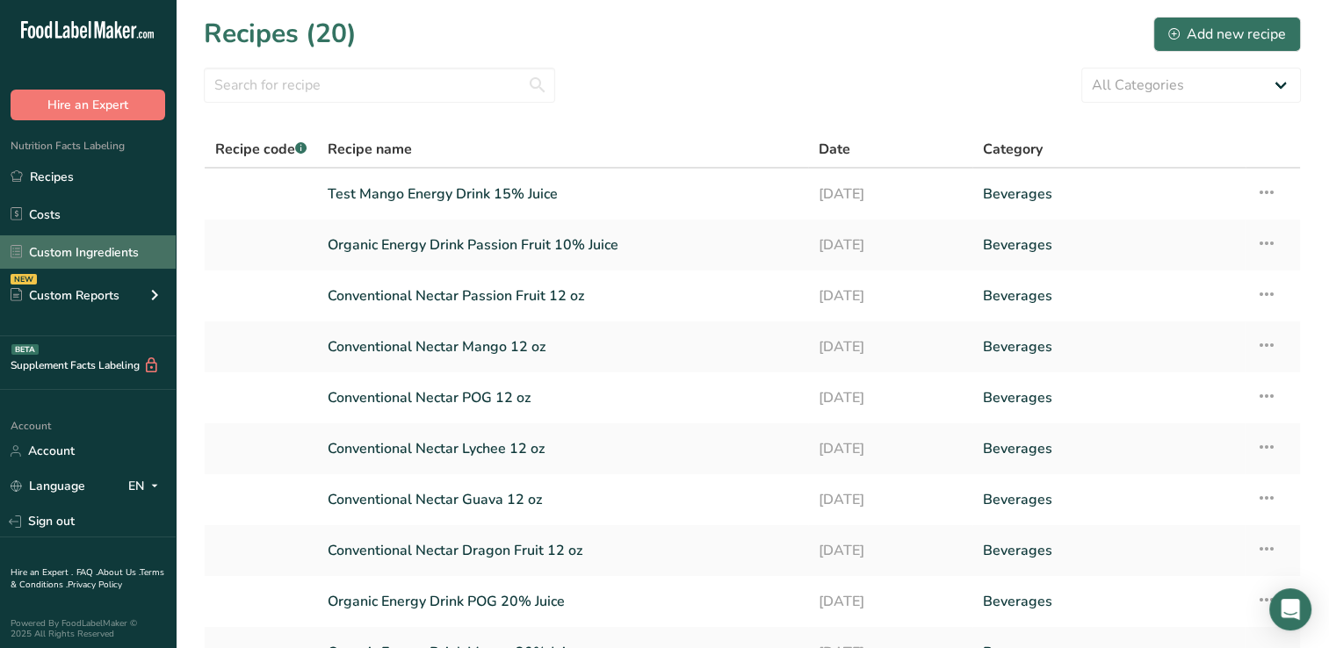
click at [92, 253] on link "Custom Ingredients" at bounding box center [88, 251] width 176 height 33
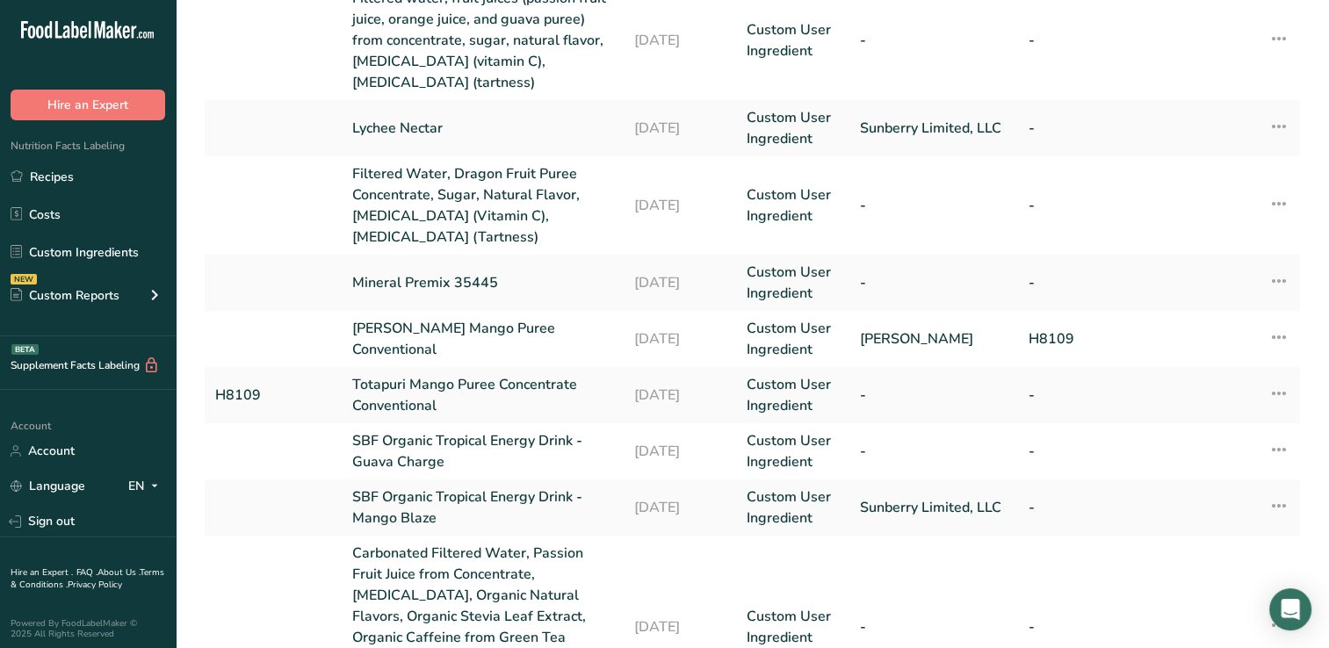
scroll to position [426, 0]
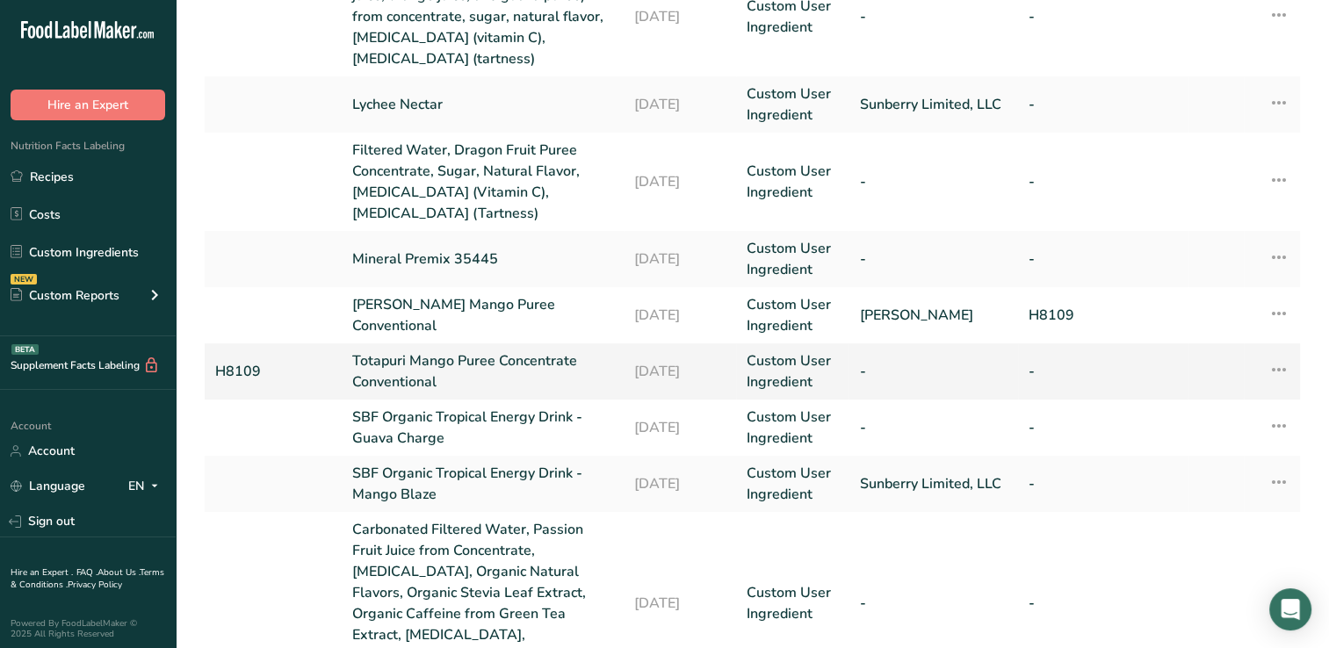
click at [486, 373] on link "Totapuri Mango Puree Concentrate Conventional" at bounding box center [482, 372] width 261 height 42
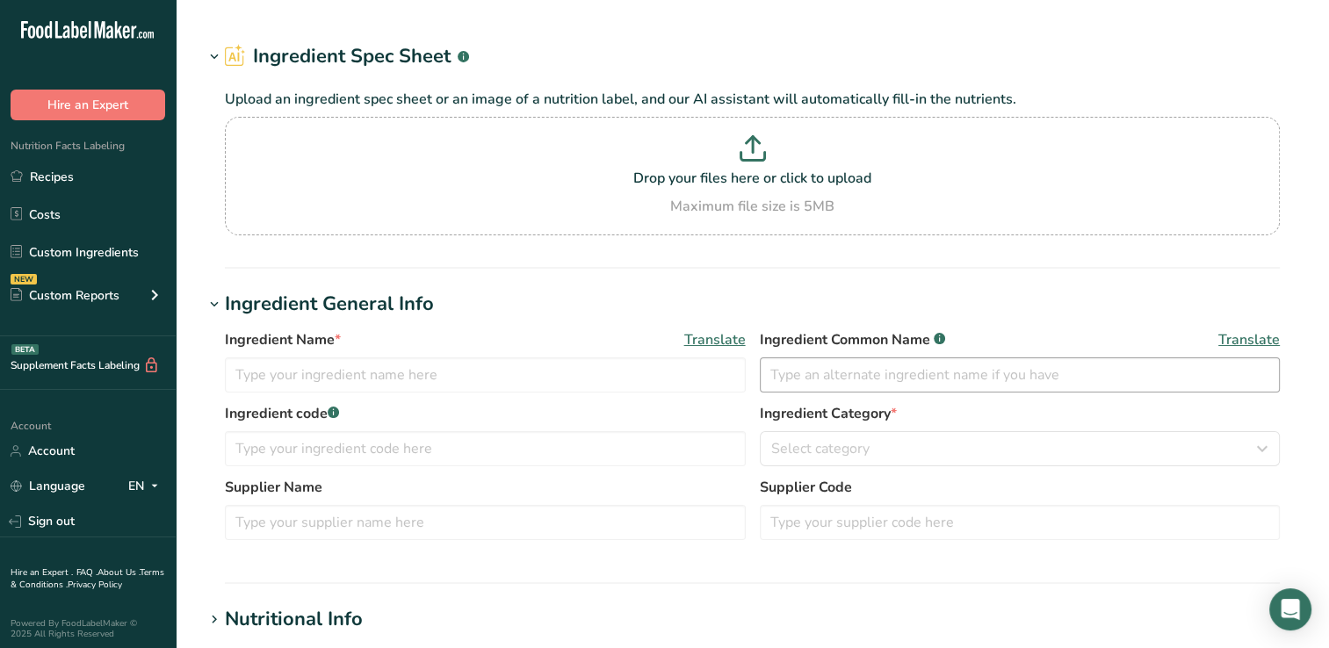
type input "Totapuri Mango Puree Concentrate Conventional"
type input "H8109"
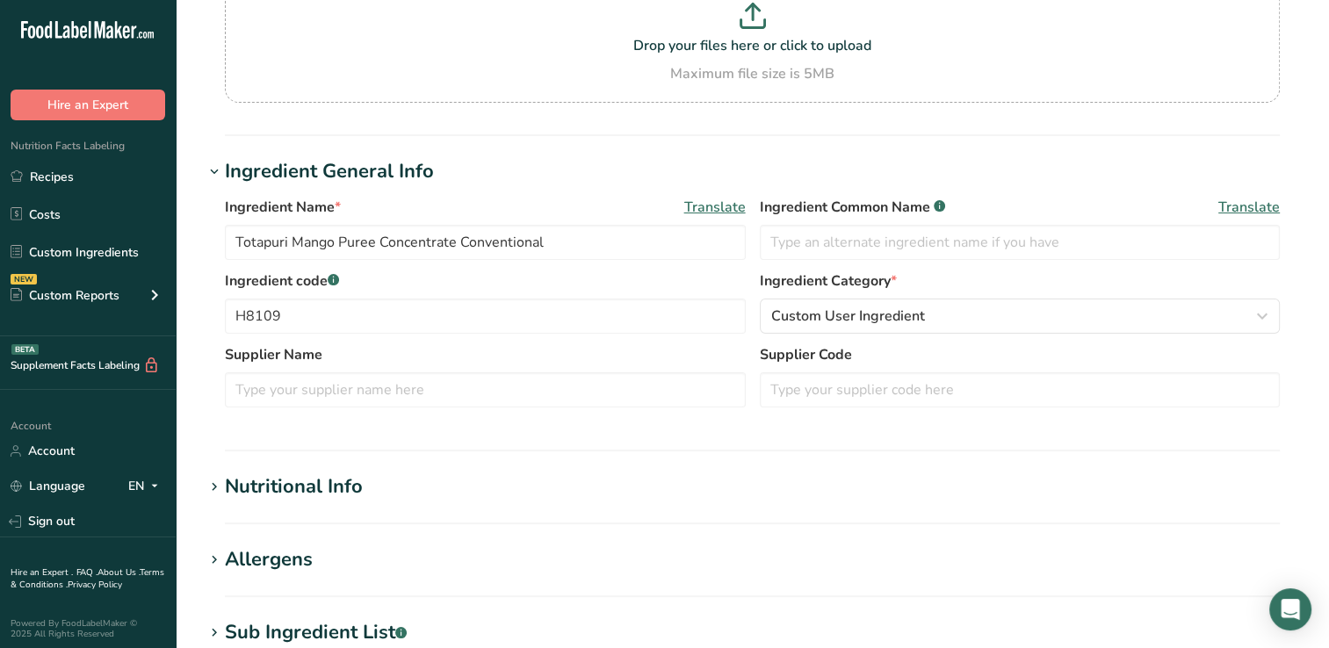
scroll to position [221, 0]
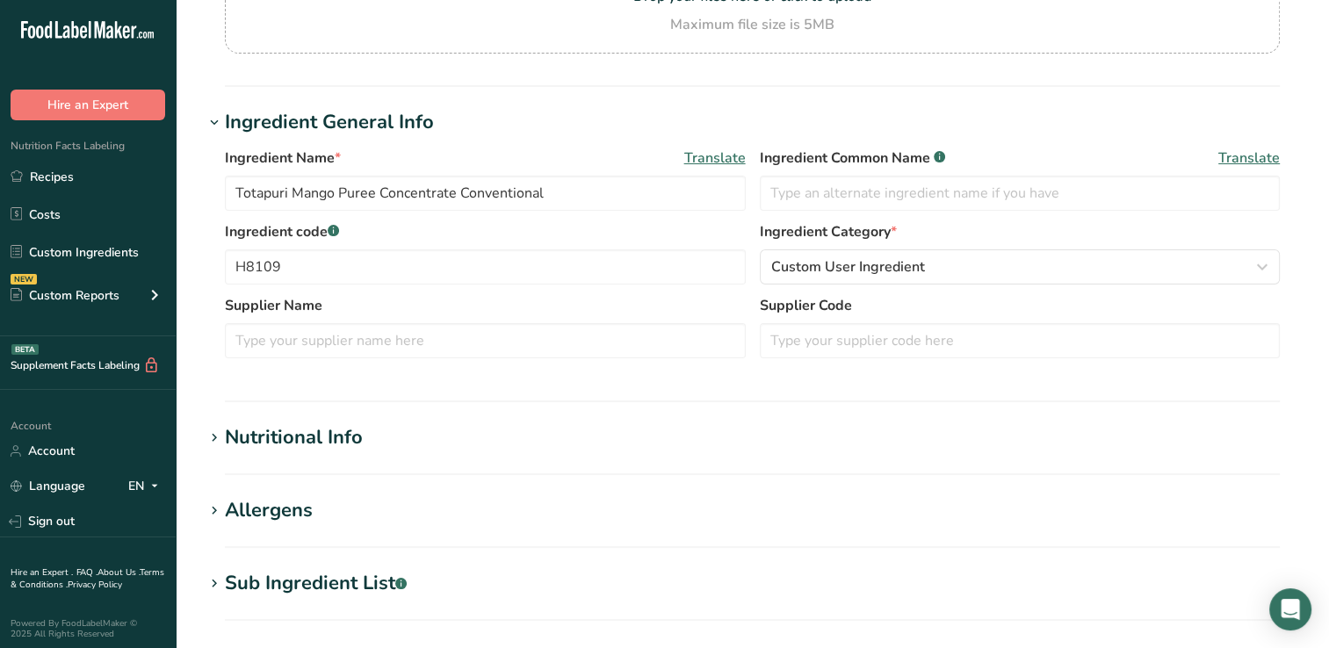
click at [329, 431] on div "Nutritional Info" at bounding box center [294, 437] width 138 height 29
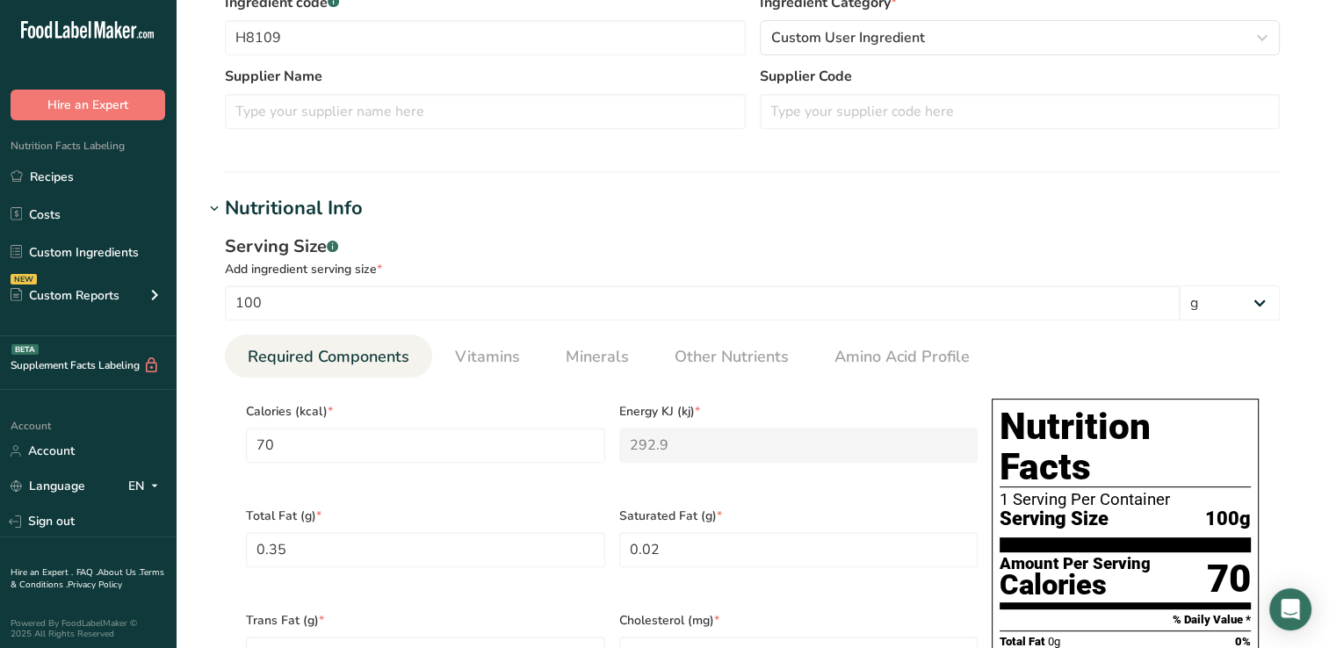
scroll to position [460, 0]
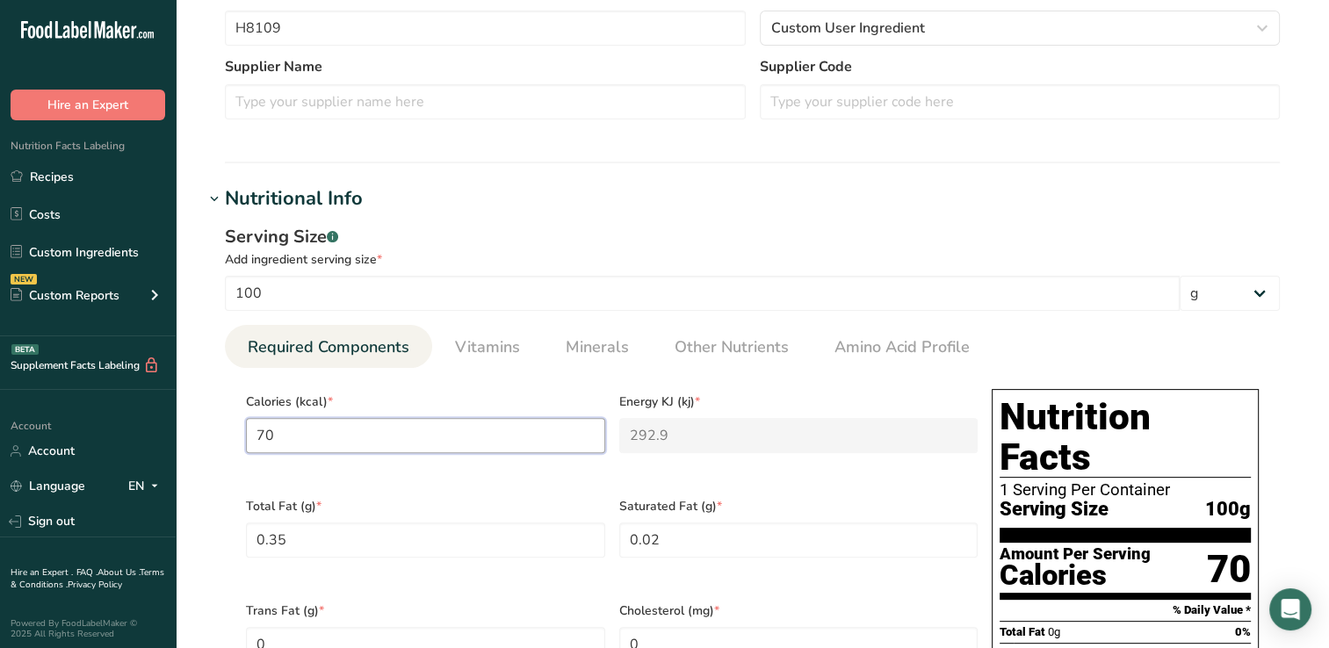
click at [300, 431] on input "70" at bounding box center [425, 435] width 359 height 35
type input "7"
type KJ "29.3"
type input "0"
type KJ "0"
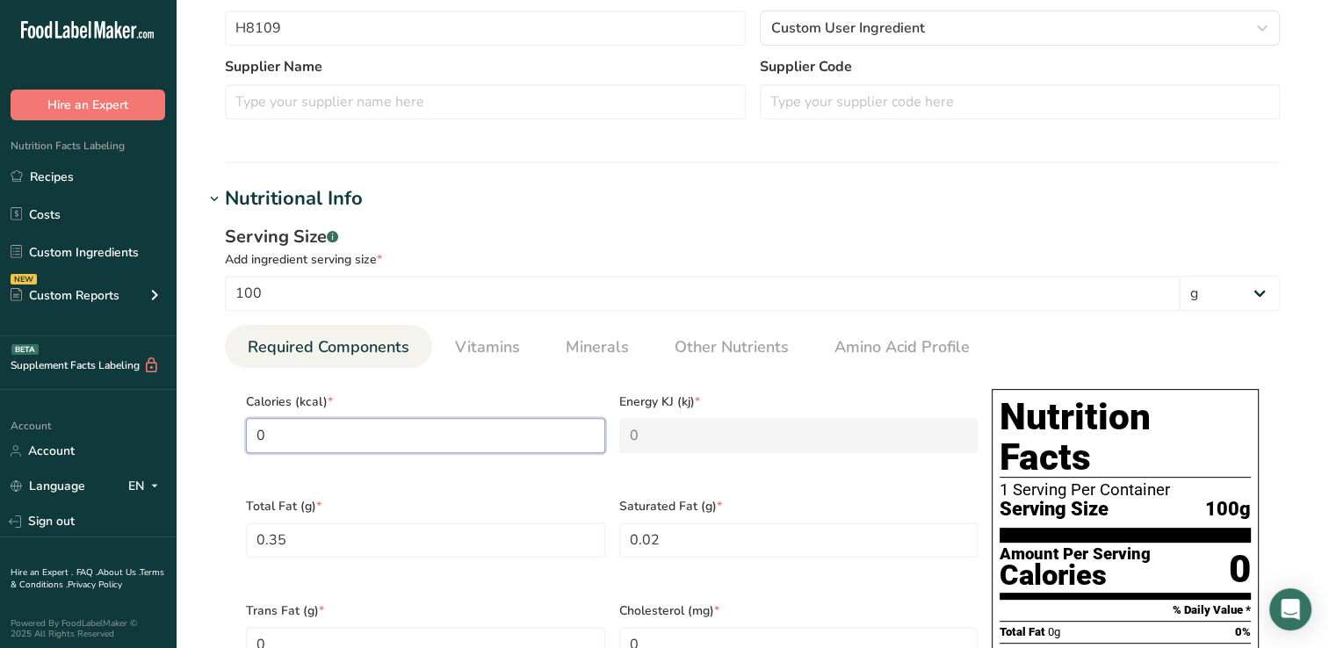
type input "1"
type KJ "4.2"
type input "11"
type KJ "46"
type input "113"
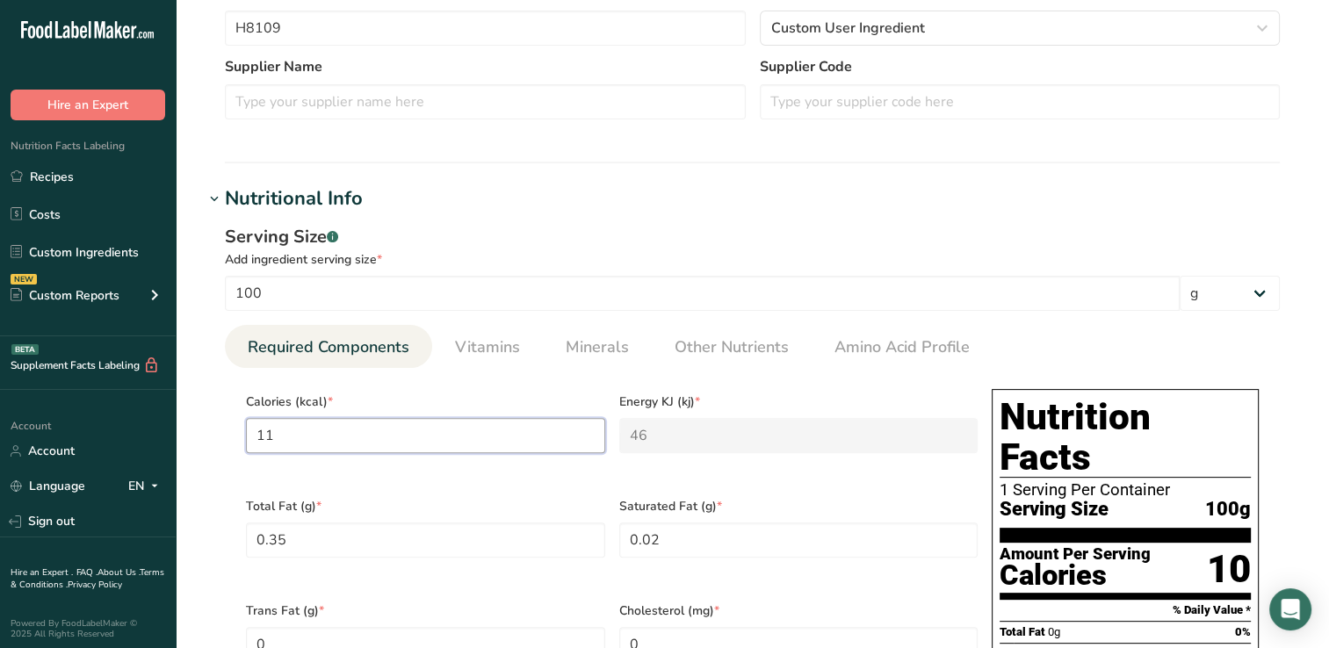
type KJ "472.8"
type input "113"
click at [865, 216] on div "Serving Size .a-a{fill:#347362;}.b-a{fill:#fff;} Add ingredient serving size * …" at bounding box center [752, 623] width 1097 height 820
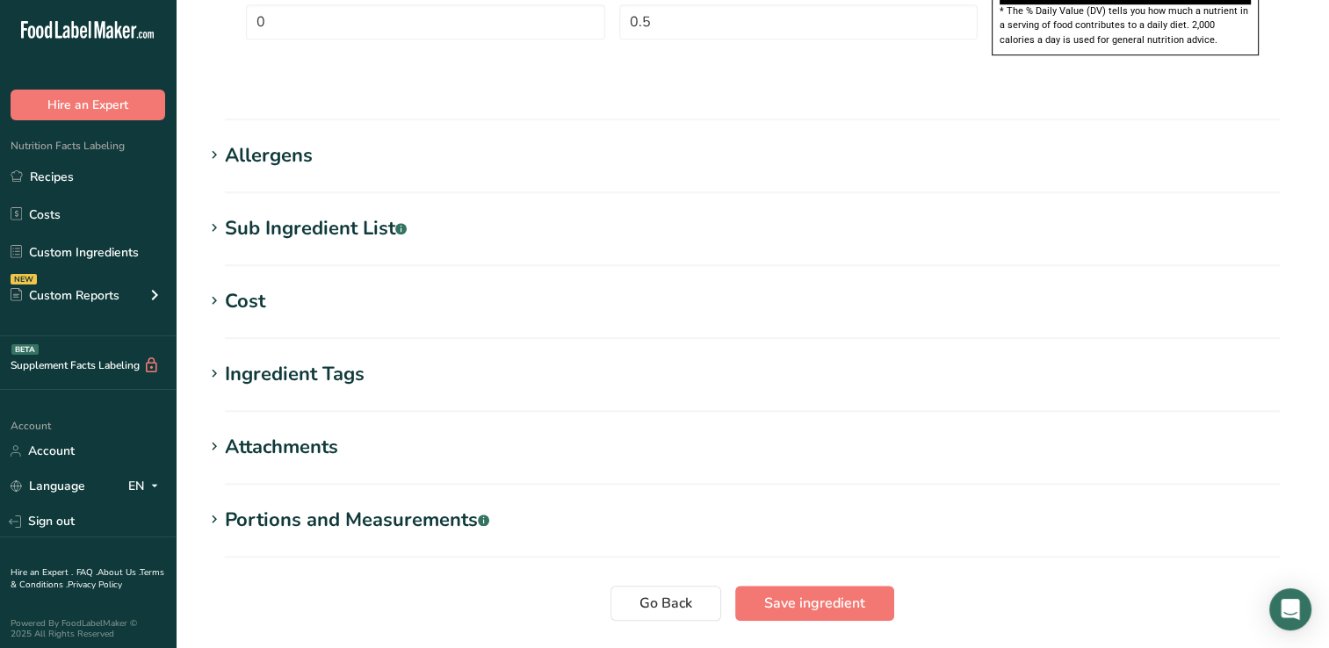
scroll to position [1399, 0]
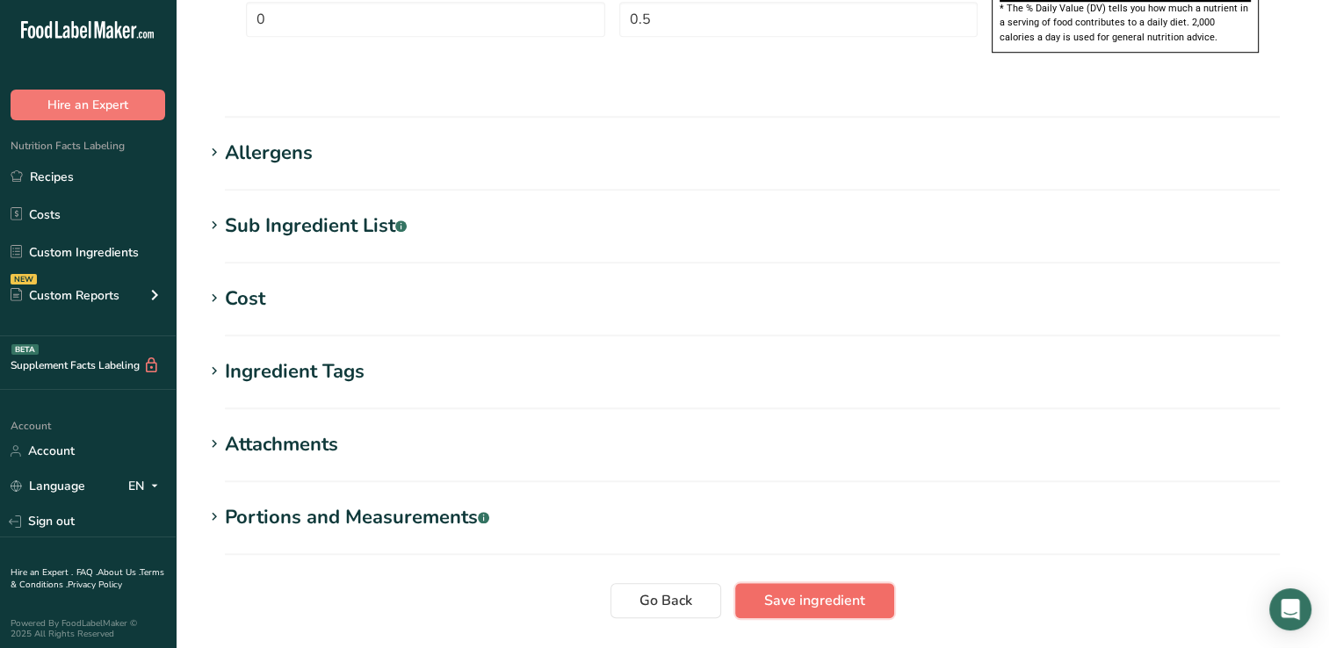
click at [865, 583] on button "Save ingredient" at bounding box center [814, 600] width 159 height 35
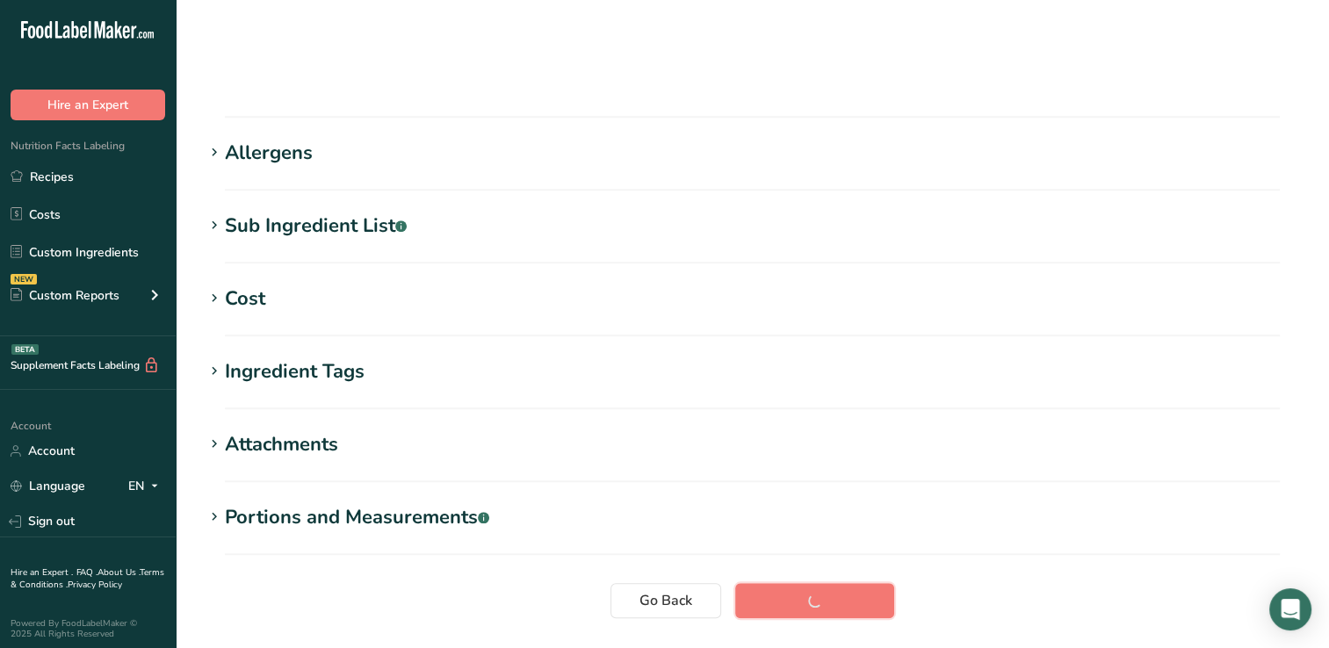
scroll to position [281, 0]
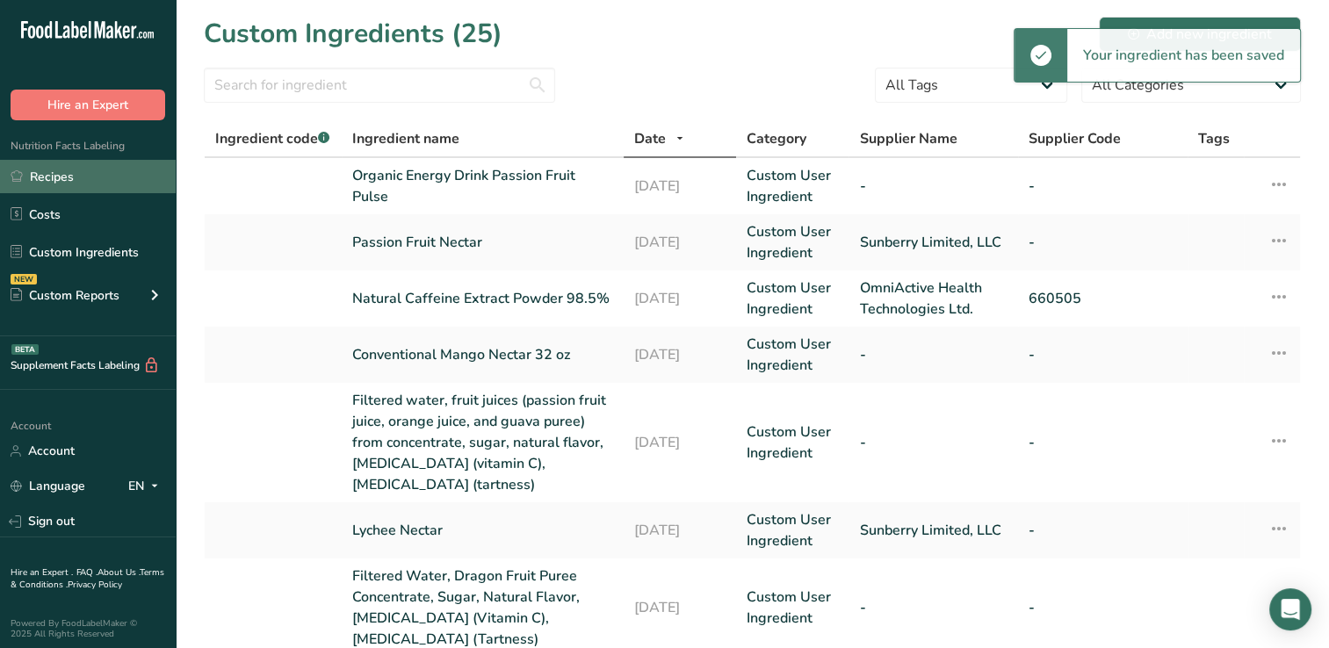
click at [53, 181] on link "Recipes" at bounding box center [88, 176] width 176 height 33
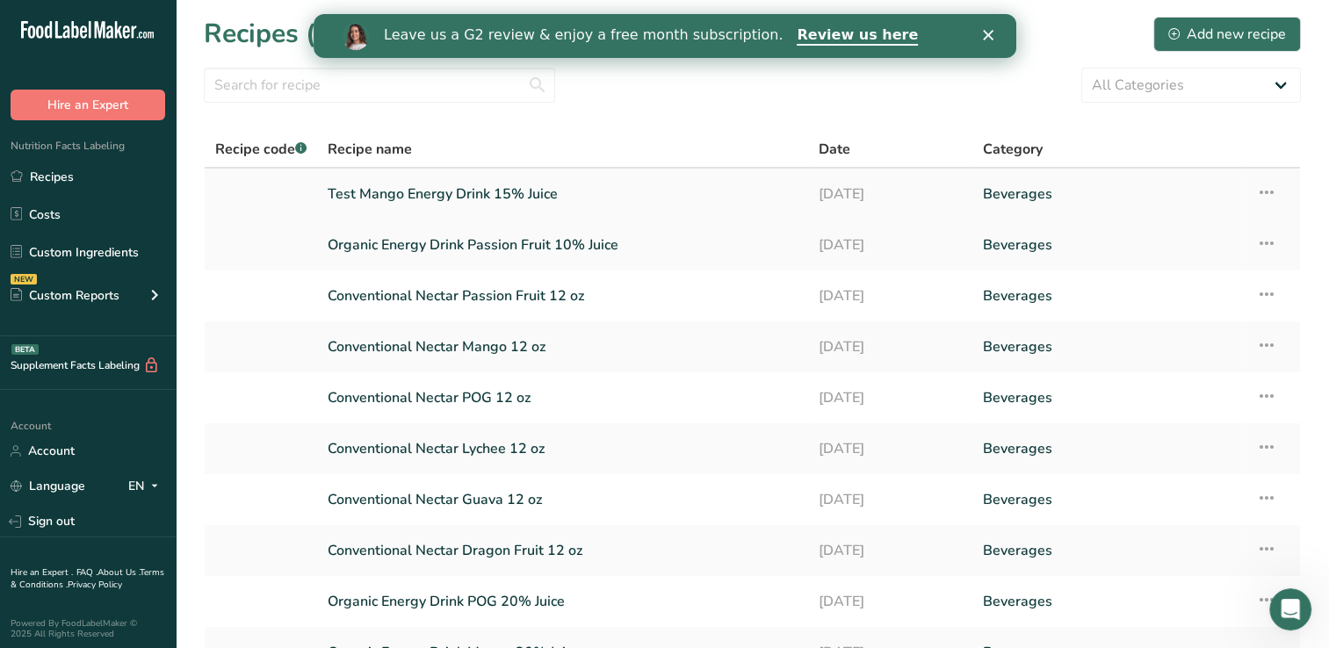
click at [433, 188] on link "Test Mango Energy Drink 15% Juice" at bounding box center [563, 194] width 470 height 37
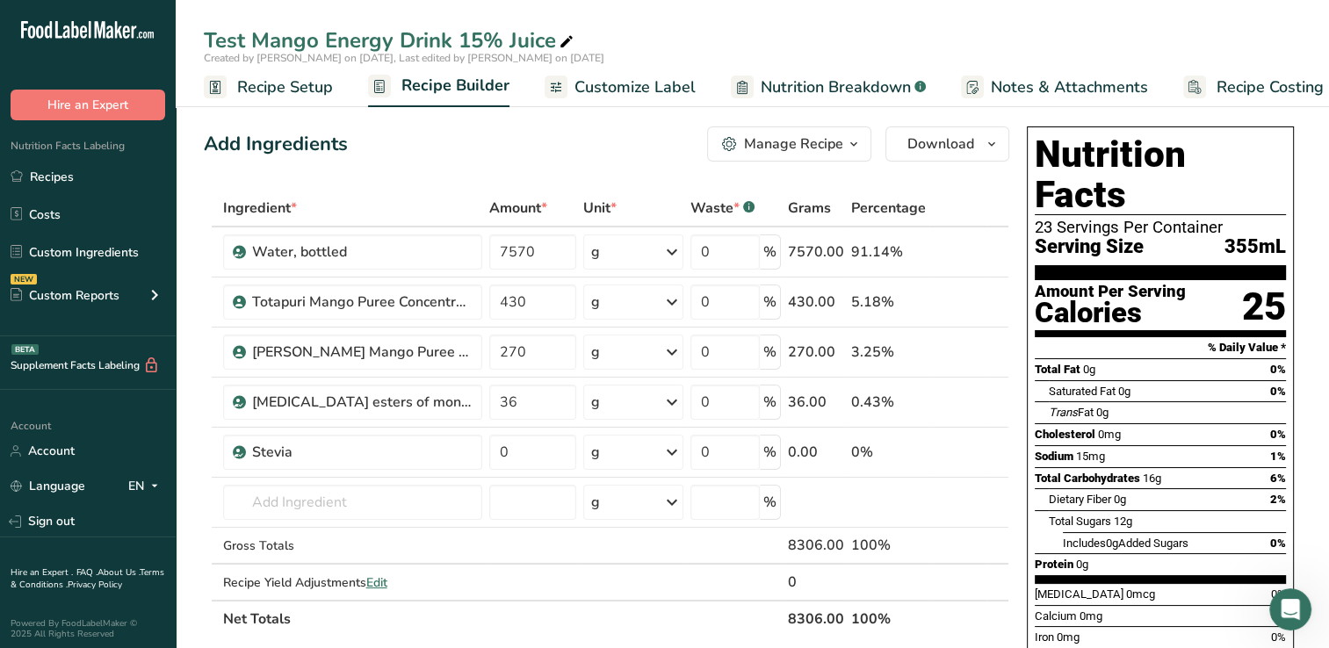
click at [818, 83] on span "Nutrition Breakdown" at bounding box center [836, 88] width 150 height 24
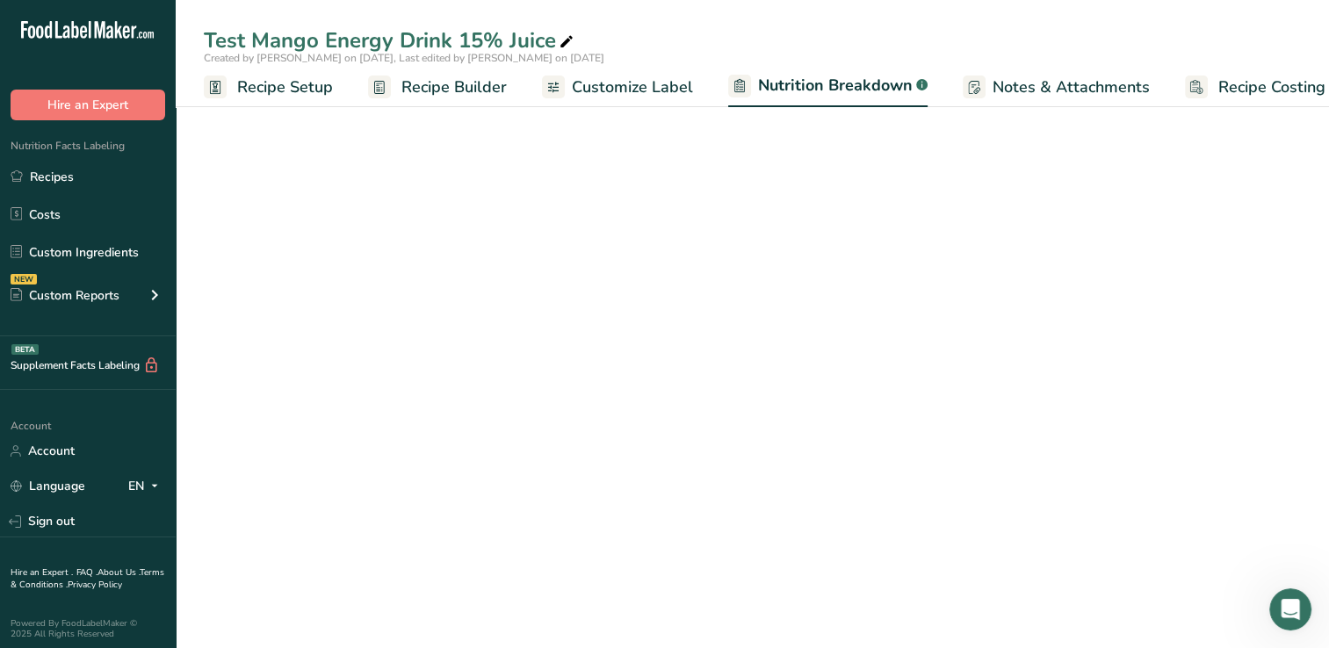
scroll to position [0, 24]
select select "Calories"
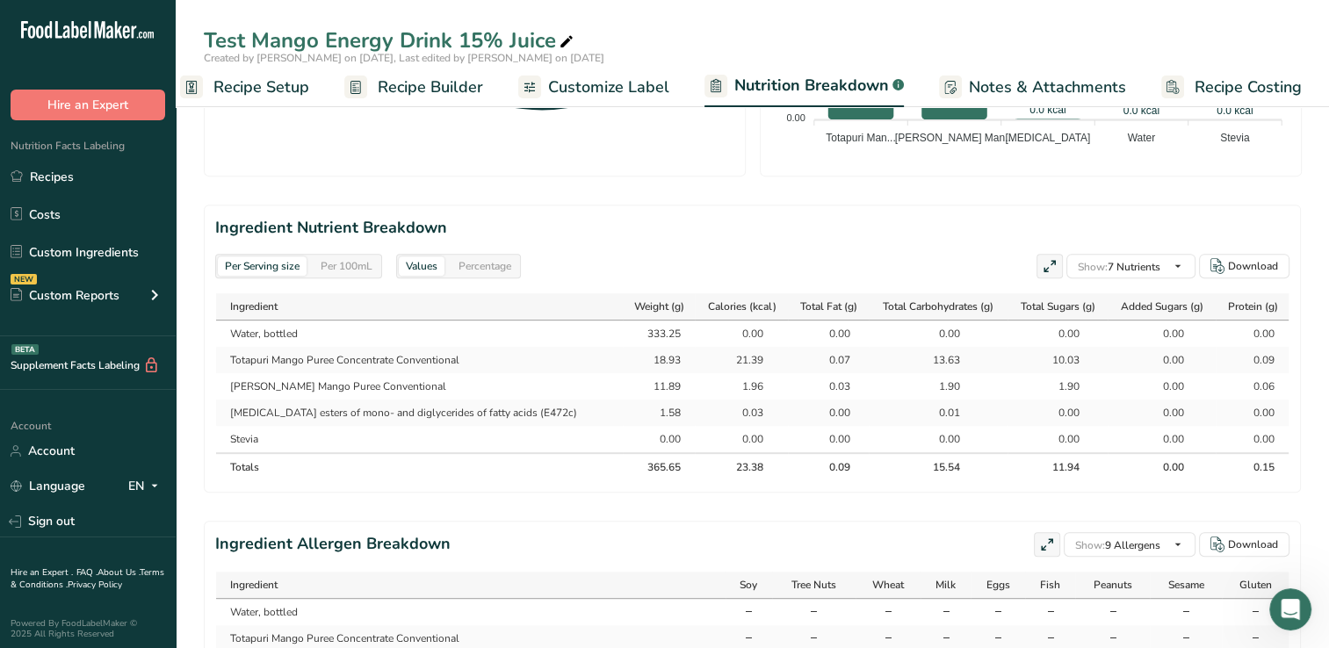
scroll to position [694, 0]
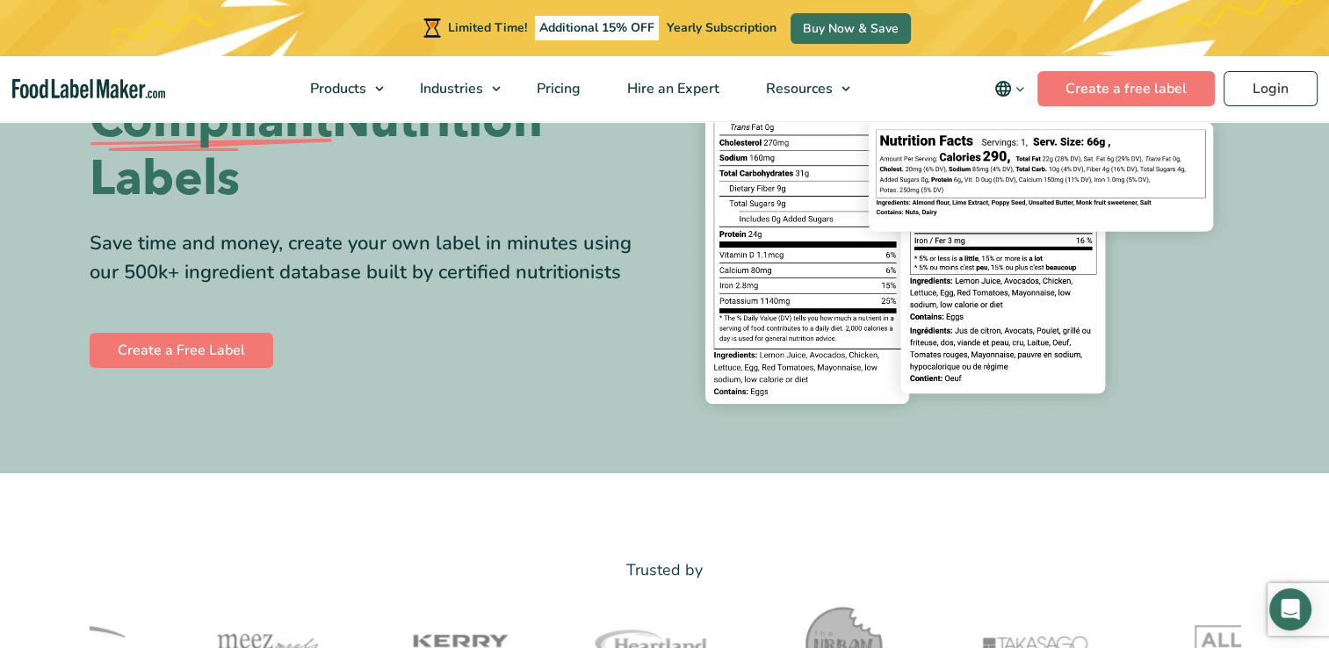
scroll to position [81, 0]
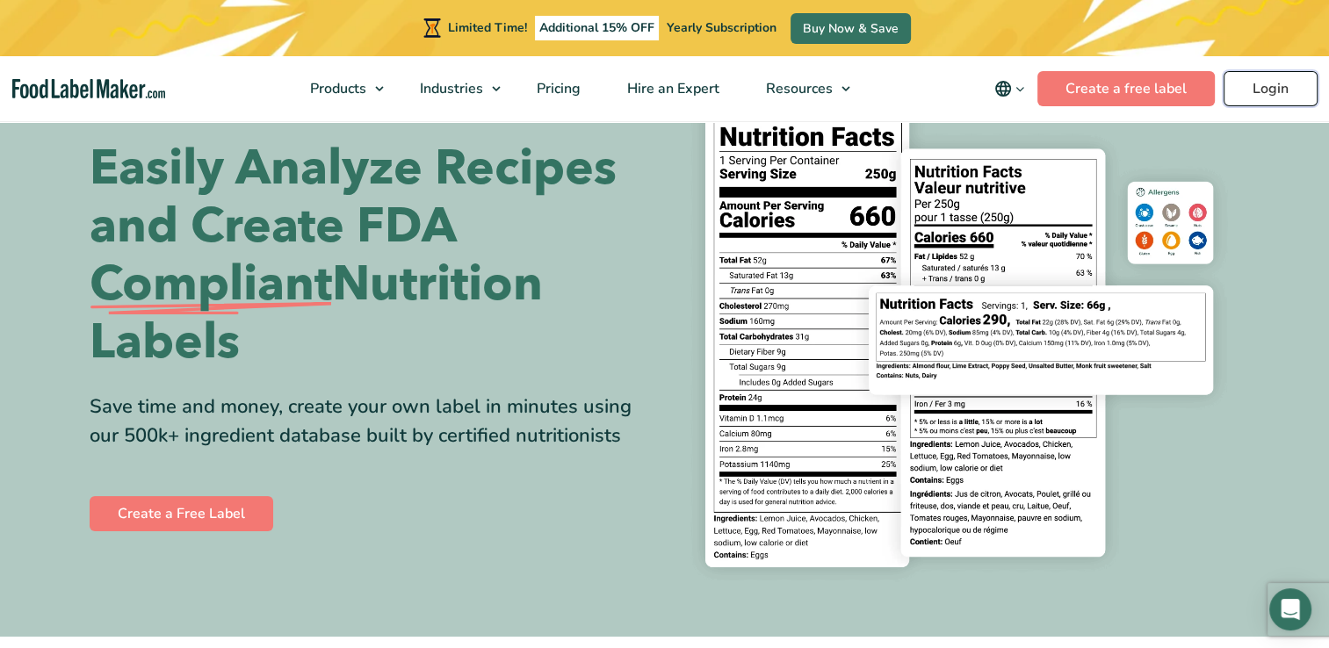
click at [1284, 86] on link "Login" at bounding box center [1271, 88] width 94 height 35
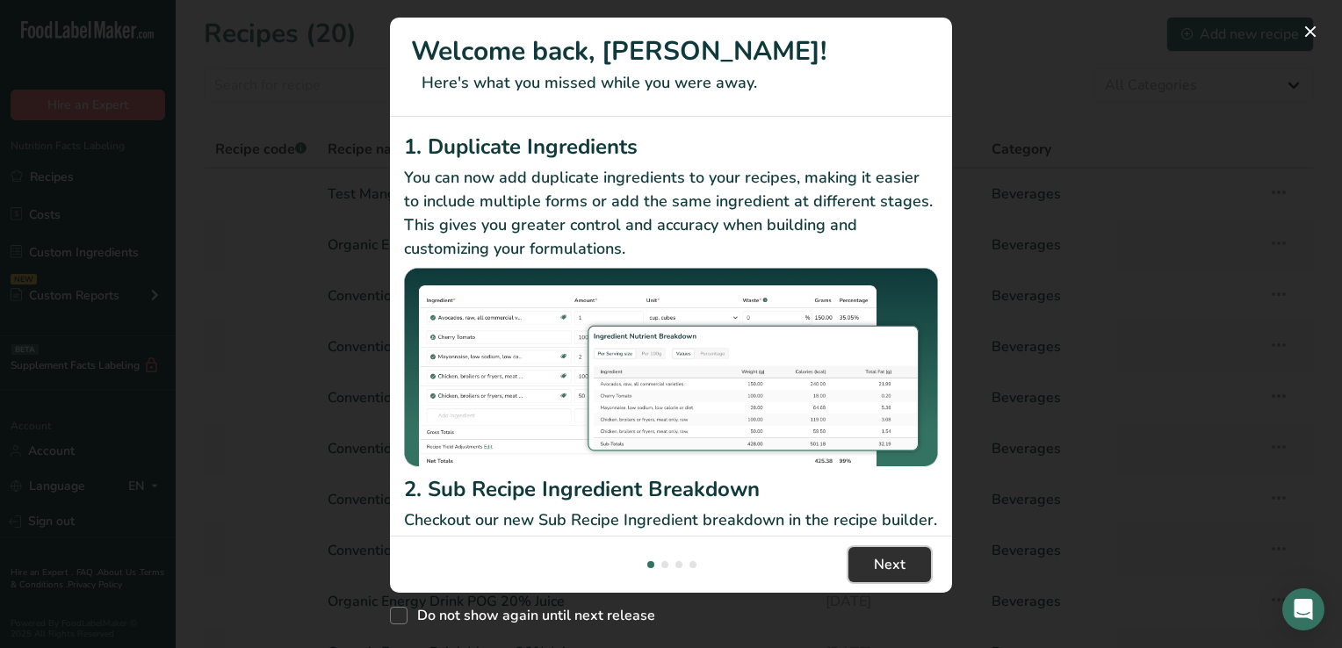
click at [902, 565] on span "Next" at bounding box center [890, 564] width 32 height 21
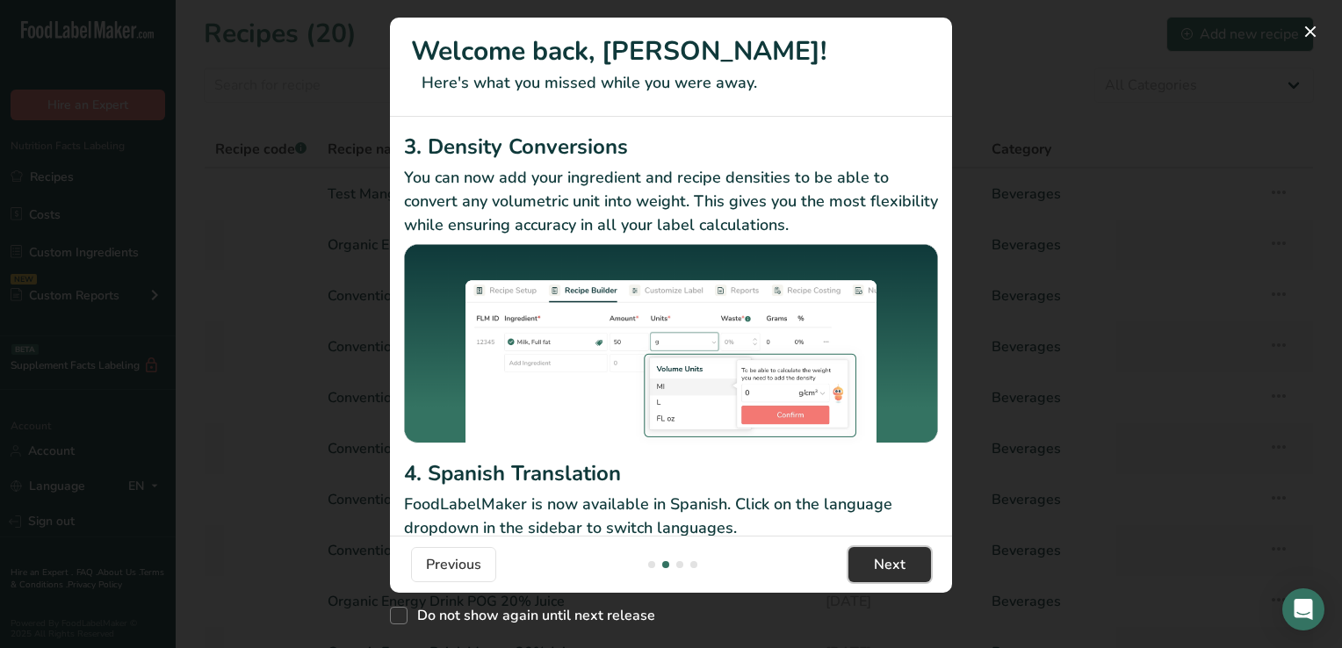
click at [902, 565] on span "Next" at bounding box center [890, 564] width 32 height 21
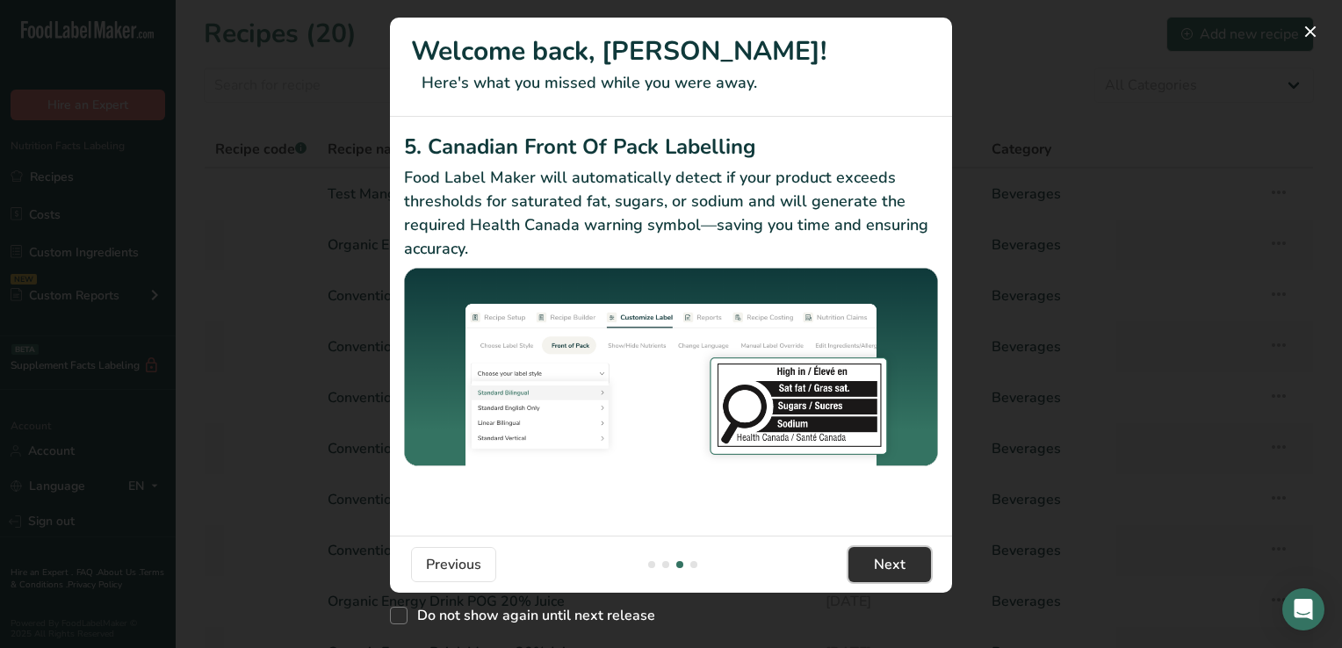
click at [902, 565] on span "Next" at bounding box center [890, 564] width 32 height 21
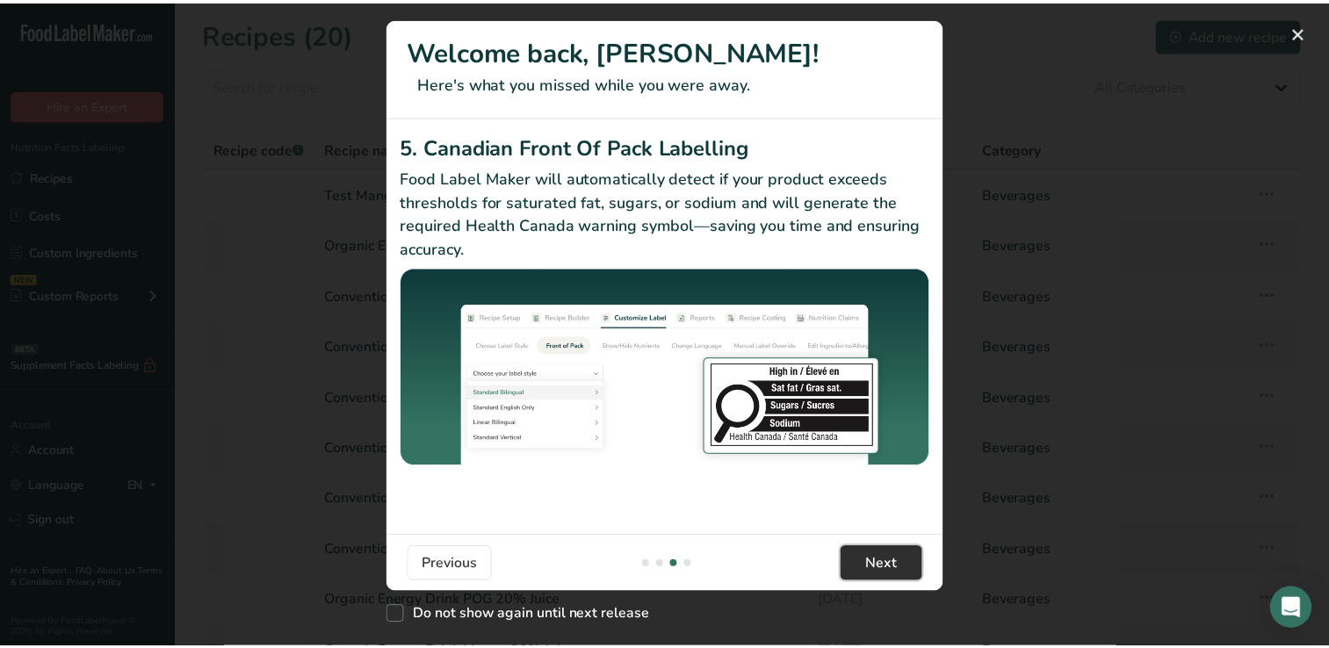
scroll to position [0, 1687]
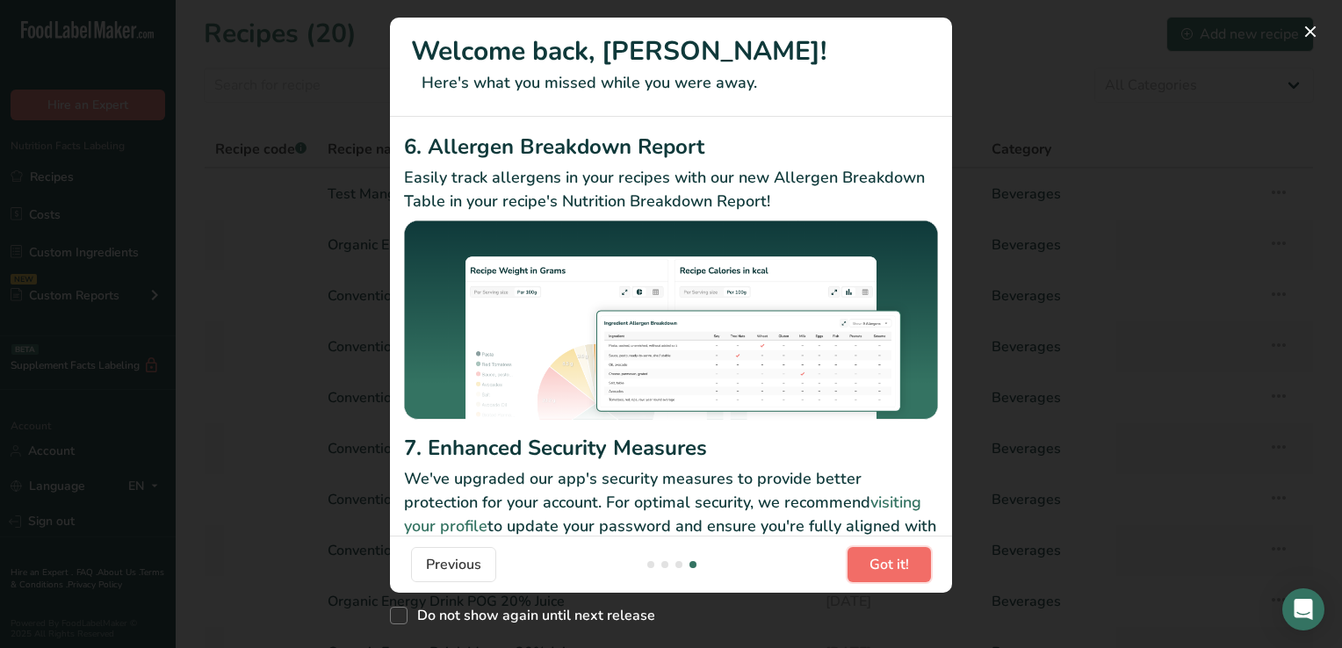
click at [902, 565] on span "Got it!" at bounding box center [890, 564] width 40 height 21
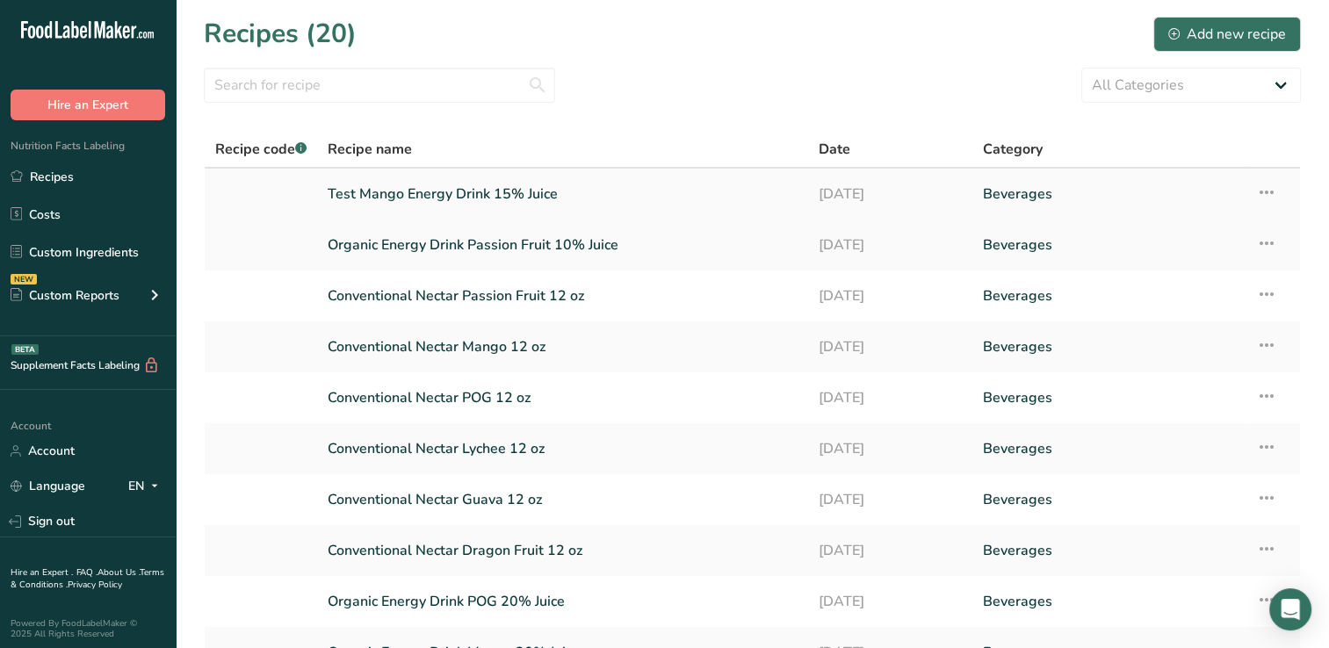
click at [474, 192] on link "Test Mango Energy Drink 15% Juice" at bounding box center [563, 194] width 470 height 37
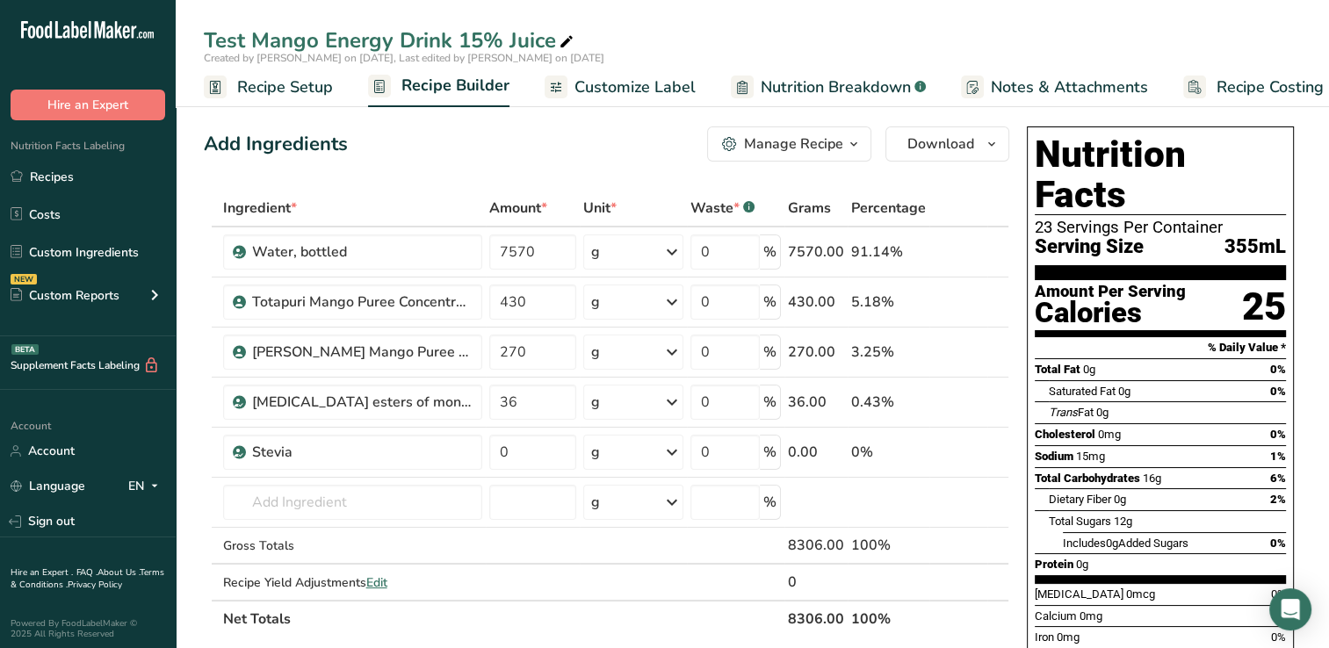
click at [827, 88] on span "Nutrition Breakdown" at bounding box center [836, 88] width 150 height 24
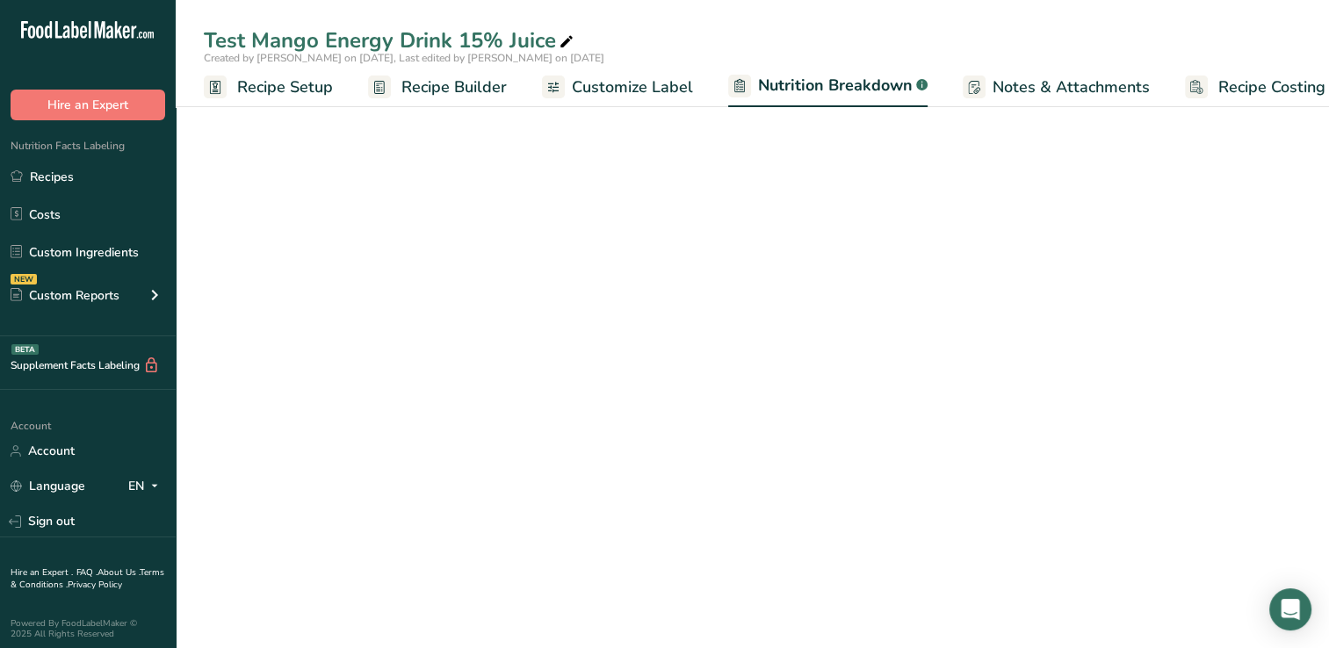
scroll to position [0, 24]
select select "Calories"
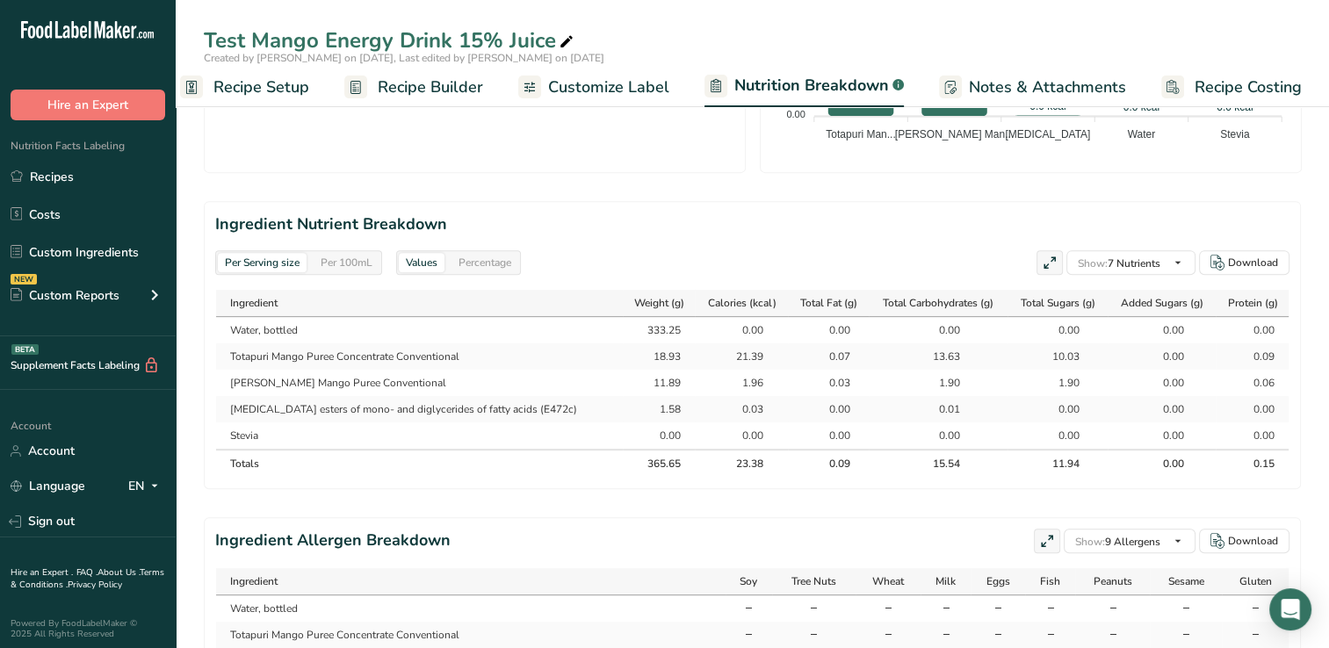
scroll to position [699, 0]
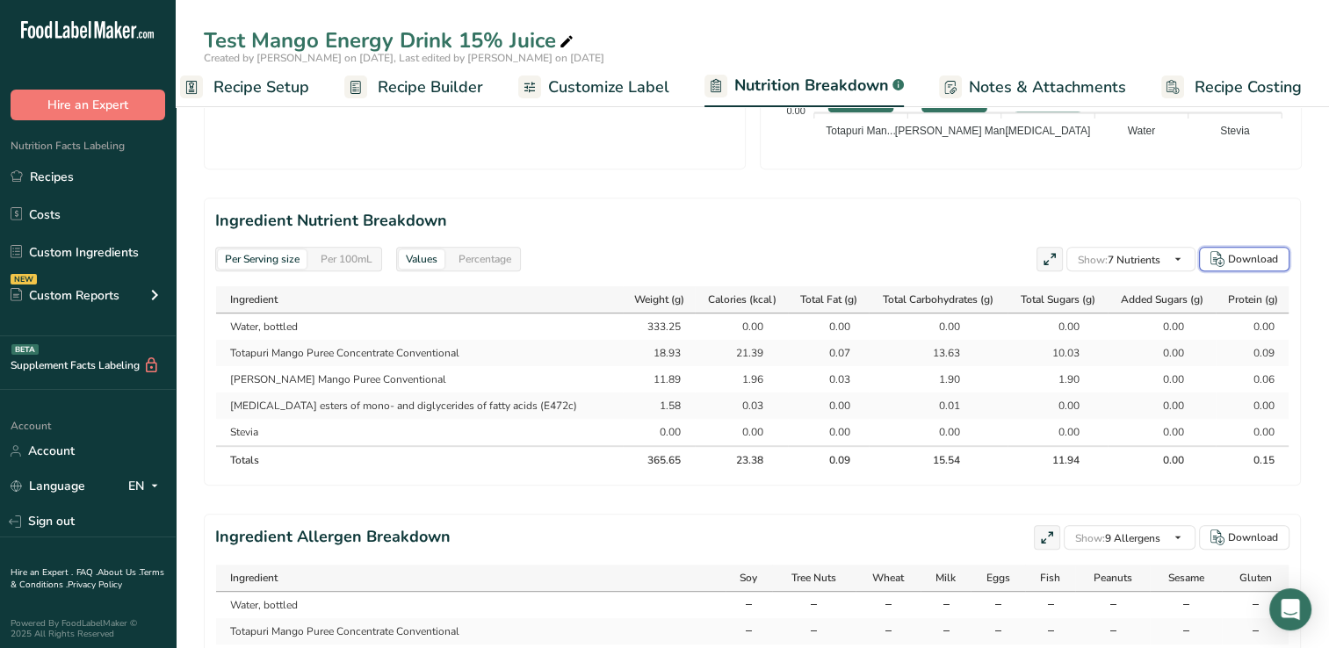
click at [1255, 252] on div "Download" at bounding box center [1253, 259] width 50 height 16
